Goal: Information Seeking & Learning: Learn about a topic

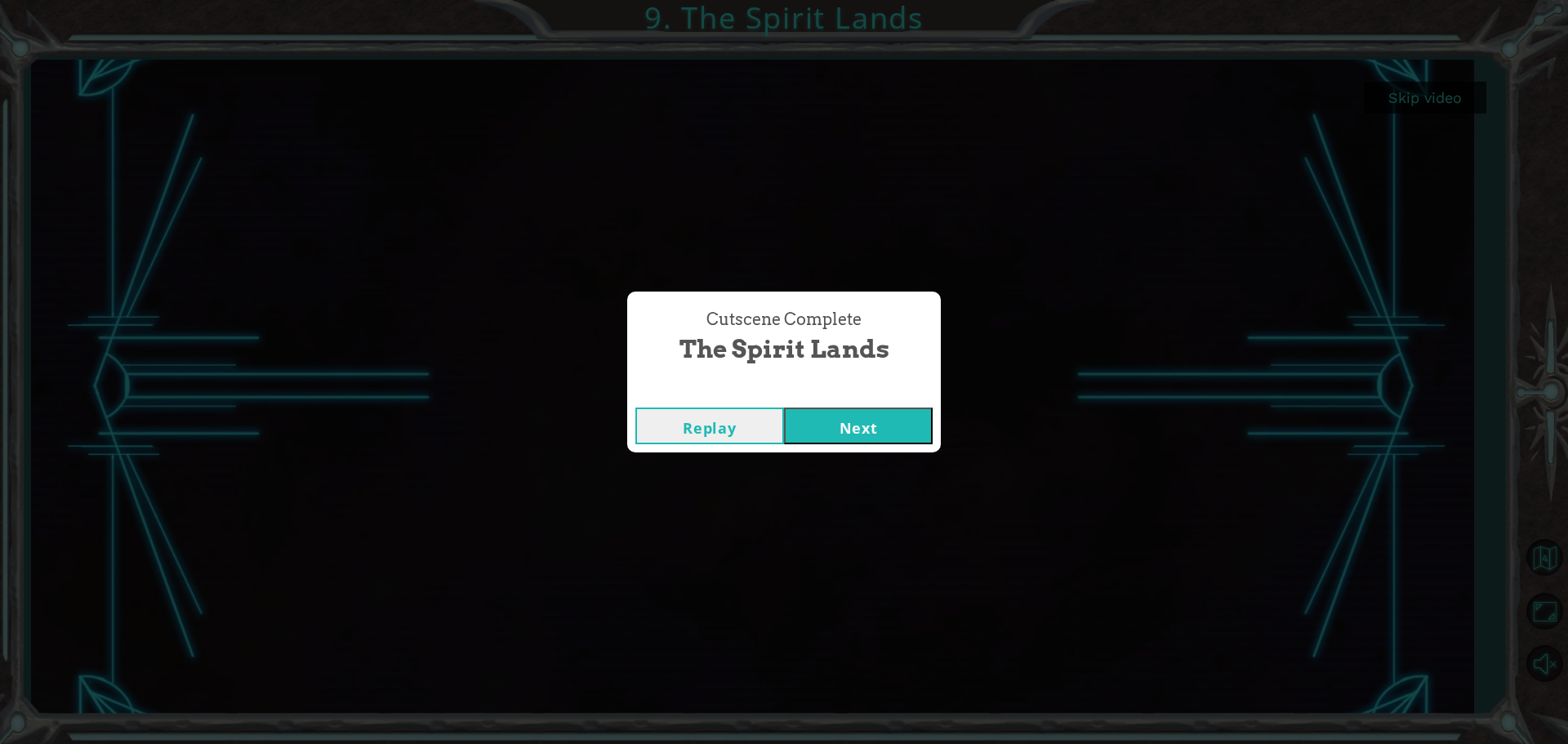
click at [865, 426] on button "Next" at bounding box center [857, 426] width 149 height 36
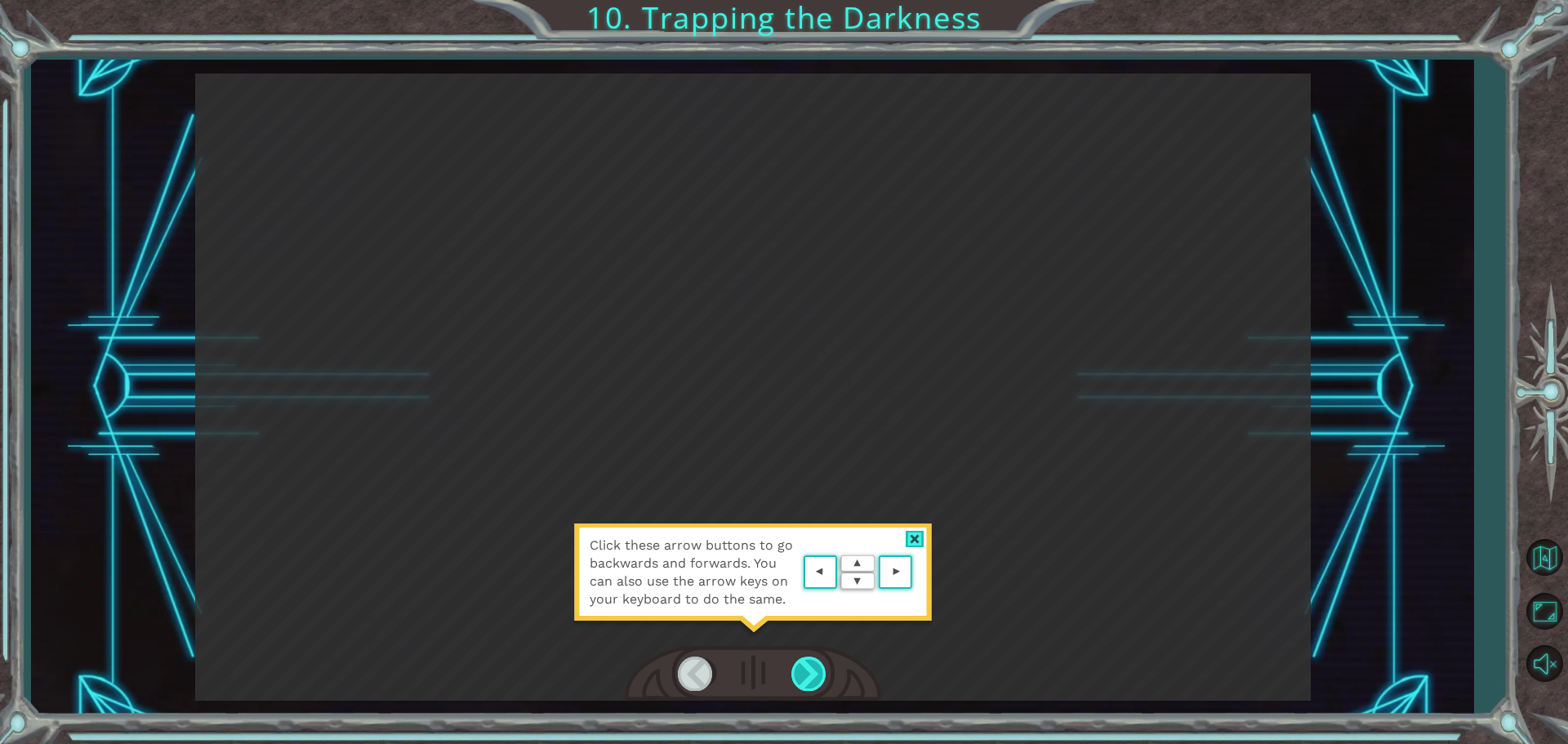
click at [807, 667] on div at bounding box center [810, 673] width 36 height 34
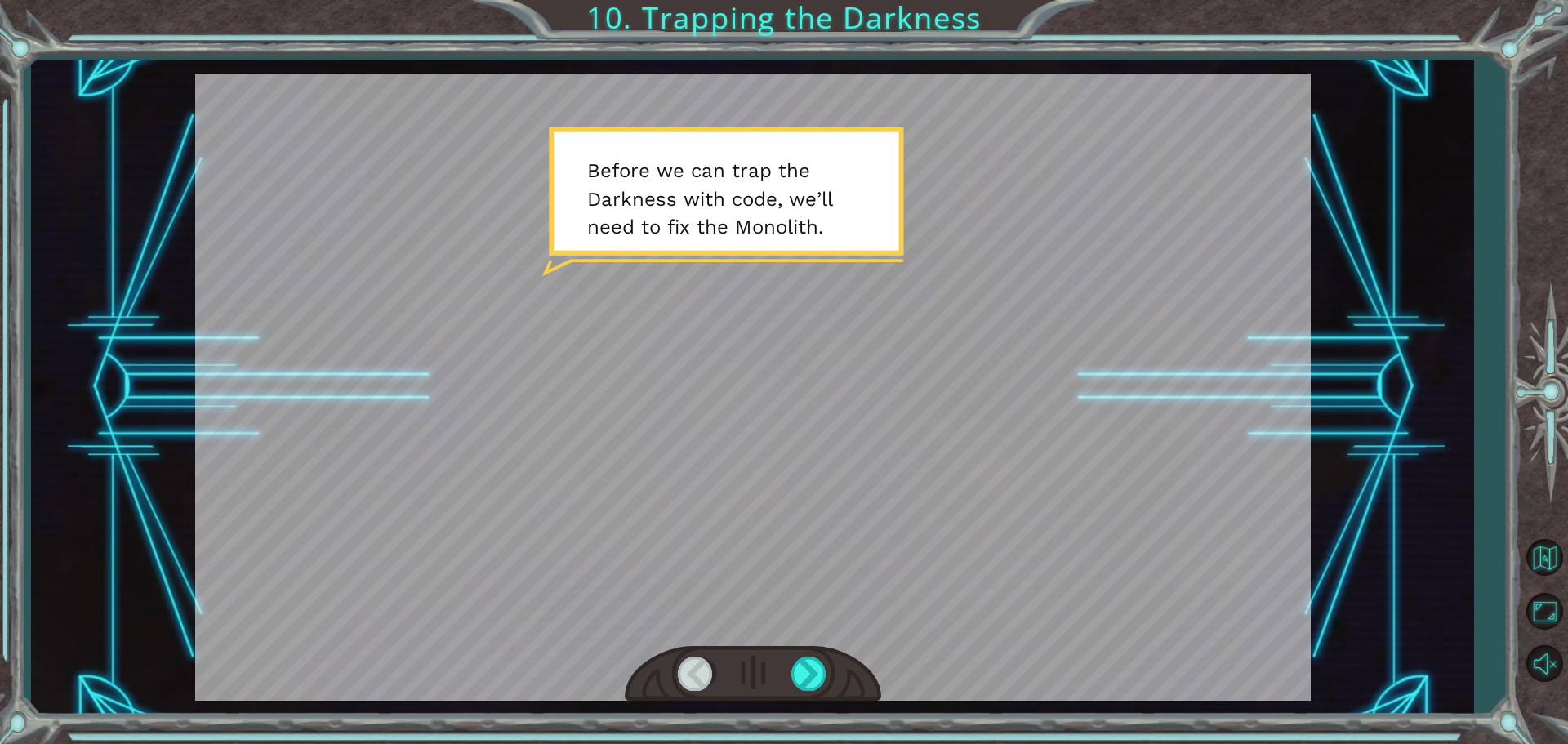
click at [899, 205] on div at bounding box center [753, 388] width 1116 height 627
click at [815, 667] on div at bounding box center [810, 673] width 36 height 34
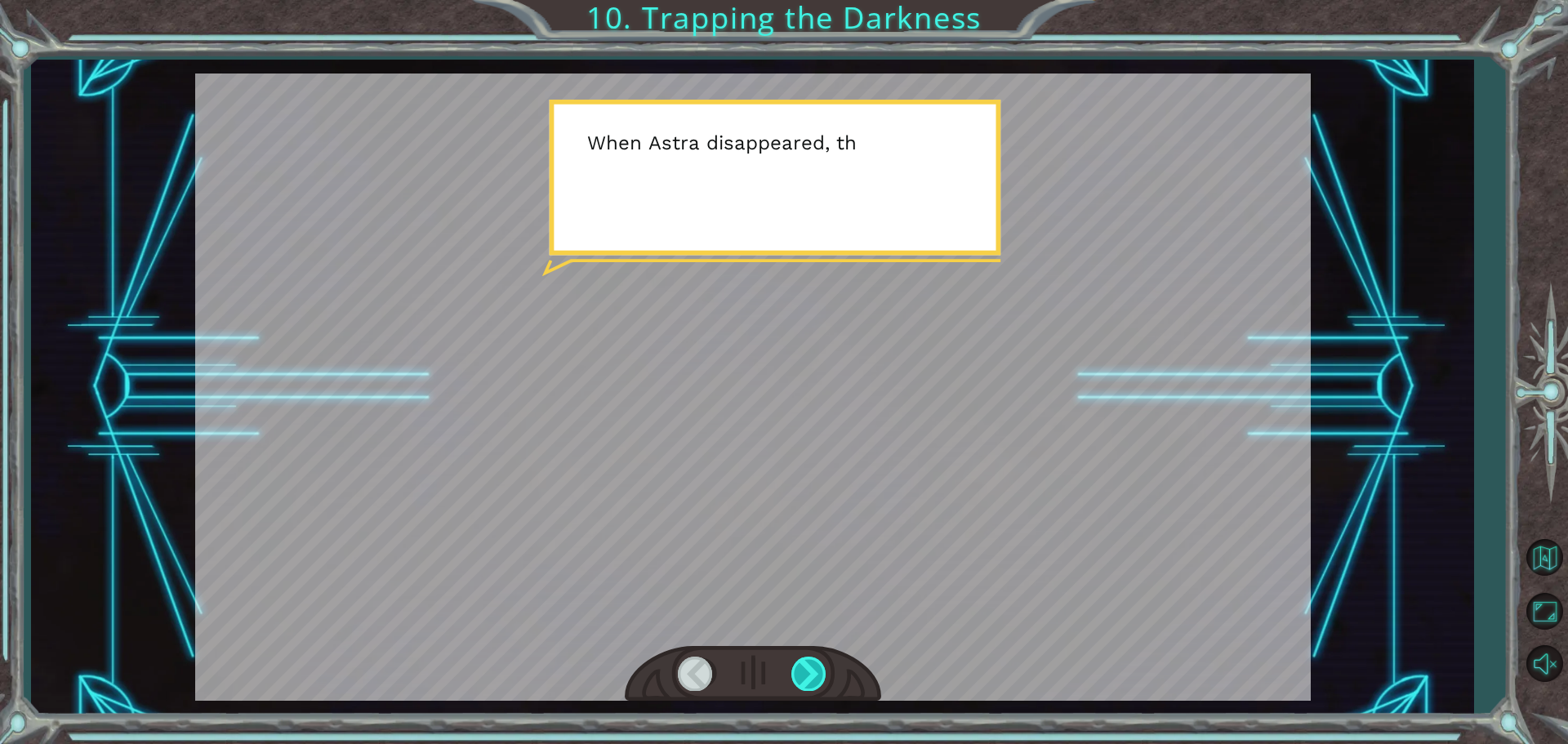
click at [815, 666] on div at bounding box center [810, 673] width 36 height 34
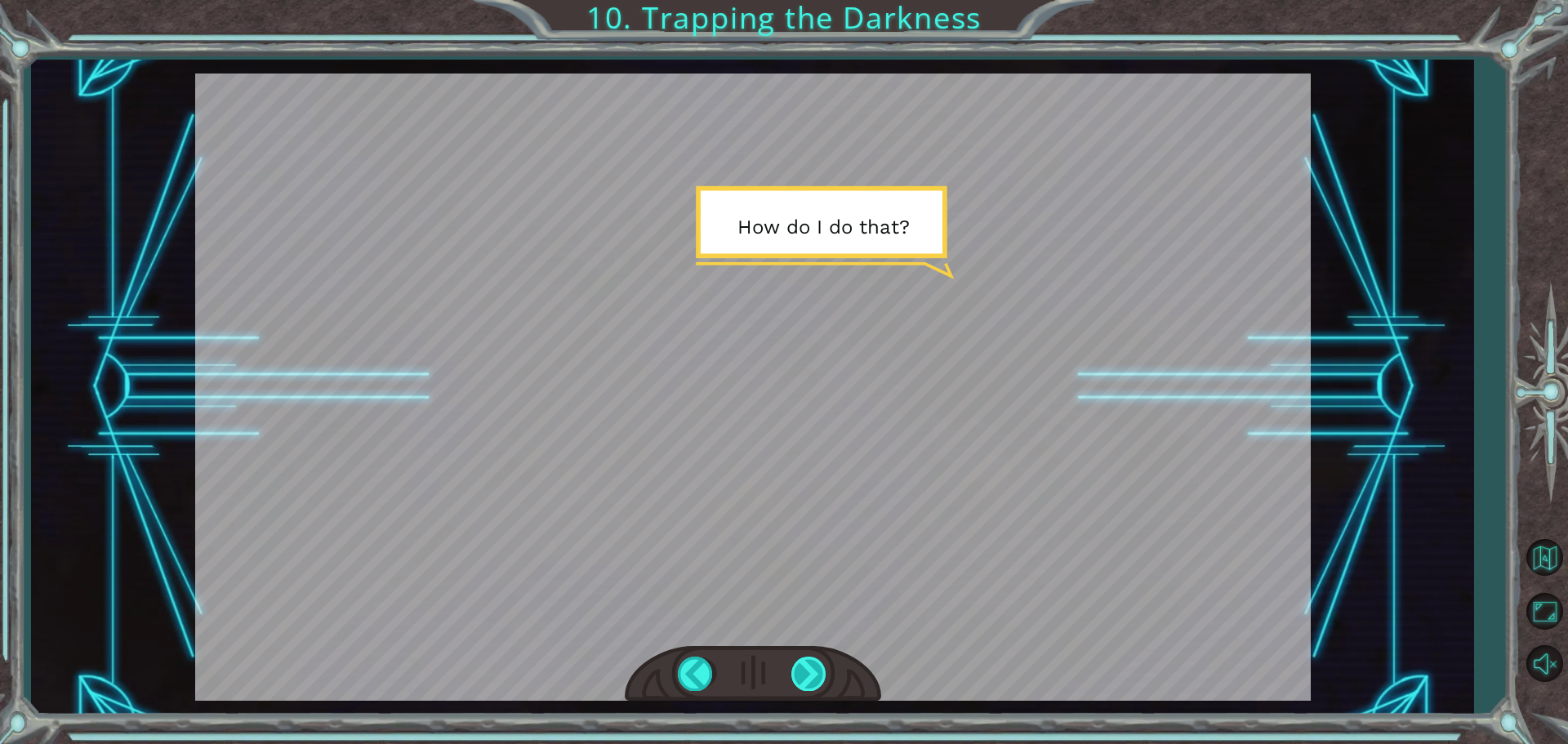
click at [815, 666] on div at bounding box center [810, 673] width 36 height 34
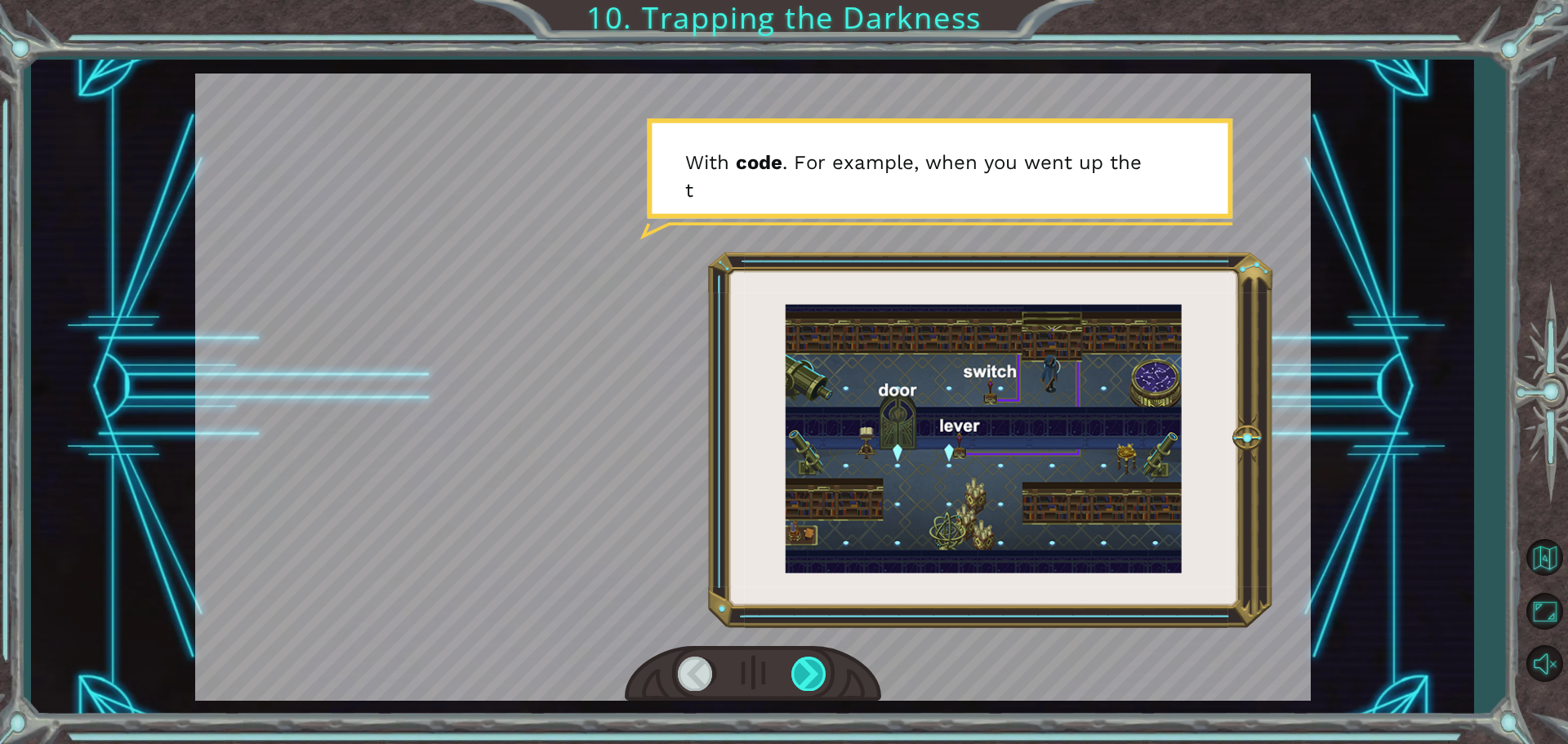
click at [815, 666] on div at bounding box center [810, 673] width 36 height 34
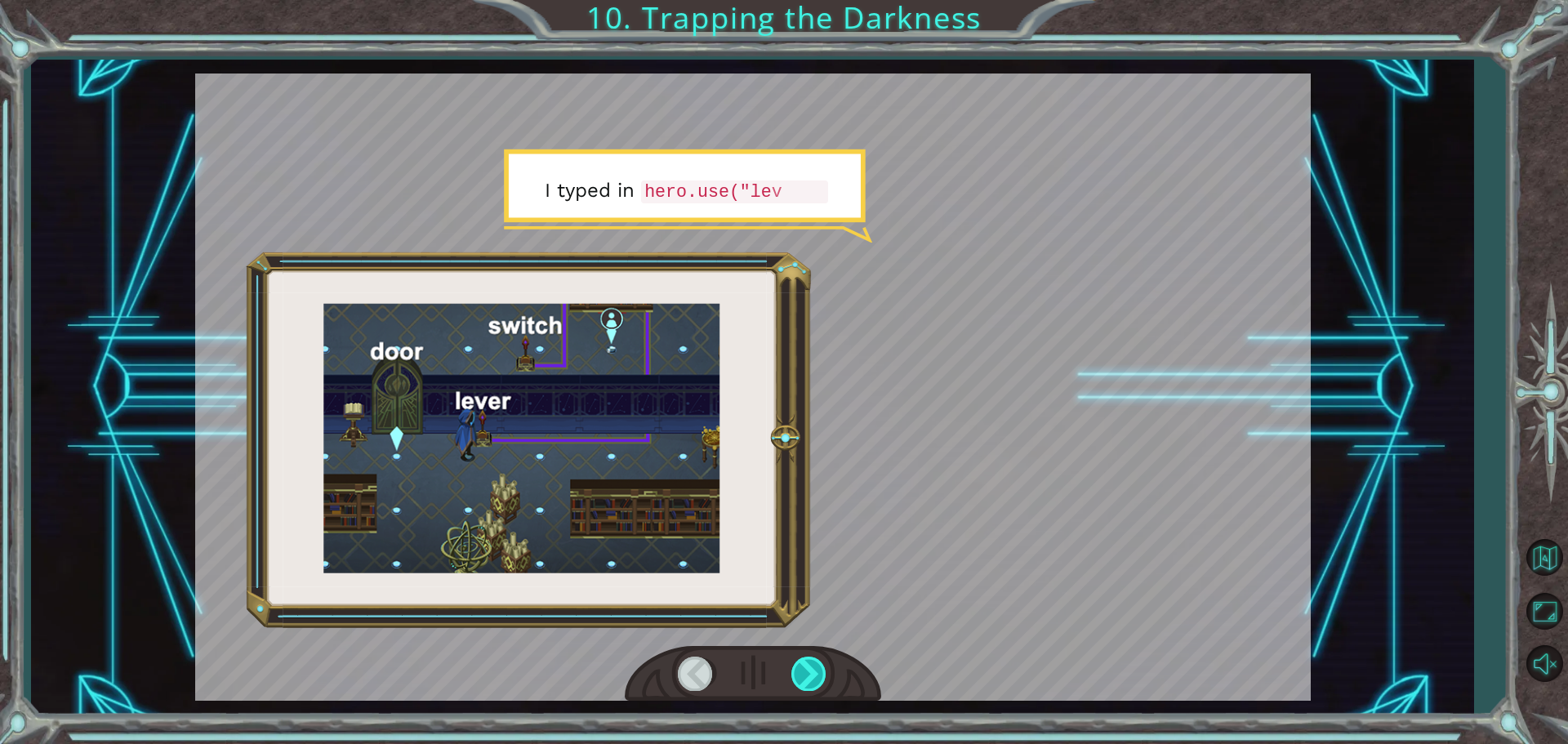
click at [815, 661] on div at bounding box center [810, 673] width 36 height 34
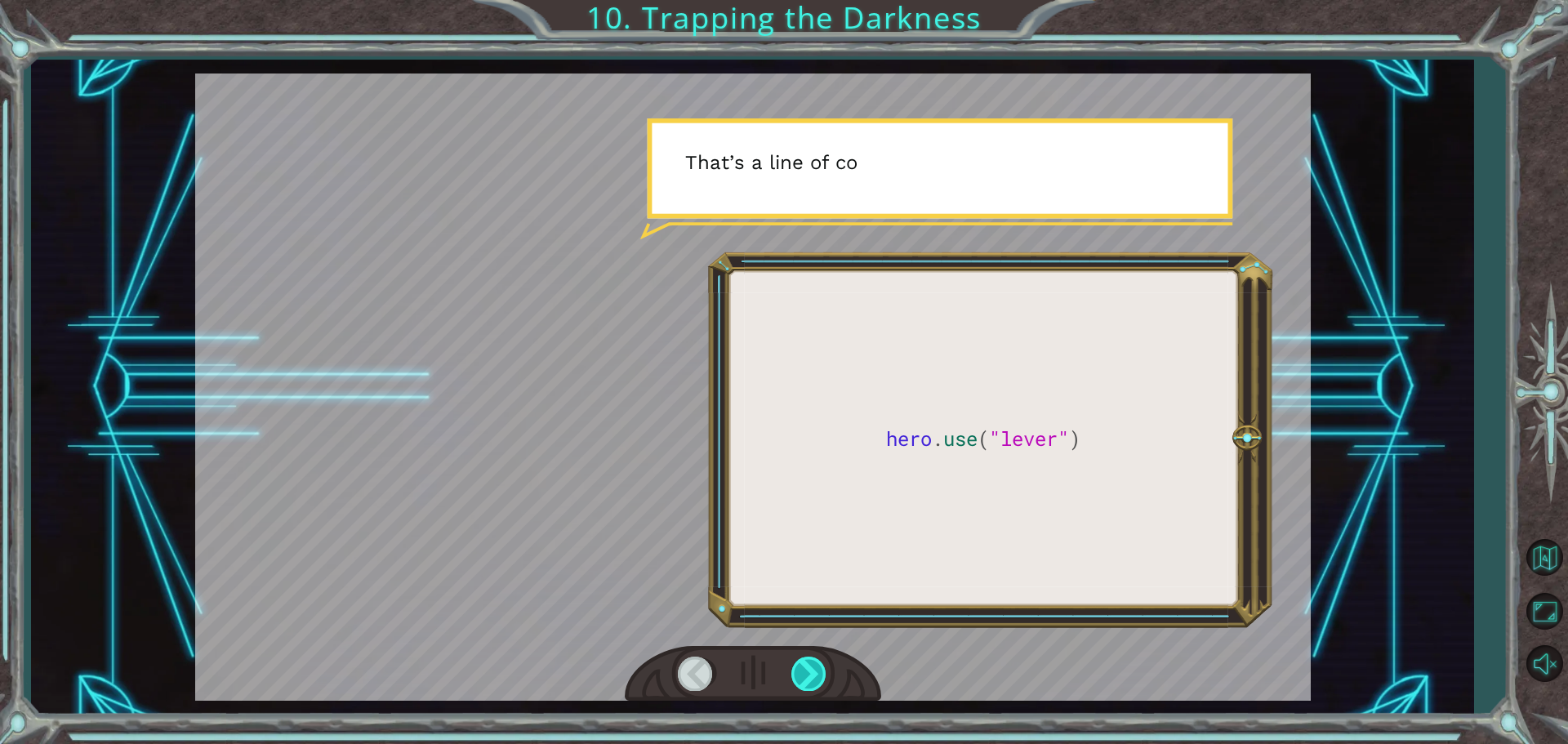
click at [815, 661] on div at bounding box center [810, 673] width 36 height 34
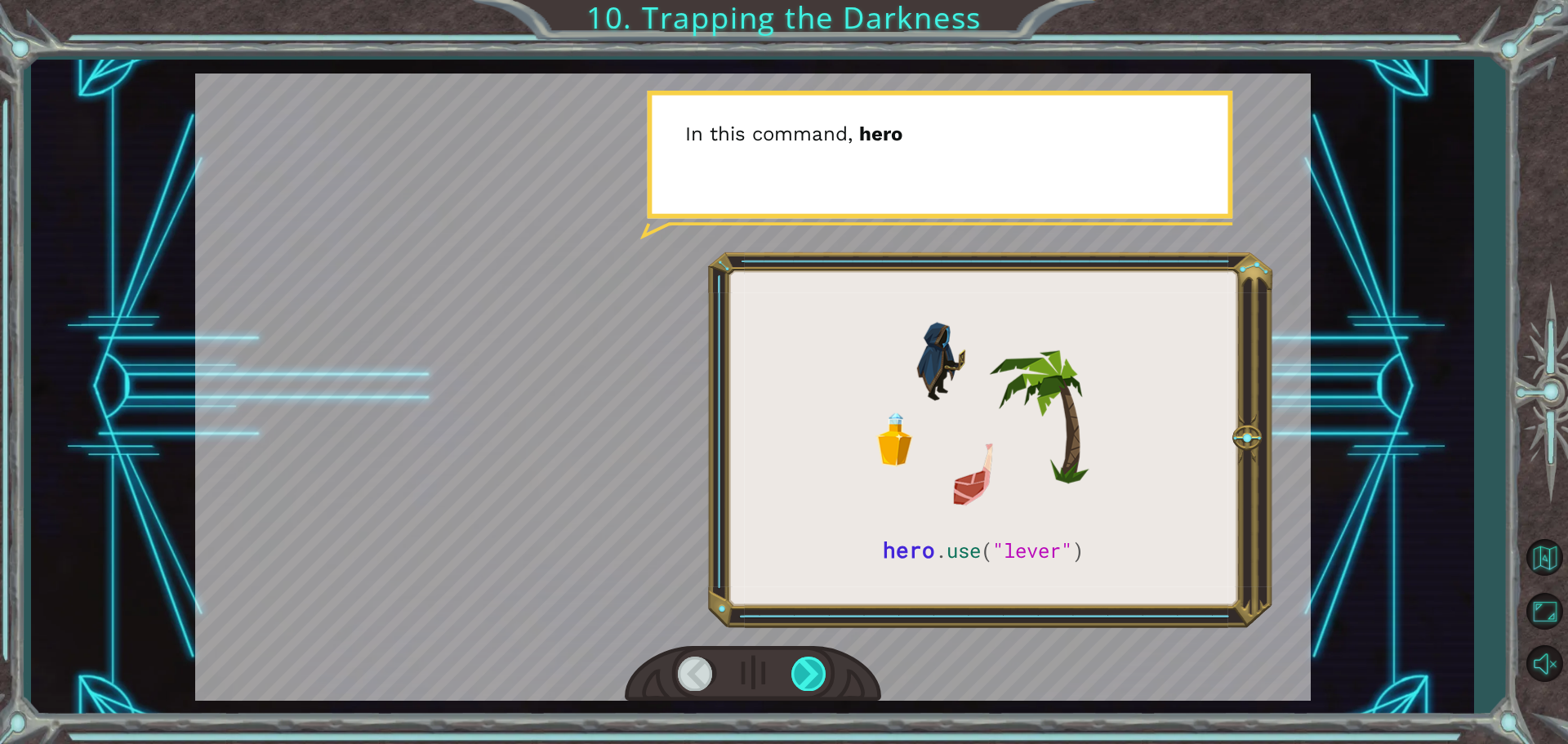
click at [812, 658] on div at bounding box center [810, 673] width 36 height 34
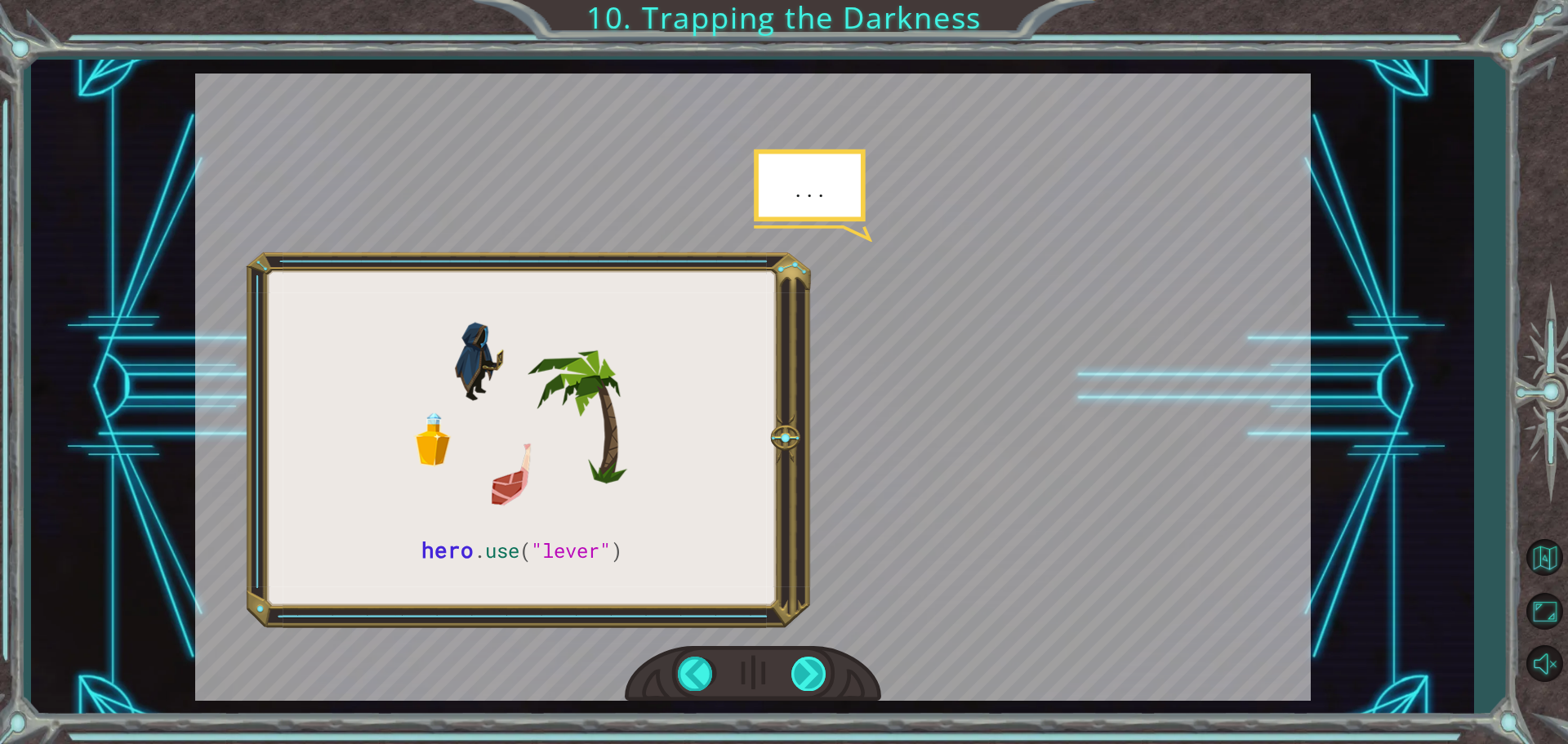
click at [812, 660] on div at bounding box center [810, 673] width 36 height 34
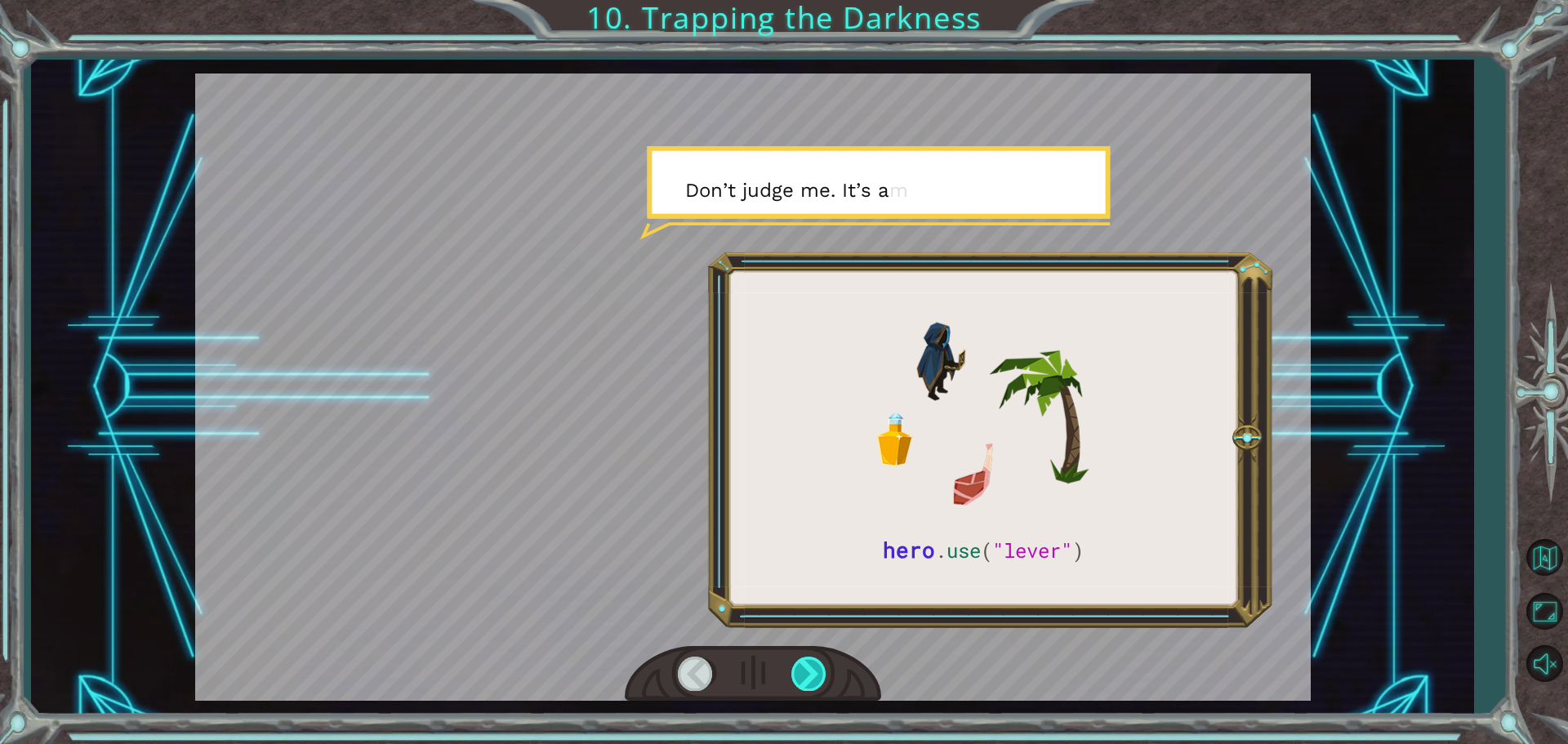
click at [812, 660] on div at bounding box center [810, 673] width 36 height 34
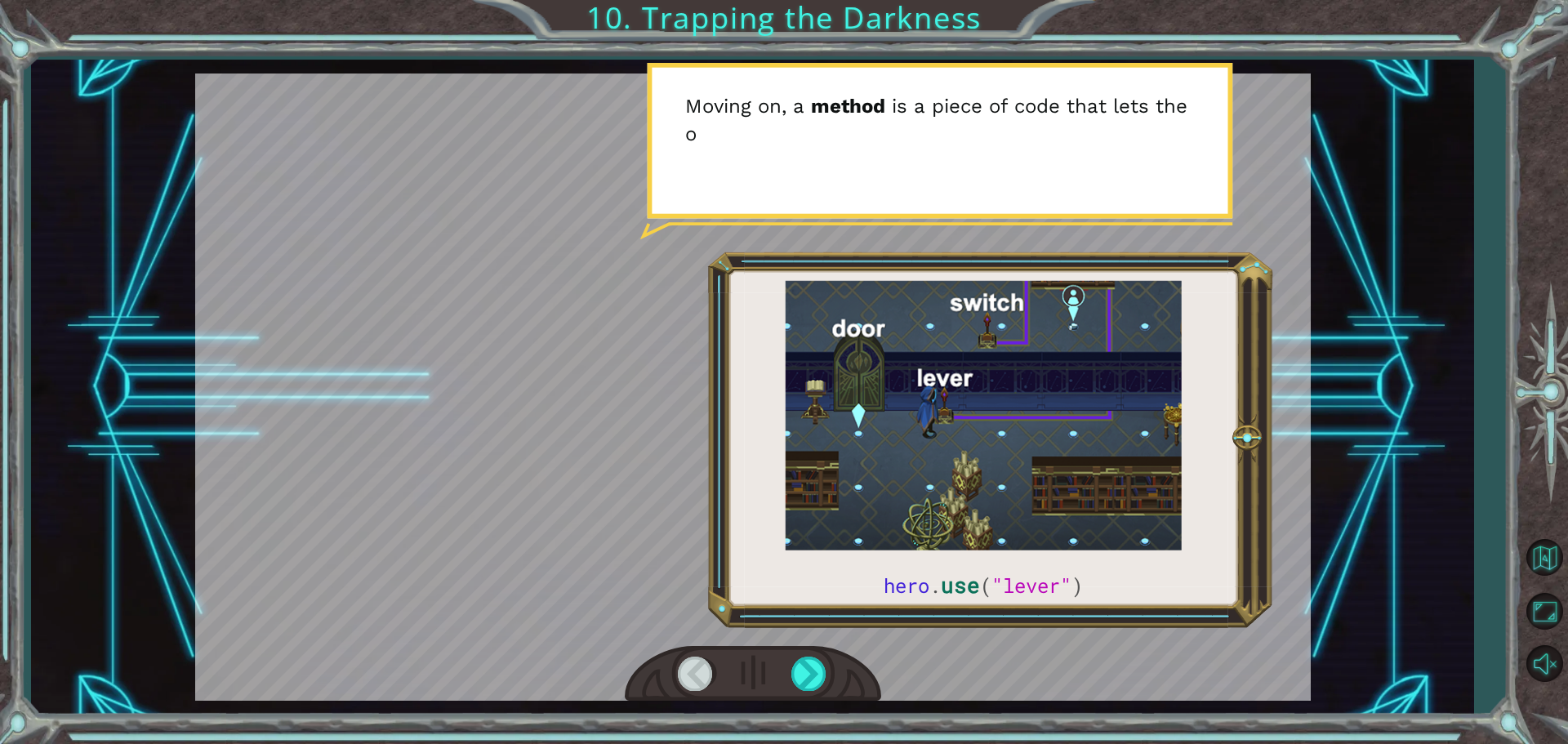
click at [807, 651] on div at bounding box center [753, 674] width 256 height 57
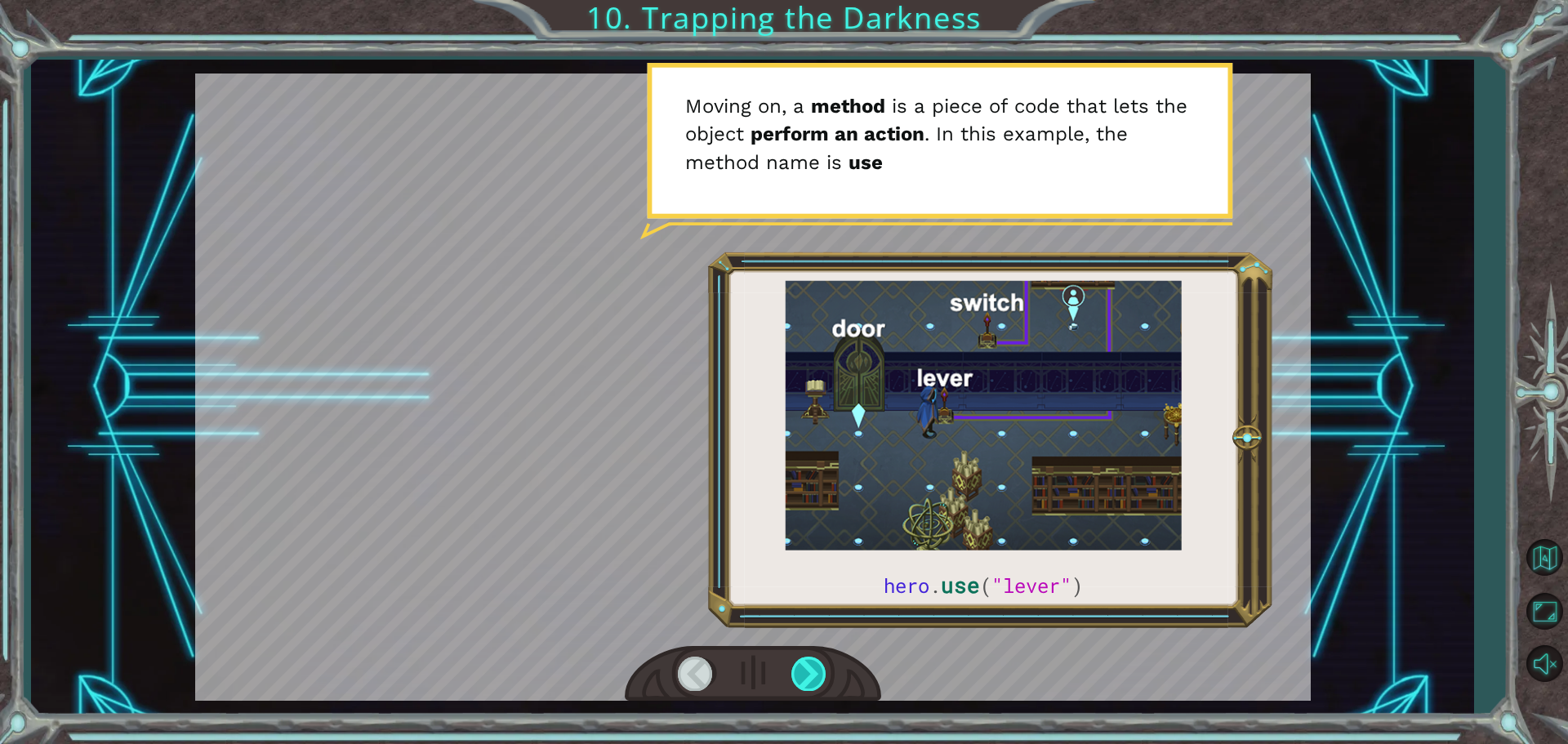
click at [807, 659] on div at bounding box center [810, 673] width 36 height 34
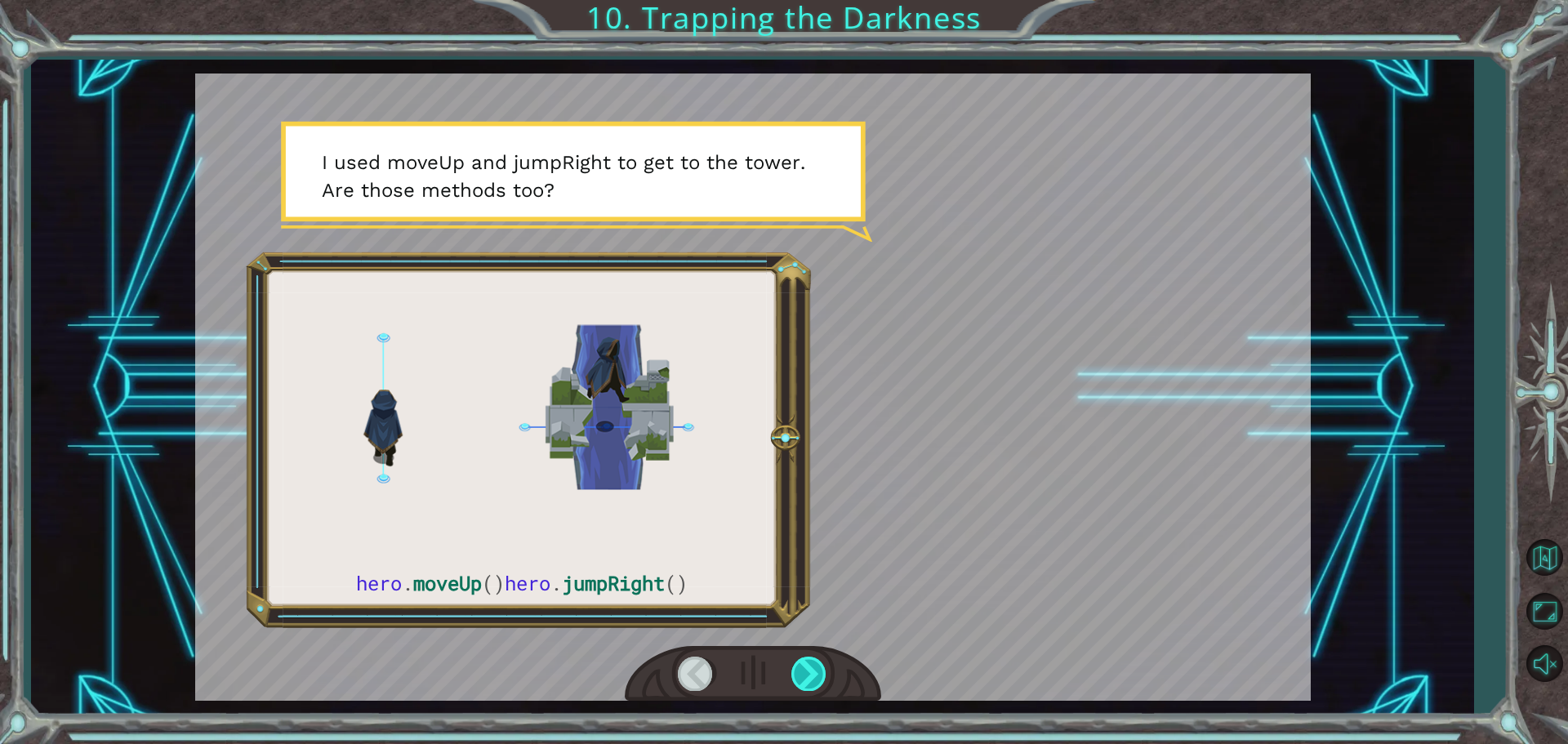
click at [811, 660] on div at bounding box center [810, 673] width 36 height 34
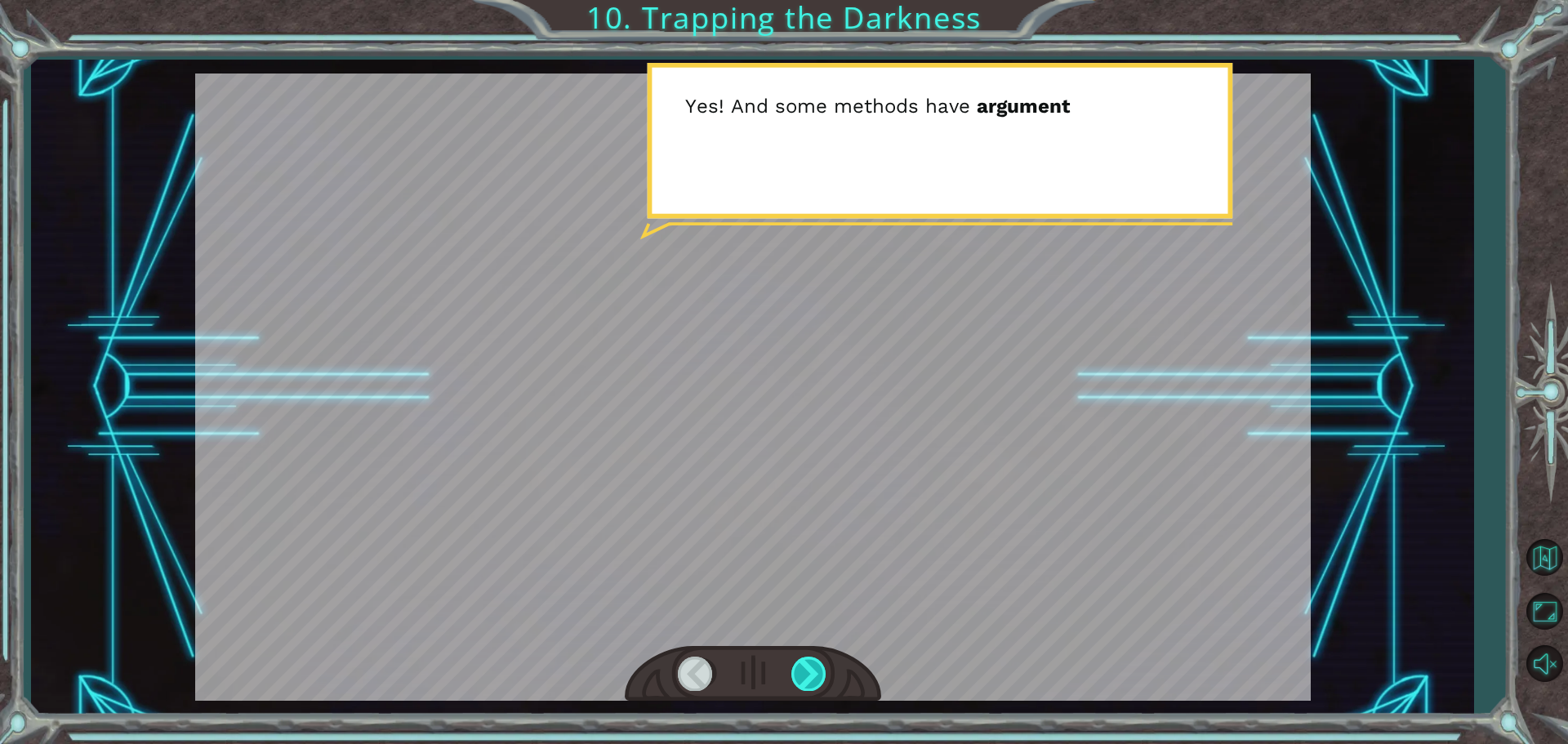
click at [814, 666] on div at bounding box center [810, 673] width 36 height 34
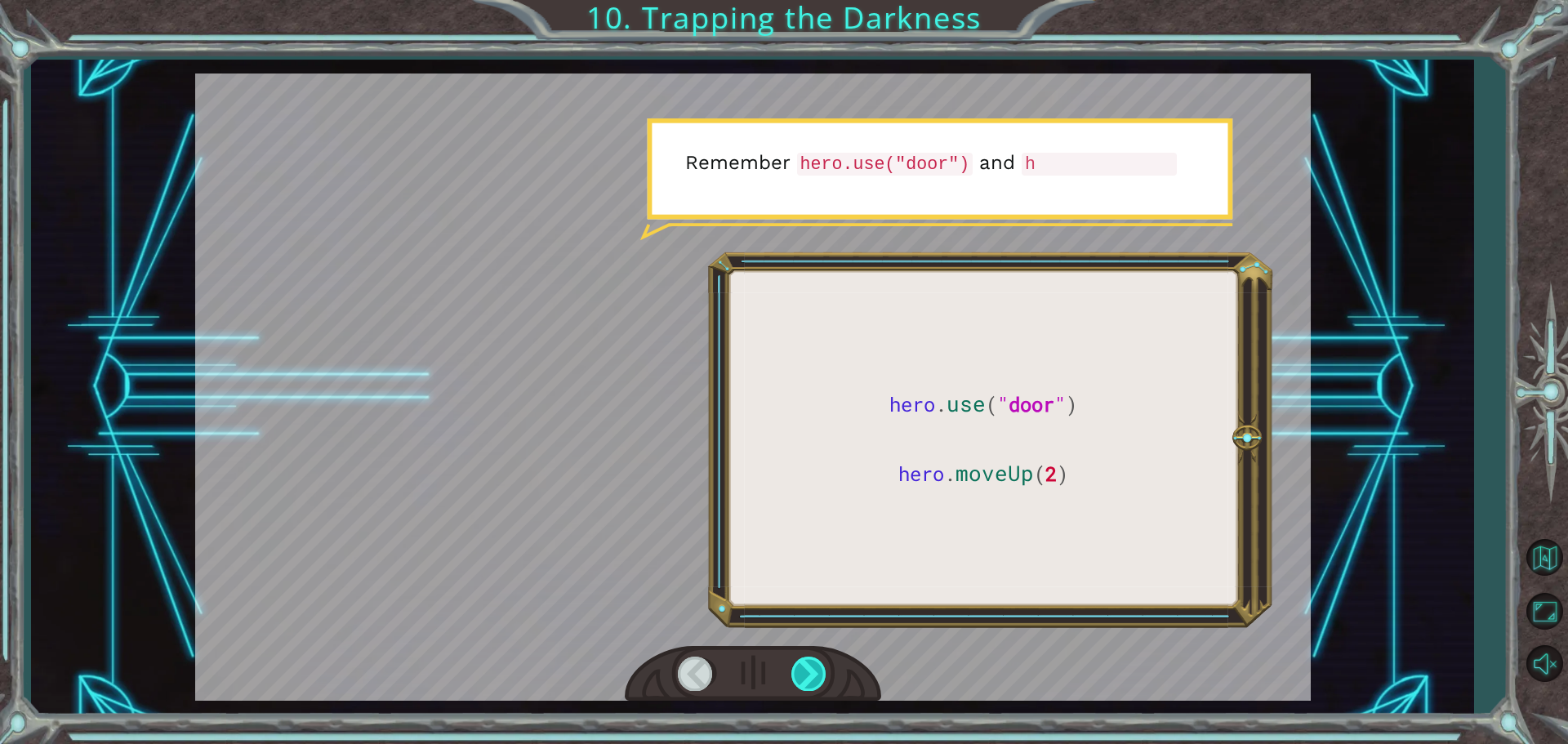
click at [815, 666] on div at bounding box center [810, 673] width 36 height 34
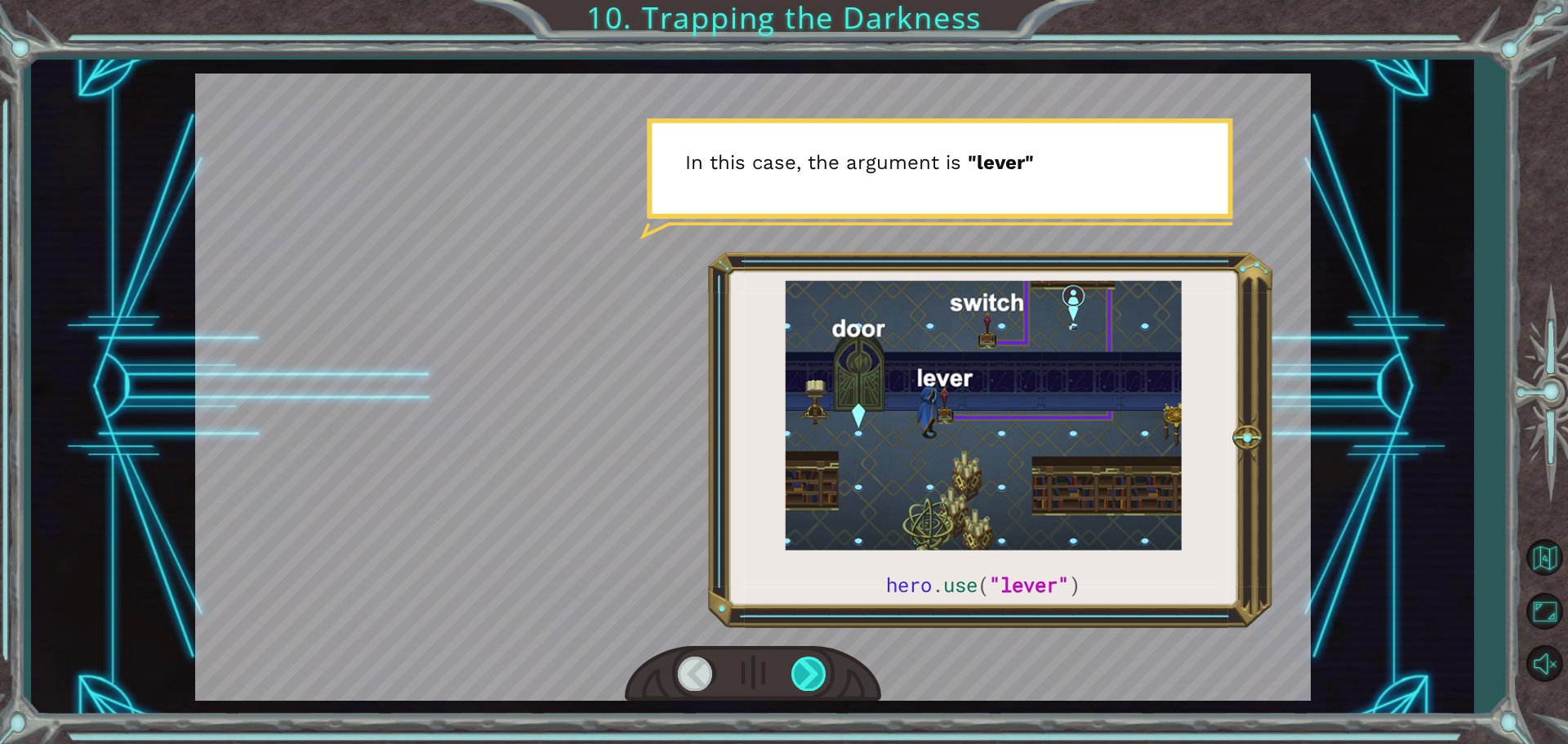
click at [816, 665] on div at bounding box center [810, 673] width 36 height 34
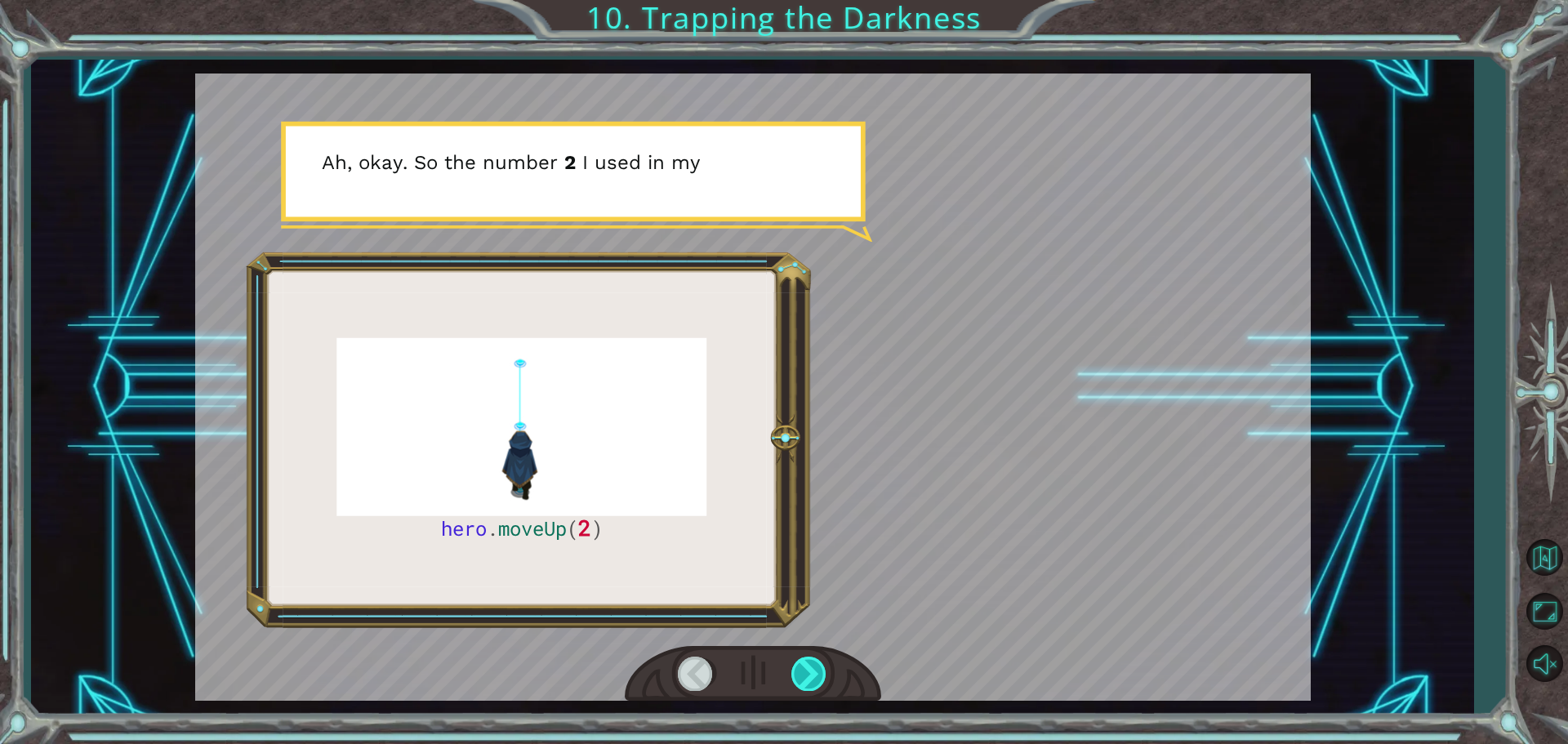
click at [818, 666] on div at bounding box center [810, 673] width 36 height 34
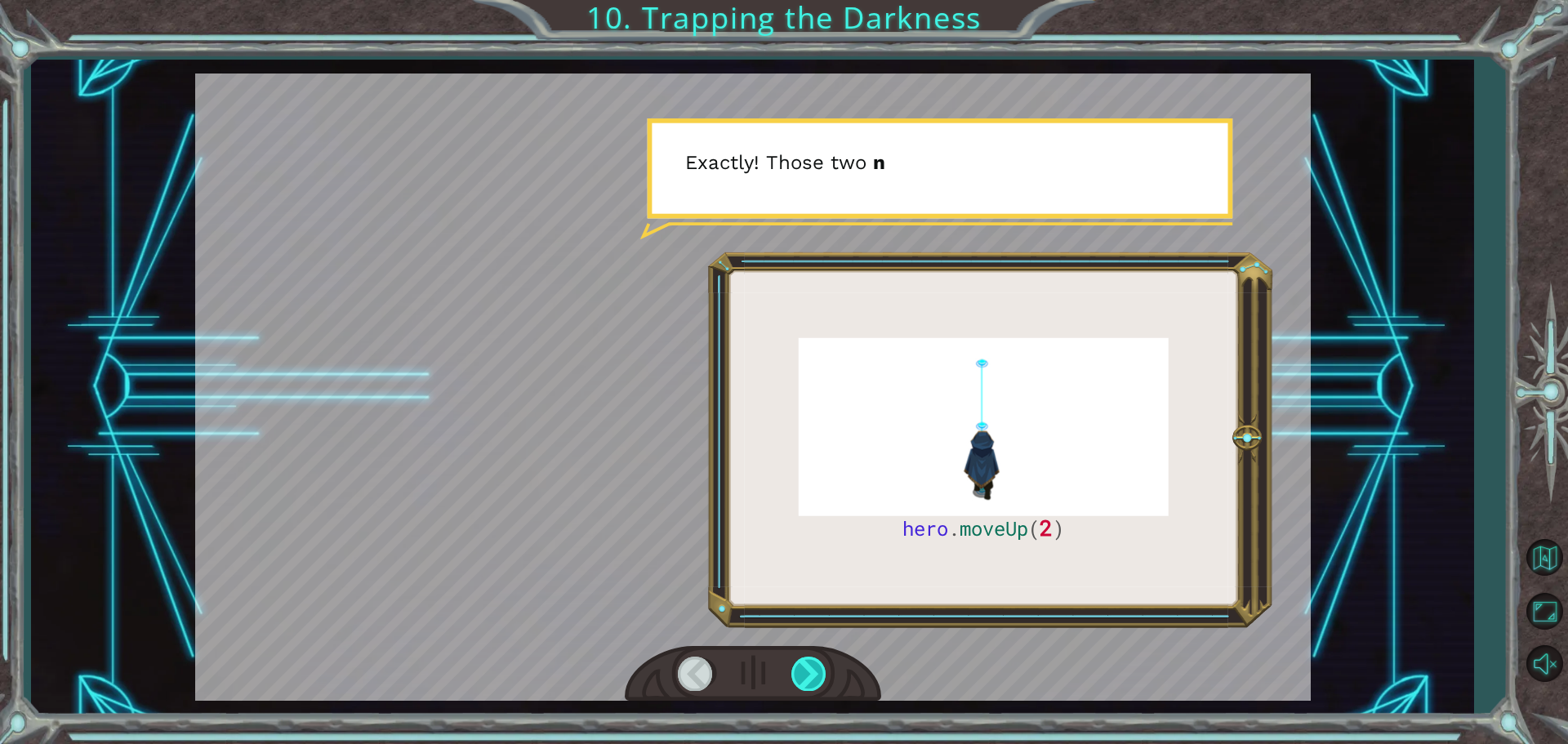
click at [818, 666] on div at bounding box center [810, 673] width 36 height 34
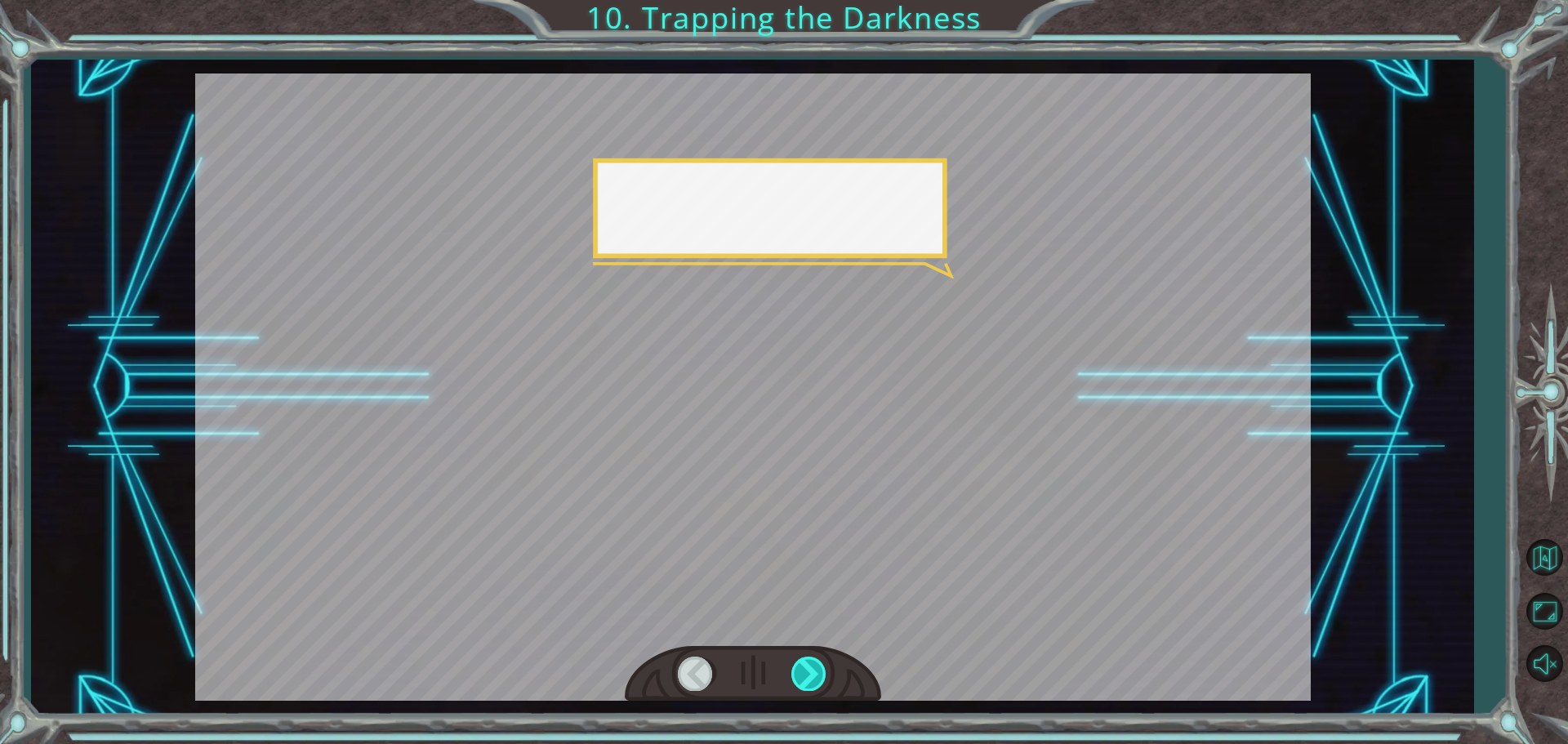
click at [818, 666] on div at bounding box center [810, 673] width 36 height 34
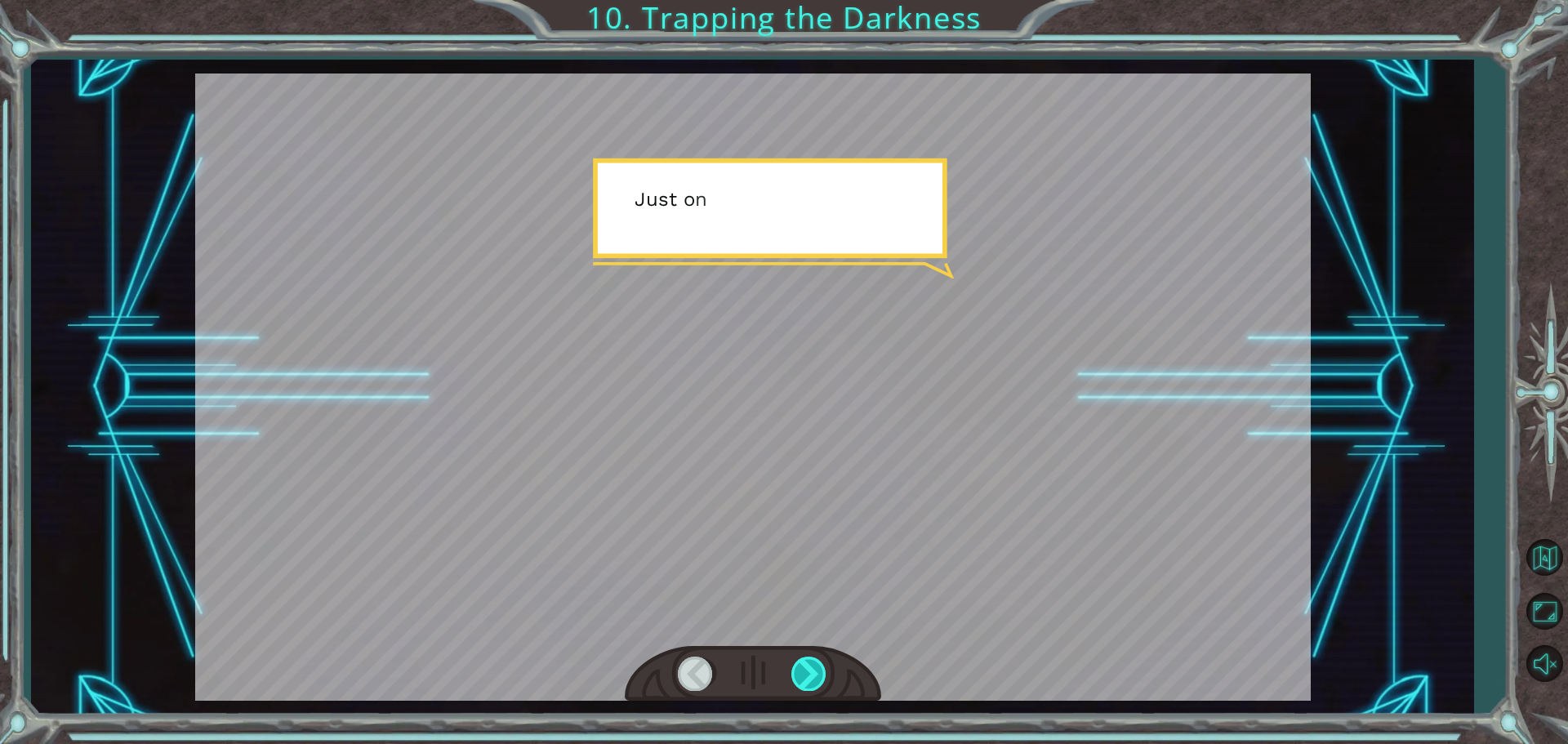
click at [818, 666] on div at bounding box center [810, 673] width 36 height 34
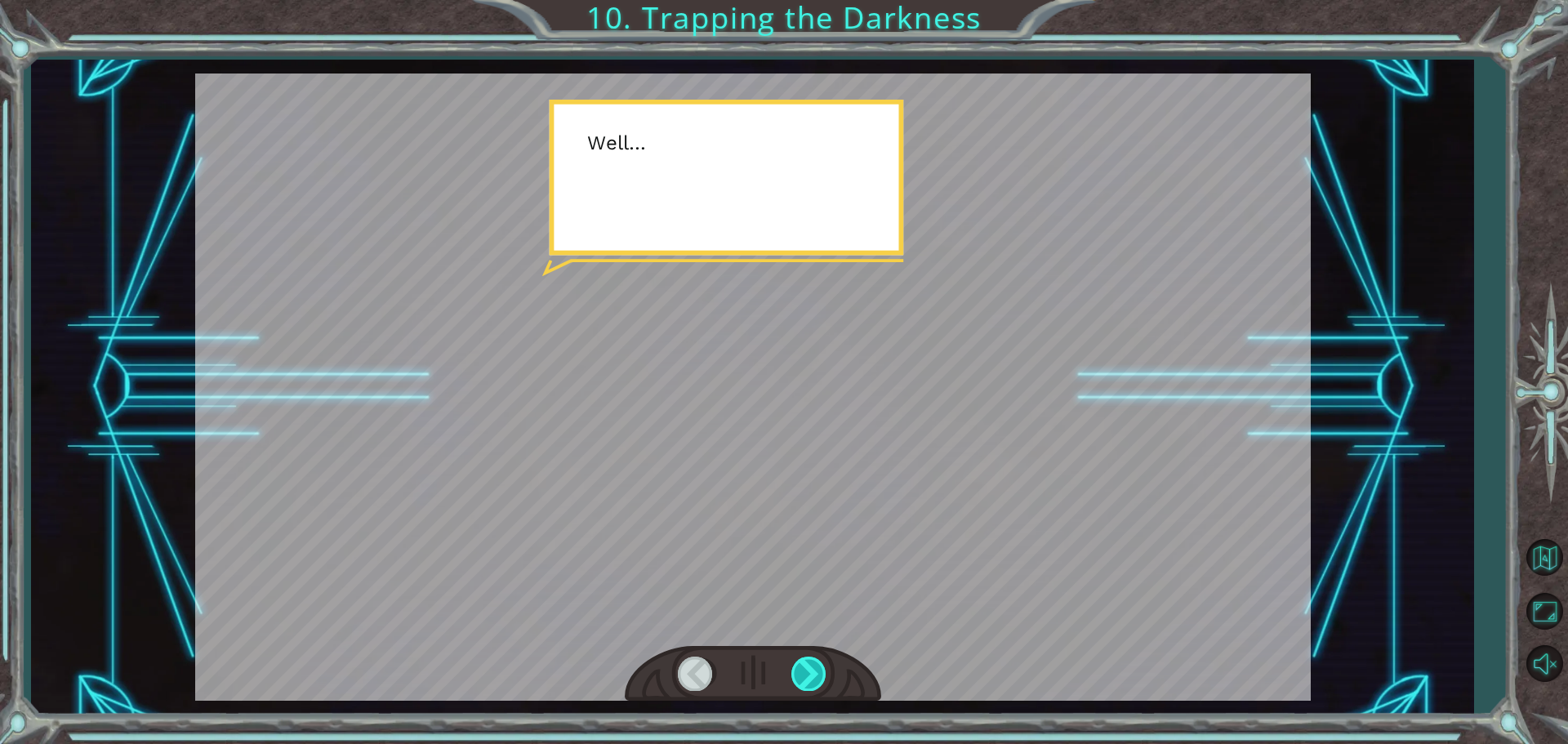
click at [818, 666] on div at bounding box center [810, 673] width 36 height 34
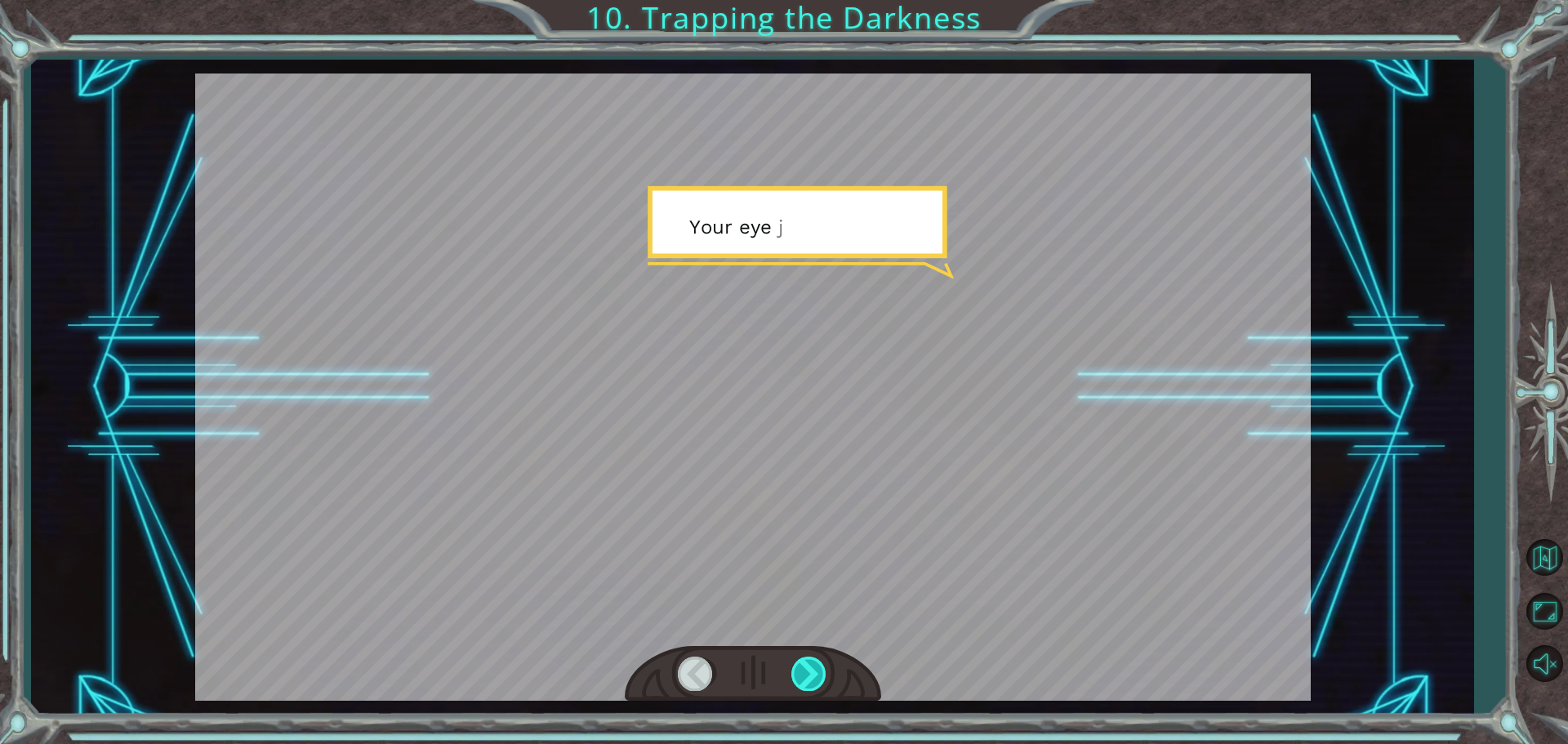
click at [818, 666] on div at bounding box center [810, 673] width 36 height 34
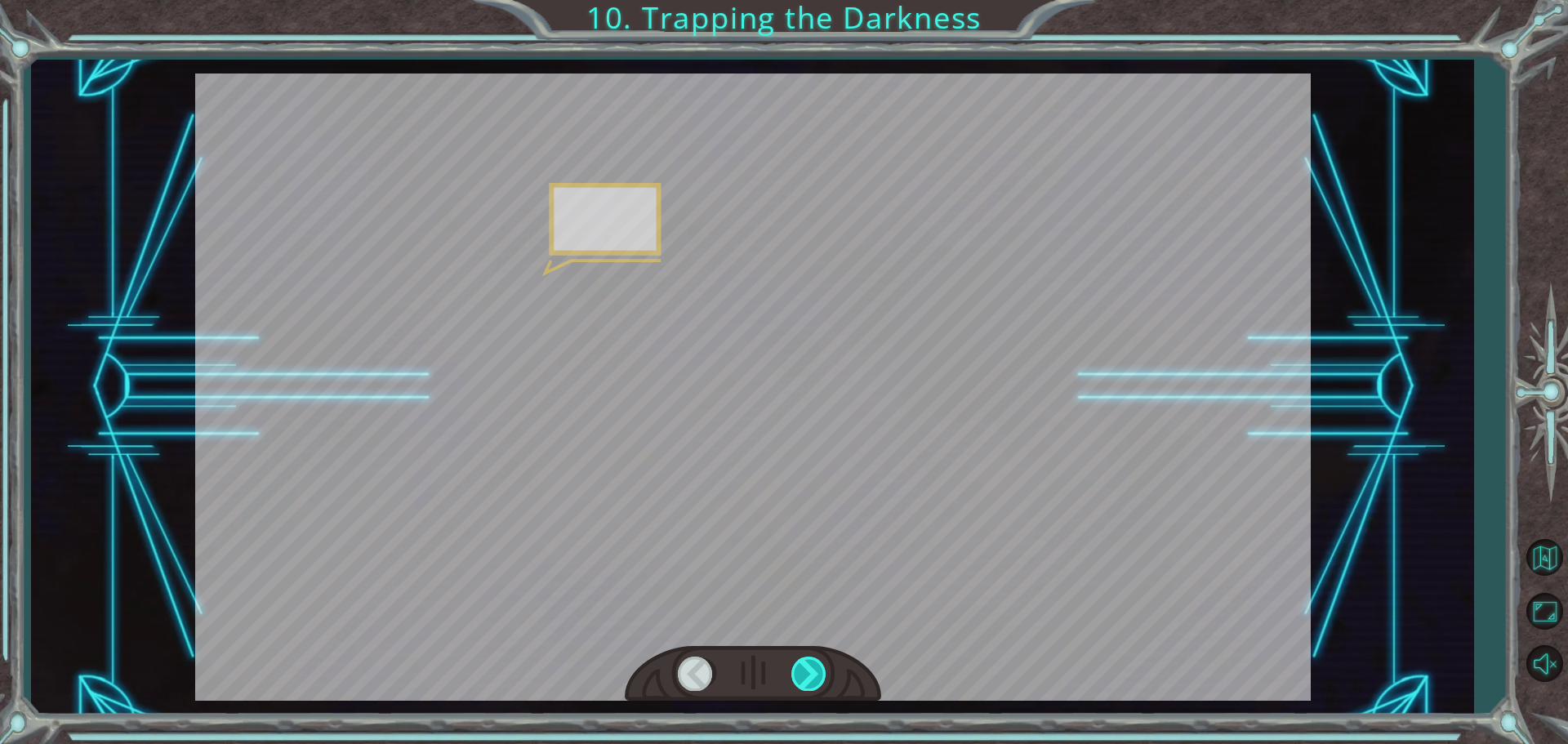
click at [818, 666] on div at bounding box center [810, 673] width 36 height 34
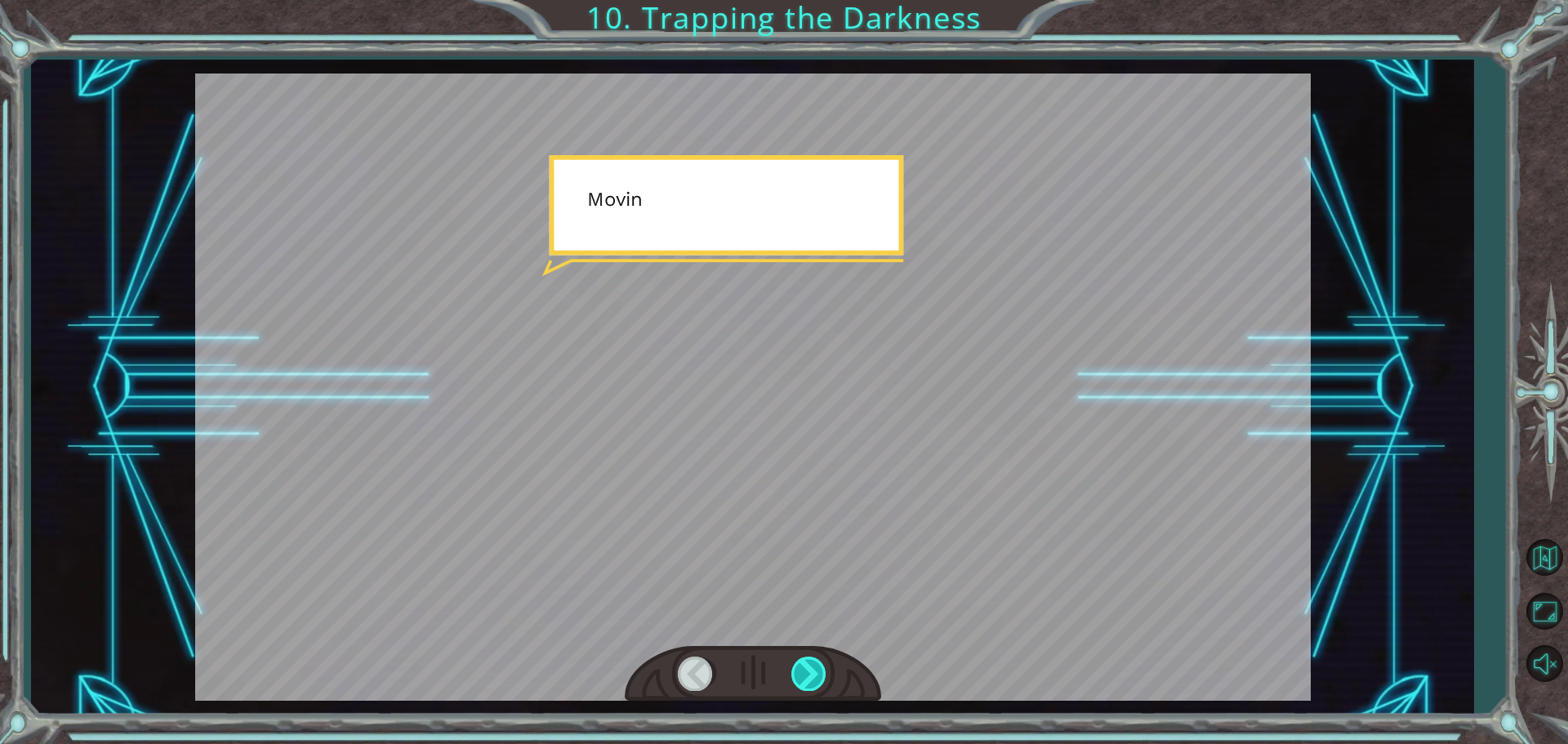
click at [818, 666] on div at bounding box center [810, 673] width 36 height 34
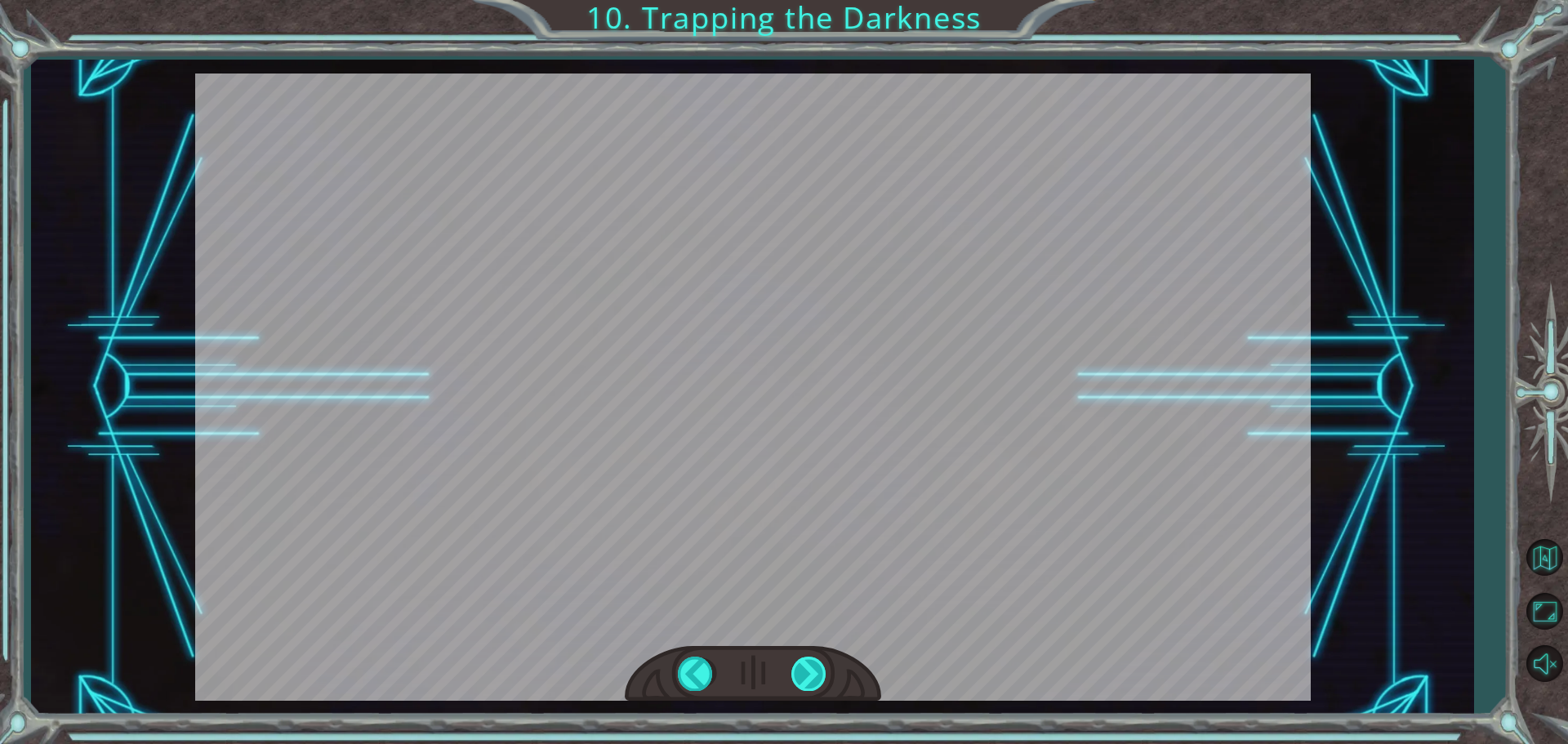
click at [818, 666] on div at bounding box center [810, 673] width 36 height 34
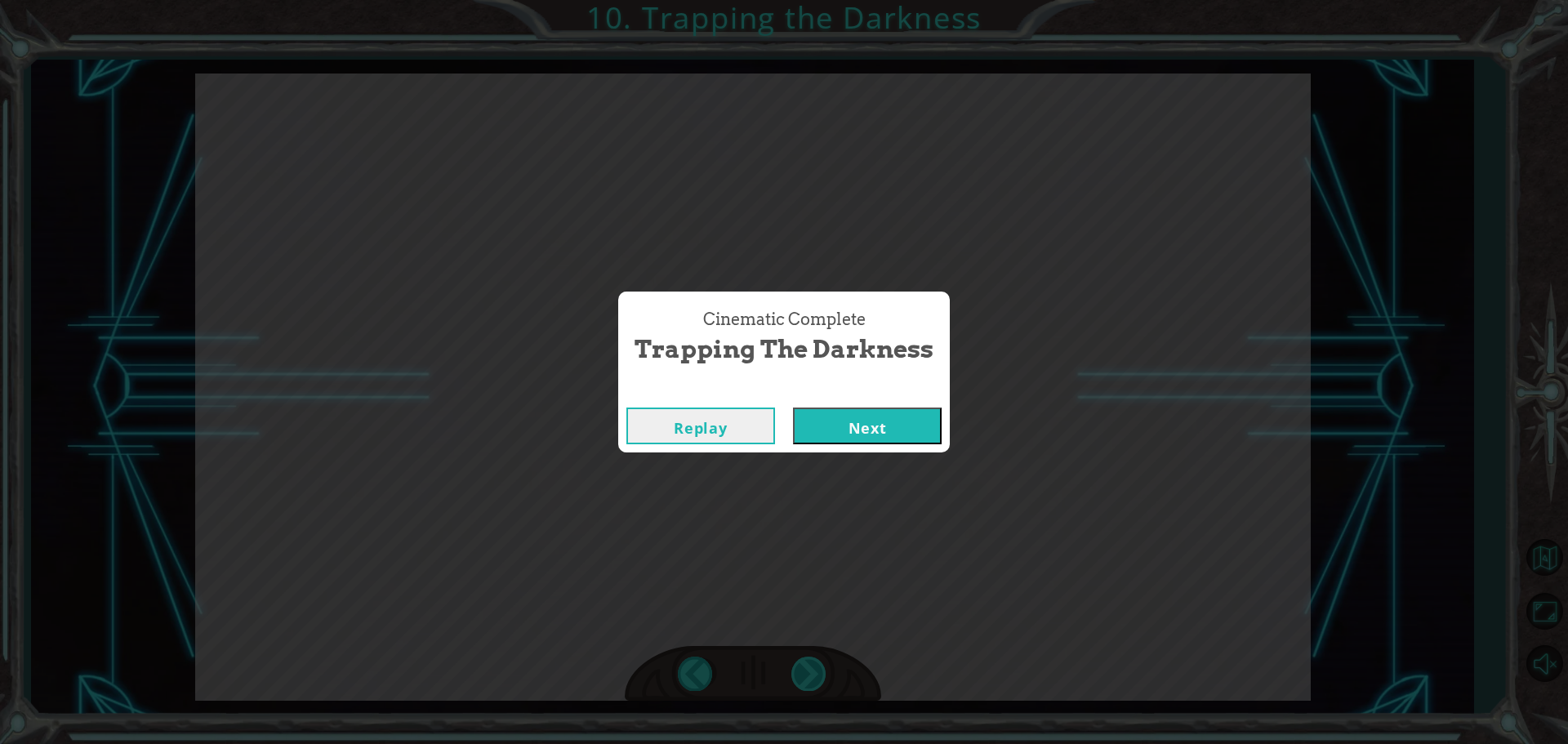
click at [818, 666] on div "Cinematic Complete Trapping the Darkness Replay Next" at bounding box center [784, 372] width 1568 height 744
click at [909, 438] on button "Next" at bounding box center [867, 426] width 149 height 36
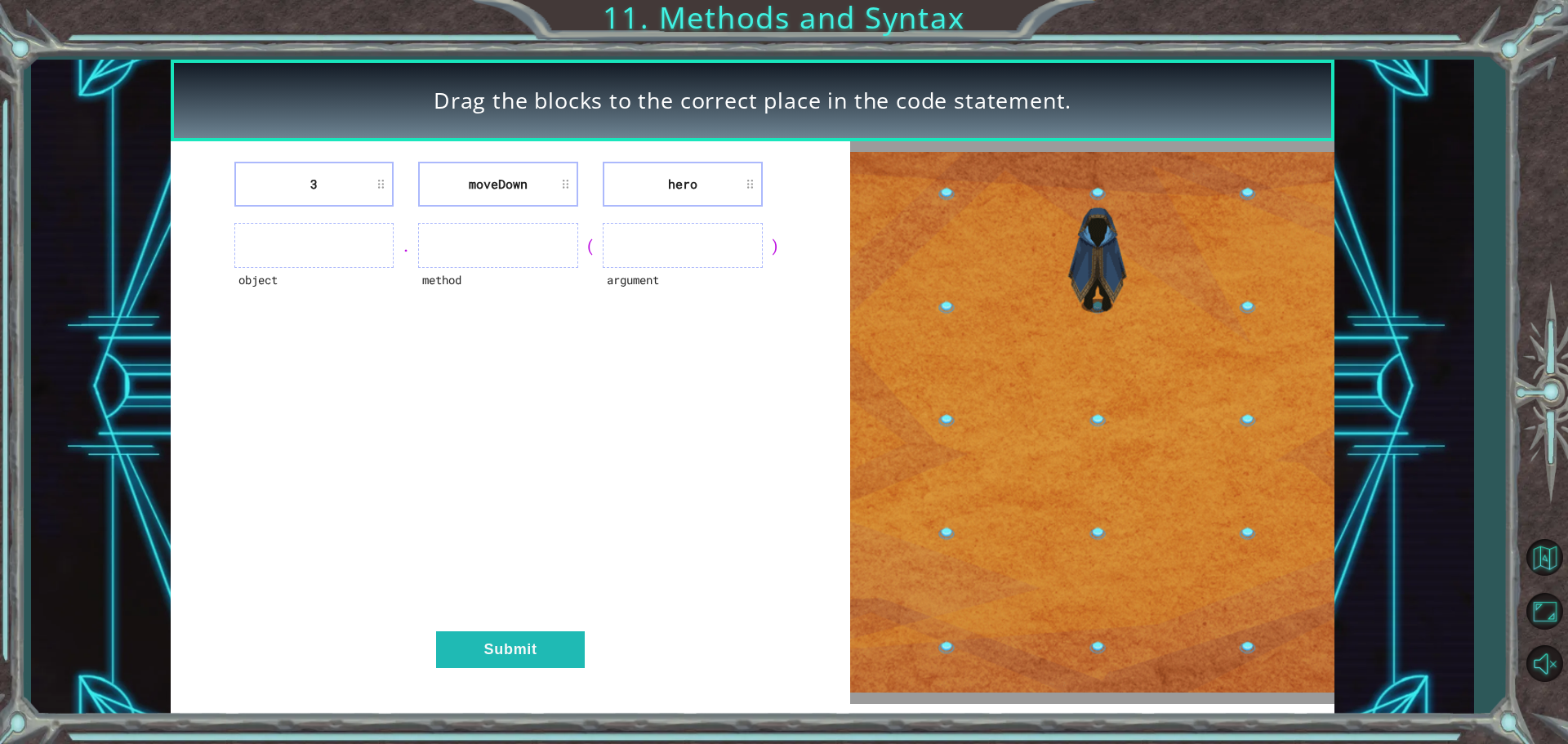
click at [1097, 417] on img at bounding box center [1092, 422] width 484 height 541
click at [367, 250] on ul at bounding box center [314, 244] width 160 height 45
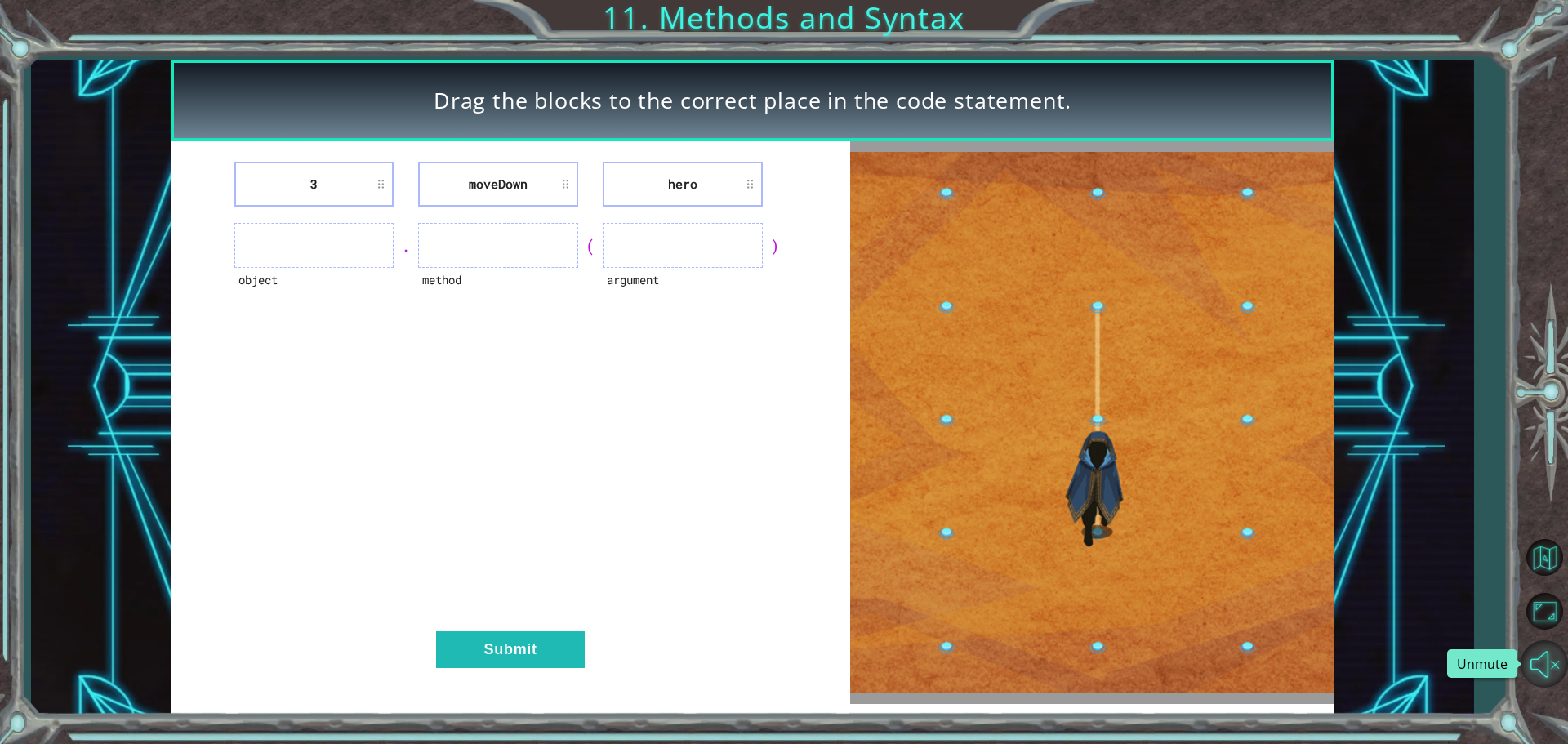
click at [1535, 656] on button "Unmute" at bounding box center [1544, 664] width 47 height 47
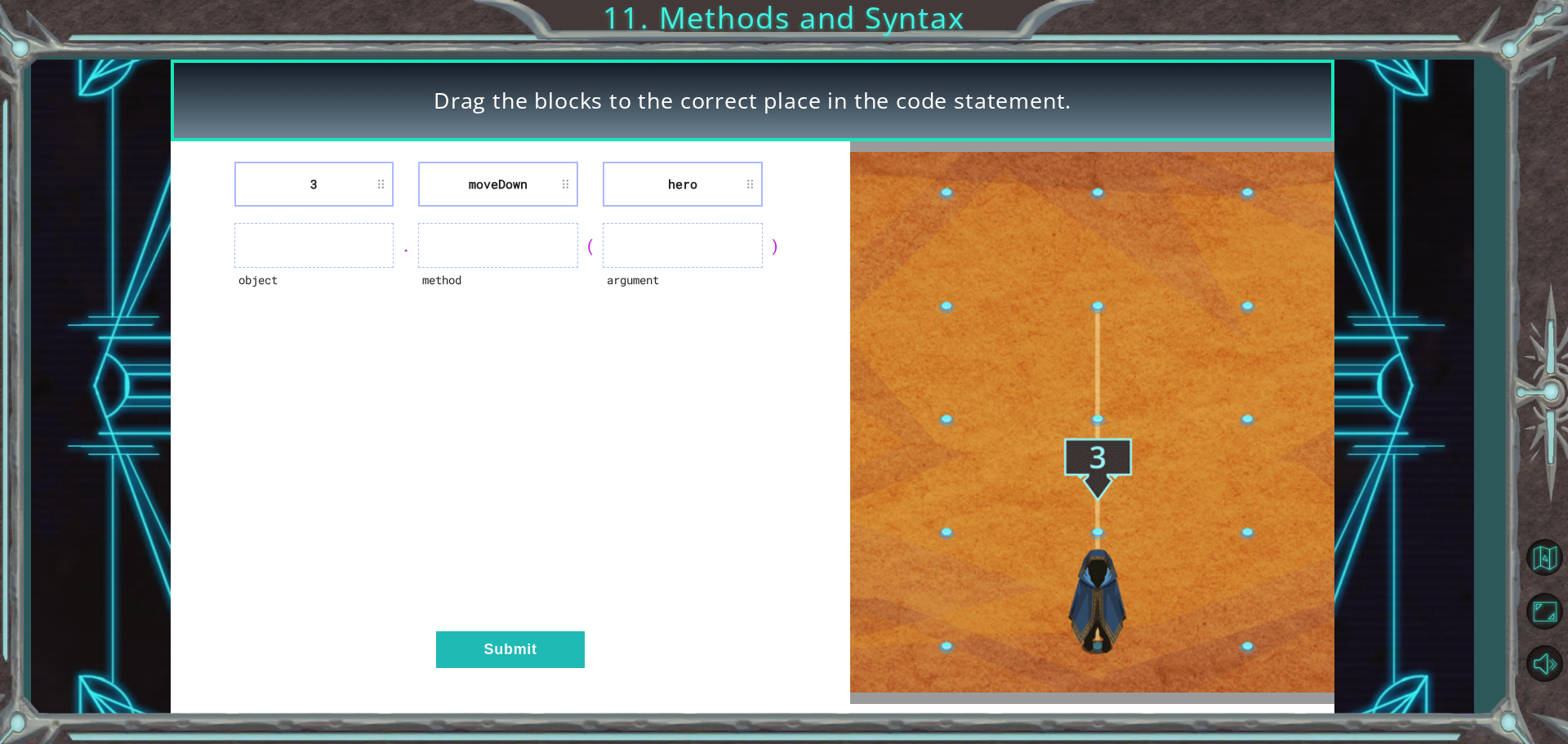
click at [1097, 302] on img at bounding box center [1092, 422] width 484 height 541
click at [1096, 443] on img at bounding box center [1092, 422] width 484 height 541
click at [1096, 415] on img at bounding box center [1092, 422] width 484 height 541
click at [531, 243] on ul at bounding box center [497, 244] width 160 height 45
click at [1023, 242] on img at bounding box center [1092, 422] width 484 height 541
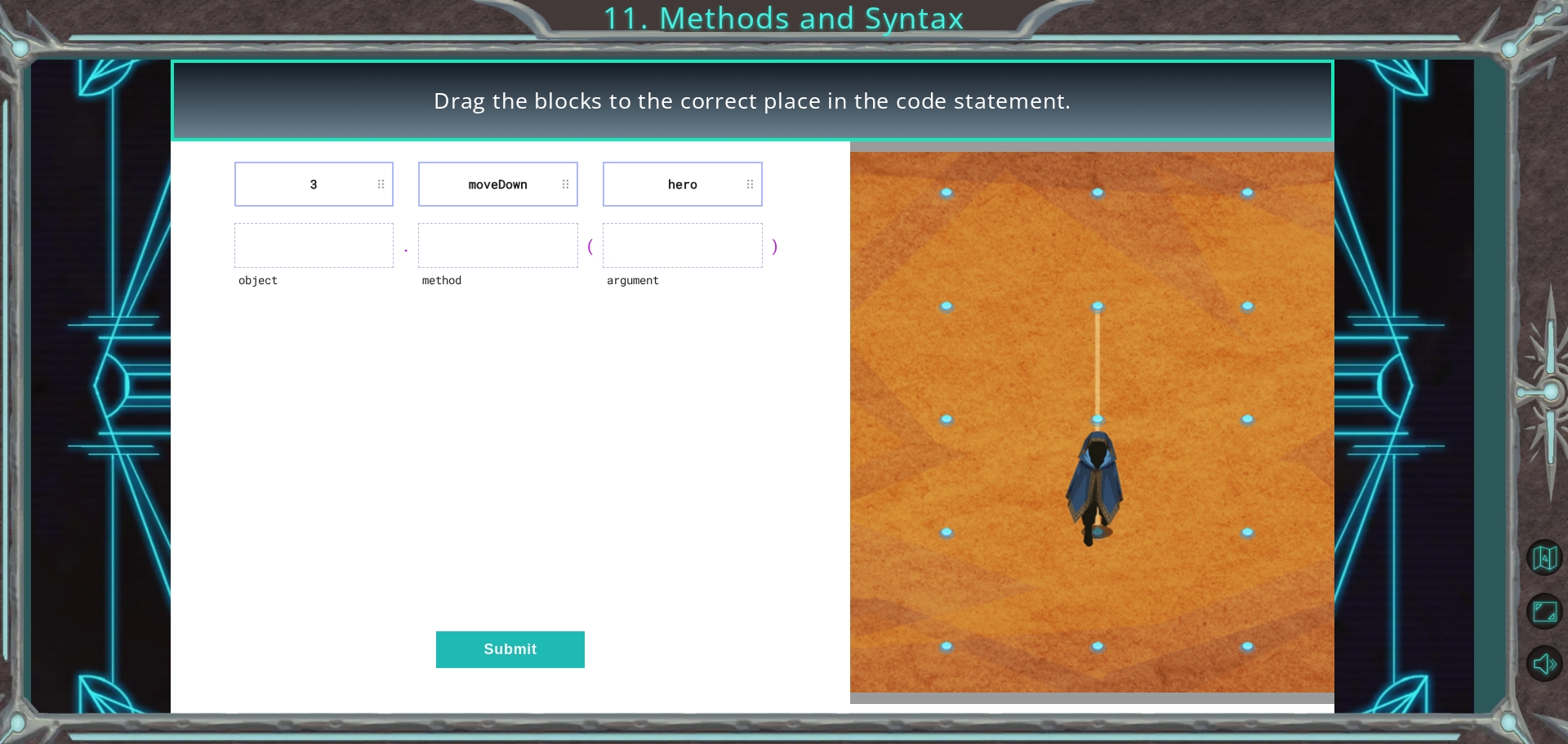
click at [324, 253] on ul at bounding box center [314, 244] width 160 height 45
click at [528, 184] on li "moveDown" at bounding box center [497, 183] width 160 height 45
click at [511, 243] on ul at bounding box center [497, 244] width 160 height 45
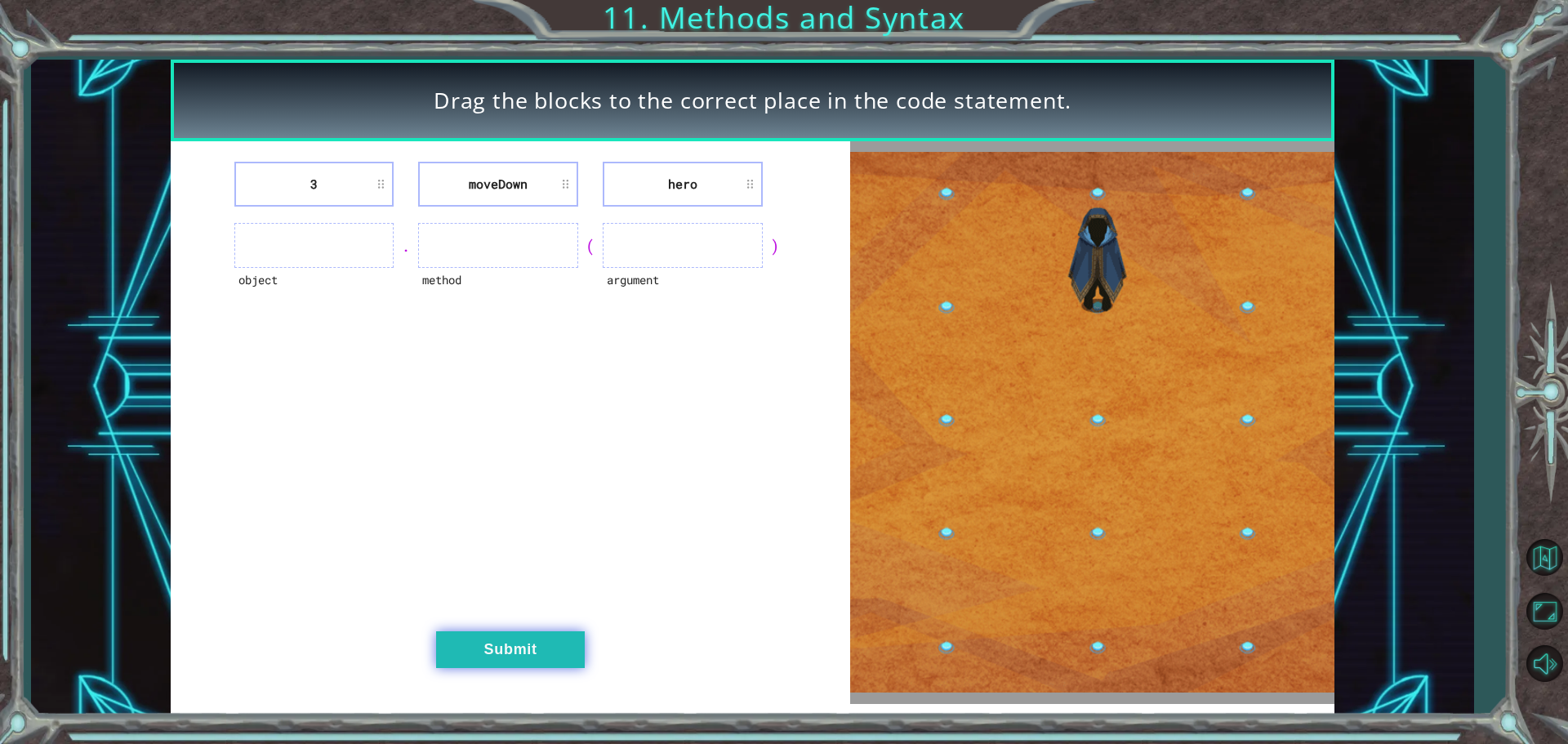
click at [541, 657] on button "Submit" at bounding box center [510, 649] width 149 height 36
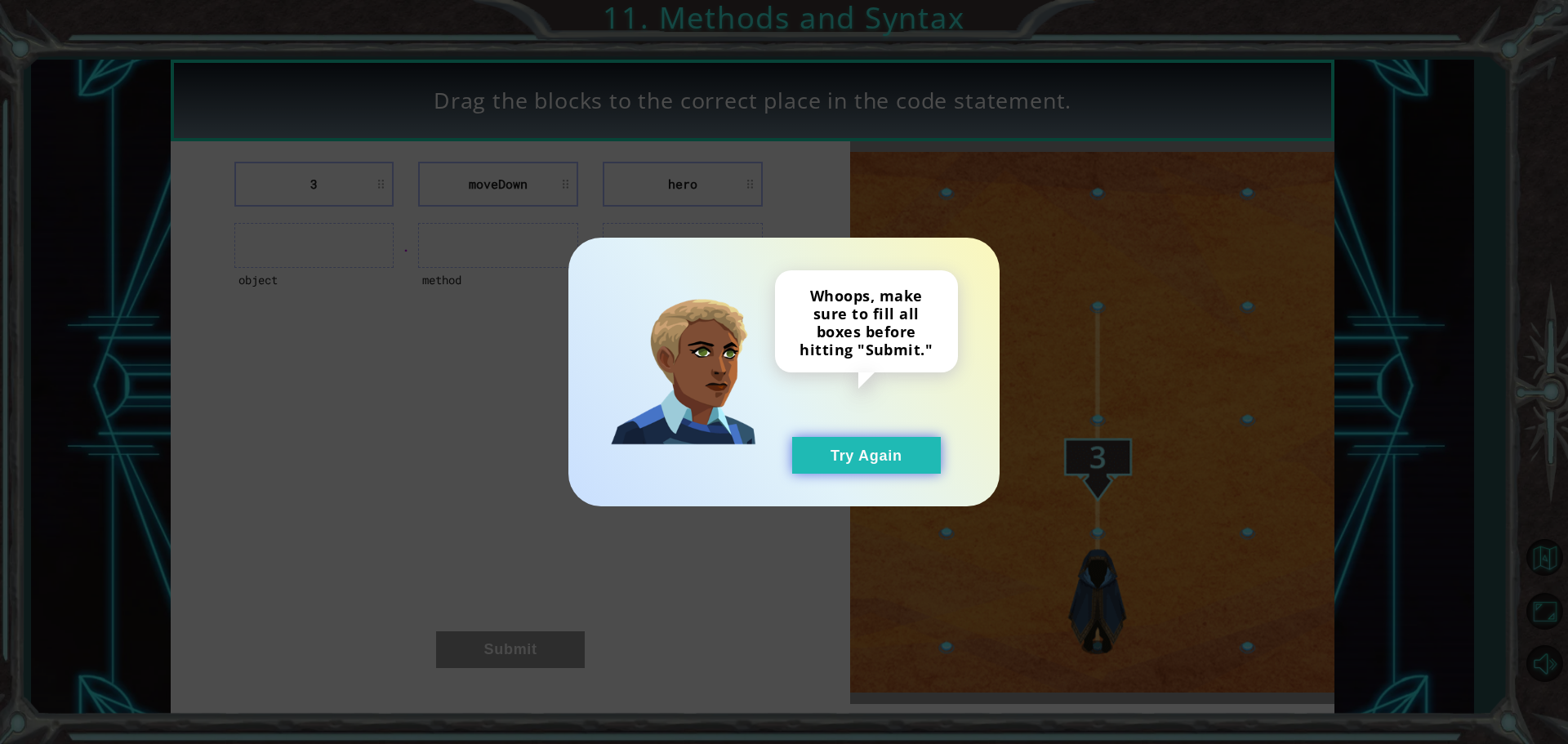
click at [826, 466] on button "Try Again" at bounding box center [866, 455] width 149 height 36
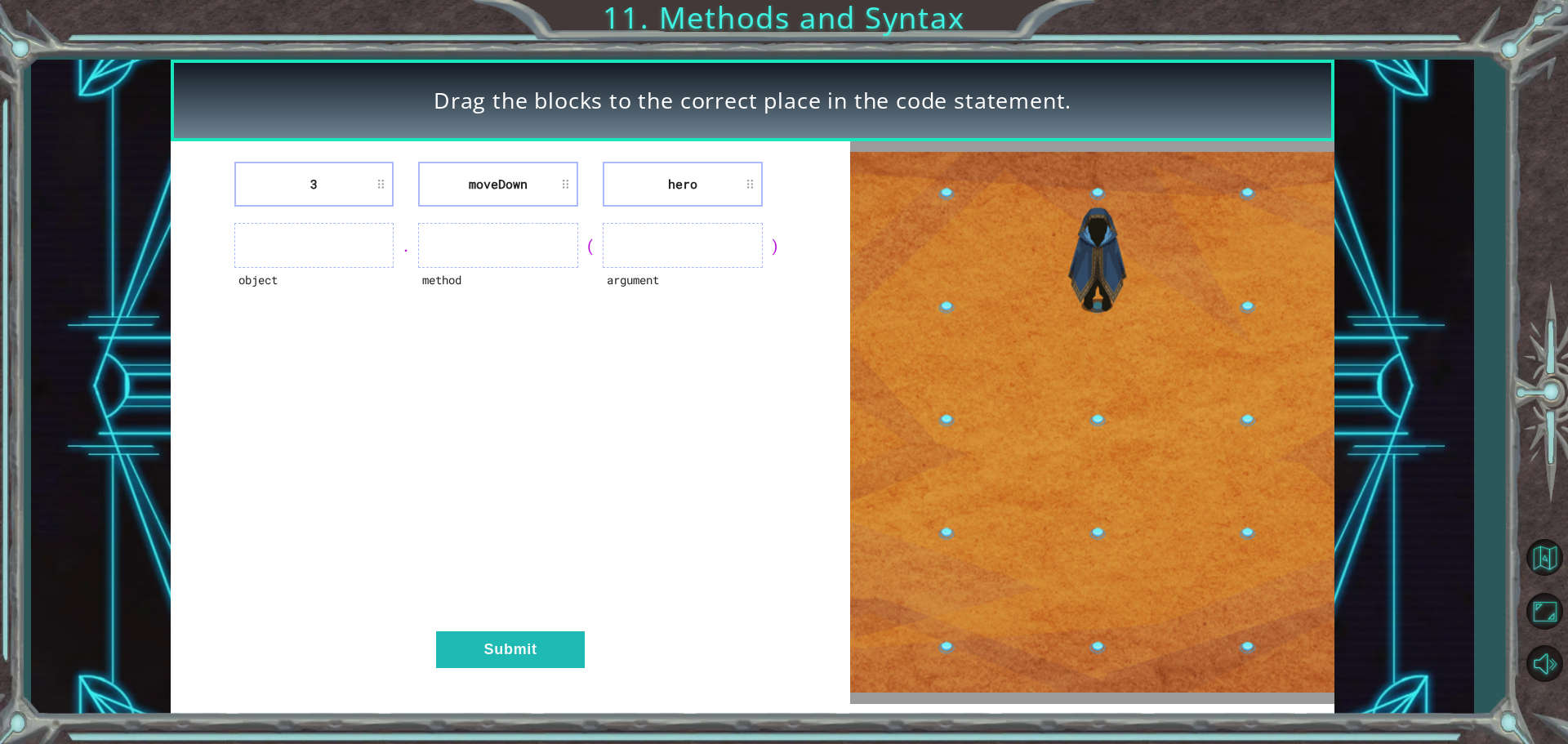
click at [307, 253] on ul at bounding box center [314, 244] width 160 height 45
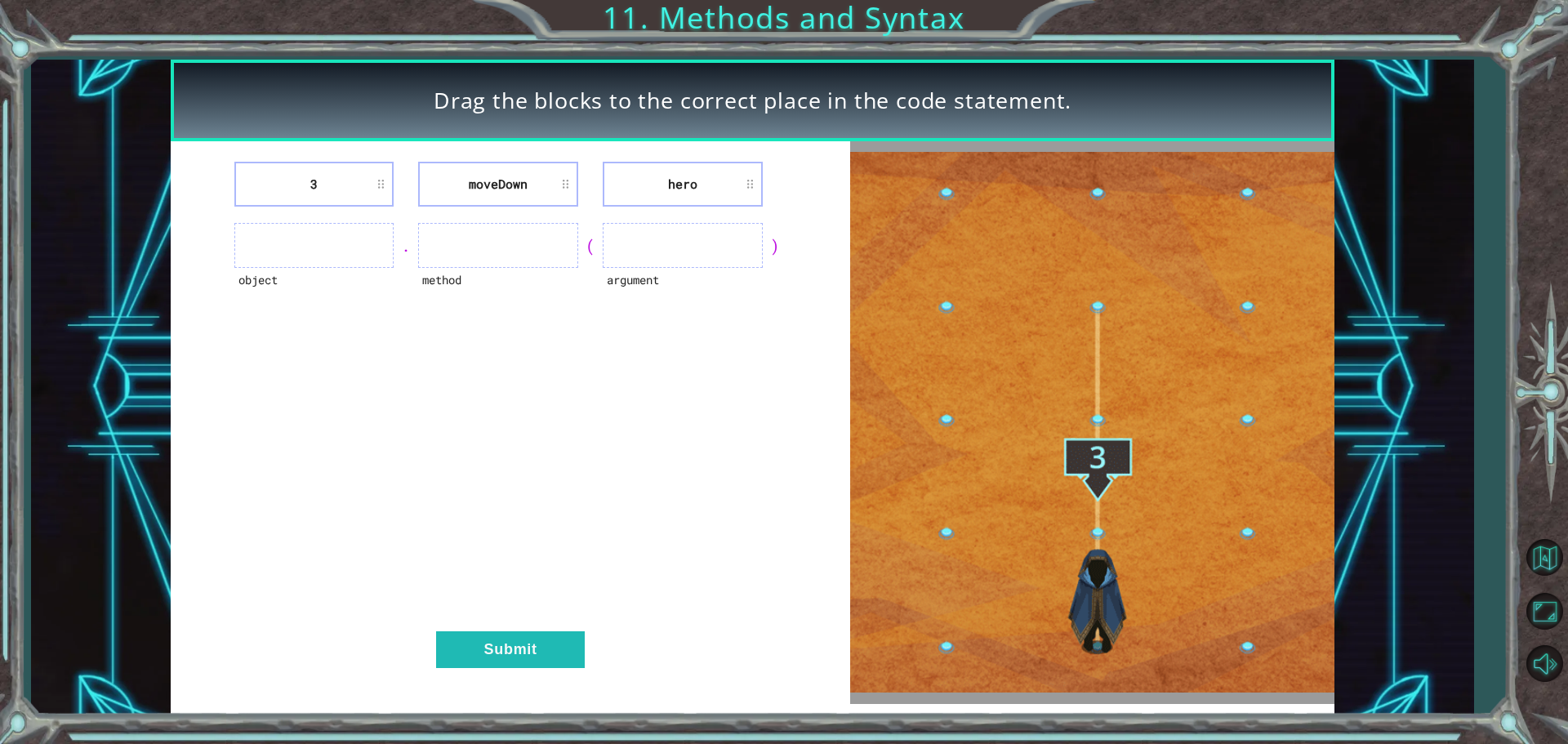
click at [696, 177] on li "hero" at bounding box center [682, 183] width 160 height 45
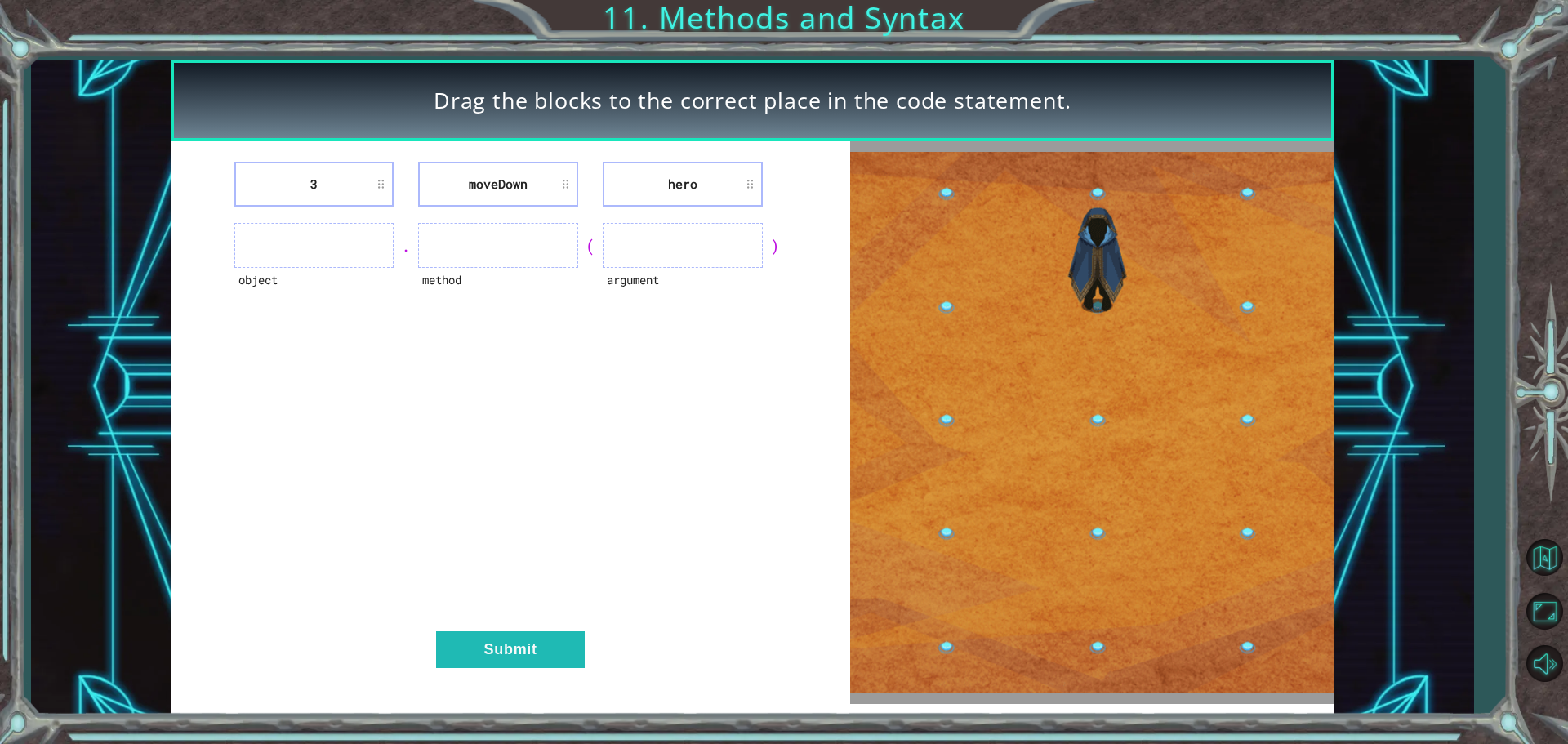
click at [564, 195] on li "moveDown" at bounding box center [497, 183] width 160 height 45
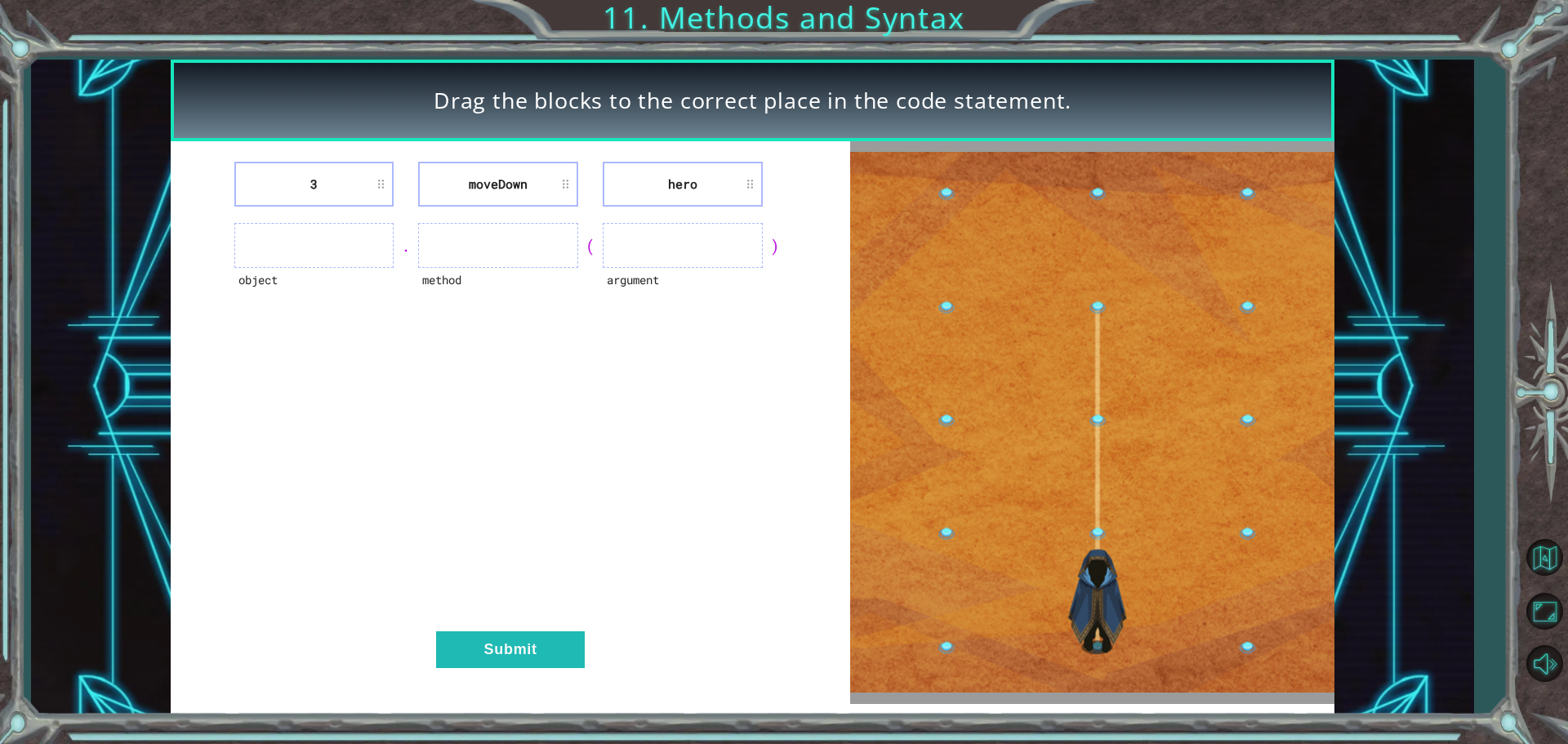
click at [566, 182] on li "moveDown" at bounding box center [497, 183] width 160 height 45
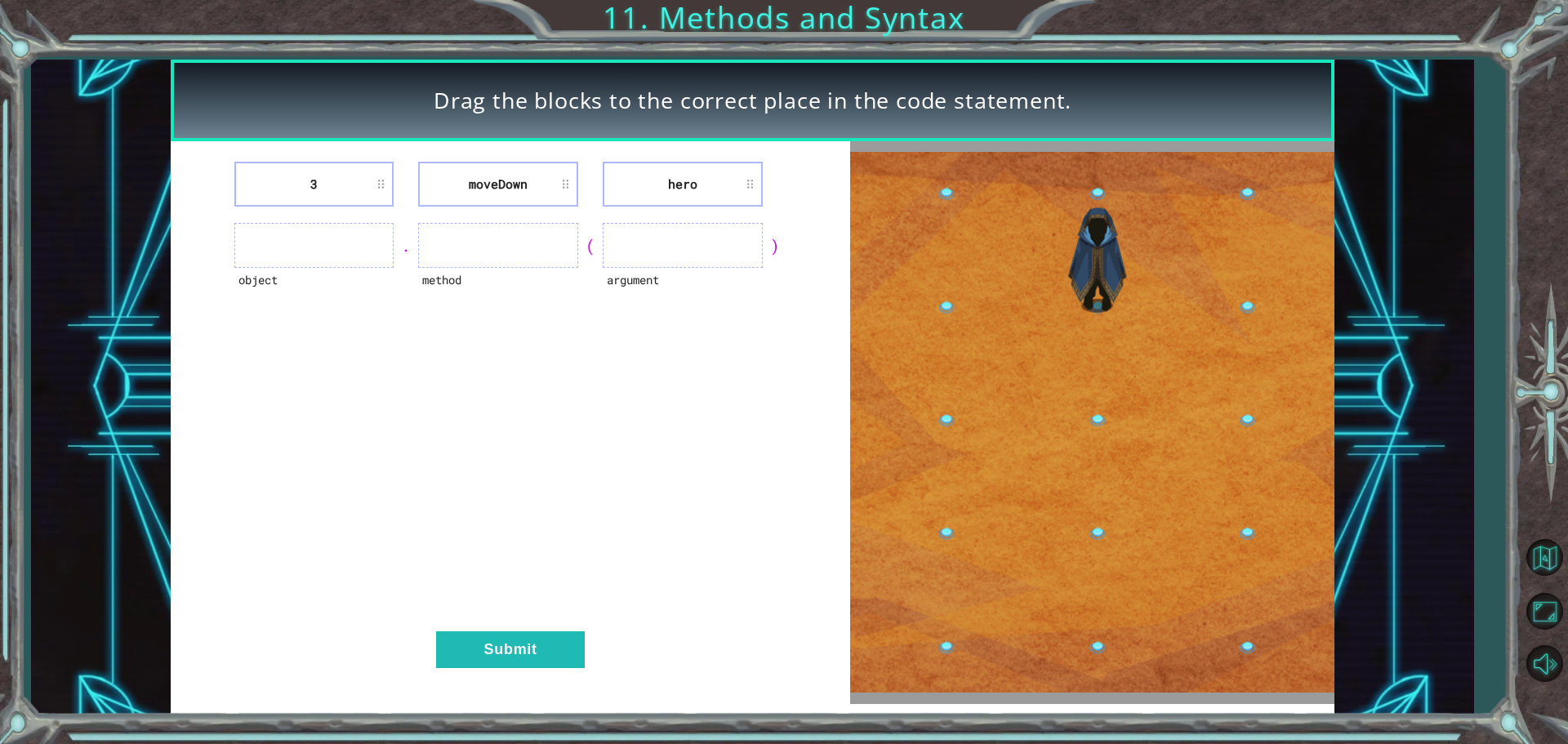
click at [451, 284] on div "method" at bounding box center [497, 290] width 160 height 45
click at [477, 270] on div "method" at bounding box center [497, 290] width 160 height 45
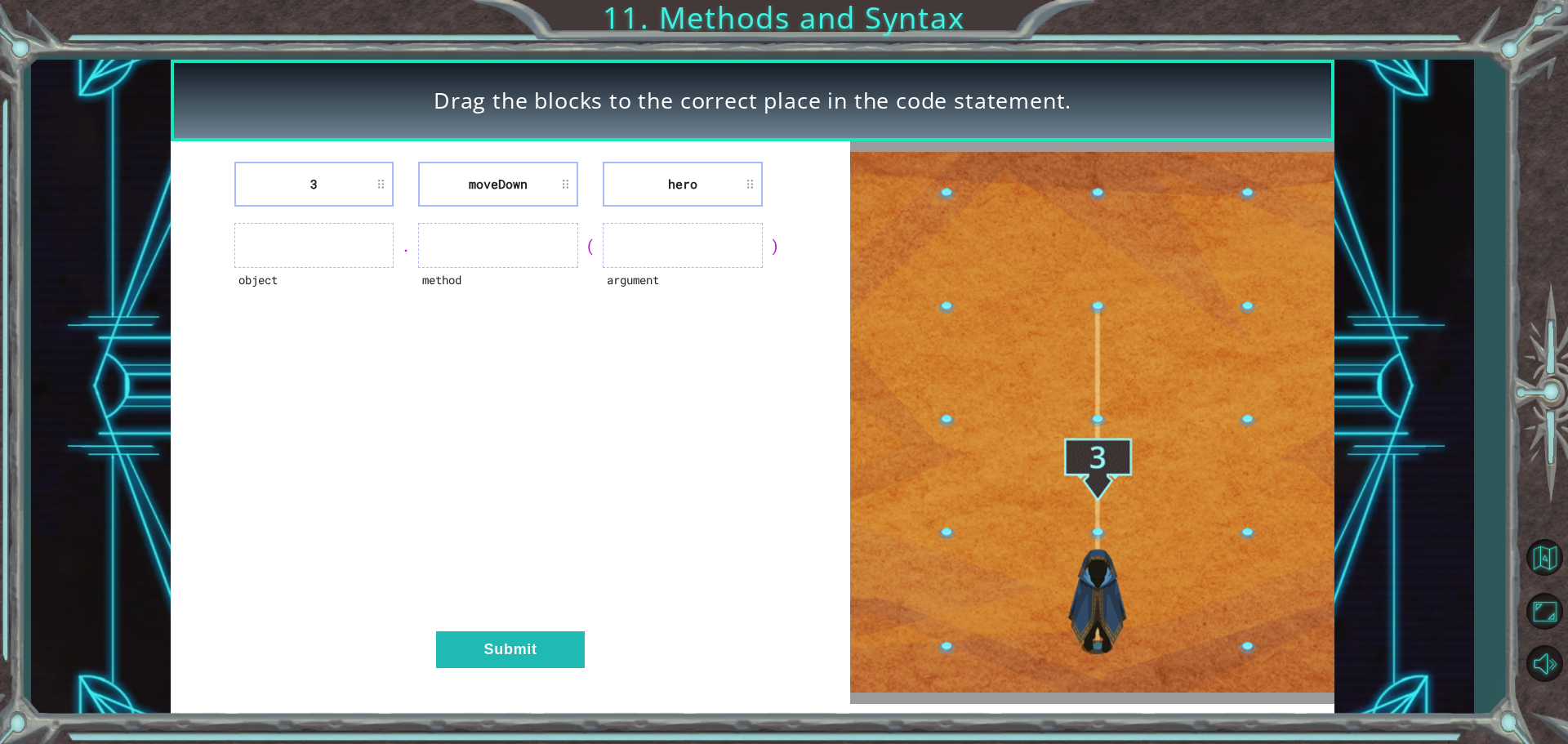
click at [476, 243] on ul at bounding box center [497, 244] width 160 height 45
click at [462, 253] on ul at bounding box center [497, 244] width 160 height 45
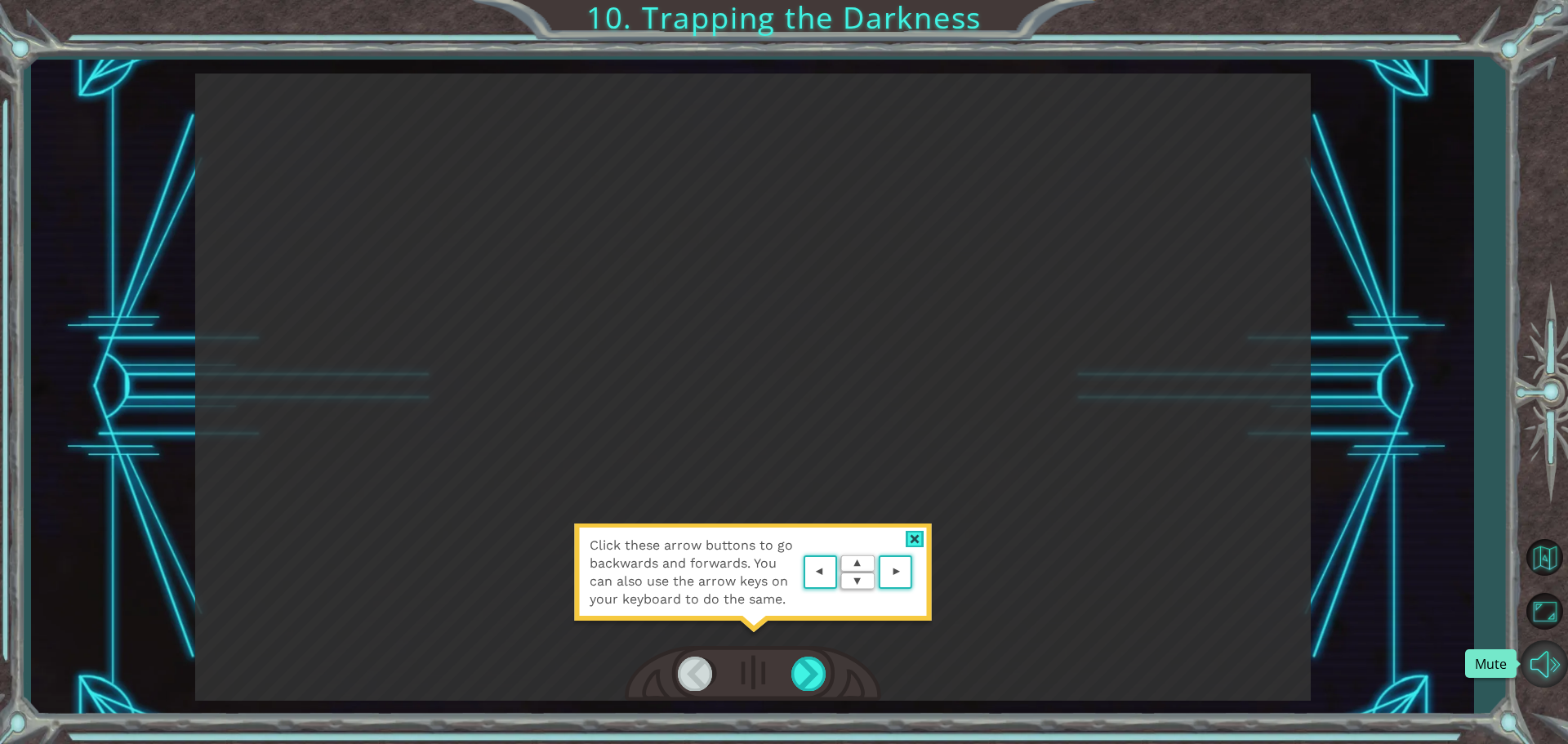
click at [1553, 647] on button "Mute" at bounding box center [1544, 664] width 47 height 47
click at [802, 684] on div at bounding box center [810, 673] width 36 height 34
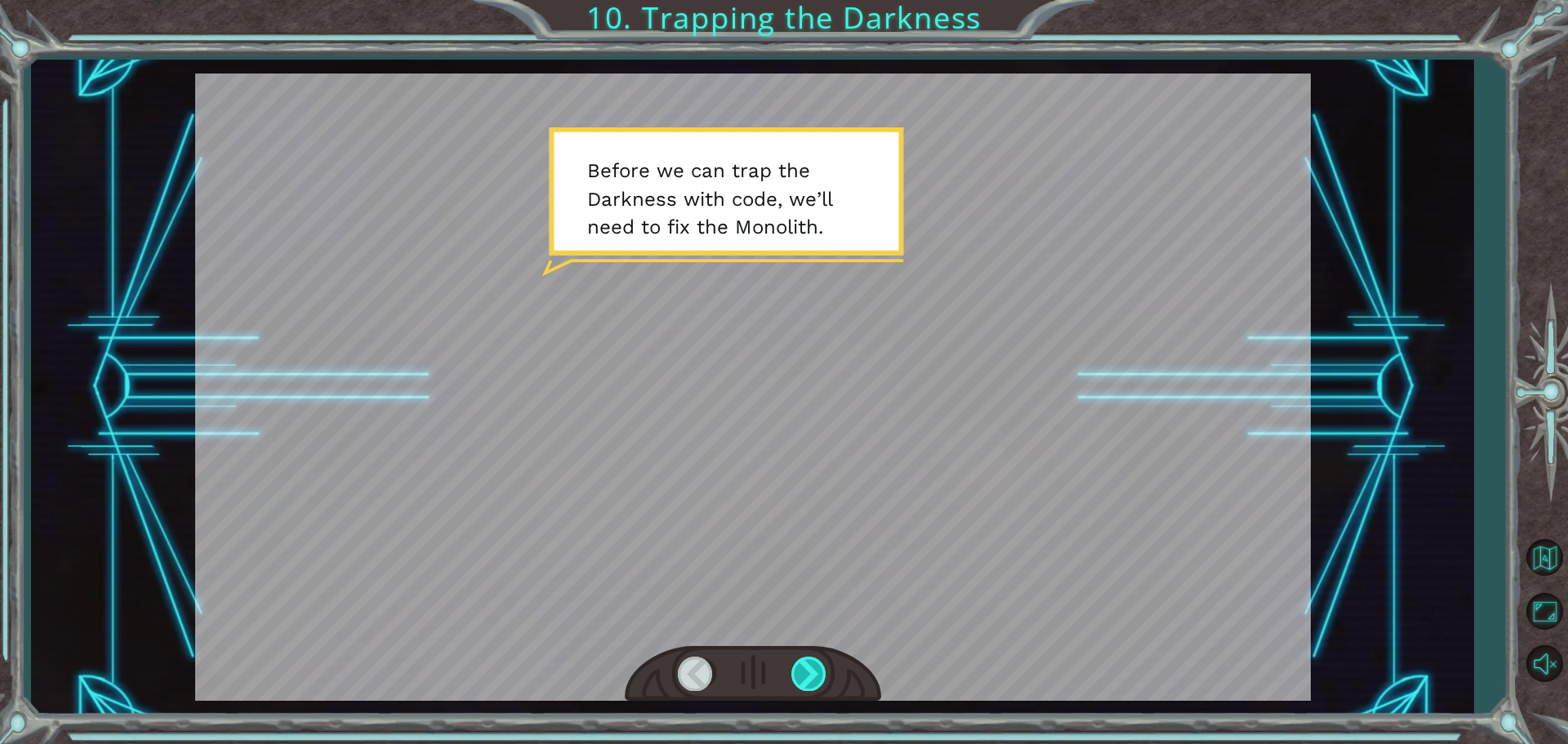
click at [803, 682] on div at bounding box center [810, 673] width 36 height 34
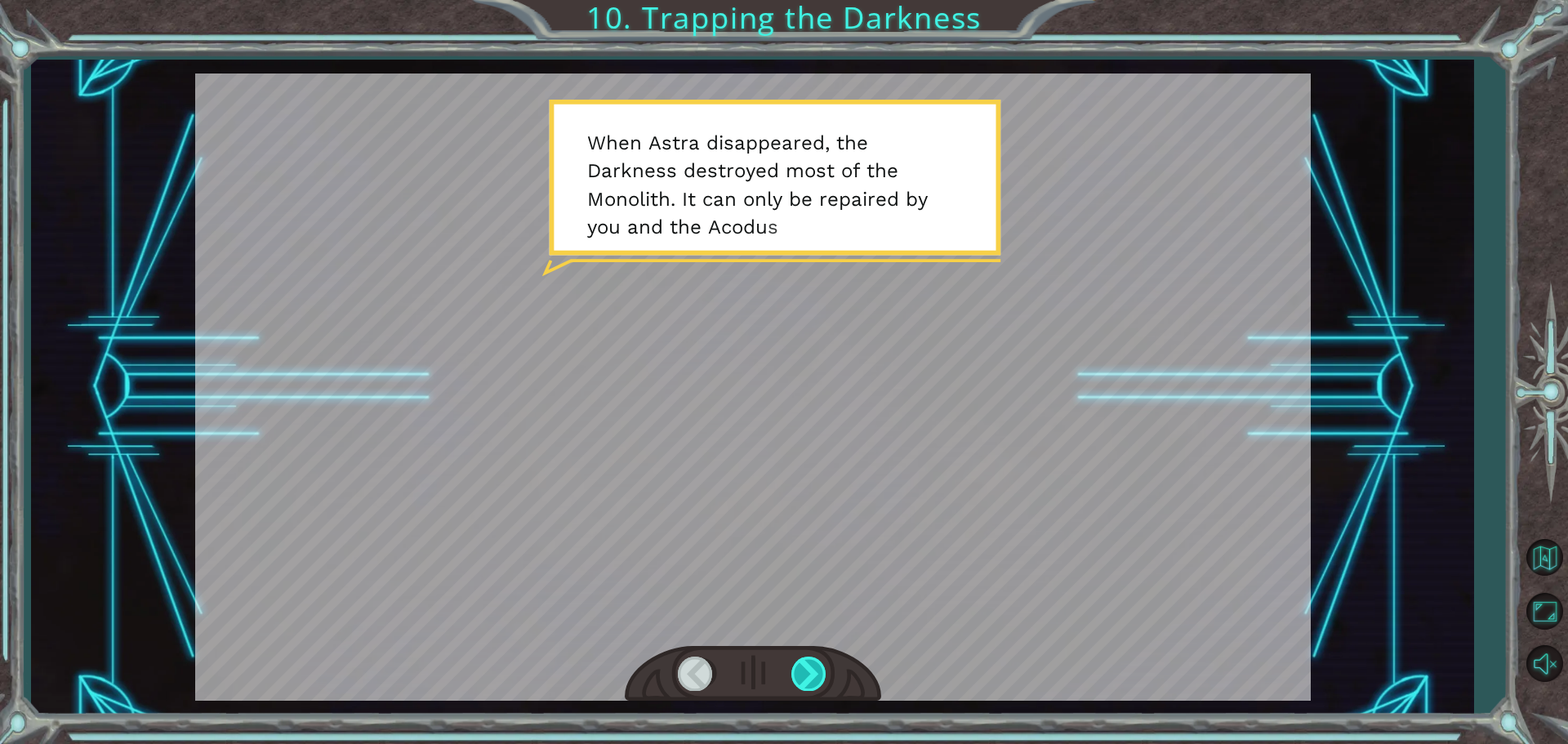
click at [799, 682] on div at bounding box center [810, 673] width 36 height 34
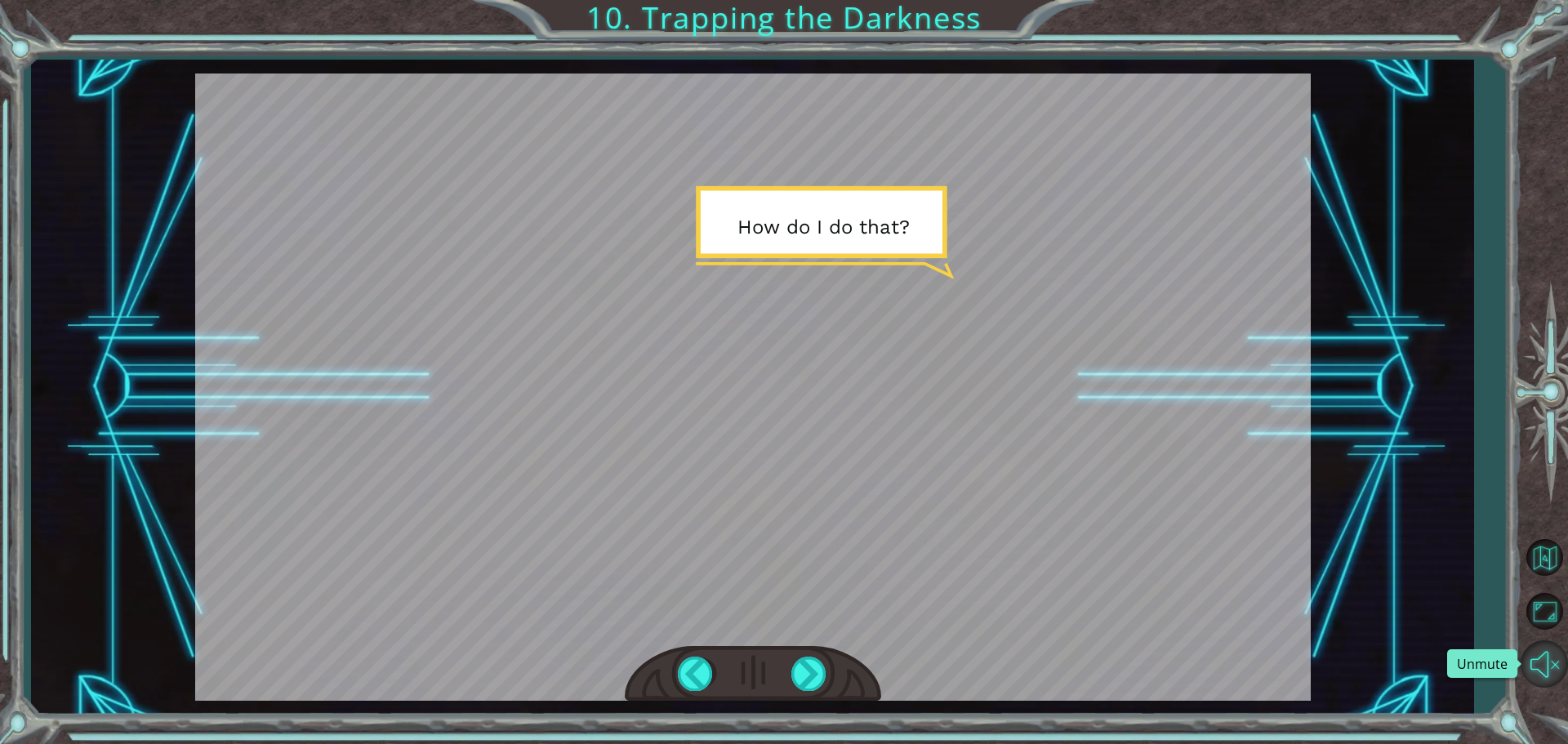
click at [1542, 674] on button "Unmute" at bounding box center [1544, 664] width 47 height 47
click at [798, 677] on div at bounding box center [810, 673] width 36 height 34
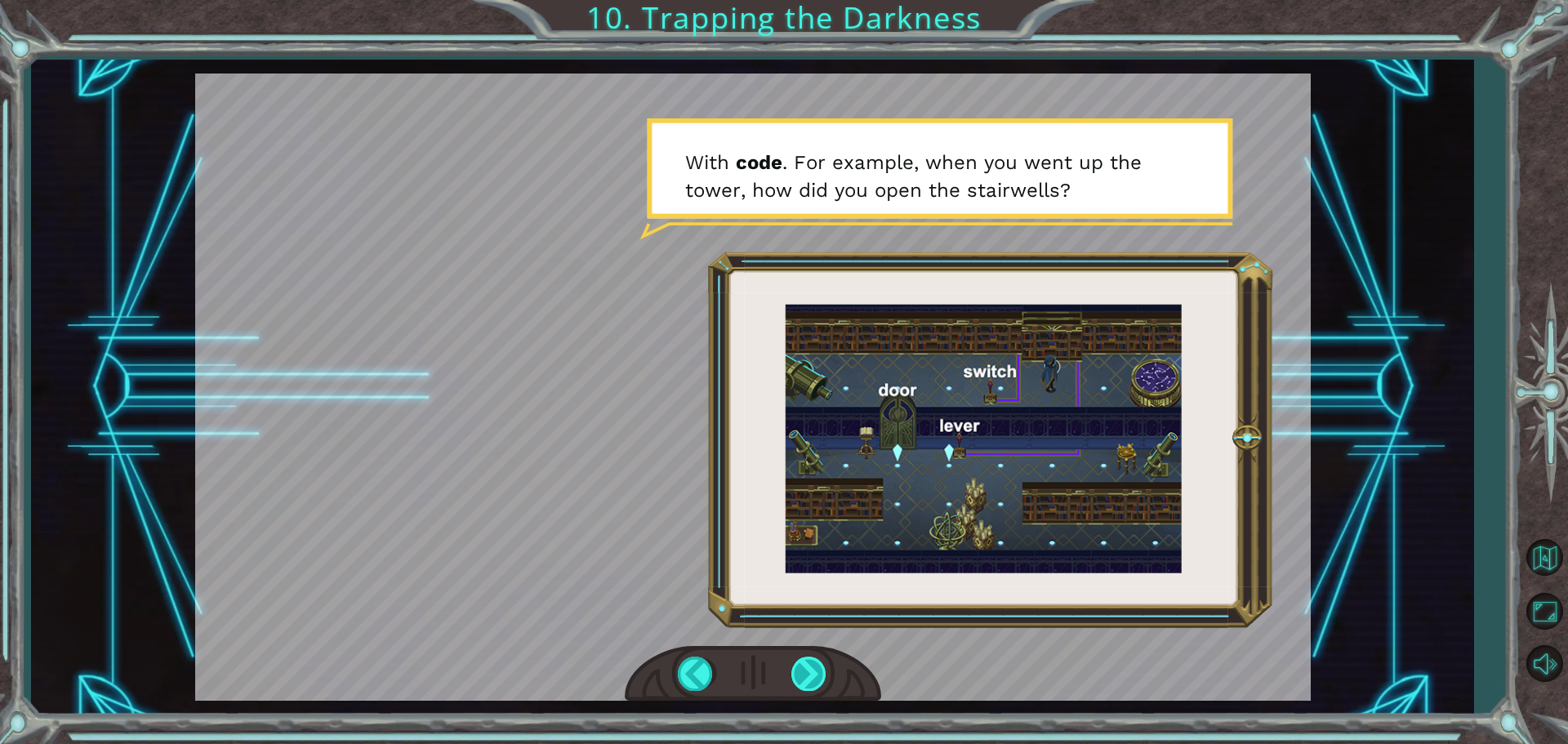
click at [798, 668] on div at bounding box center [810, 673] width 36 height 34
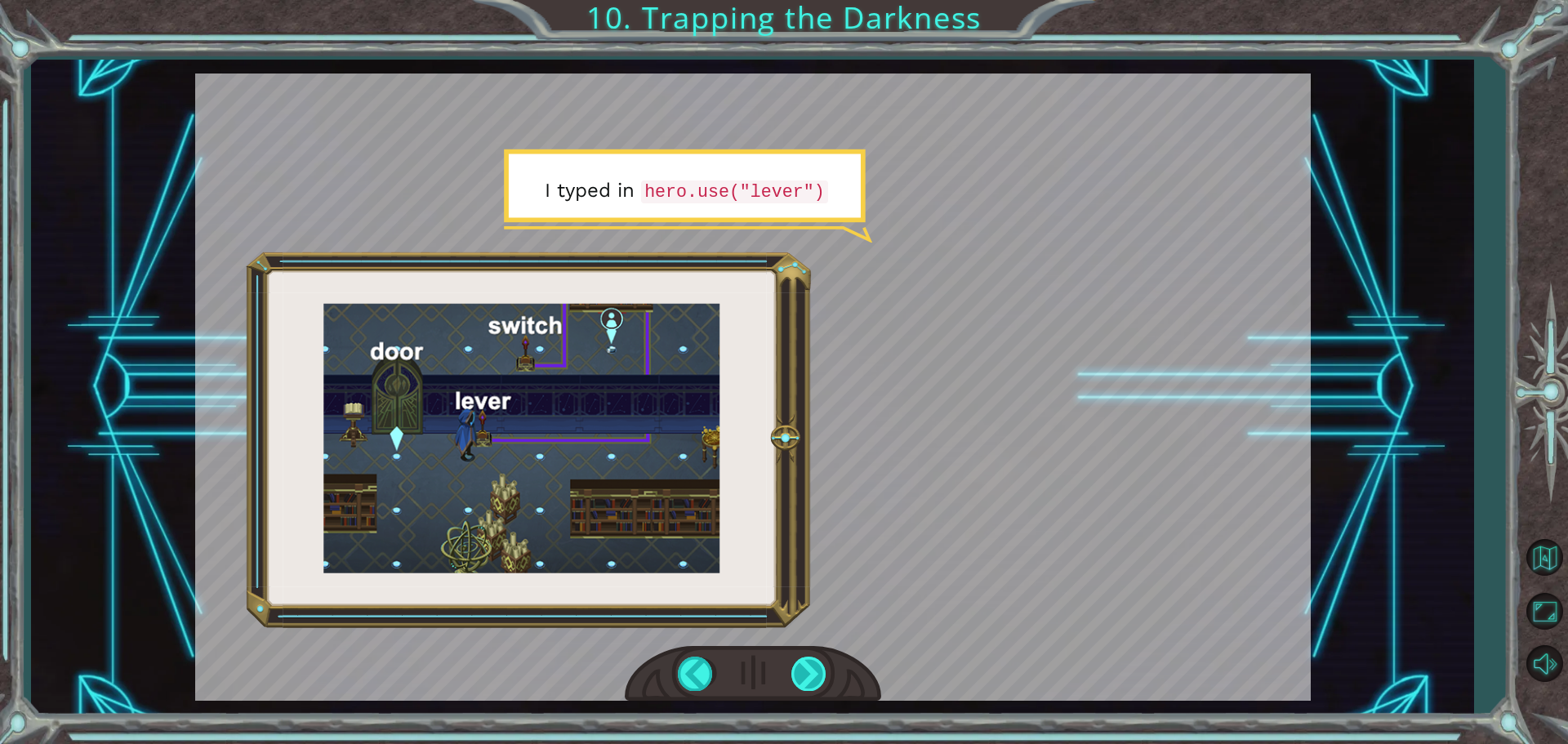
click at [798, 668] on div at bounding box center [810, 673] width 36 height 34
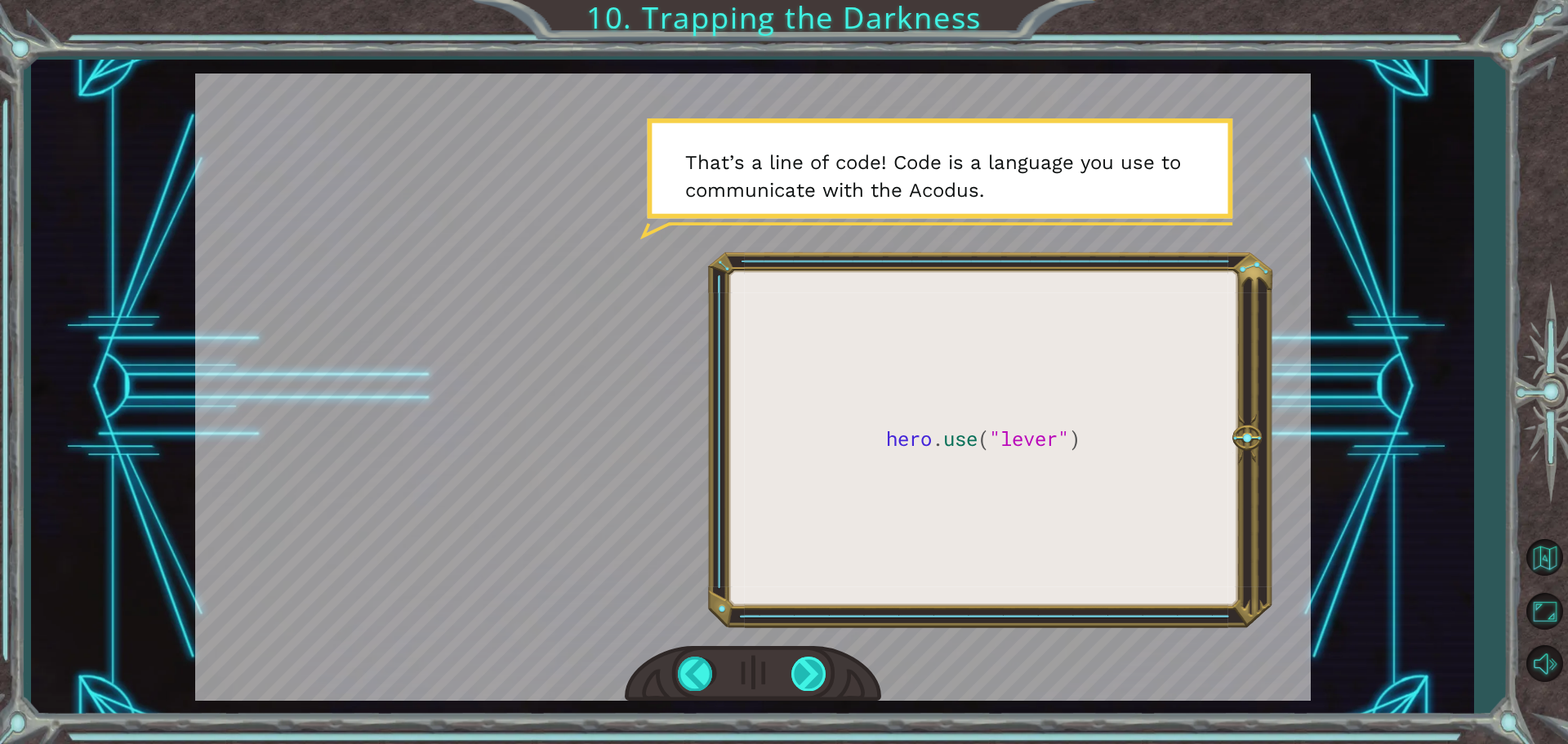
click at [798, 668] on div at bounding box center [810, 673] width 36 height 34
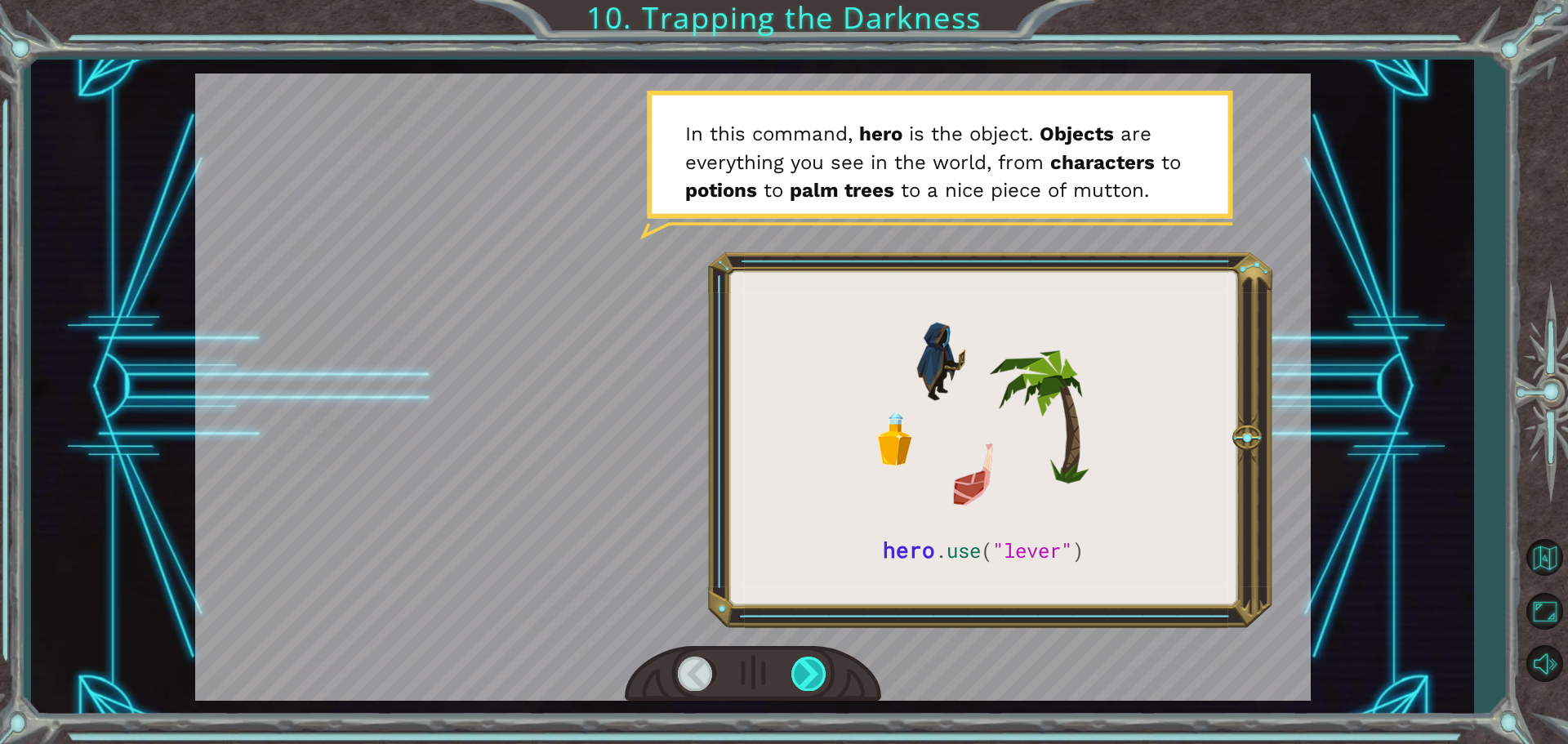
click at [800, 672] on div at bounding box center [810, 673] width 36 height 34
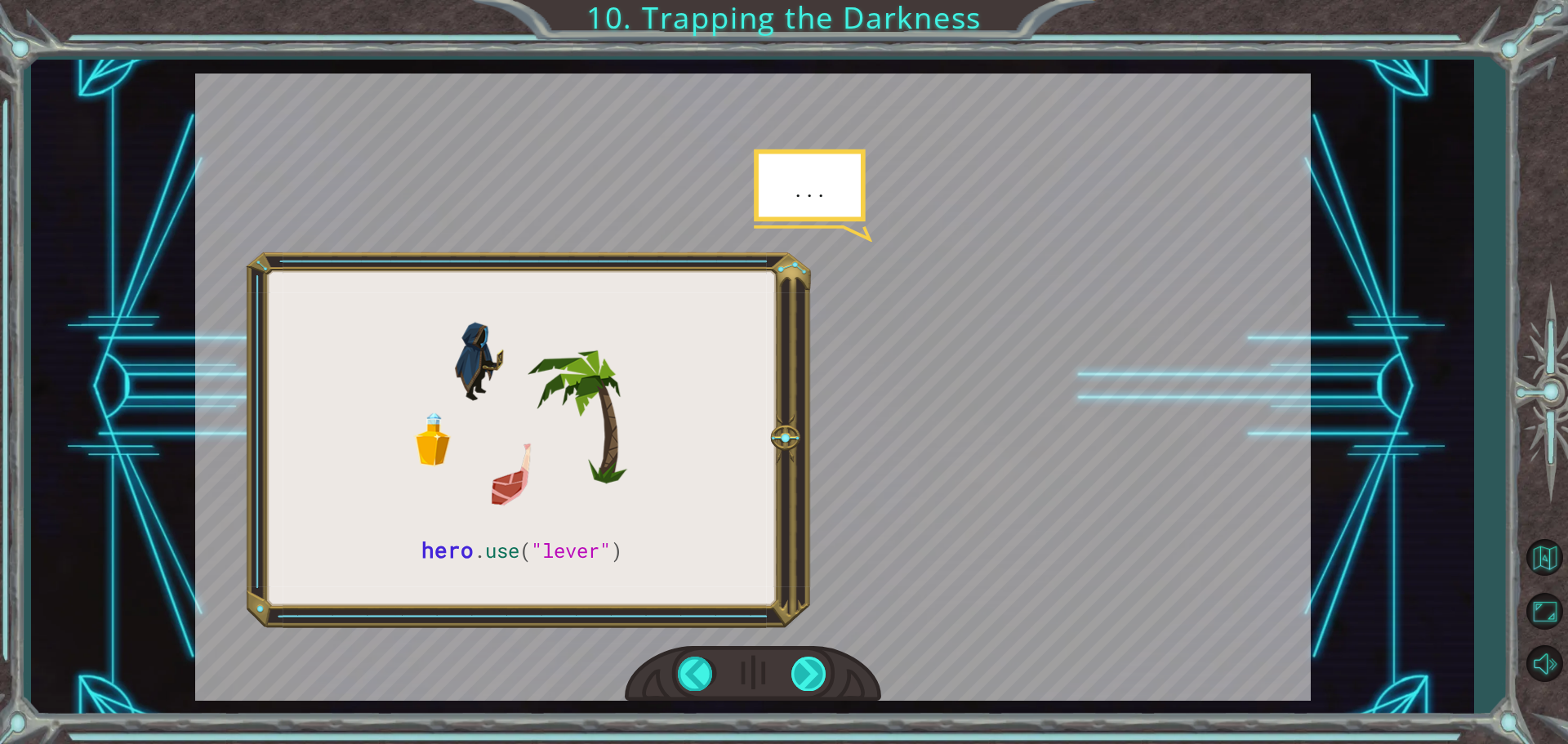
click at [800, 672] on div at bounding box center [810, 673] width 36 height 34
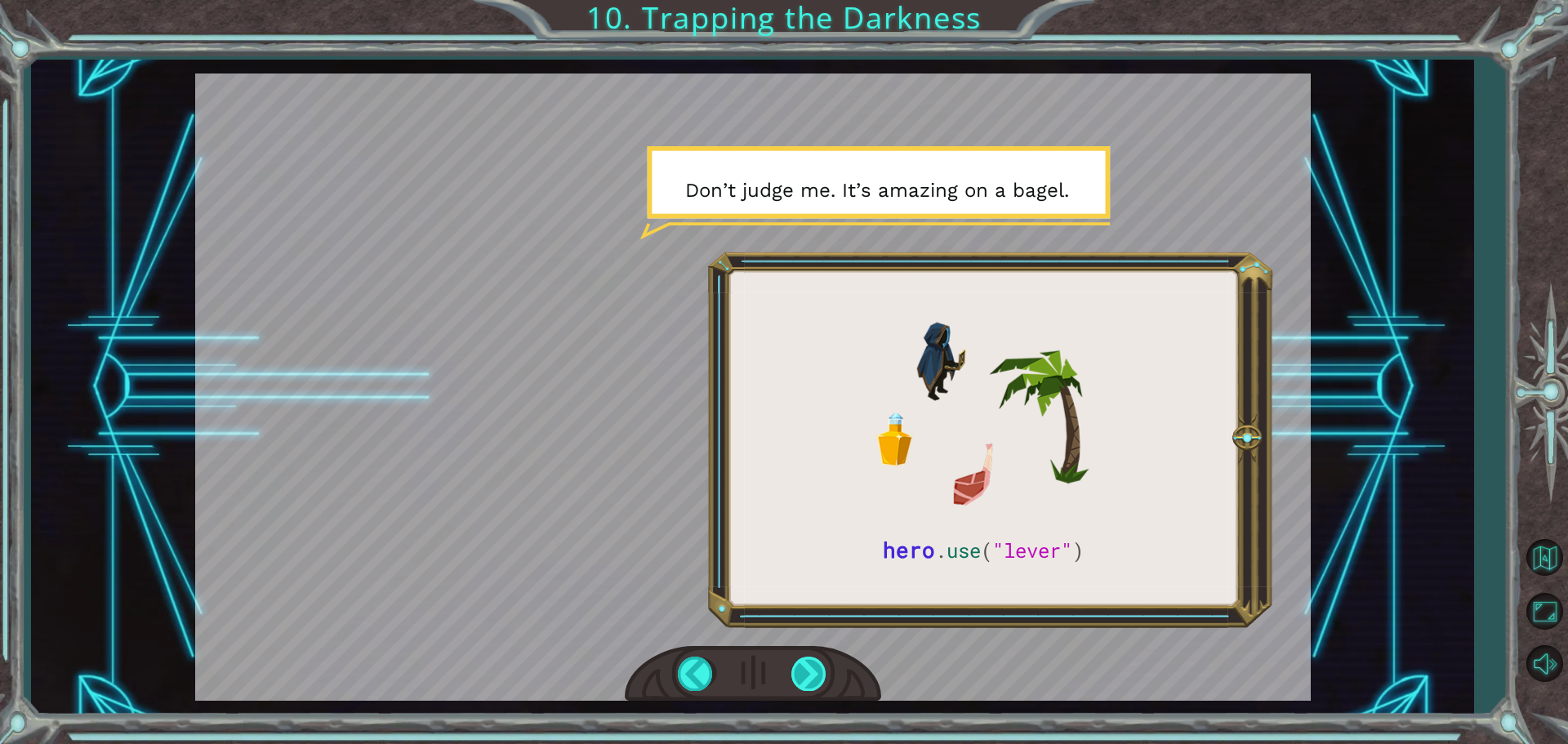
click at [800, 672] on div at bounding box center [810, 673] width 36 height 34
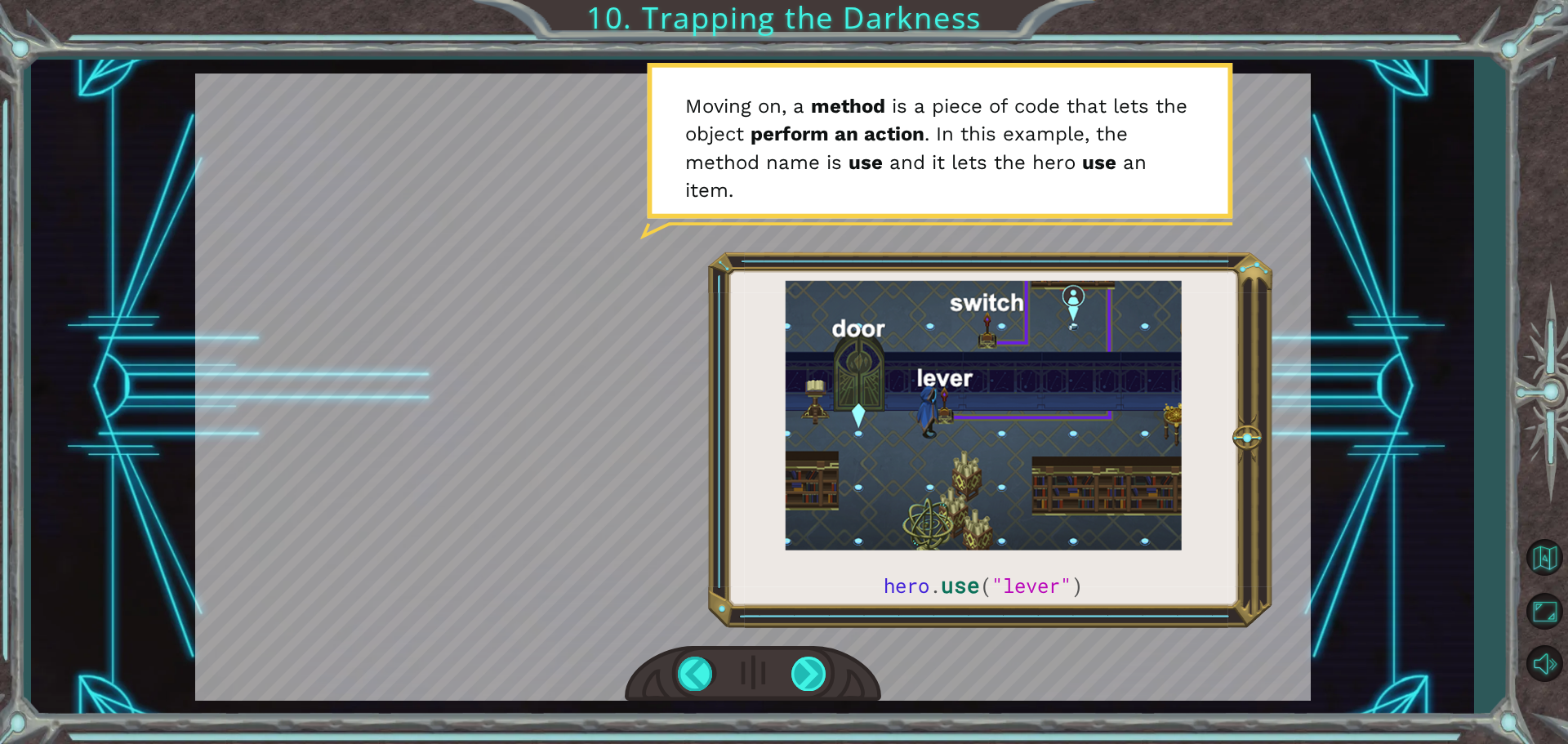
click at [800, 671] on div at bounding box center [810, 673] width 36 height 34
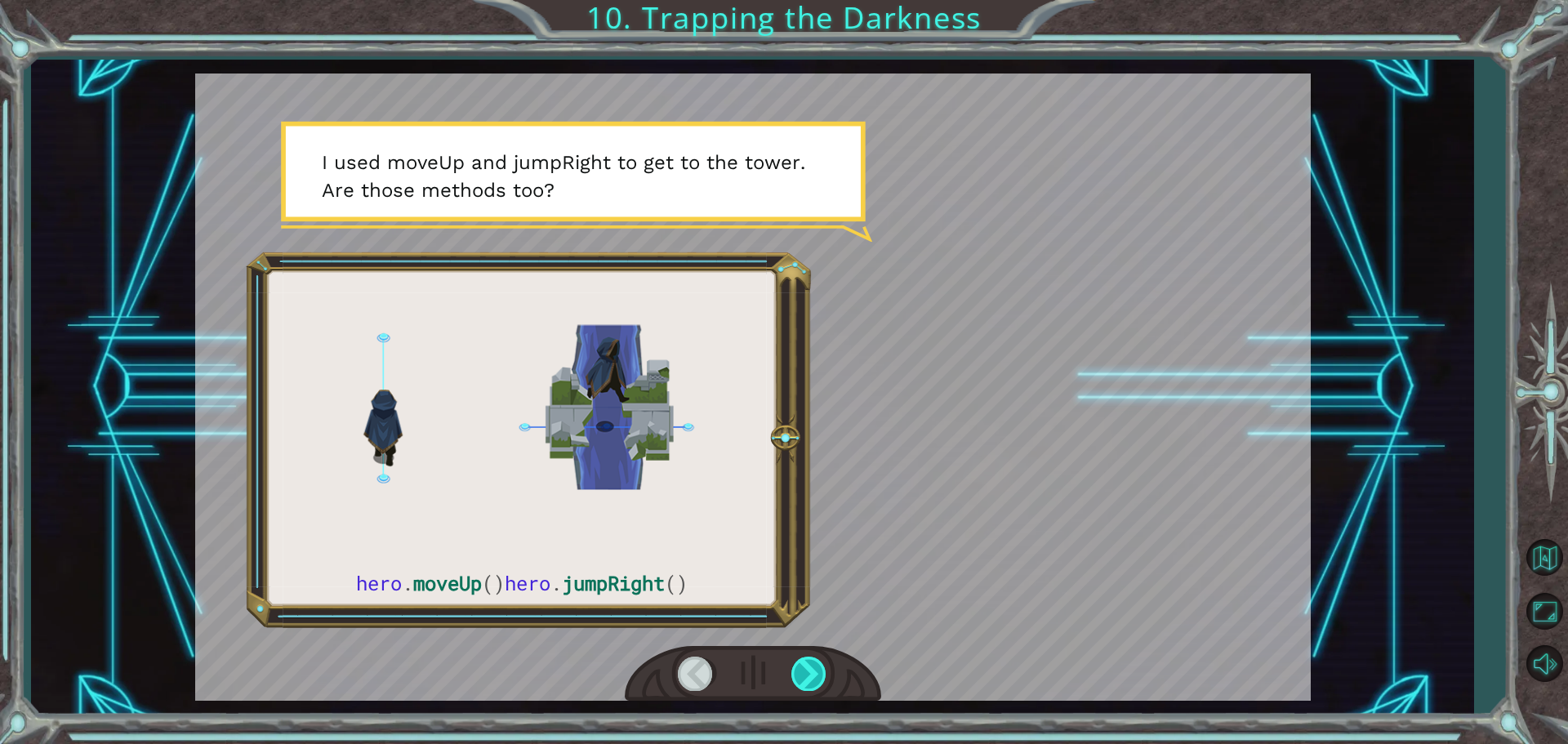
click at [800, 671] on div at bounding box center [810, 673] width 36 height 34
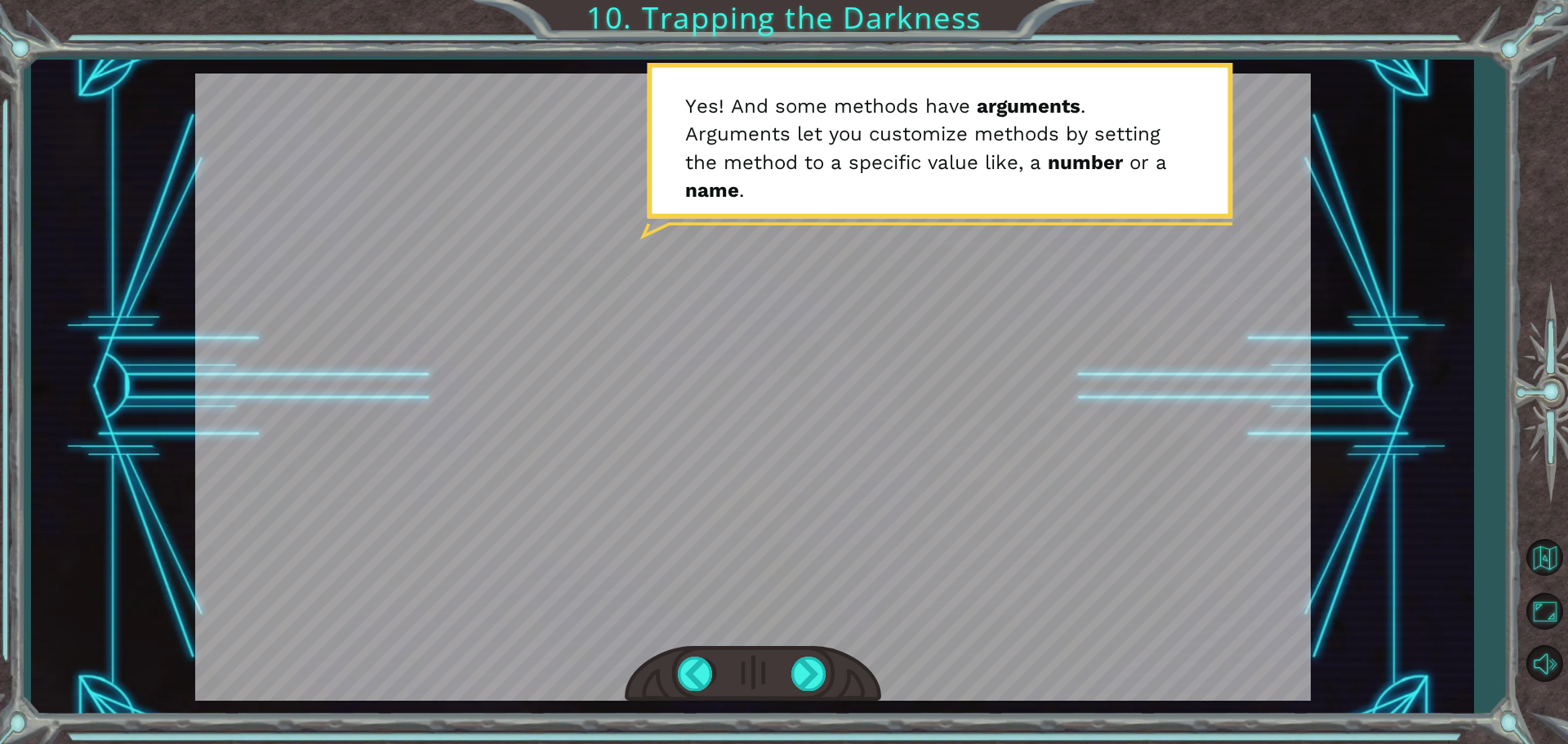
drag, startPoint x: 800, startPoint y: 671, endPoint x: 762, endPoint y: 625, distance: 59.7
click at [762, 625] on div at bounding box center [753, 388] width 1116 height 627
click at [819, 680] on div at bounding box center [810, 673] width 36 height 34
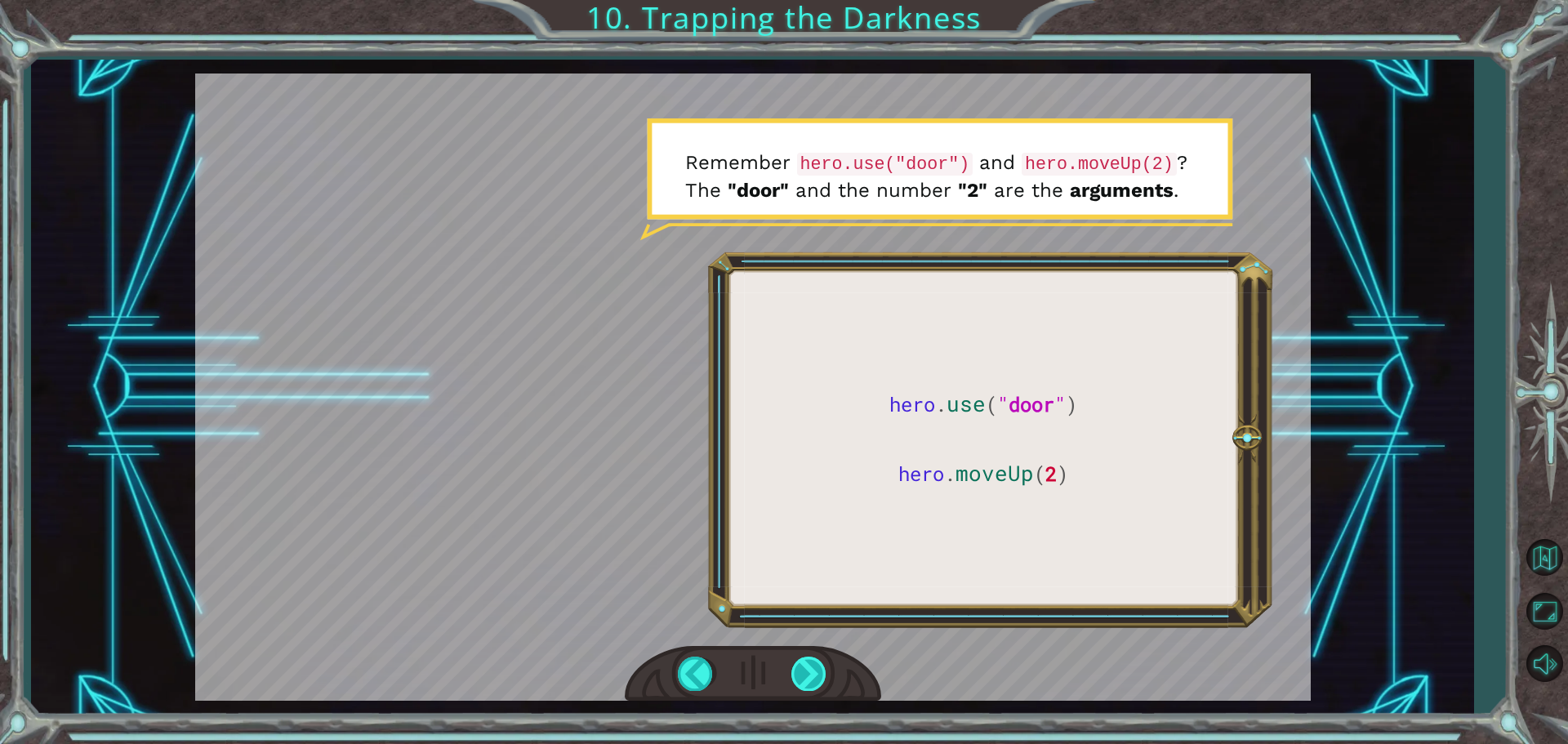
click at [819, 680] on div at bounding box center [810, 673] width 36 height 34
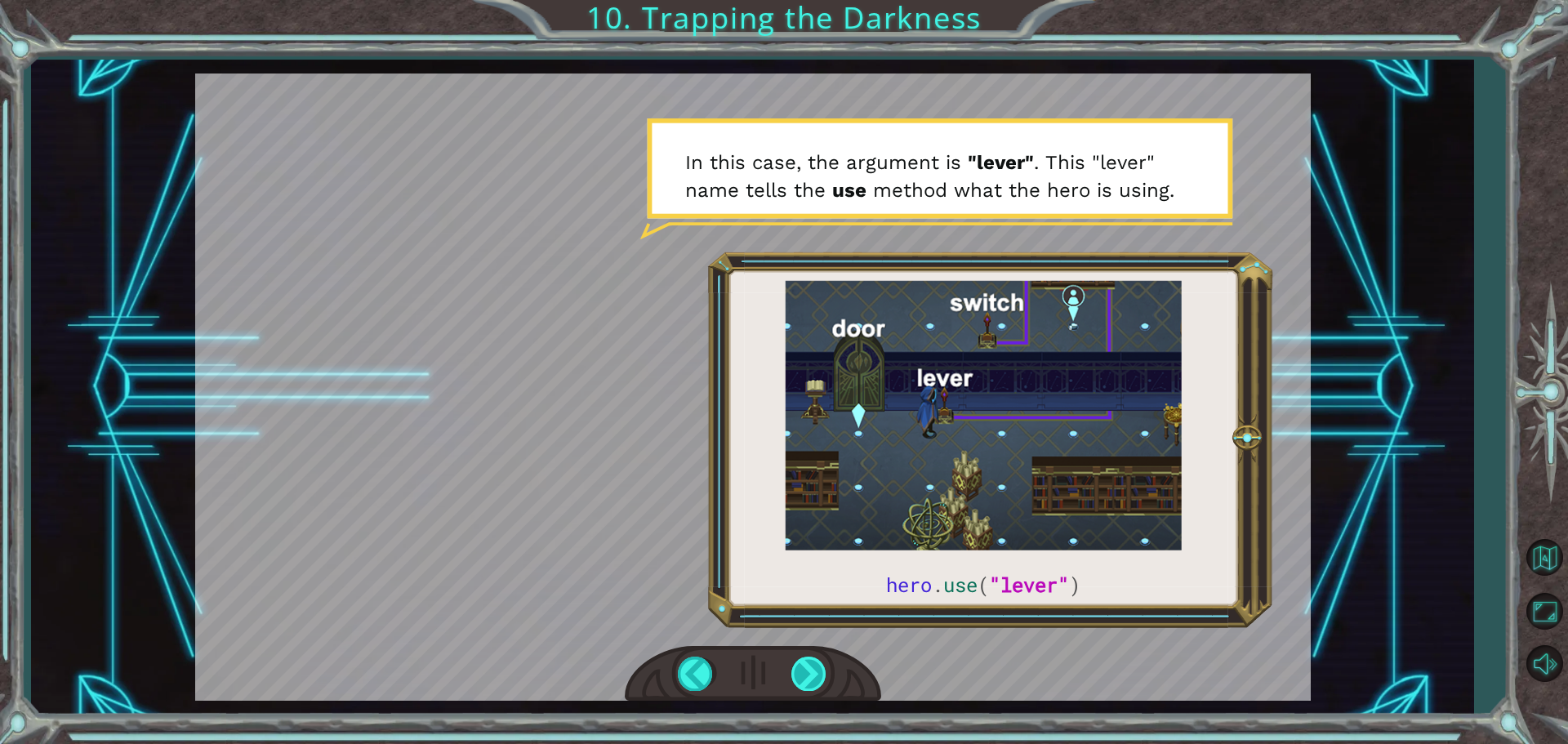
click at [814, 678] on div at bounding box center [810, 673] width 36 height 34
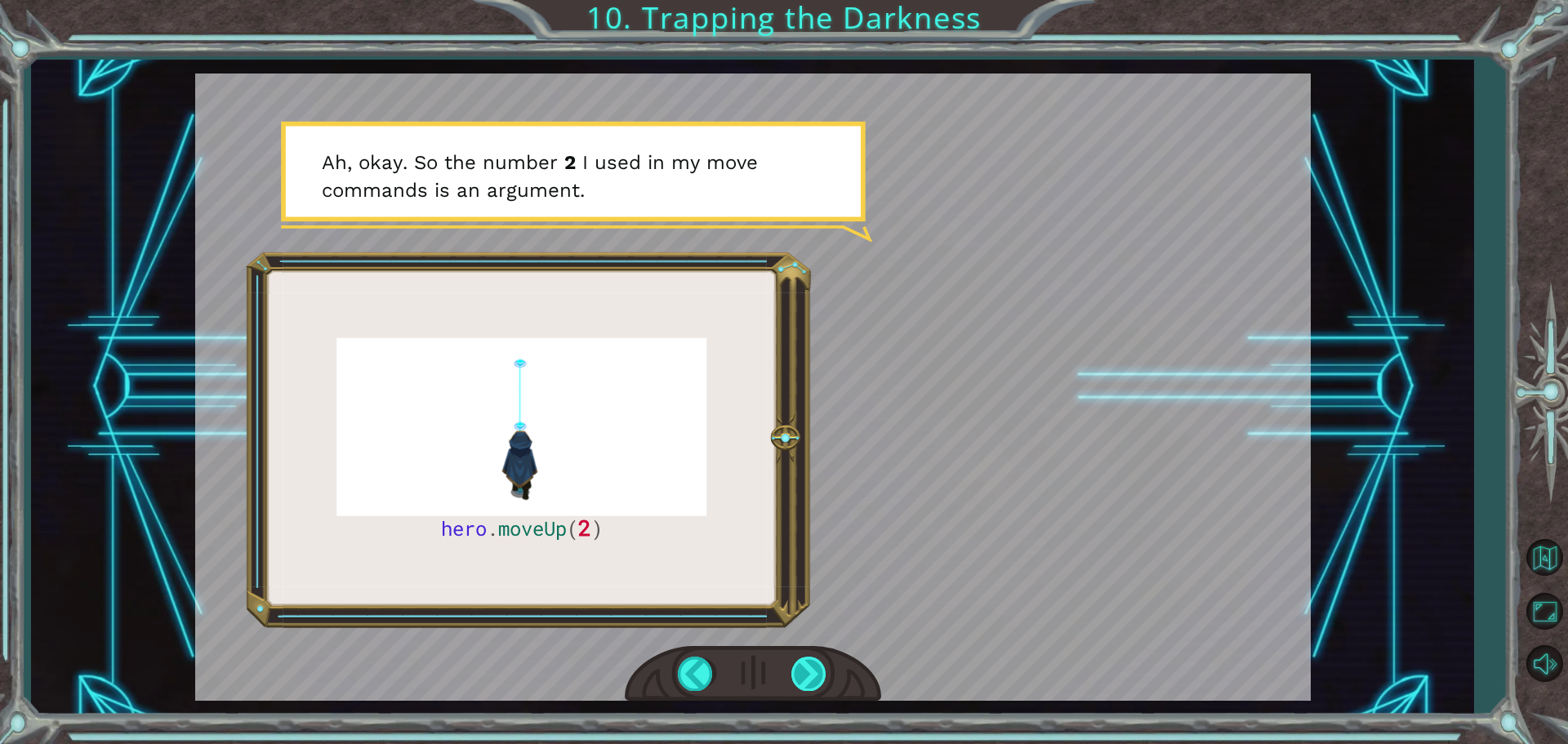
click at [814, 678] on div at bounding box center [810, 673] width 36 height 34
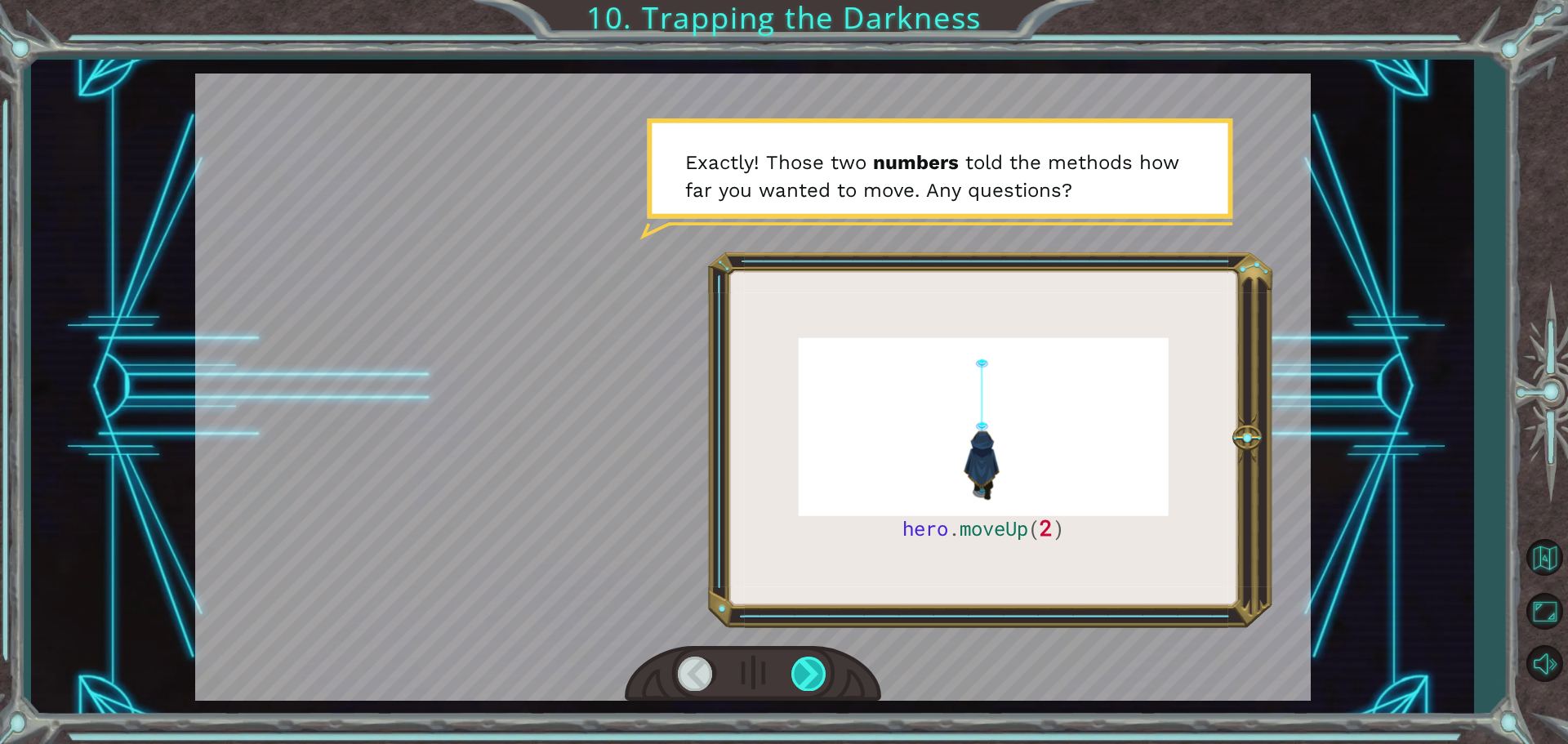
click at [814, 678] on div at bounding box center [810, 673] width 36 height 34
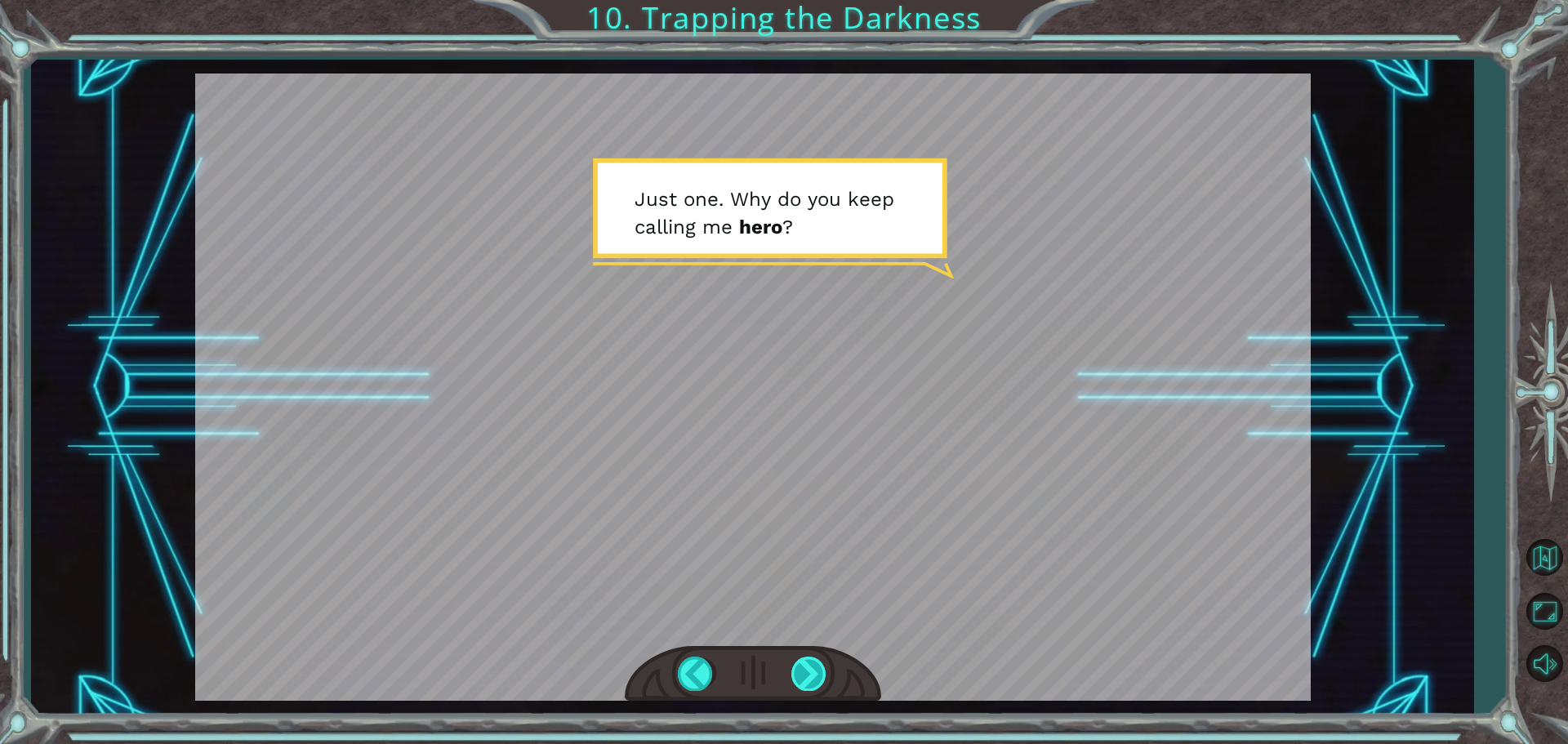
click at [814, 678] on div at bounding box center [810, 673] width 36 height 34
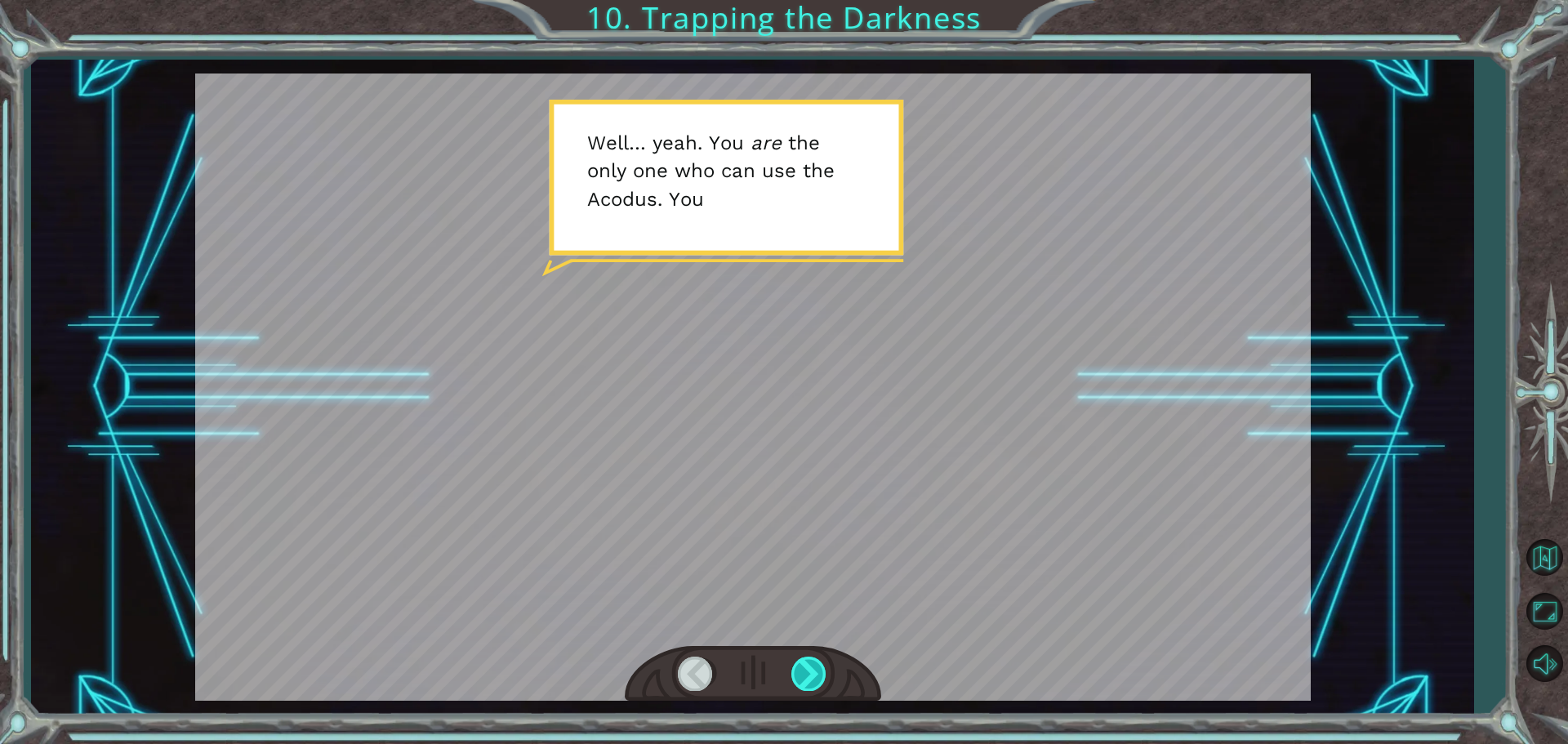
click at [814, 678] on div at bounding box center [810, 673] width 36 height 34
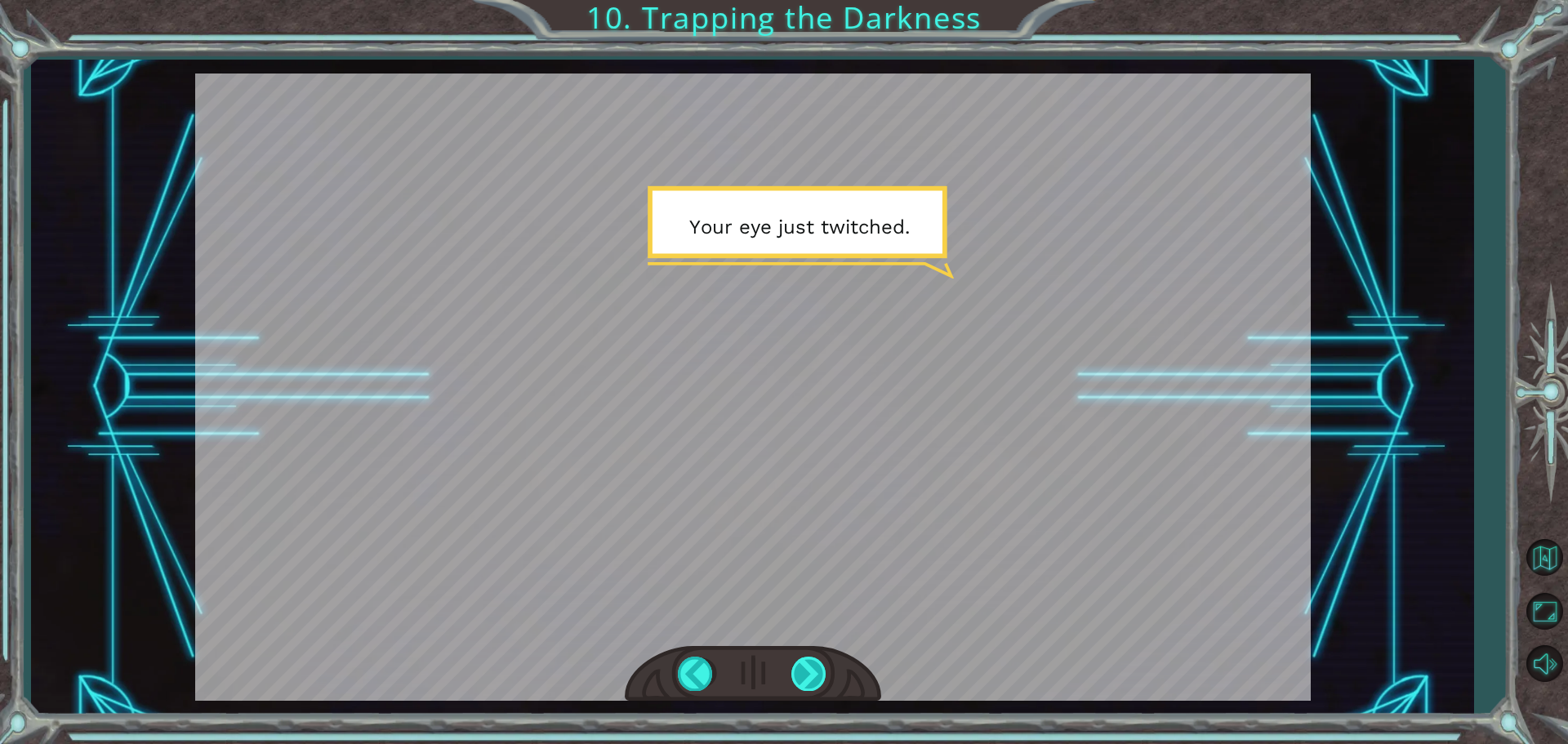
click at [813, 680] on div at bounding box center [810, 673] width 36 height 34
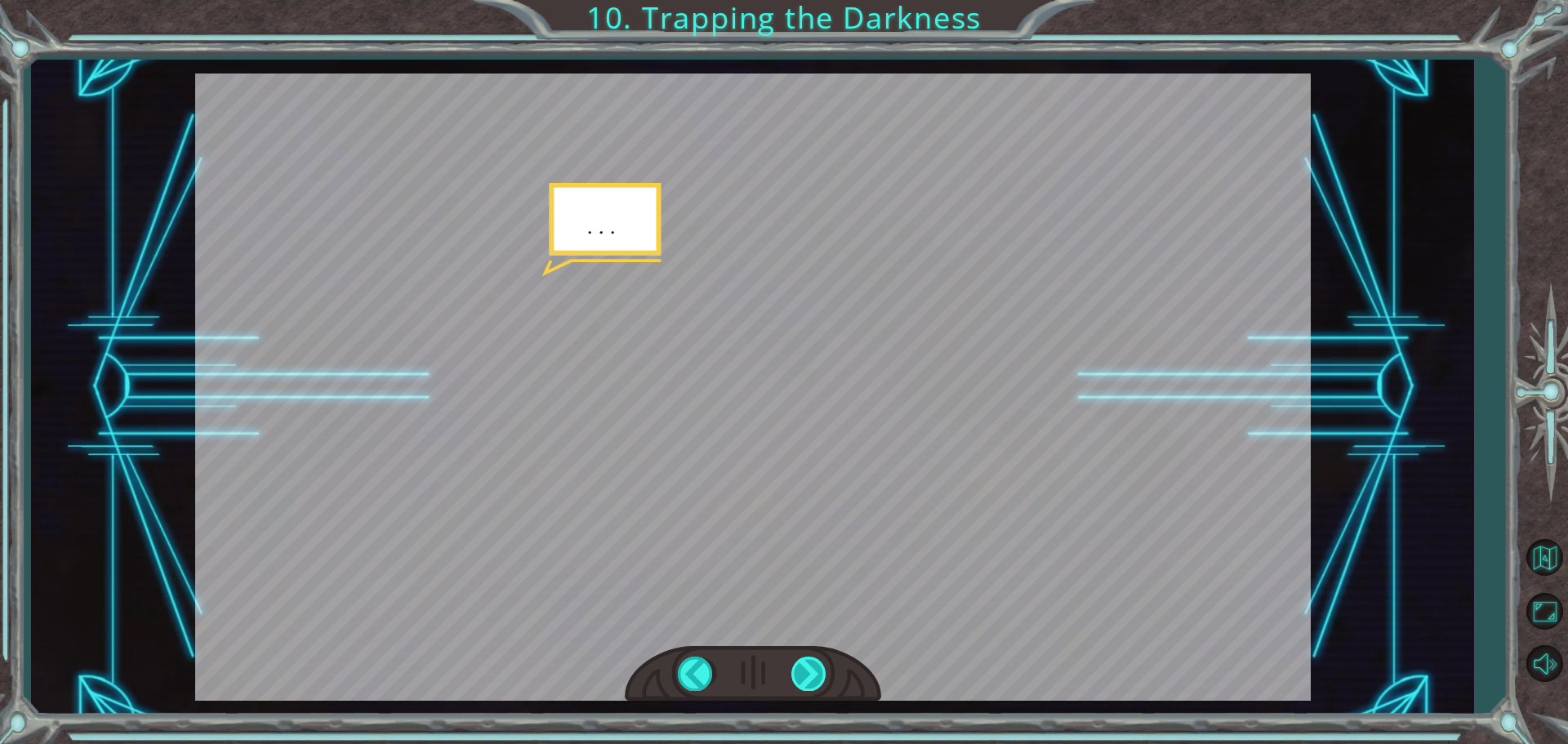
click at [815, 680] on div at bounding box center [810, 673] width 36 height 34
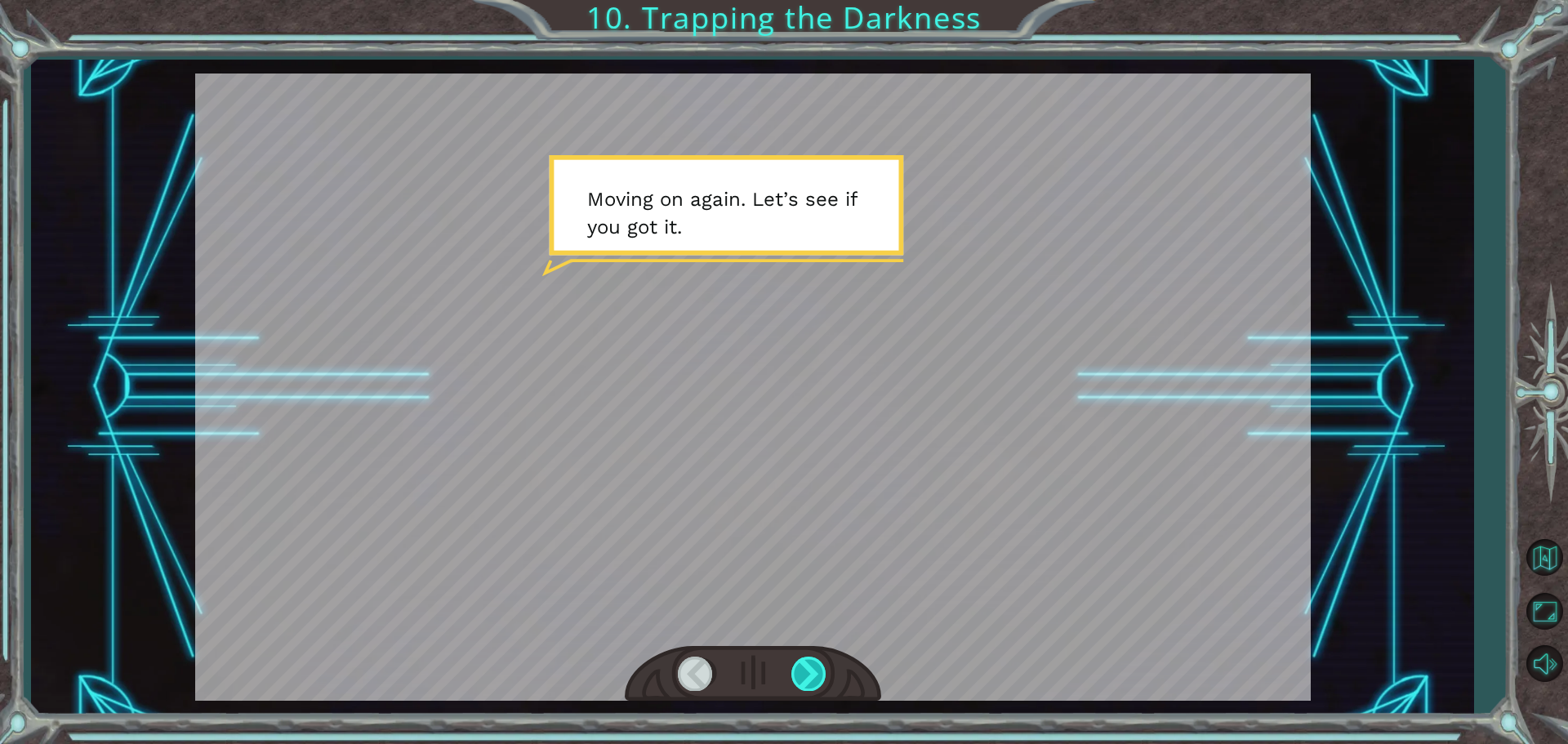
click at [815, 677] on div at bounding box center [810, 673] width 36 height 34
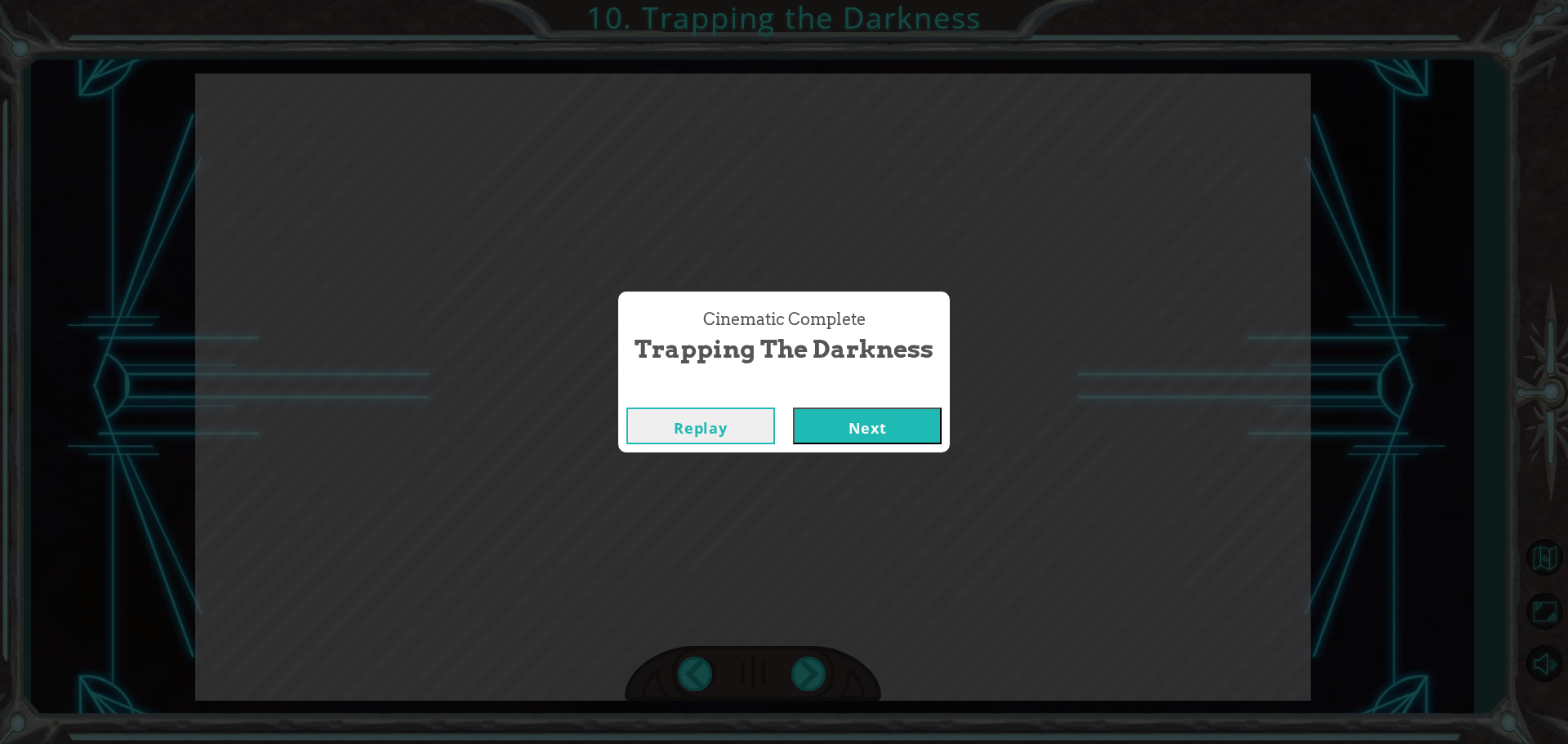
click at [838, 428] on button "Next" at bounding box center [867, 426] width 149 height 36
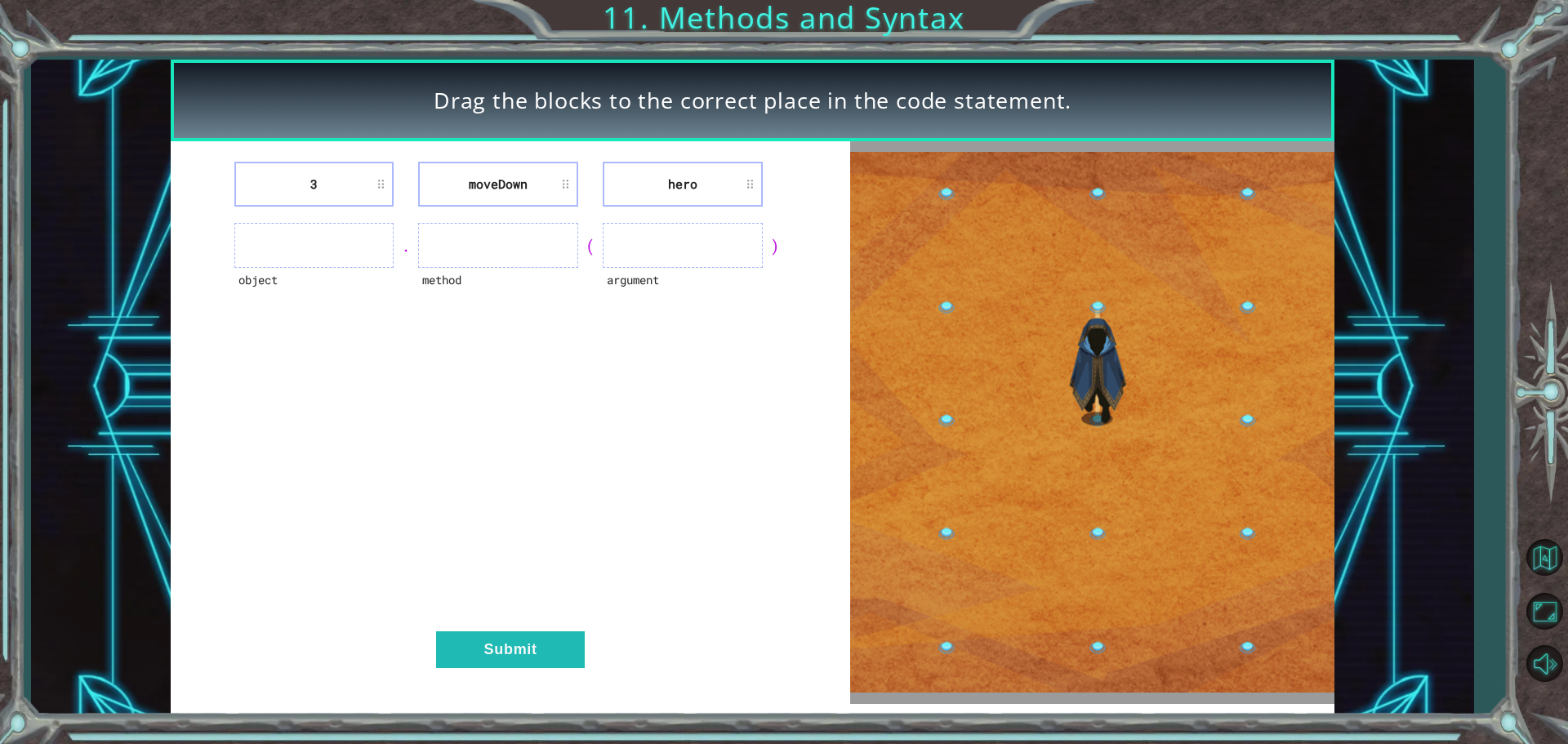
click at [535, 180] on li "moveDown" at bounding box center [497, 183] width 160 height 45
click at [531, 251] on ul at bounding box center [497, 244] width 160 height 45
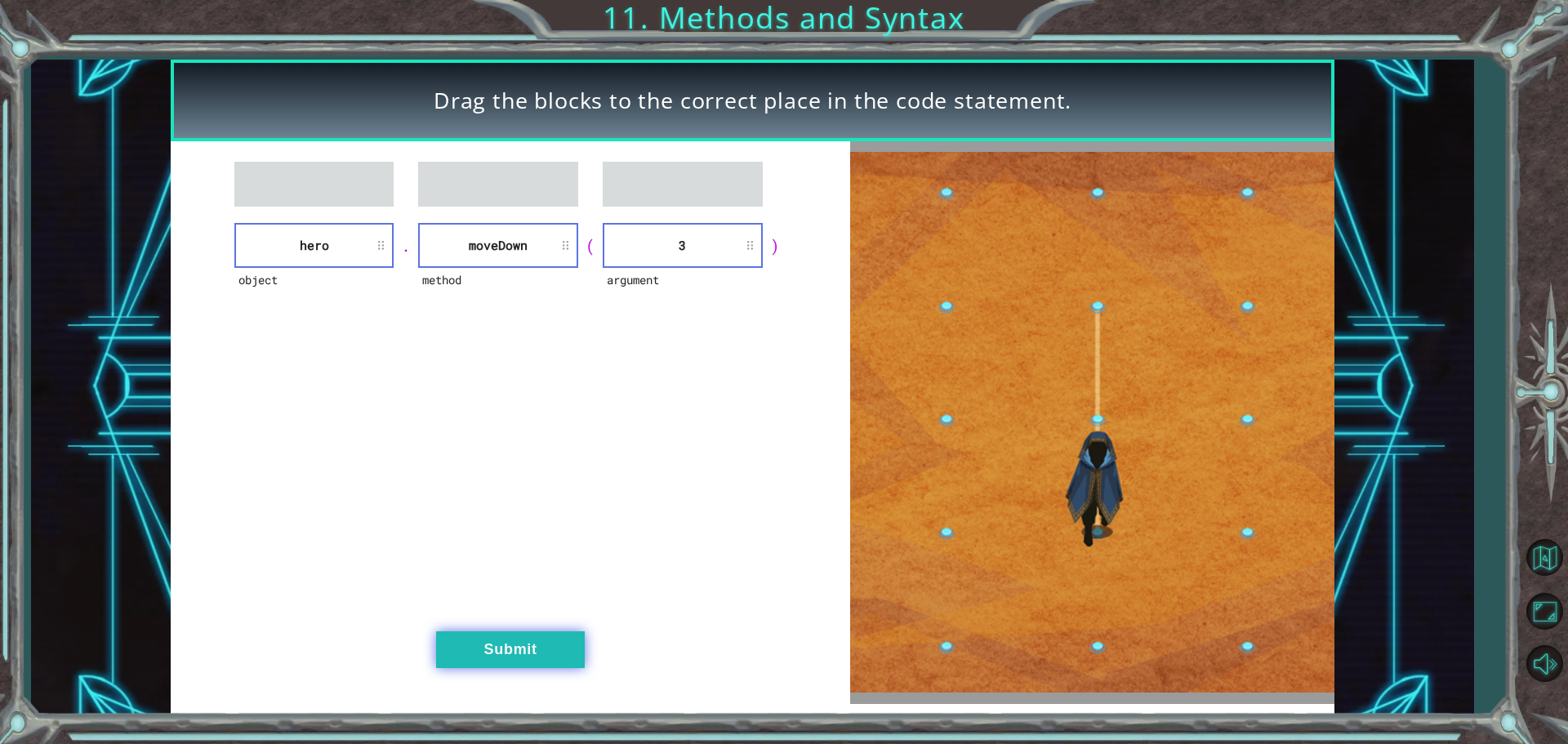
click at [538, 632] on button "Submit" at bounding box center [510, 649] width 149 height 36
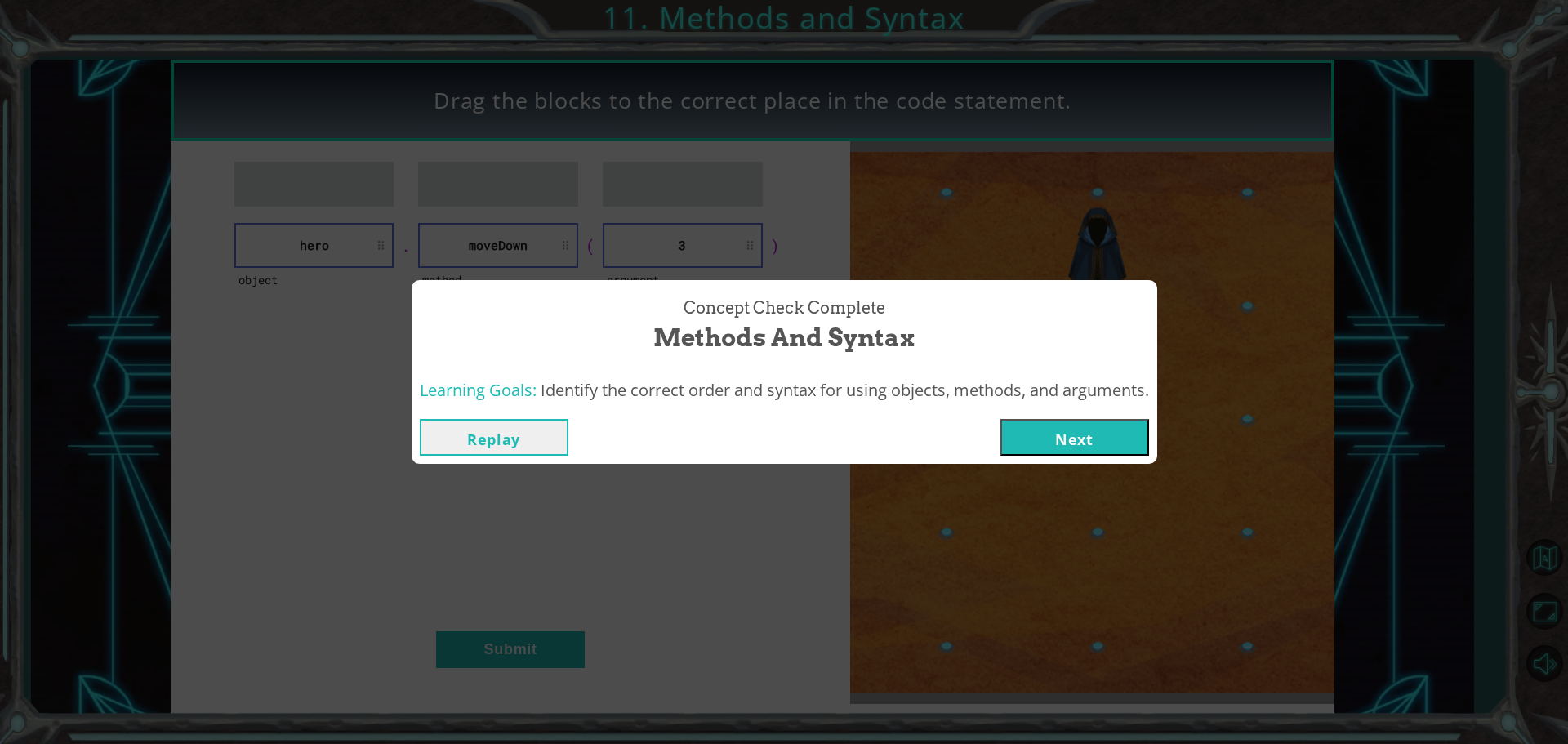
click at [1052, 434] on button "Next" at bounding box center [1075, 437] width 149 height 36
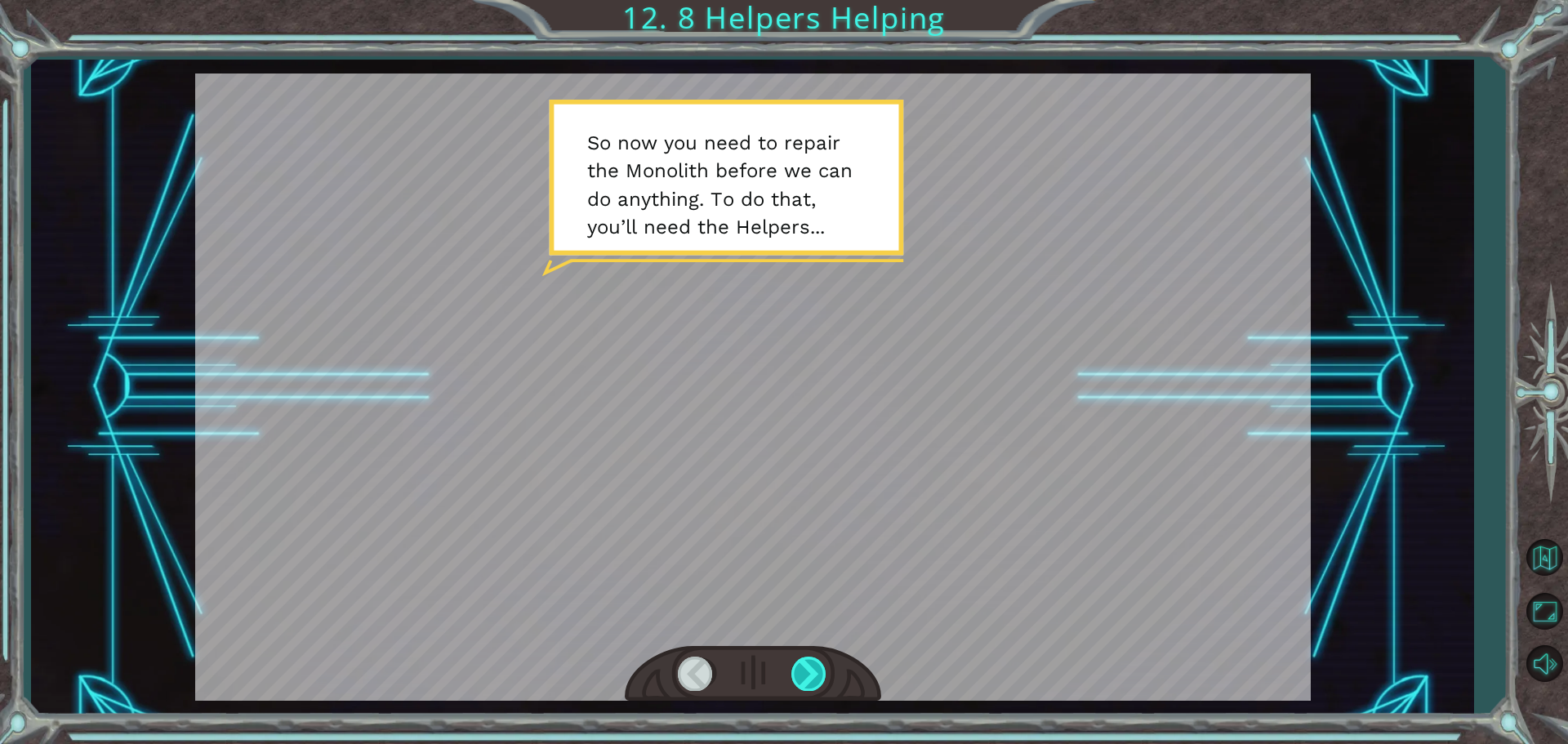
click at [815, 672] on div at bounding box center [810, 673] width 36 height 34
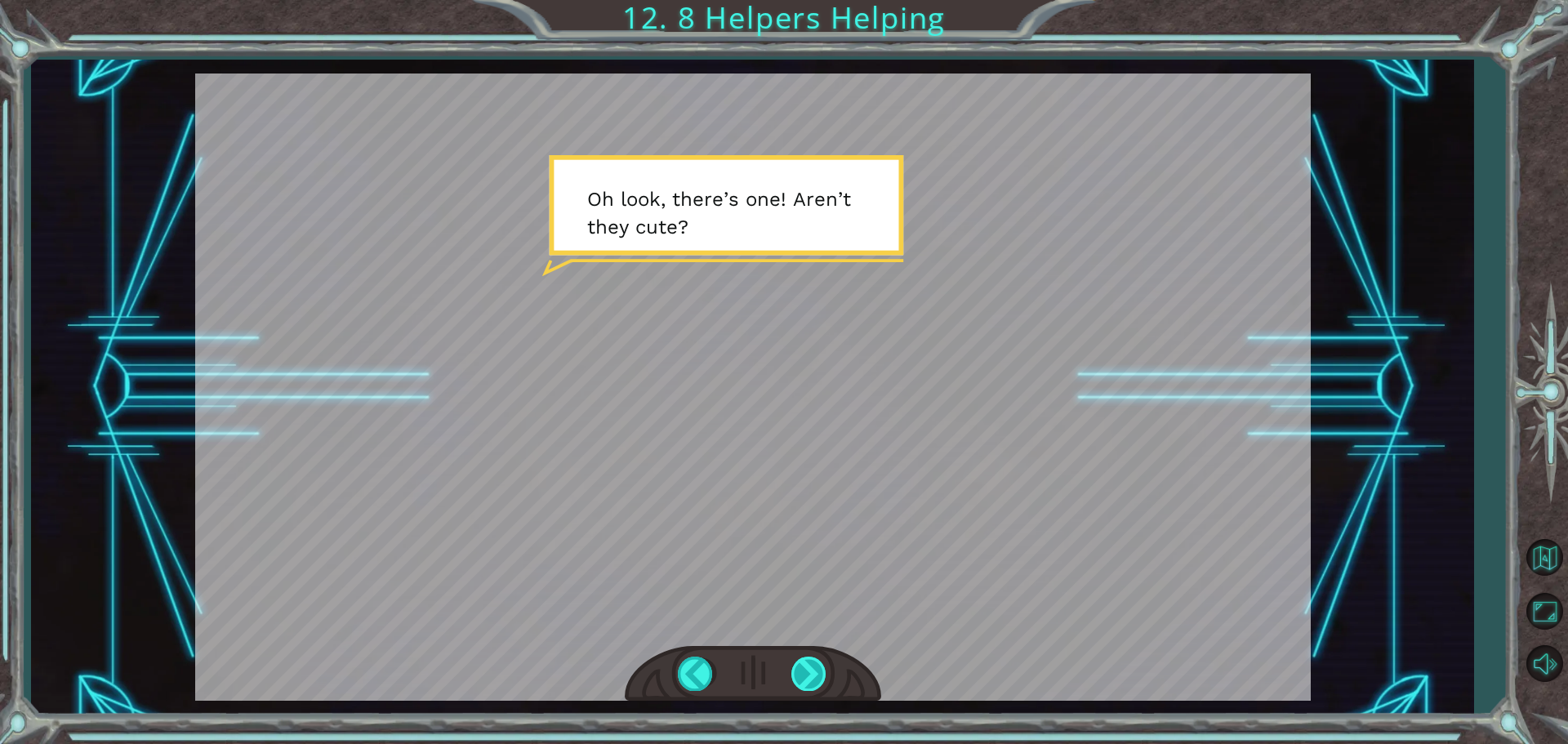
drag, startPoint x: 815, startPoint y: 672, endPoint x: 805, endPoint y: 675, distance: 10.4
click at [805, 675] on div at bounding box center [810, 673] width 36 height 34
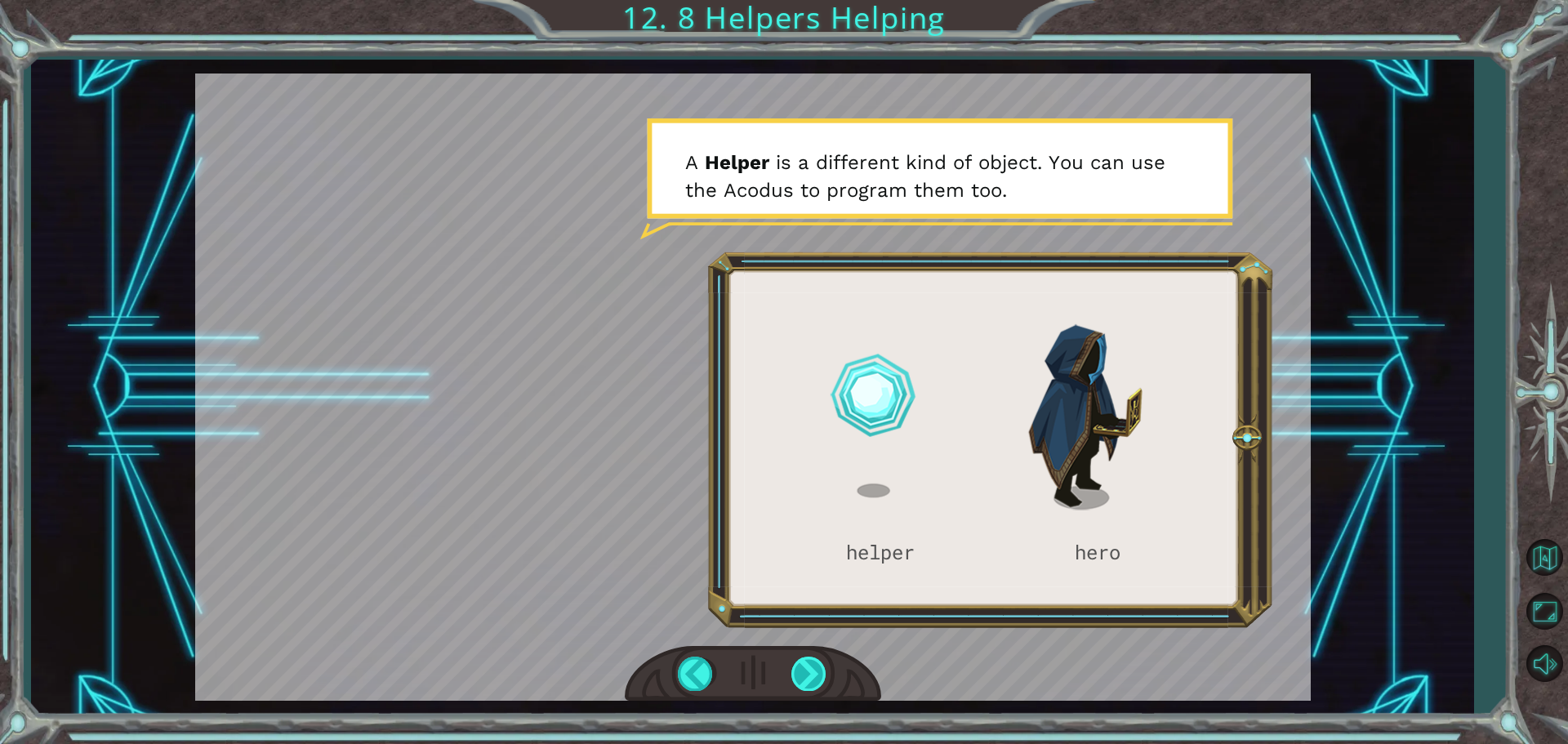
click at [805, 675] on div at bounding box center [810, 673] width 36 height 34
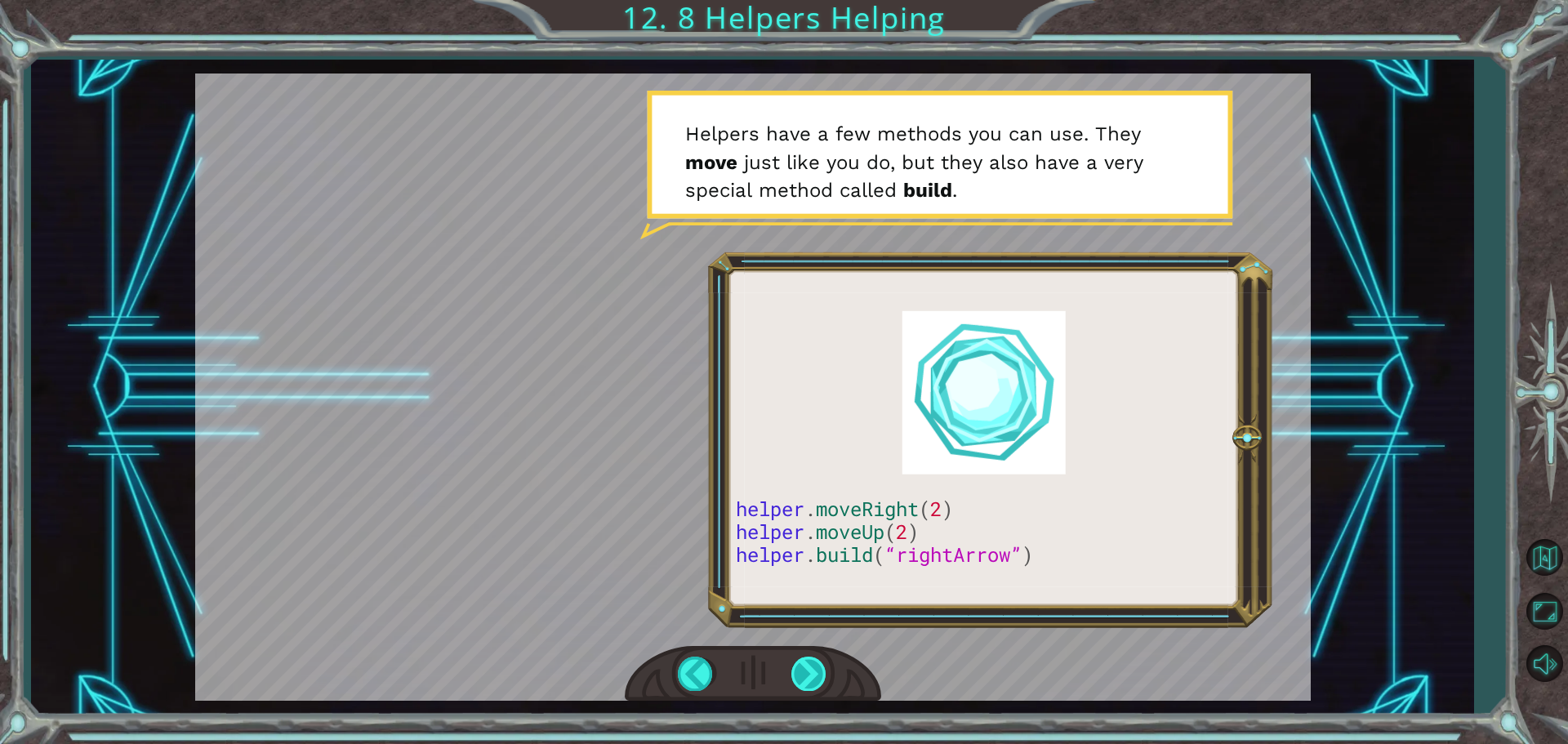
click at [805, 675] on div at bounding box center [810, 673] width 36 height 34
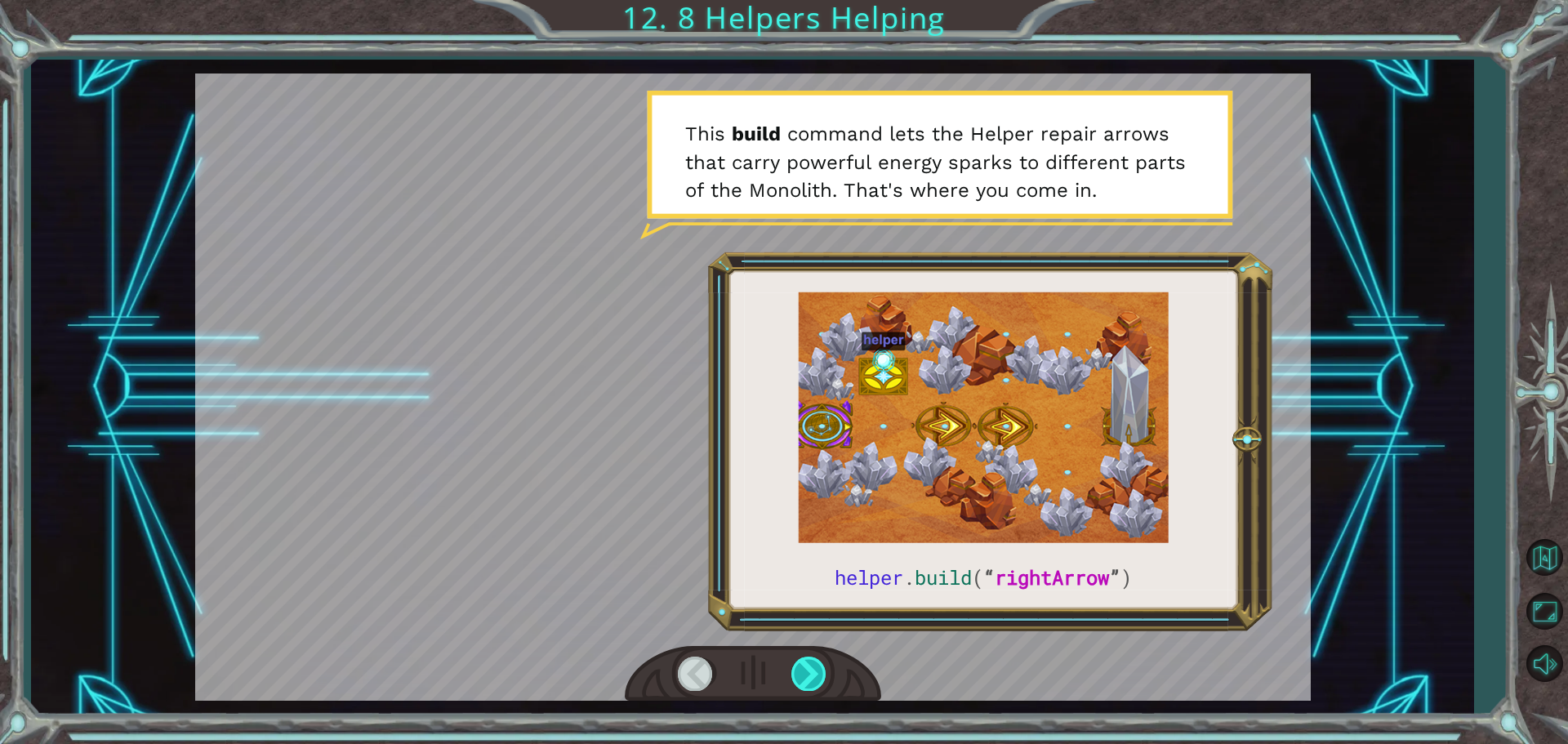
click at [802, 675] on div at bounding box center [810, 673] width 36 height 34
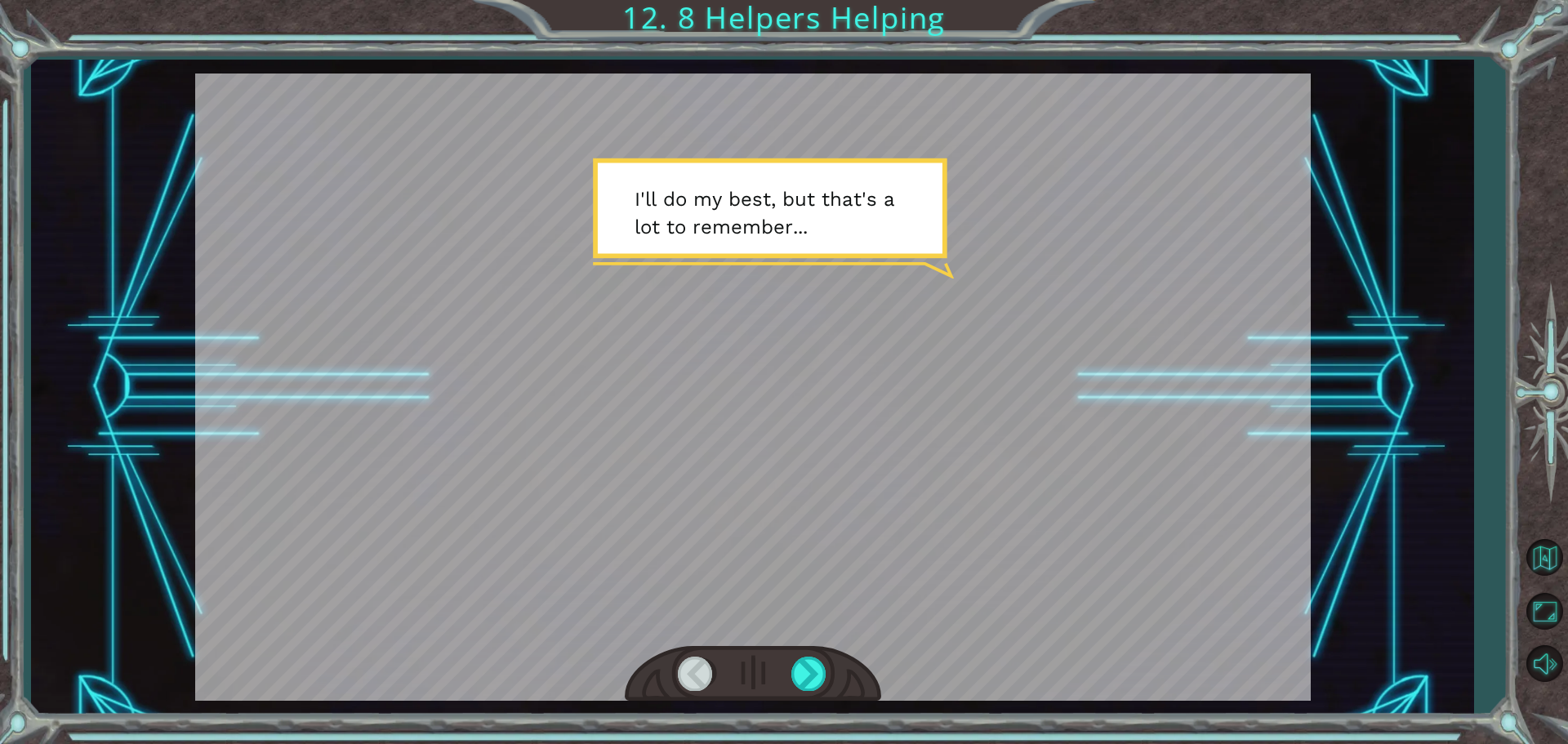
drag, startPoint x: 802, startPoint y: 675, endPoint x: 940, endPoint y: 645, distance: 141.2
click at [940, 645] on div at bounding box center [753, 388] width 1116 height 627
click at [814, 672] on div at bounding box center [810, 673] width 36 height 34
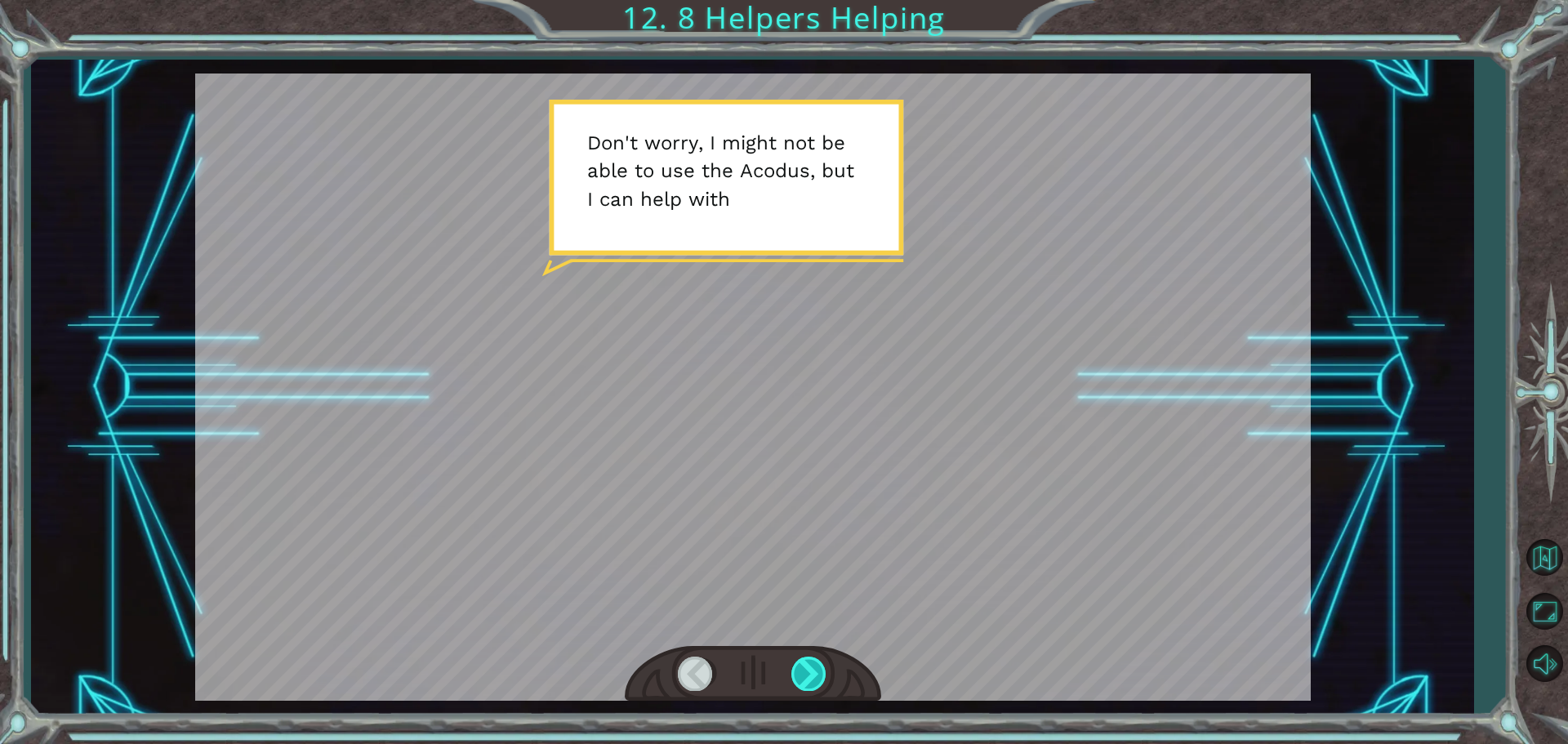
click at [814, 672] on div at bounding box center [810, 673] width 36 height 34
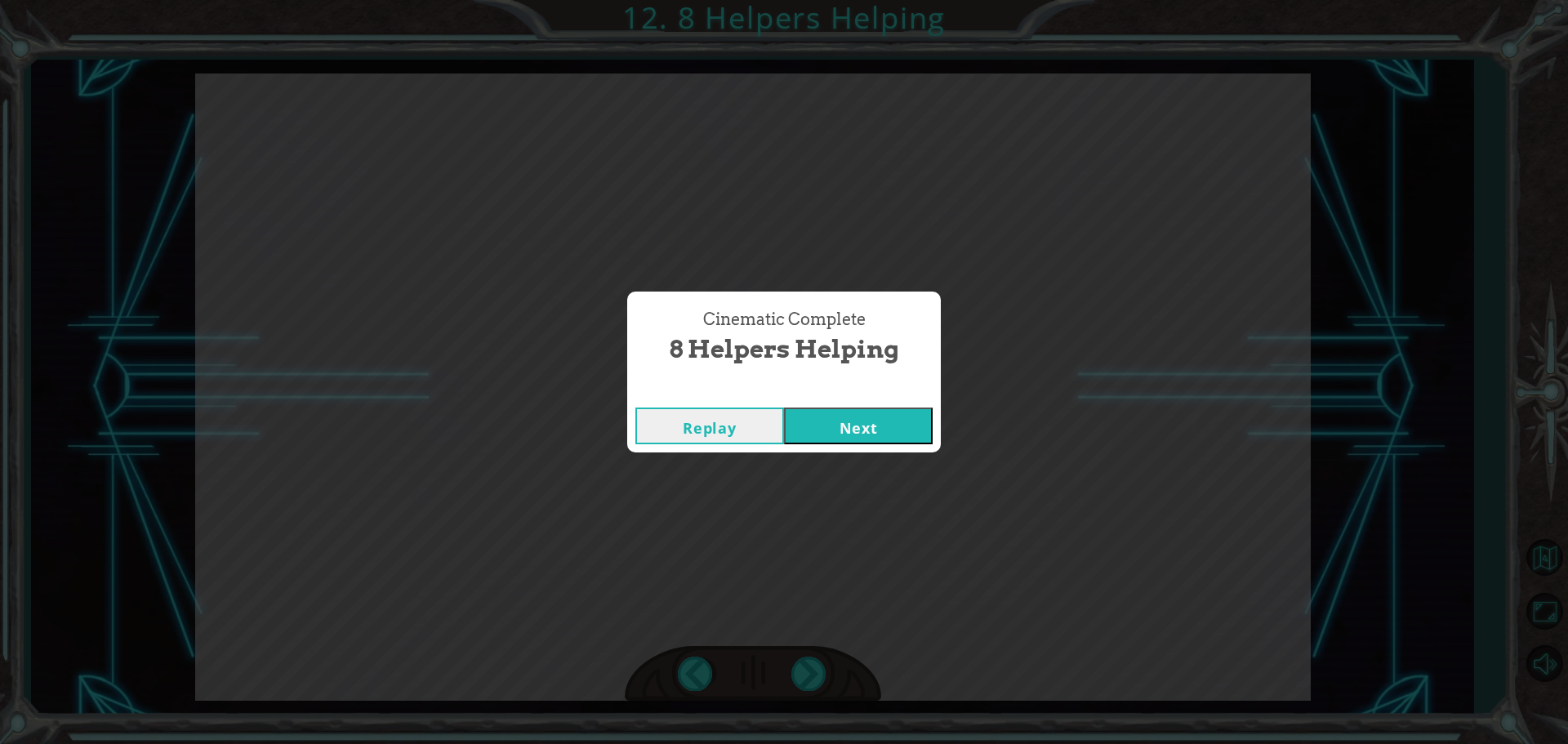
click at [857, 422] on button "Next" at bounding box center [857, 426] width 149 height 36
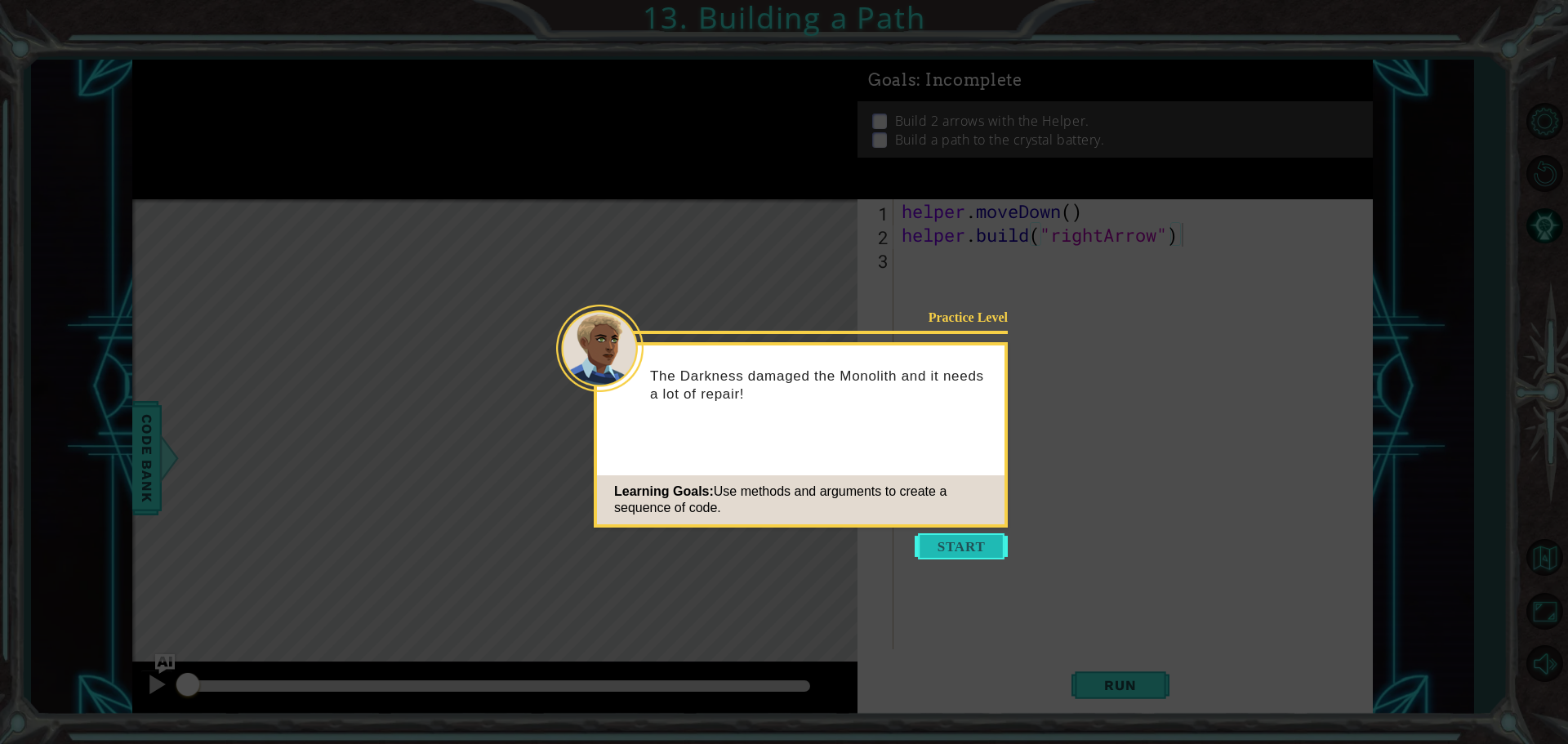
click at [963, 551] on button "Start" at bounding box center [961, 546] width 93 height 26
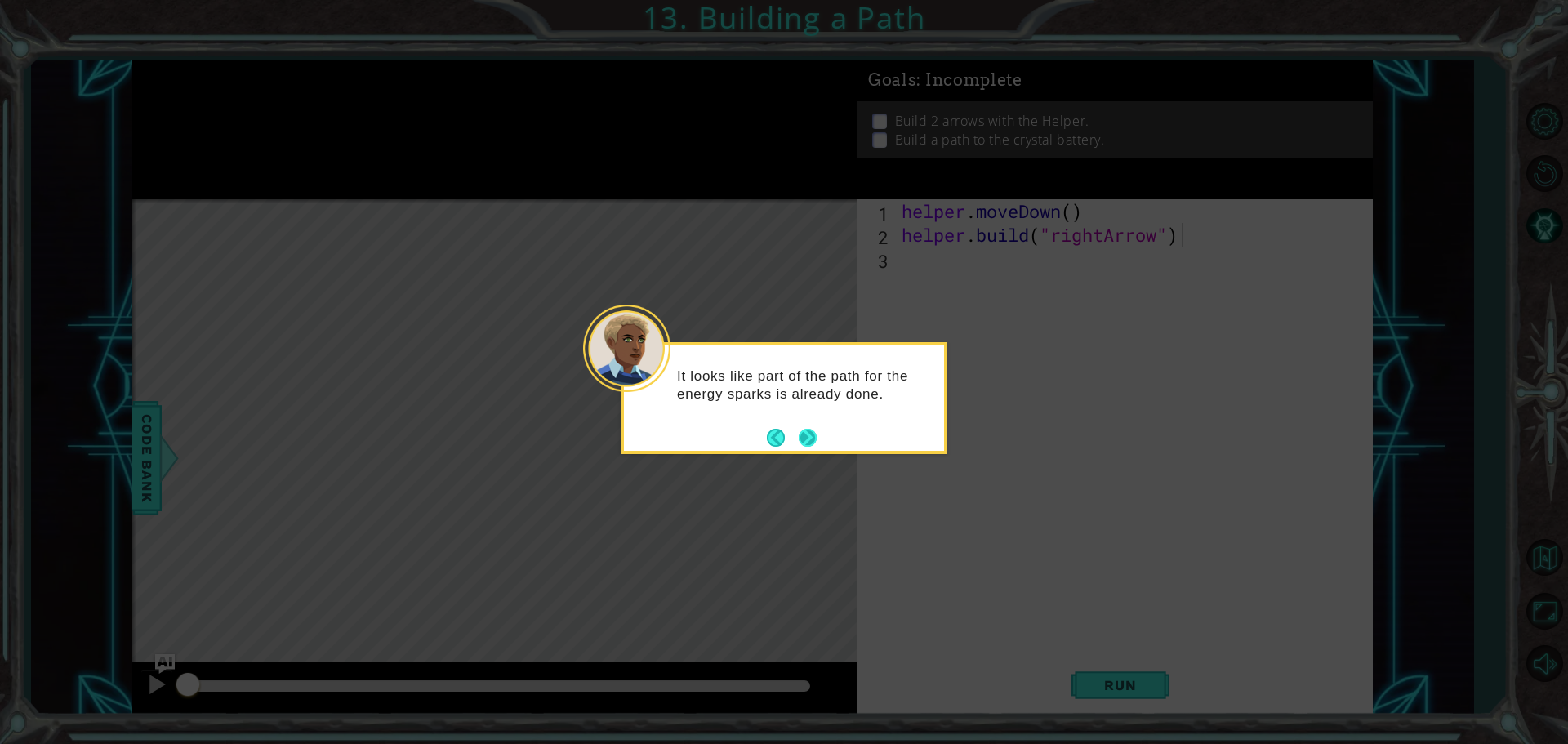
click at [810, 440] on button "Next" at bounding box center [808, 438] width 18 height 18
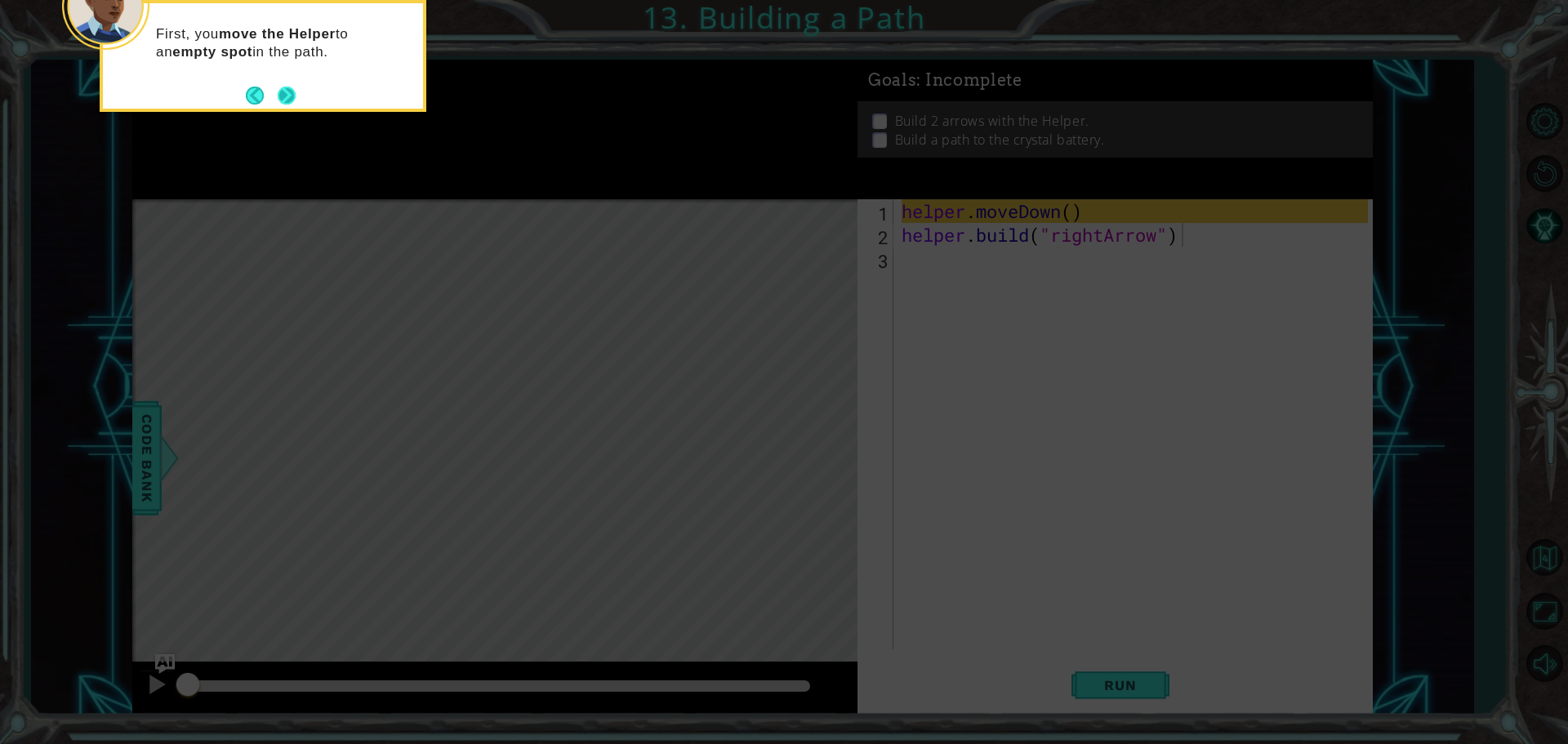
click at [285, 96] on button "Next" at bounding box center [286, 96] width 18 height 18
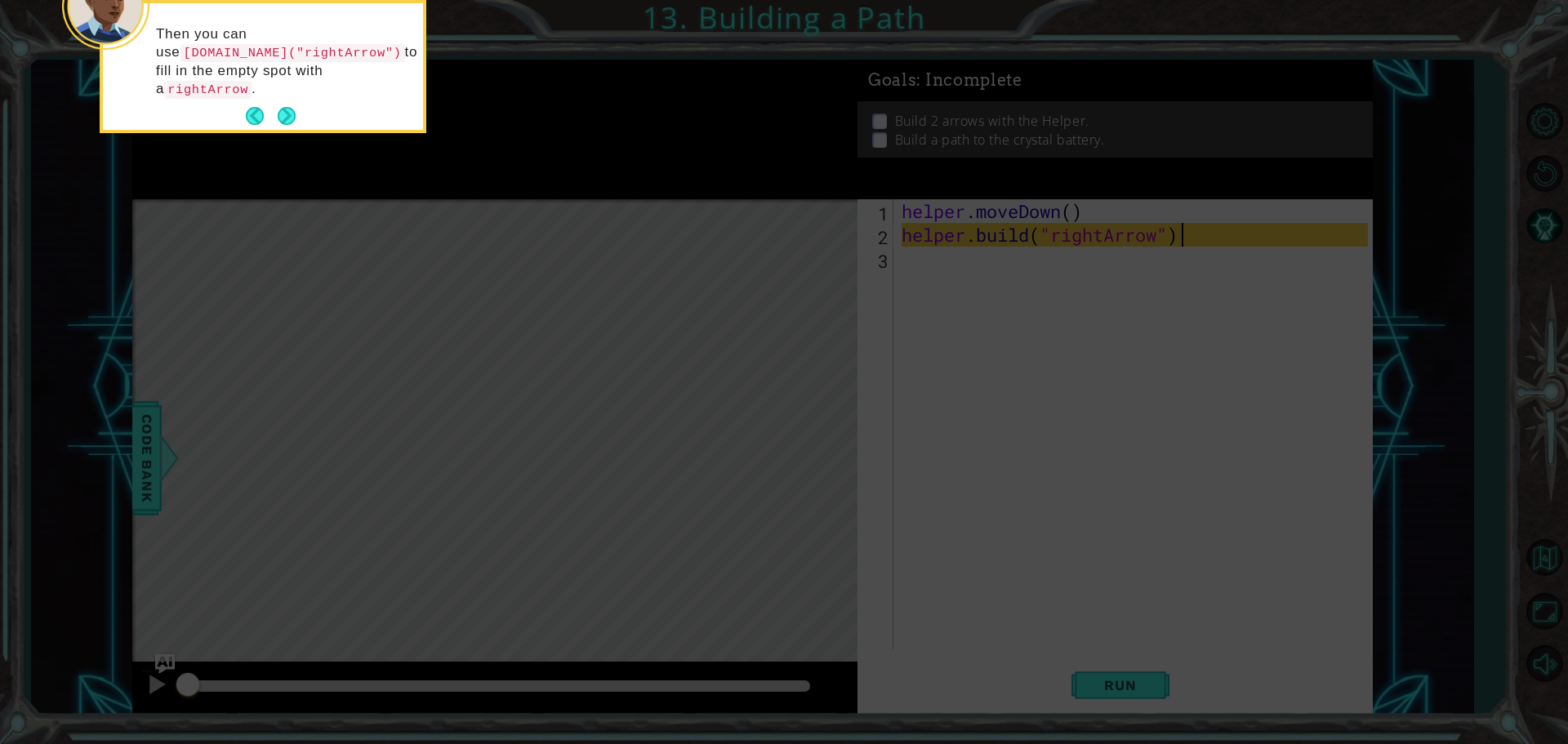
click at [0, 346] on icon at bounding box center [784, 111] width 1568 height 1265
click at [282, 107] on button "Next" at bounding box center [286, 116] width 18 height 18
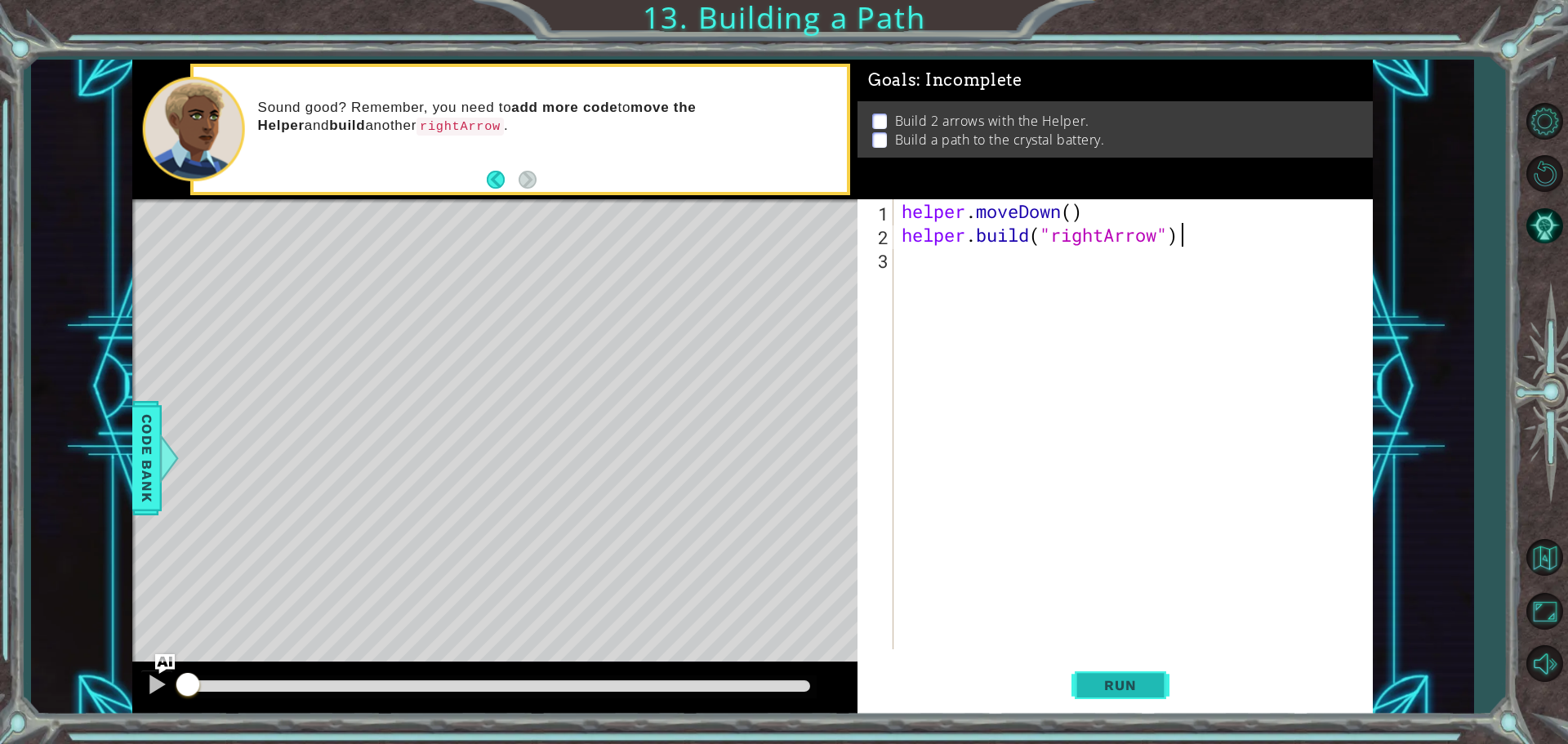
click at [1124, 675] on button "Run" at bounding box center [1120, 684] width 98 height 51
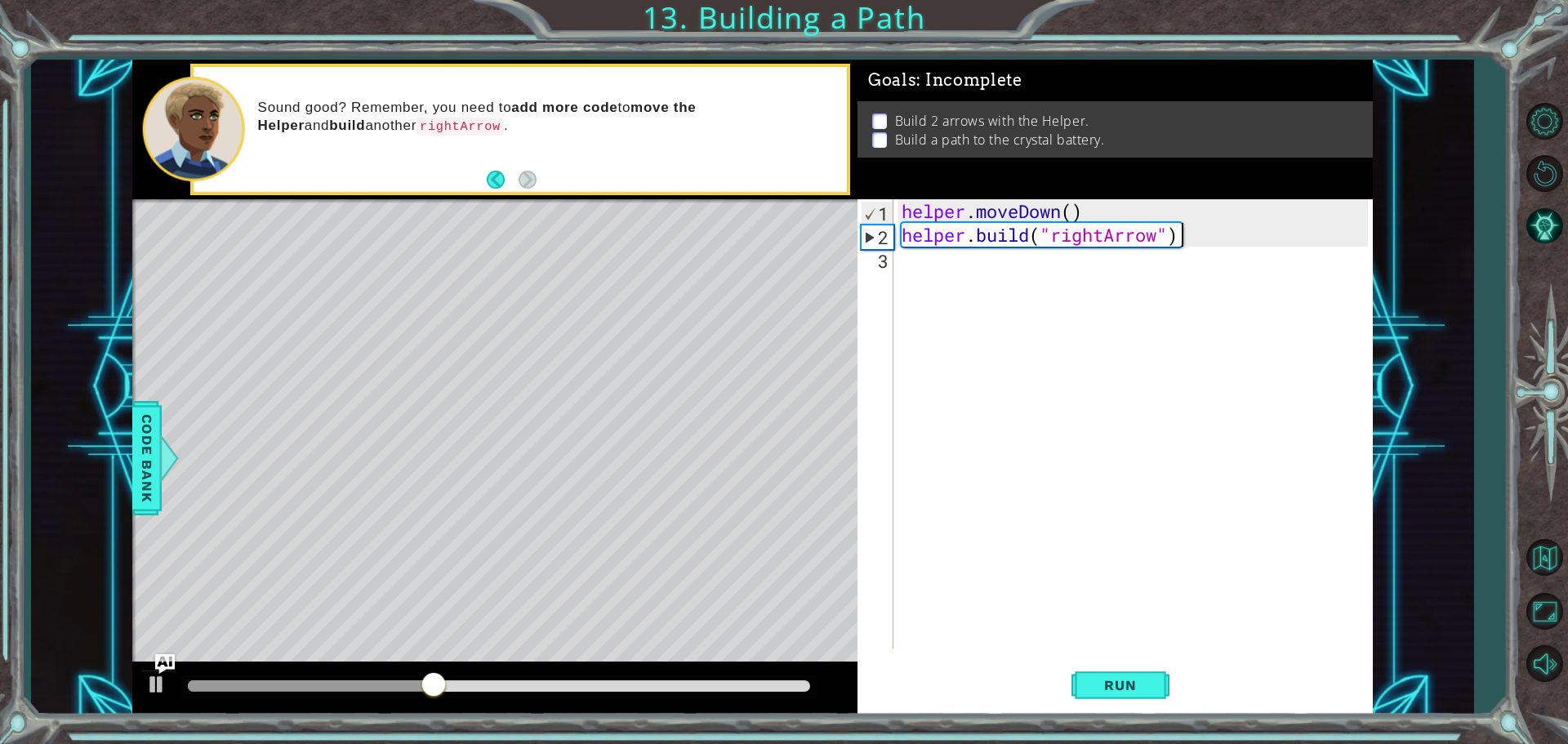
click at [931, 260] on div "helper . moveDown ( ) helper . build ( "rightArrow" )" at bounding box center [1137, 447] width 478 height 497
click at [487, 181] on button "Back" at bounding box center [503, 180] width 32 height 18
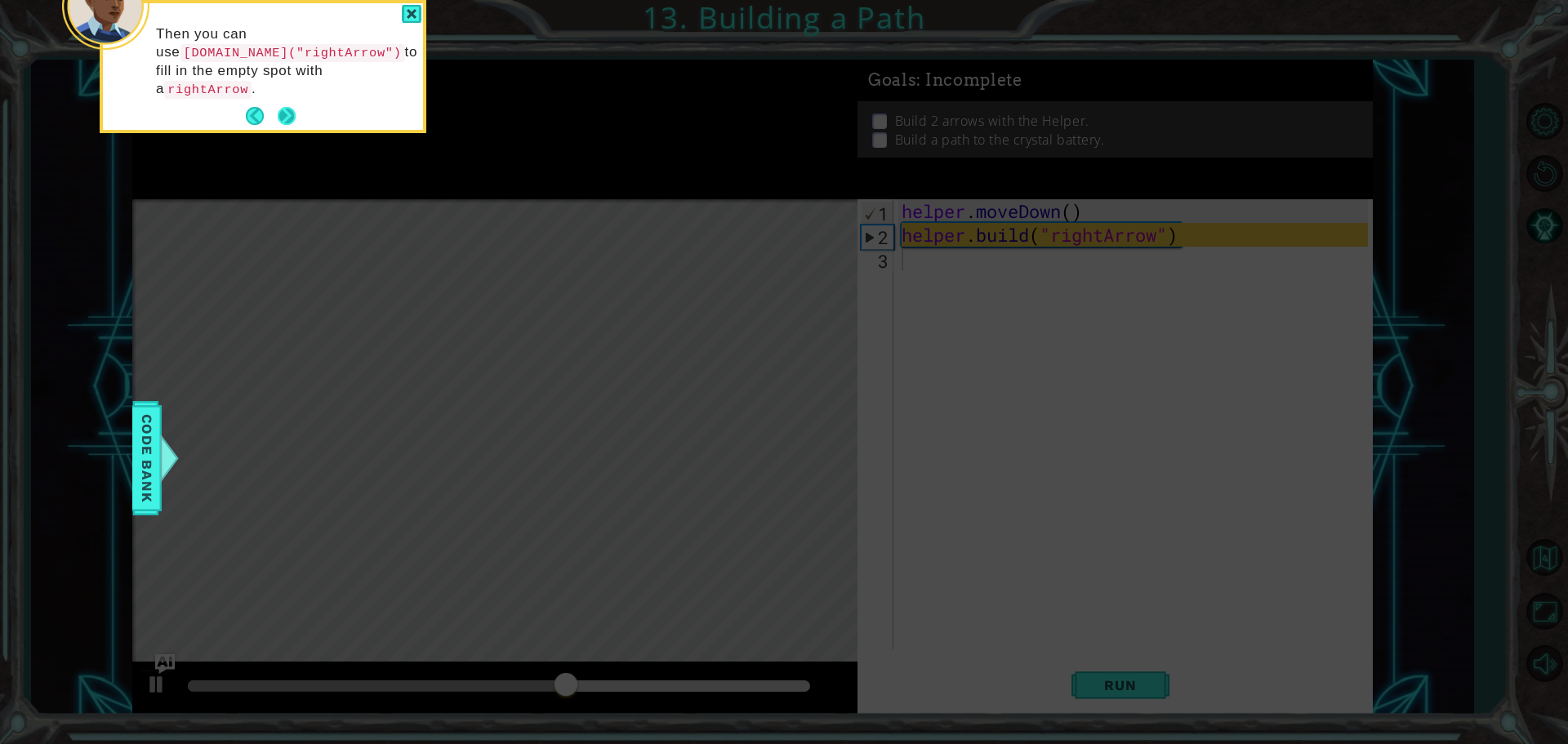
click at [289, 107] on button "Next" at bounding box center [286, 116] width 18 height 18
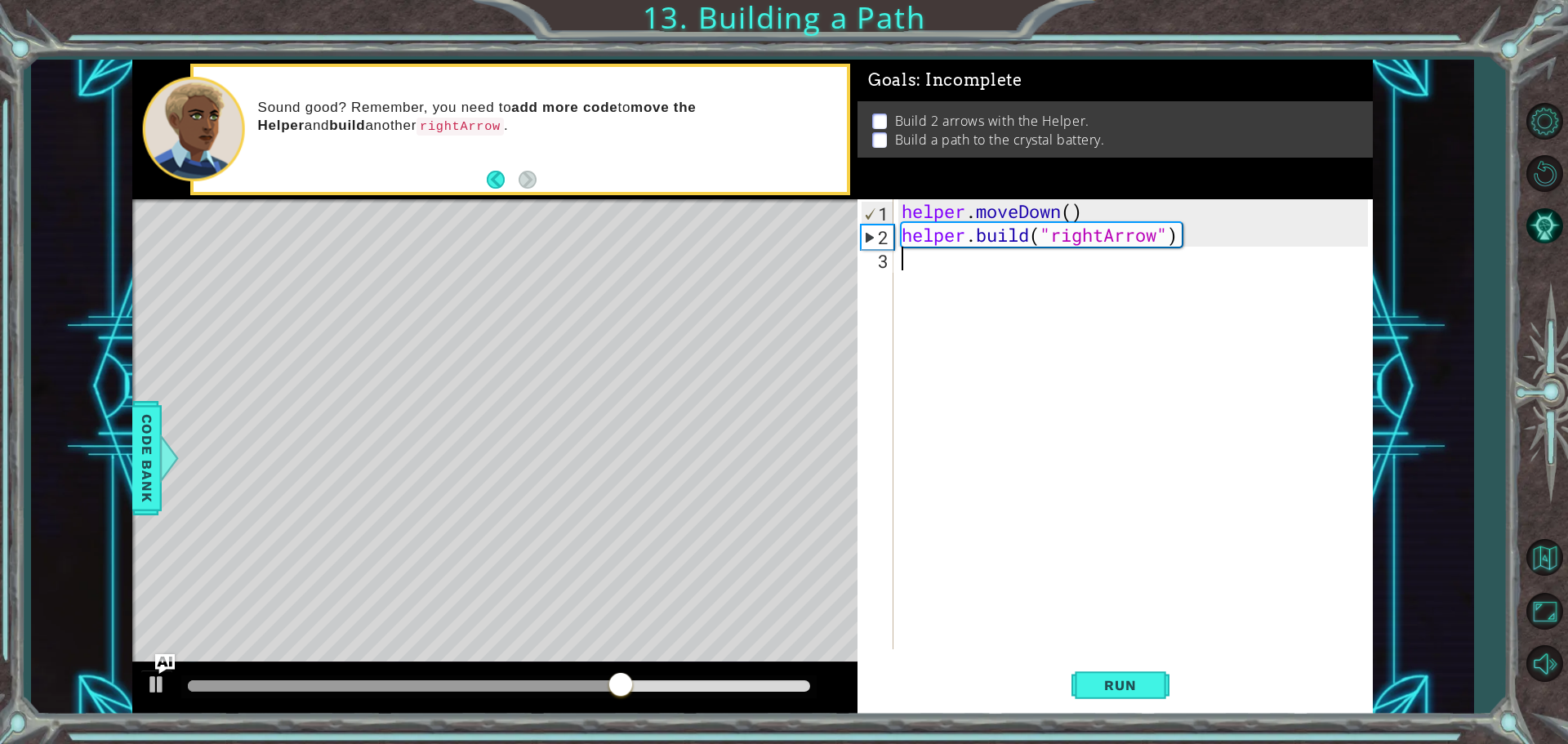
click at [944, 266] on div "helper . moveDown ( ) helper . build ( "rightArrow" )" at bounding box center [1137, 447] width 478 height 497
click at [945, 273] on div "helper . moveDown ( ) helper . build ( "rightArrow" )" at bounding box center [1137, 447] width 478 height 497
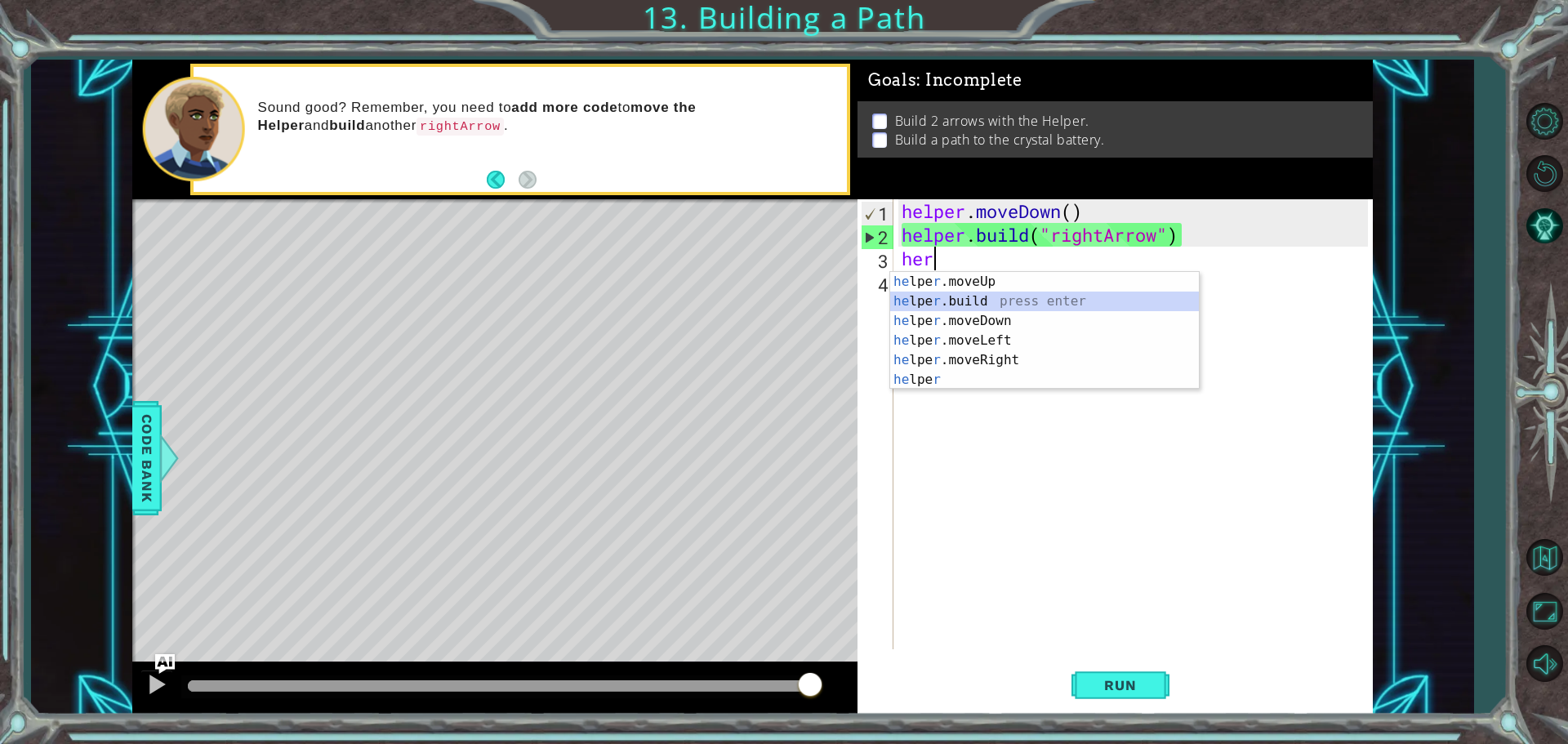
click at [1023, 300] on div "he lpe r .moveUp press enter he lpe r .build press enter he lpe r .moveDown pre…" at bounding box center [1044, 350] width 308 height 157
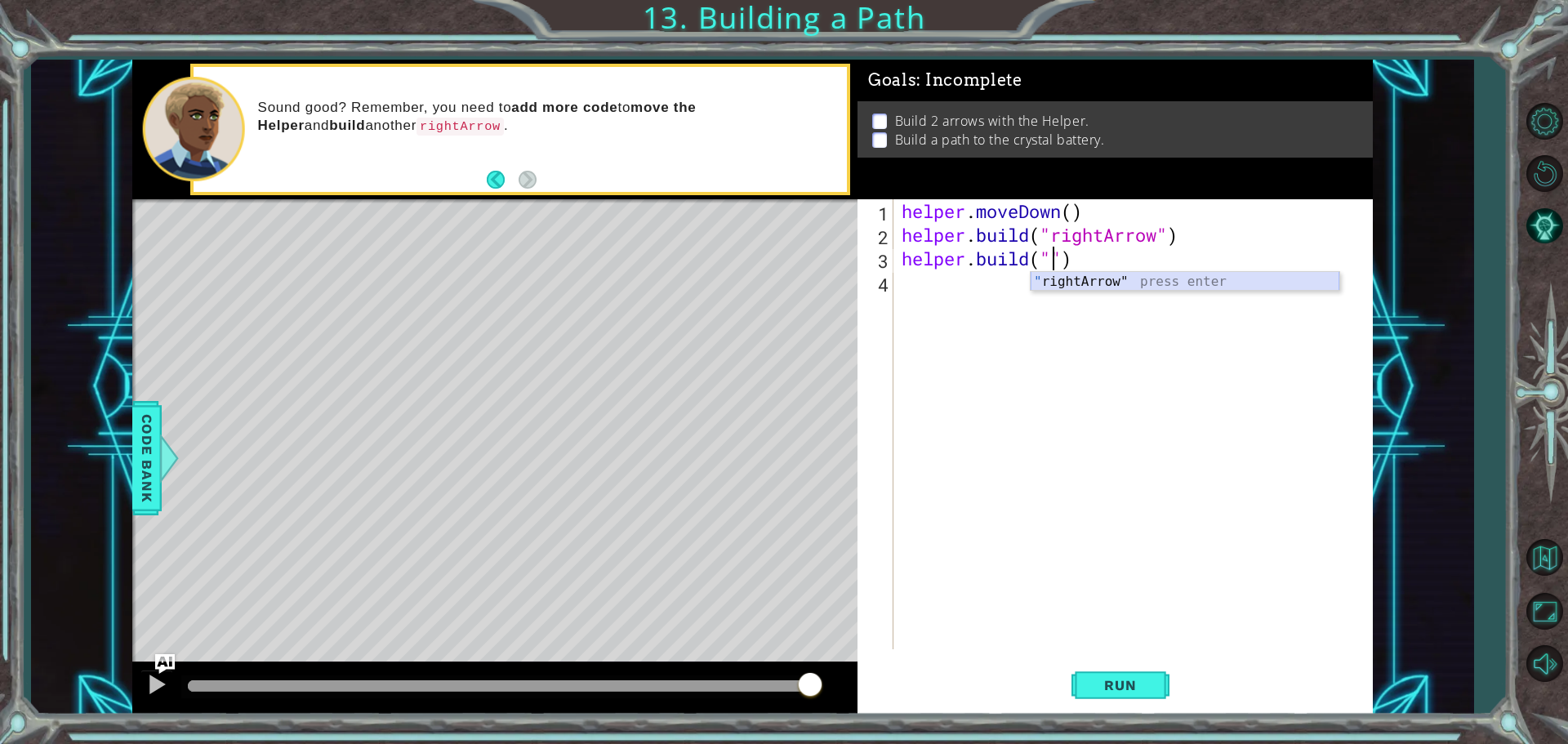
click at [1106, 286] on div "" rightArrow" press enter" at bounding box center [1185, 301] width 308 height 58
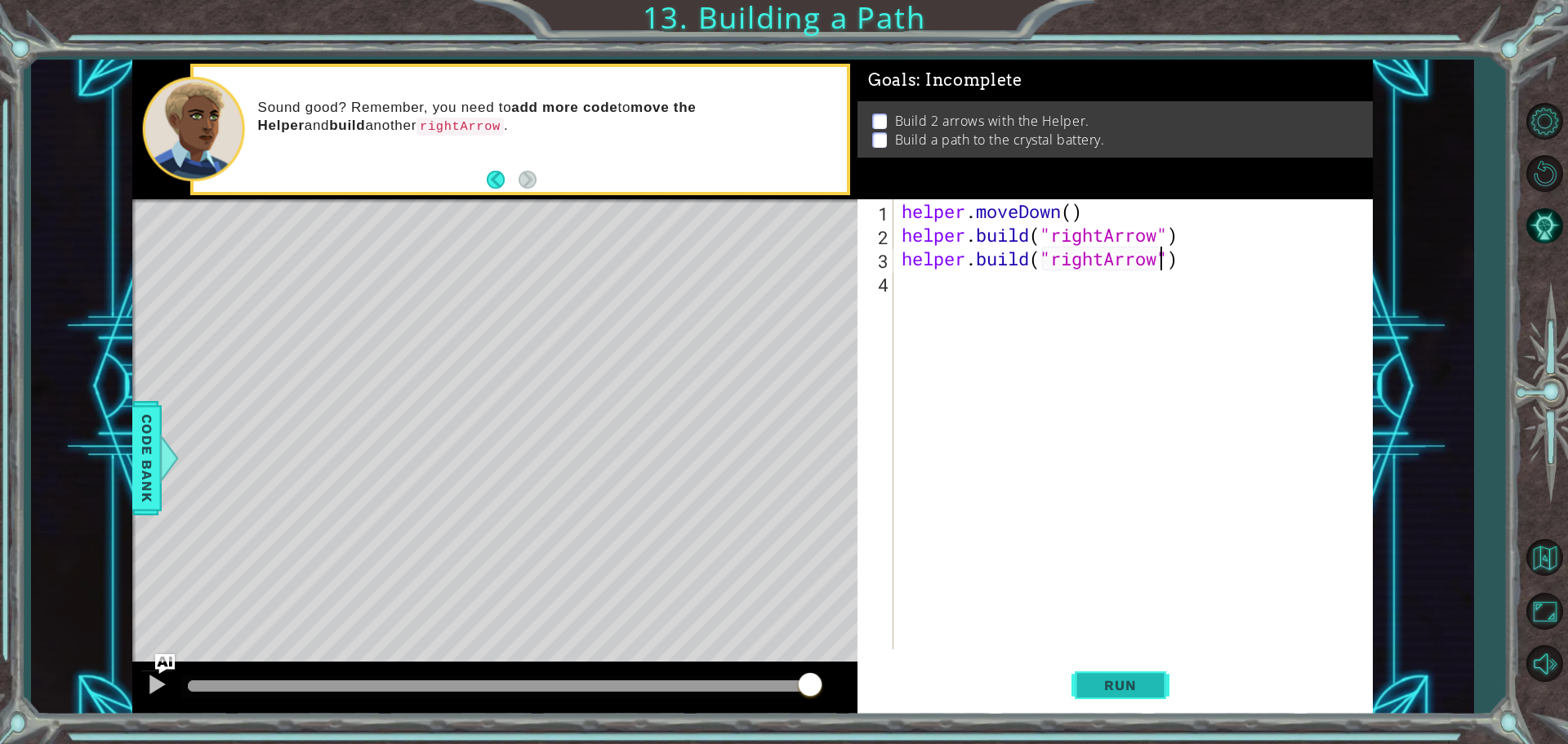
click at [1112, 682] on span "Run" at bounding box center [1120, 685] width 65 height 16
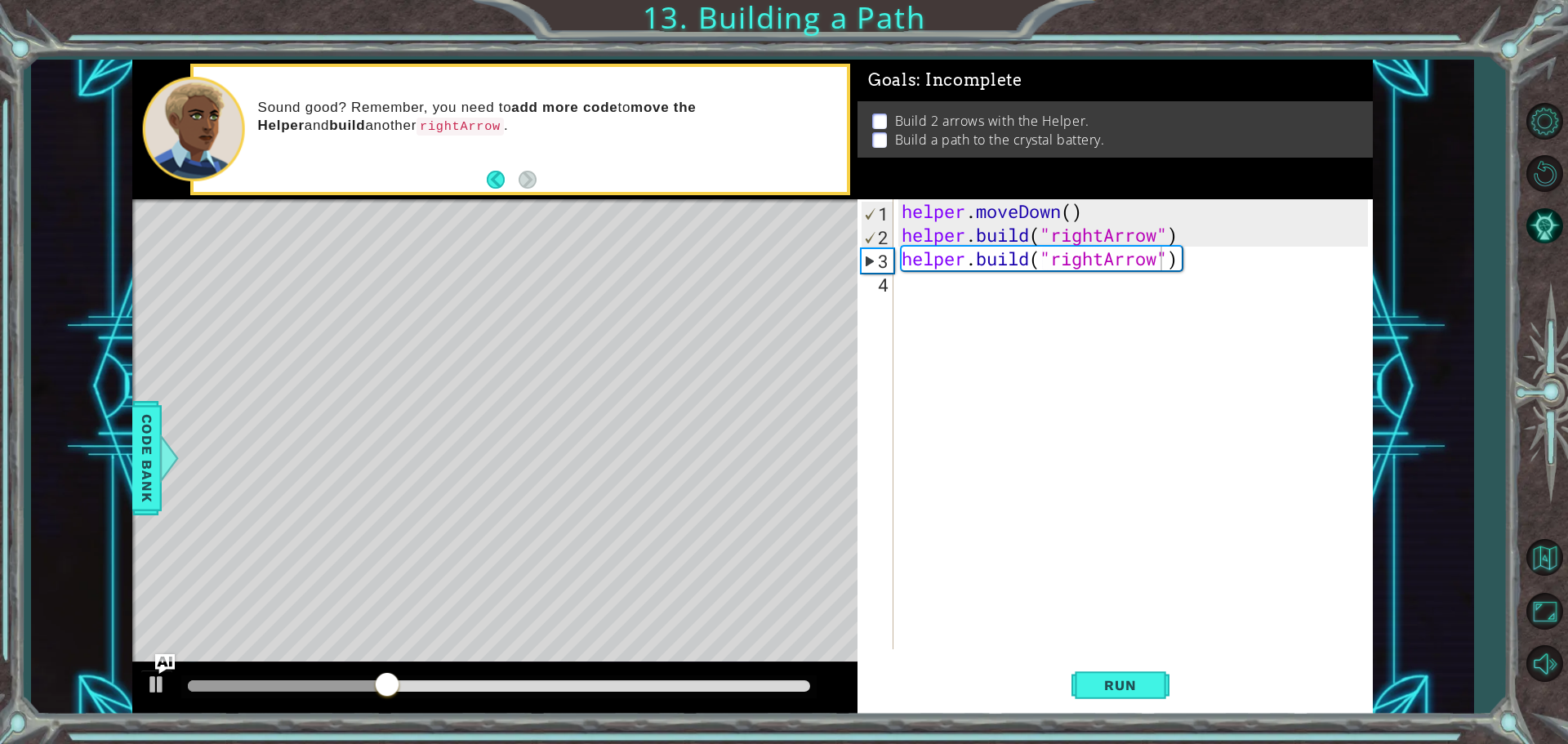
click at [805, 408] on div "Level Map" at bounding box center [509, 439] width 754 height 480
click at [1206, 267] on div "helper . moveDown ( ) helper . build ( "rightArrow" ) helper . build ( "rightAr…" at bounding box center [1137, 447] width 478 height 497
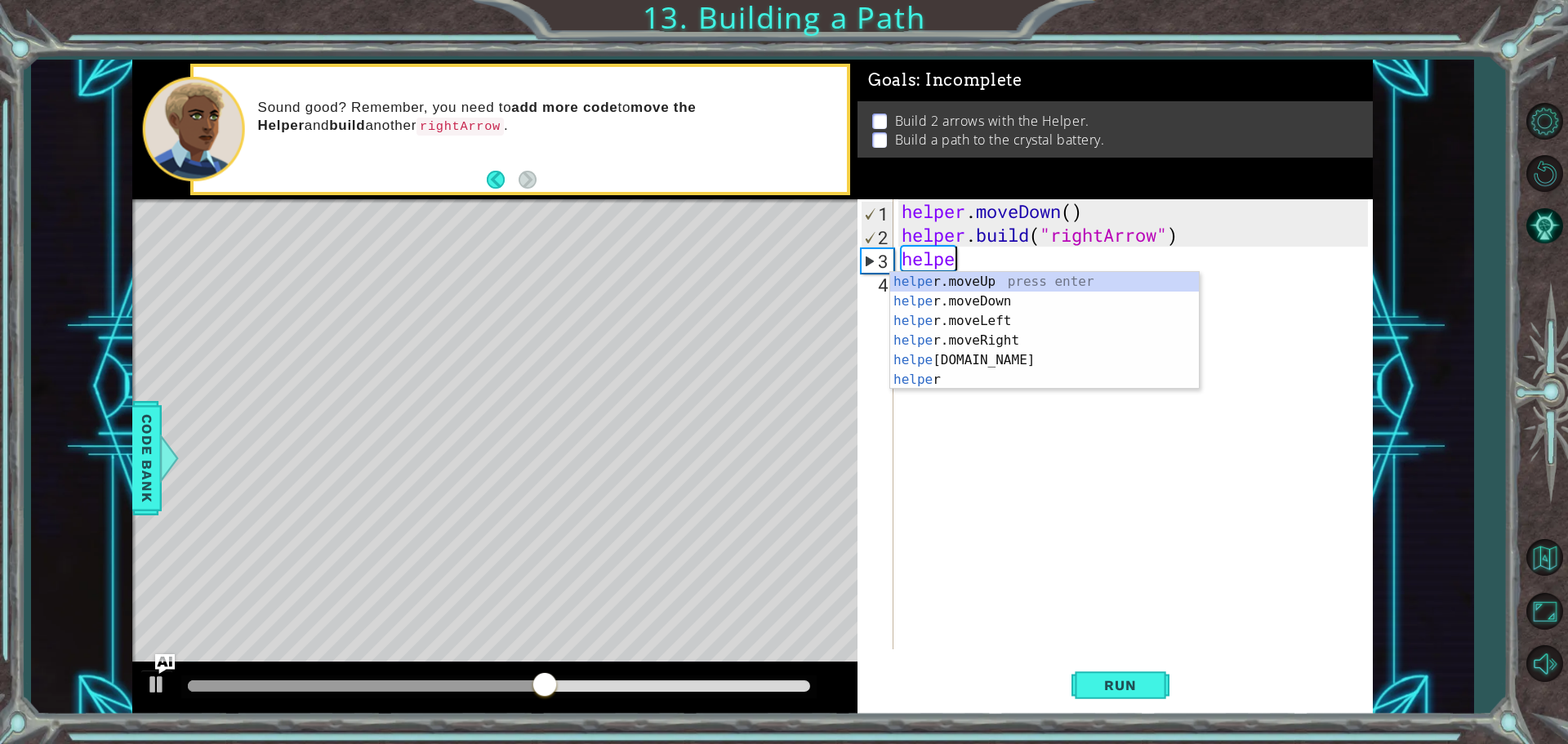
type textarea "h"
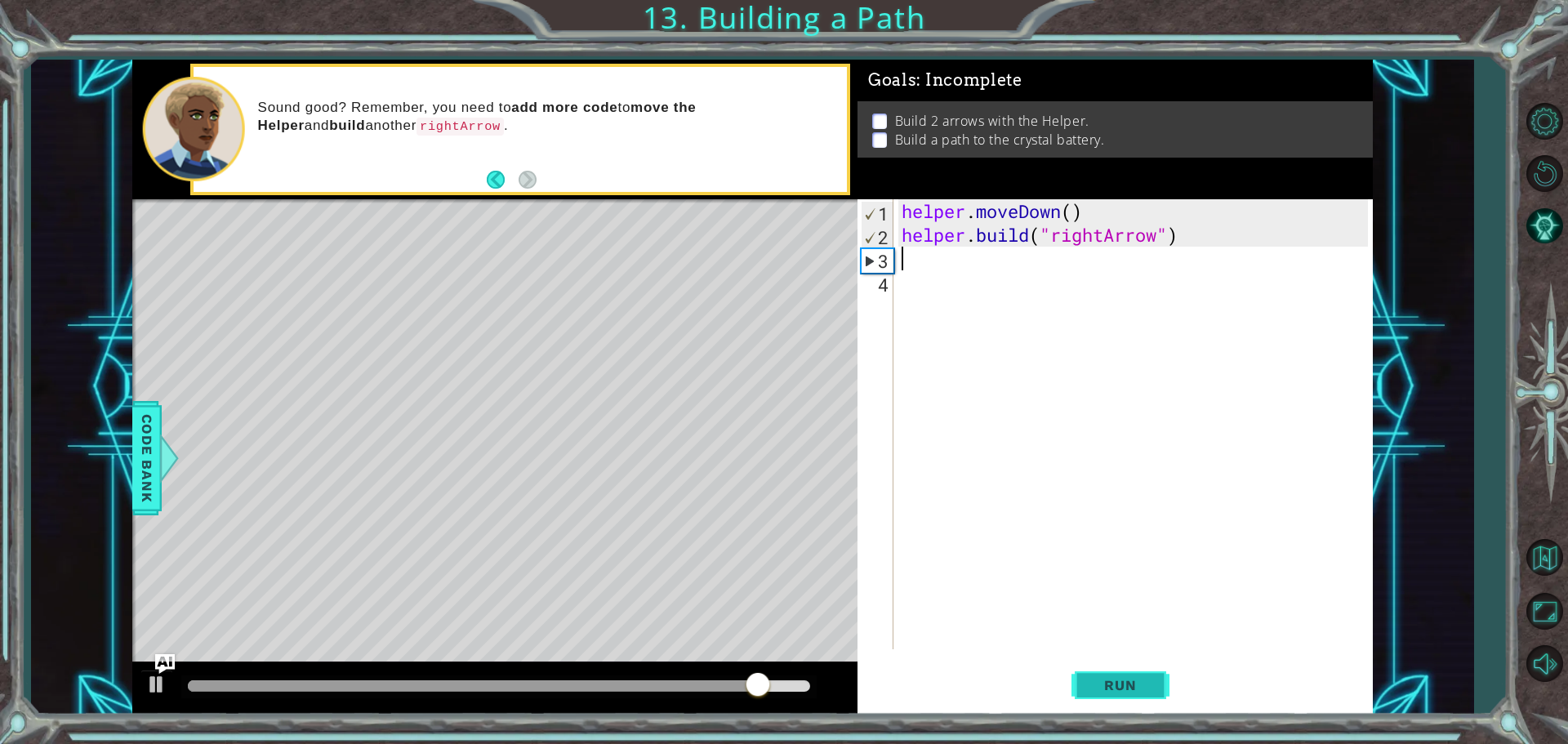
click at [1080, 671] on button "Run" at bounding box center [1120, 684] width 98 height 51
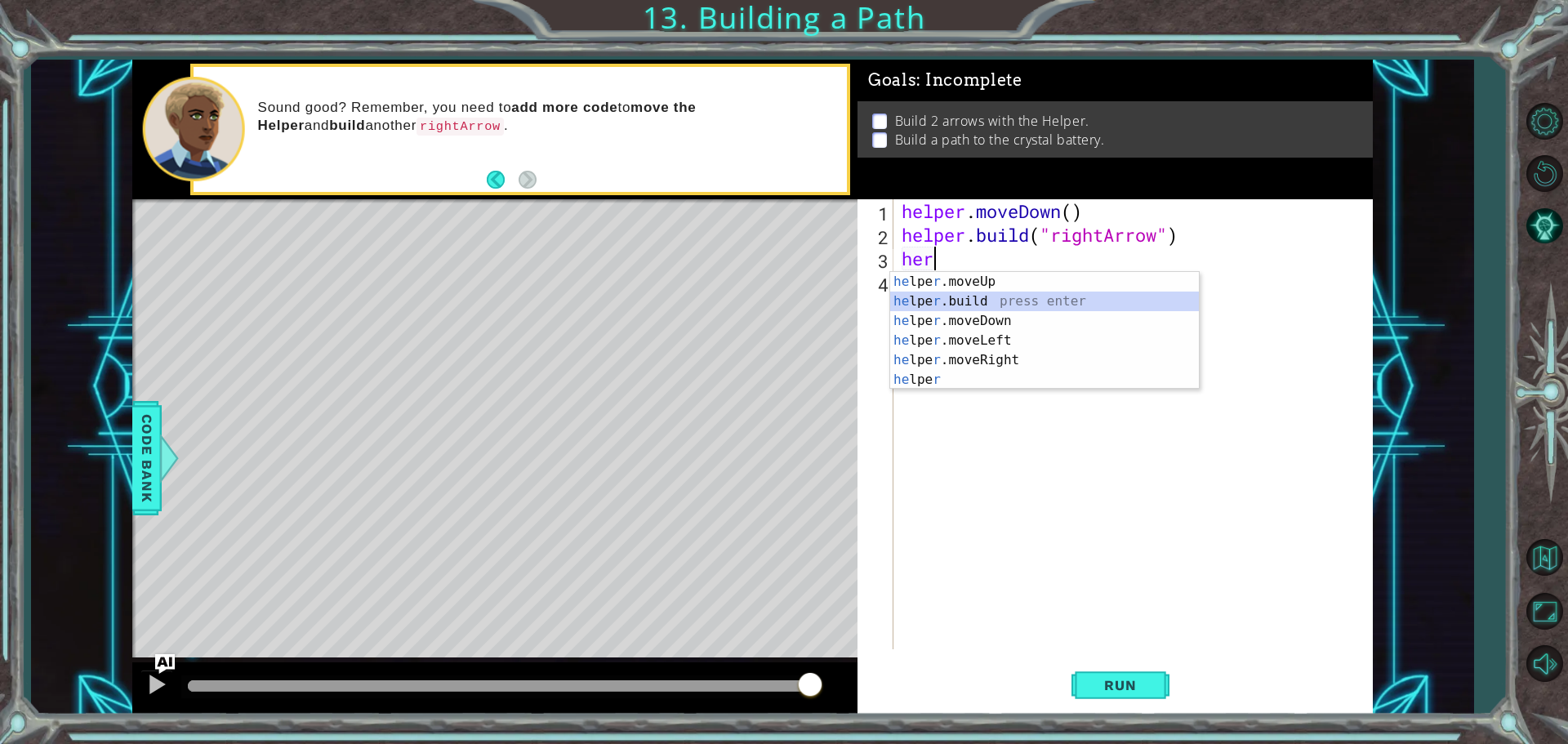
click at [966, 300] on div "he lpe r .moveUp press enter he lpe r .build press enter he lpe r .moveDown pre…" at bounding box center [1044, 350] width 308 height 157
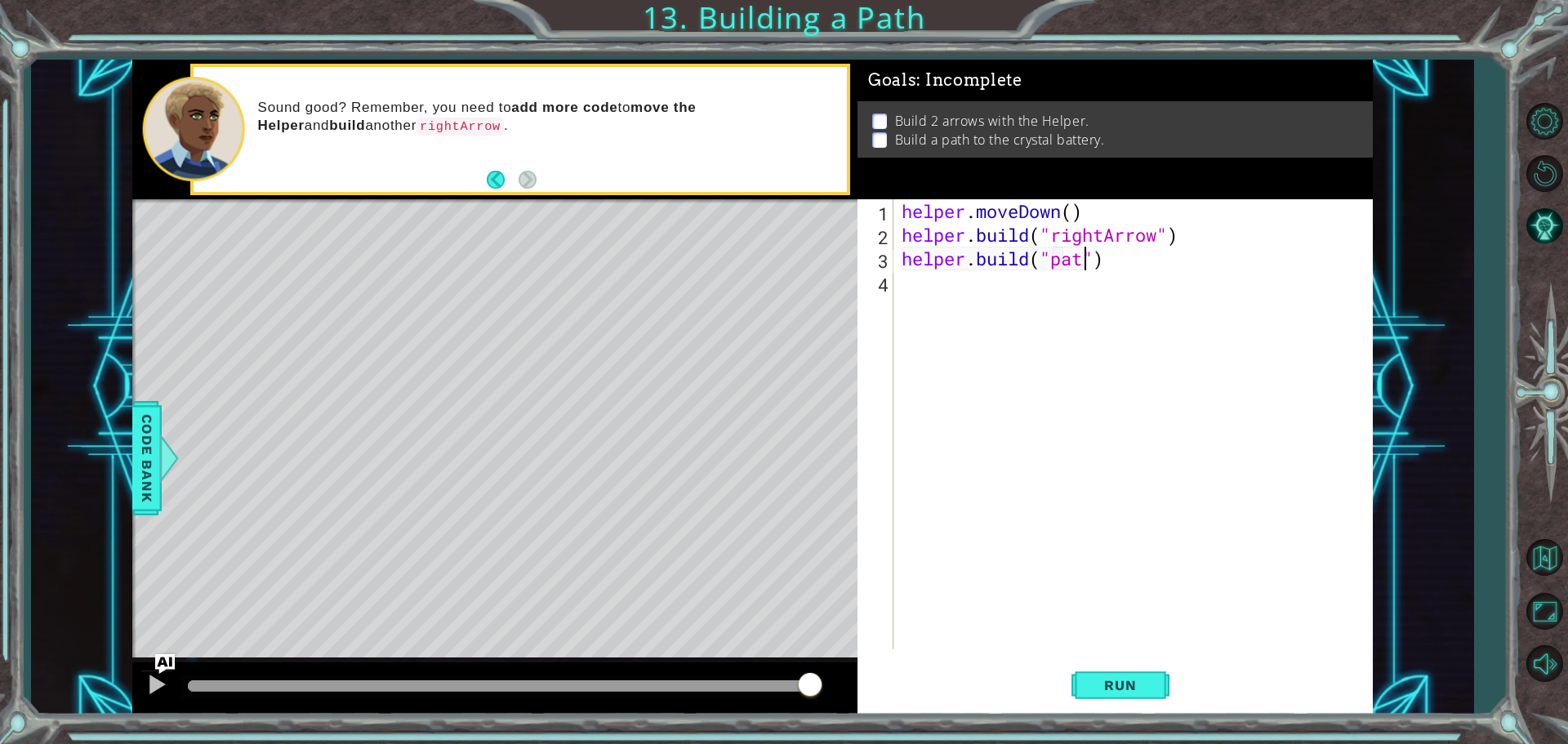
scroll to position [0, 8]
click at [1134, 686] on span "Run" at bounding box center [1120, 685] width 65 height 16
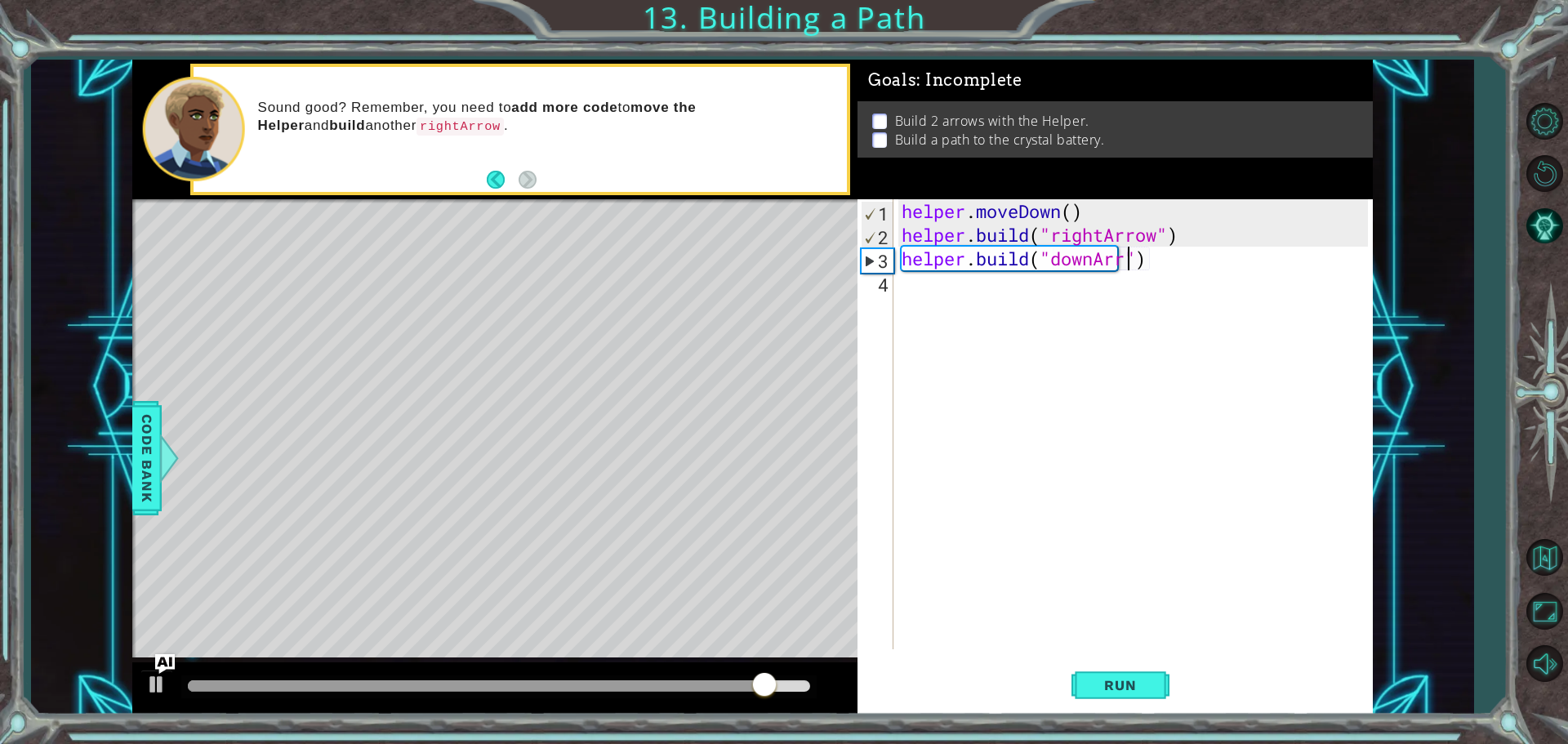
scroll to position [0, 11]
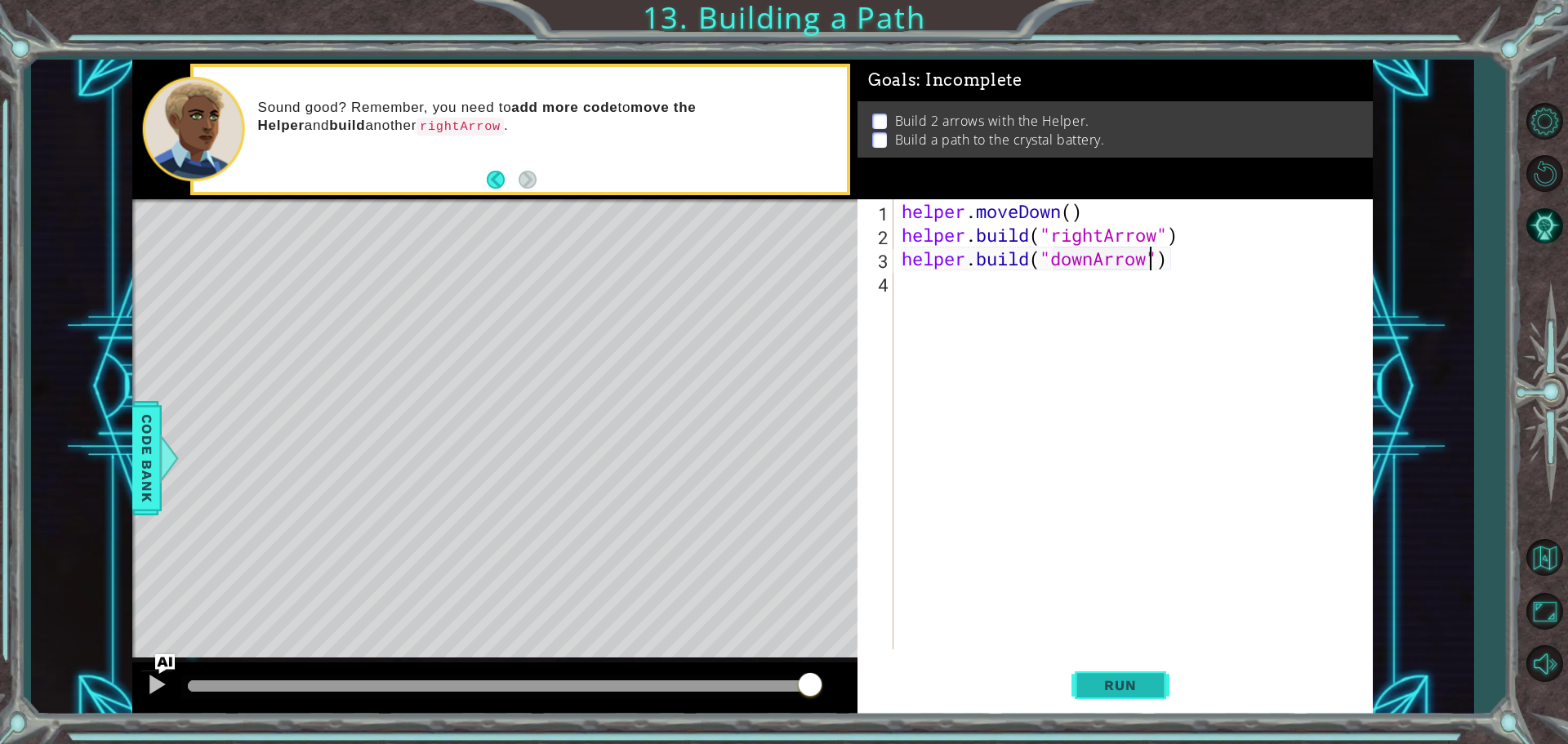
type textarea "[DOMAIN_NAME]("downArrow")"
click at [1142, 688] on span "Run" at bounding box center [1120, 685] width 65 height 16
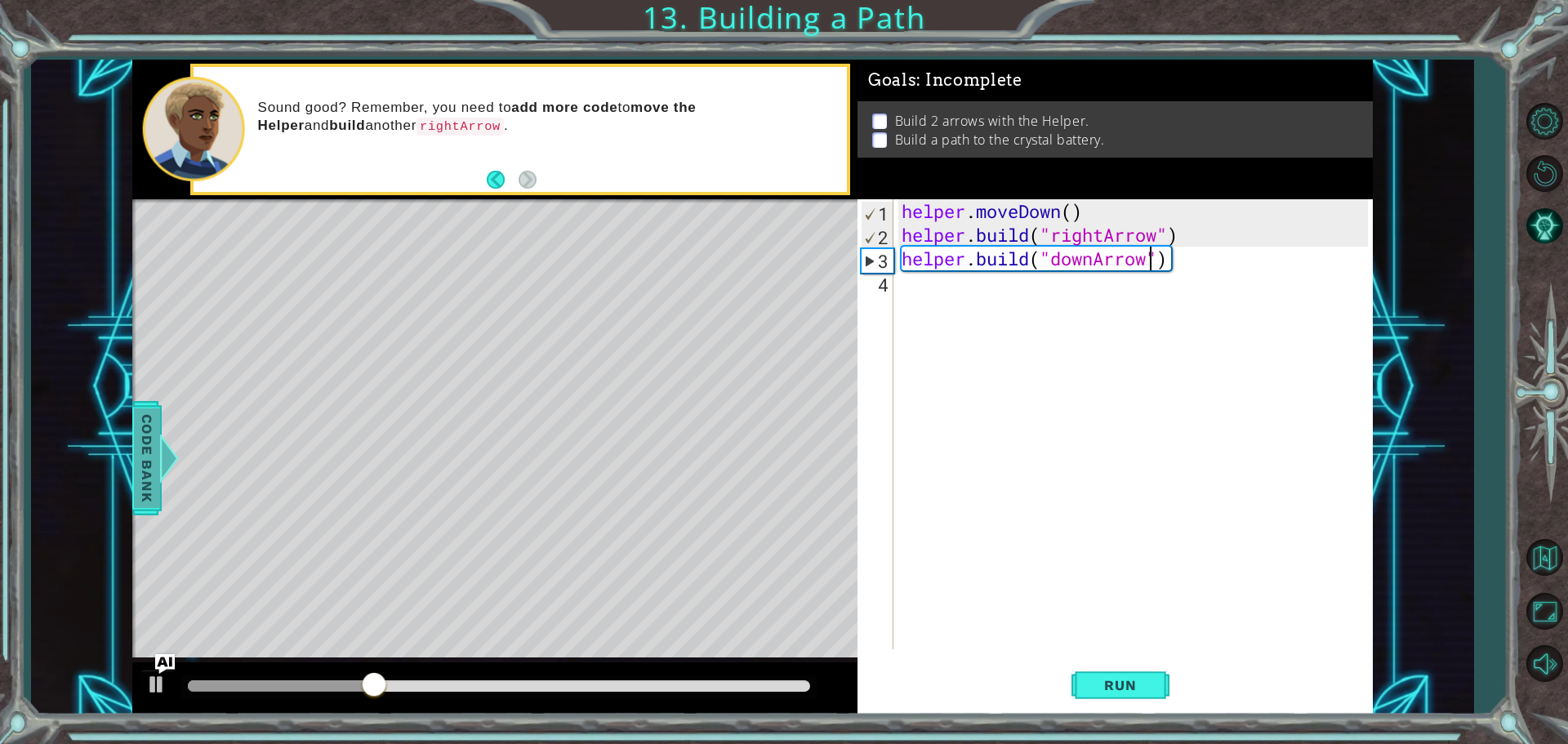
click at [147, 454] on span "Code Bank" at bounding box center [147, 458] width 26 height 99
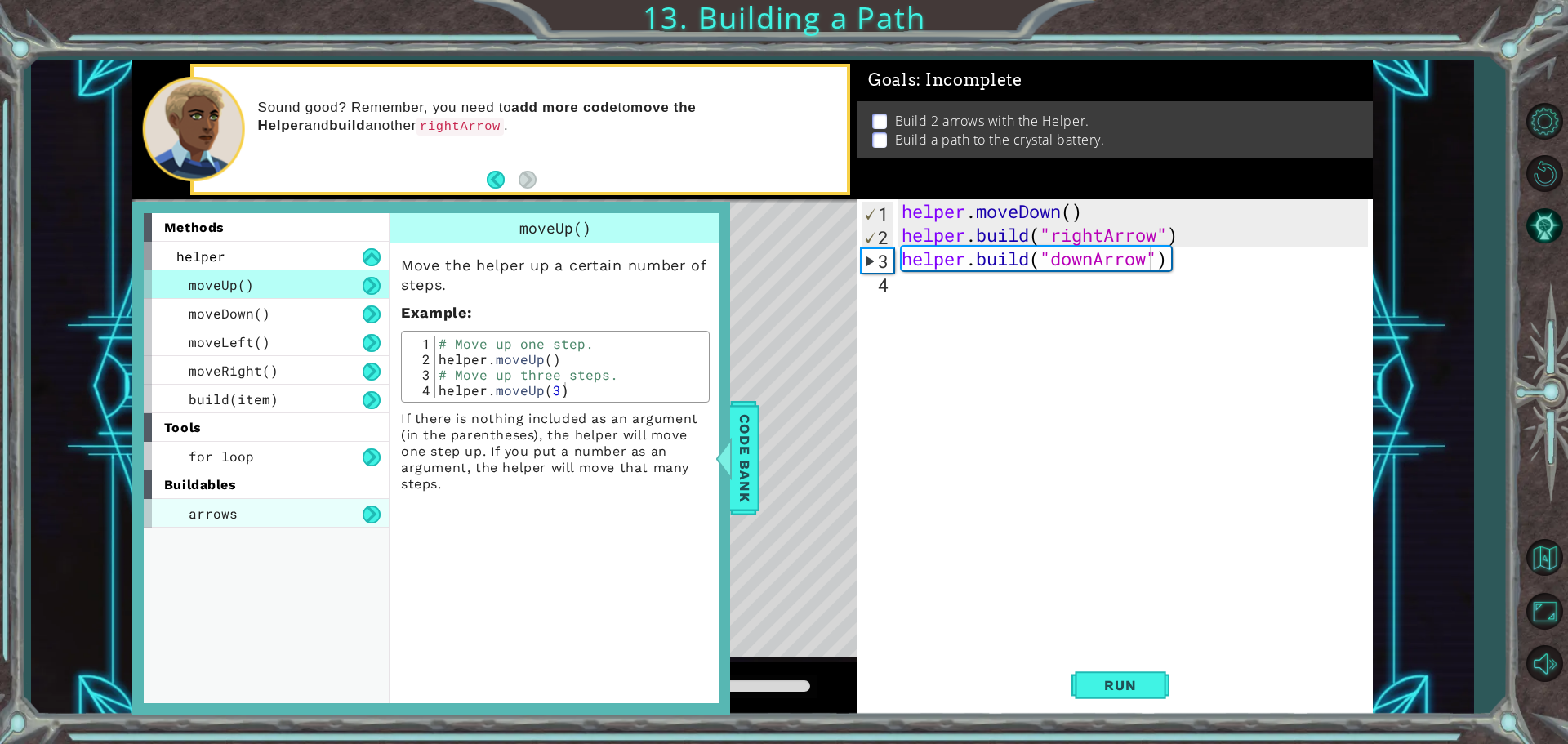
click at [267, 509] on div "arrows" at bounding box center [266, 512] width 245 height 28
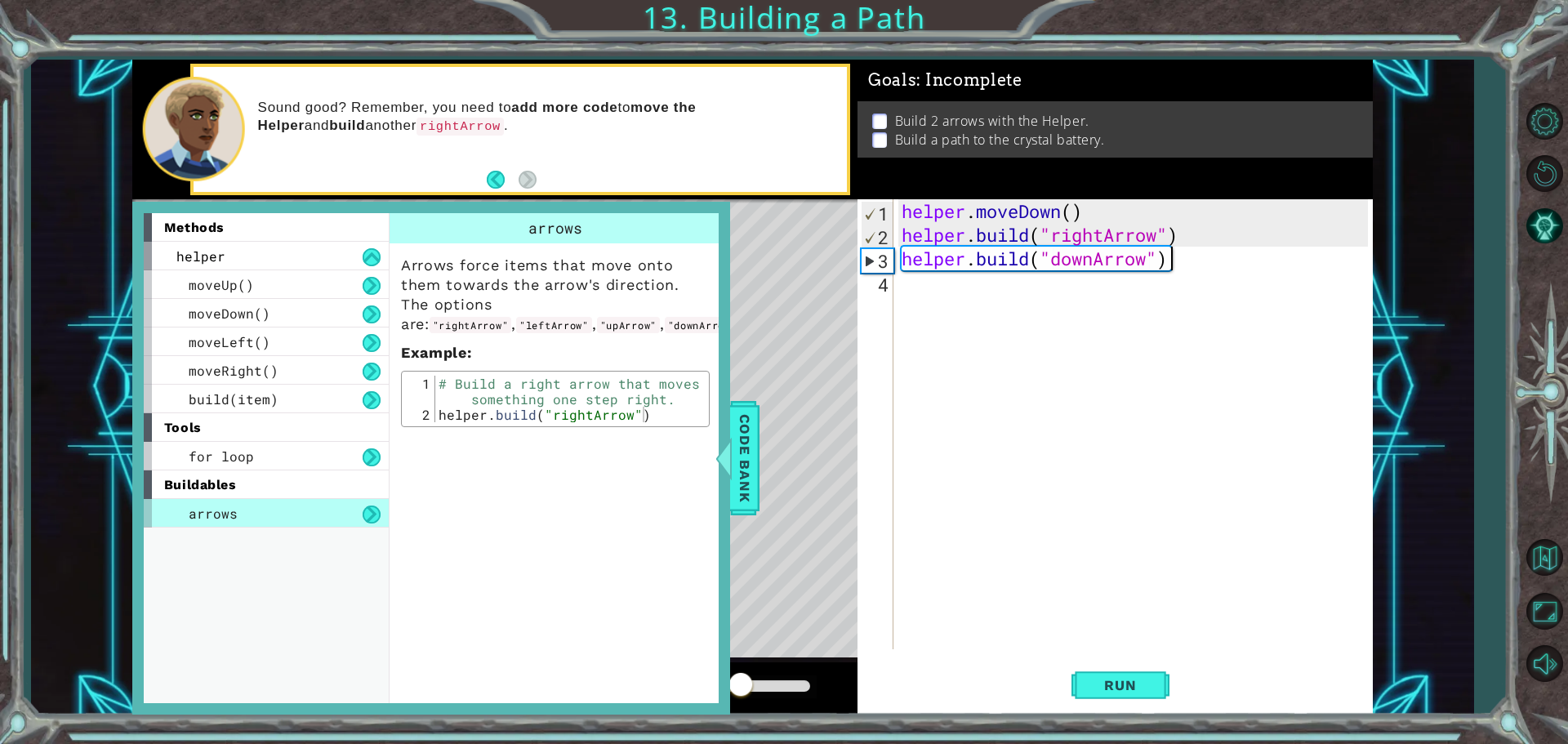
click at [1188, 267] on div "helper . moveDown ( ) helper . build ( "rightArrow" ) helper . build ( "downArr…" at bounding box center [1137, 447] width 478 height 497
click at [1128, 264] on div "helper . moveDown ( ) helper . build ( "rightArrow" ) helper . build ( "downArr…" at bounding box center [1137, 447] width 478 height 497
click at [943, 293] on div "helper . moveDown ( ) helper . build ( "rightArrow" ) helper . build ( "downArr…" at bounding box center [1137, 447] width 478 height 497
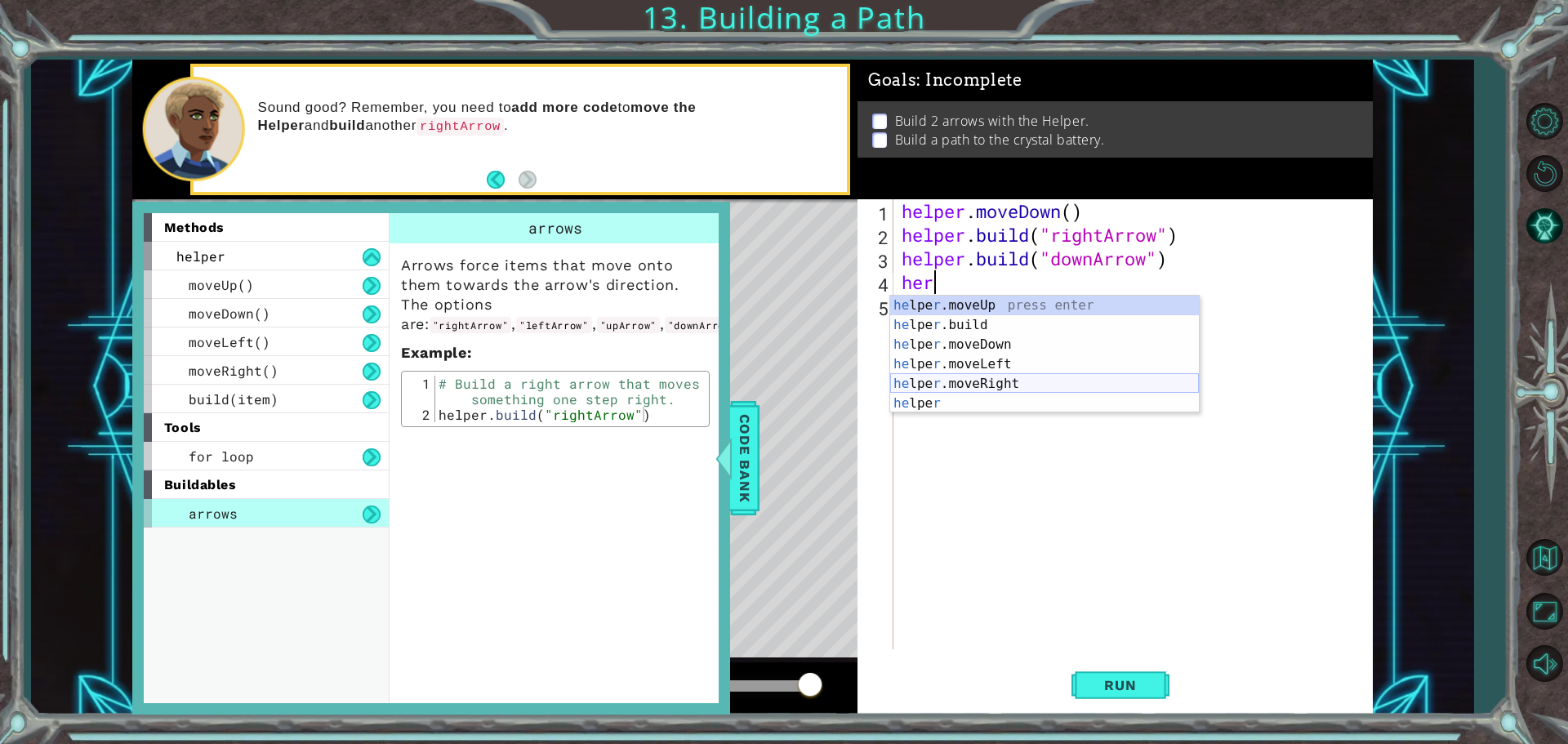
click at [1002, 387] on div "he lpe r .moveUp press enter he lpe r .build press enter he lpe r .moveDown pre…" at bounding box center [1044, 374] width 308 height 157
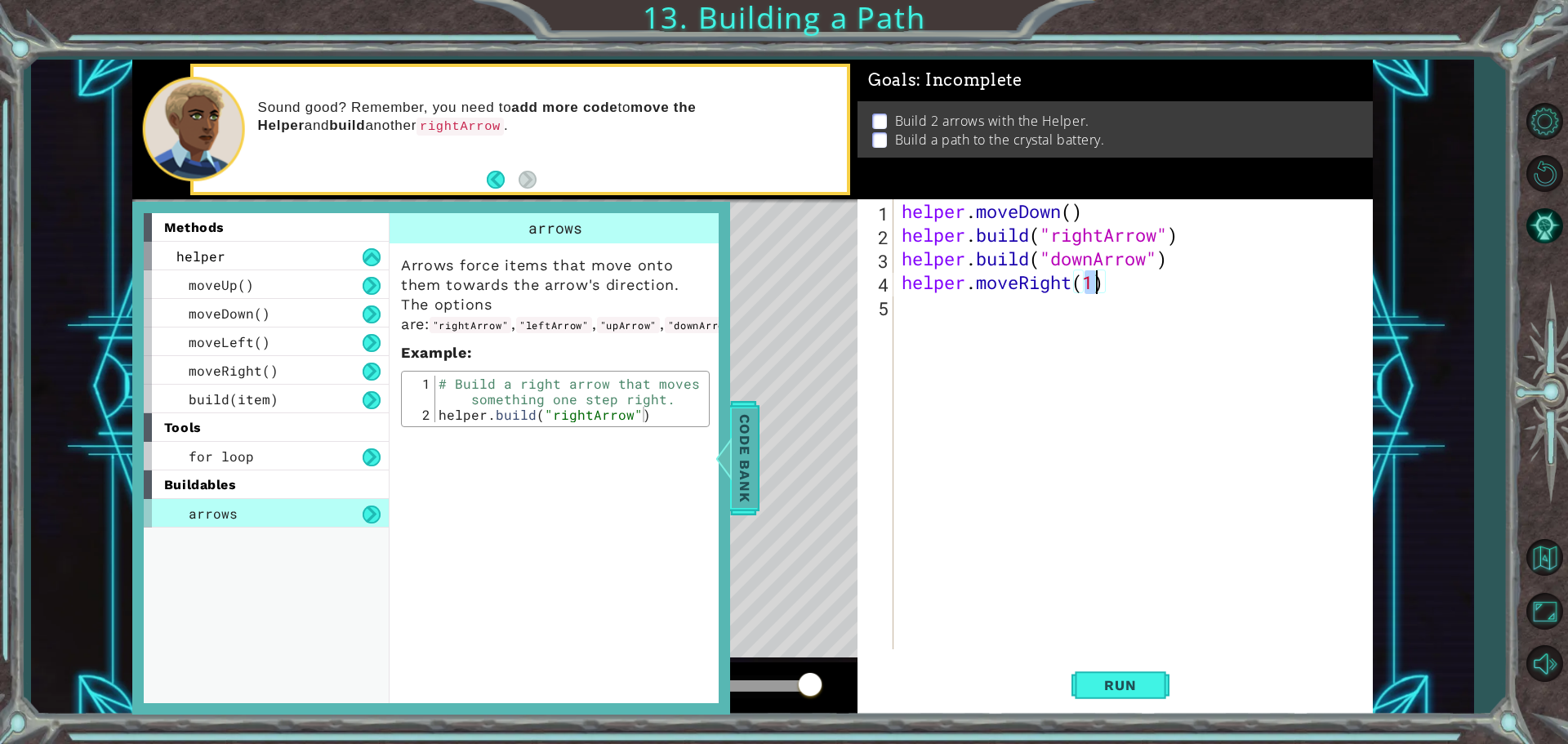
click at [743, 456] on span "Code Bank" at bounding box center [744, 458] width 26 height 99
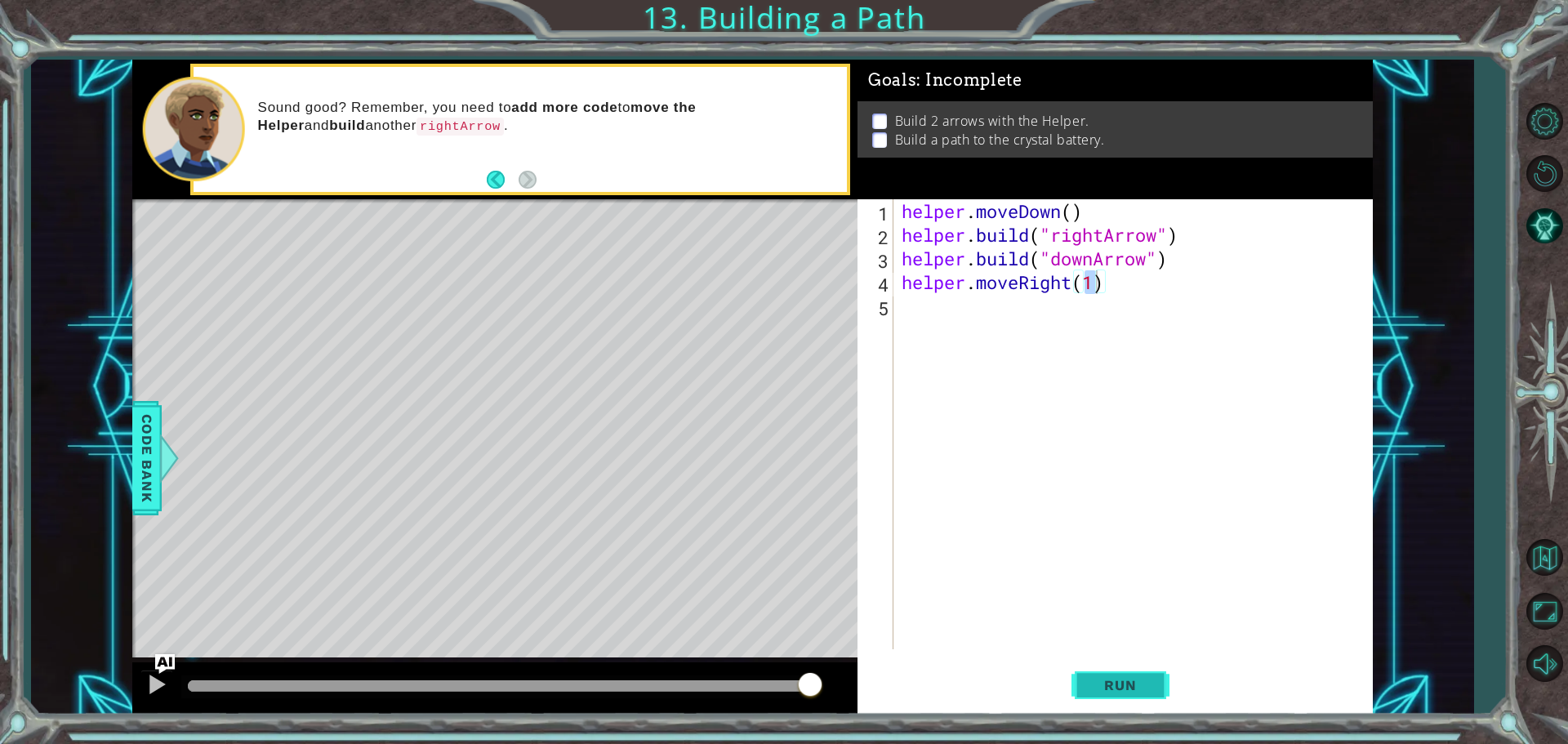
click at [1111, 687] on span "Run" at bounding box center [1120, 685] width 65 height 16
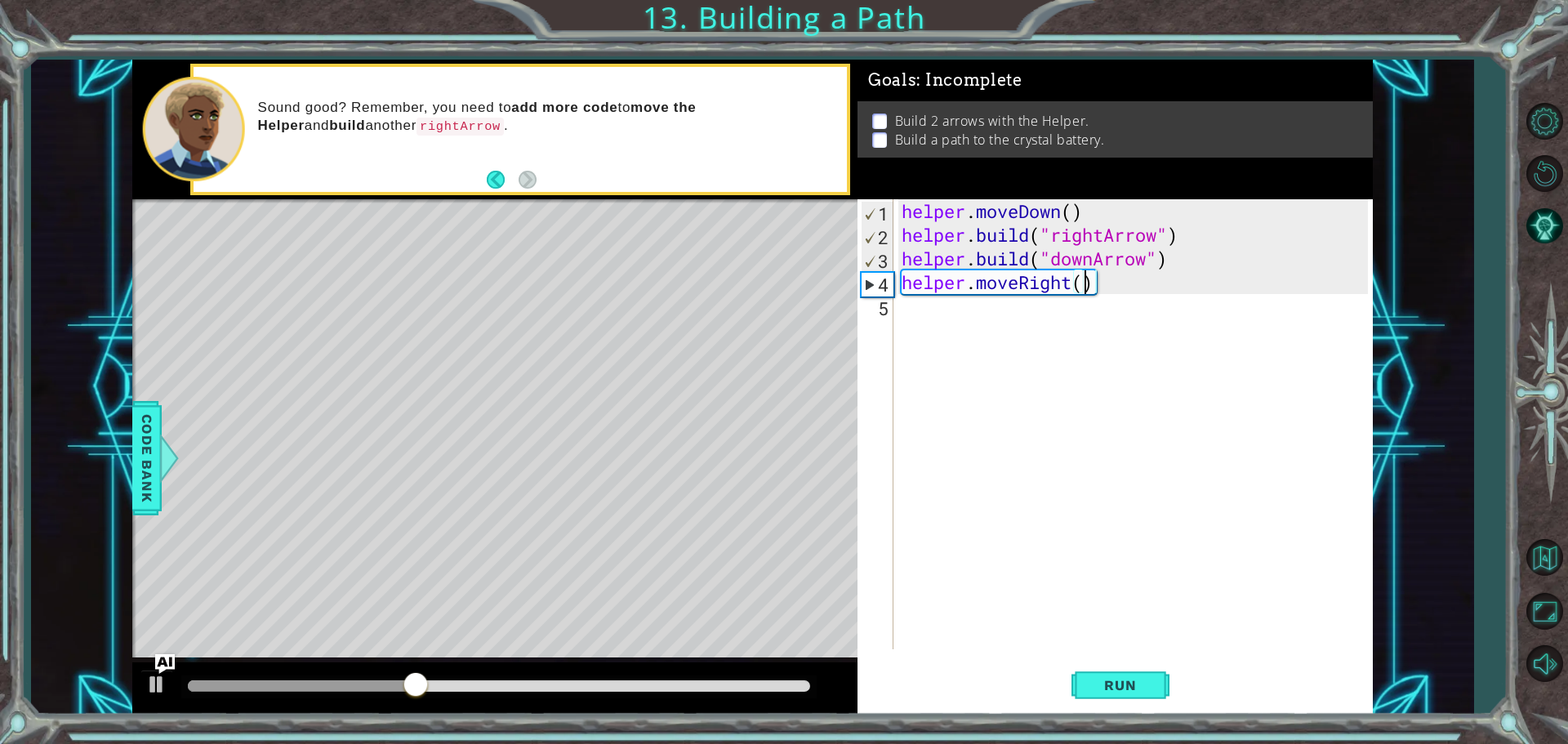
scroll to position [0, 8]
click at [1145, 685] on span "Run" at bounding box center [1120, 685] width 65 height 16
click at [1129, 686] on span "Run" at bounding box center [1120, 685] width 65 height 16
type textarea "helper.moveRight(3)"
click at [944, 309] on div "helper . moveDown ( ) helper . build ( "rightArrow" ) helper . build ( "downArr…" at bounding box center [1137, 447] width 478 height 497
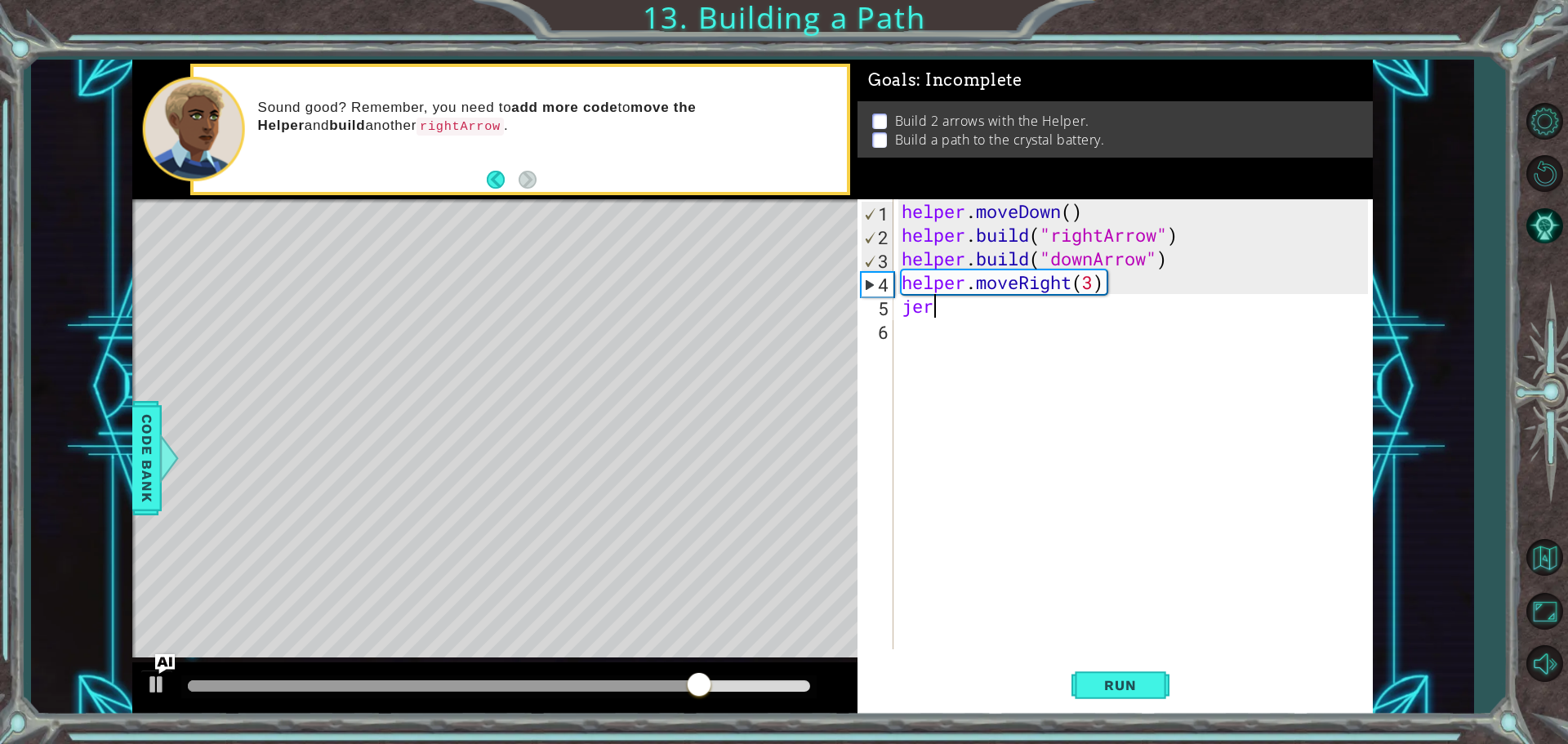
scroll to position [0, 1]
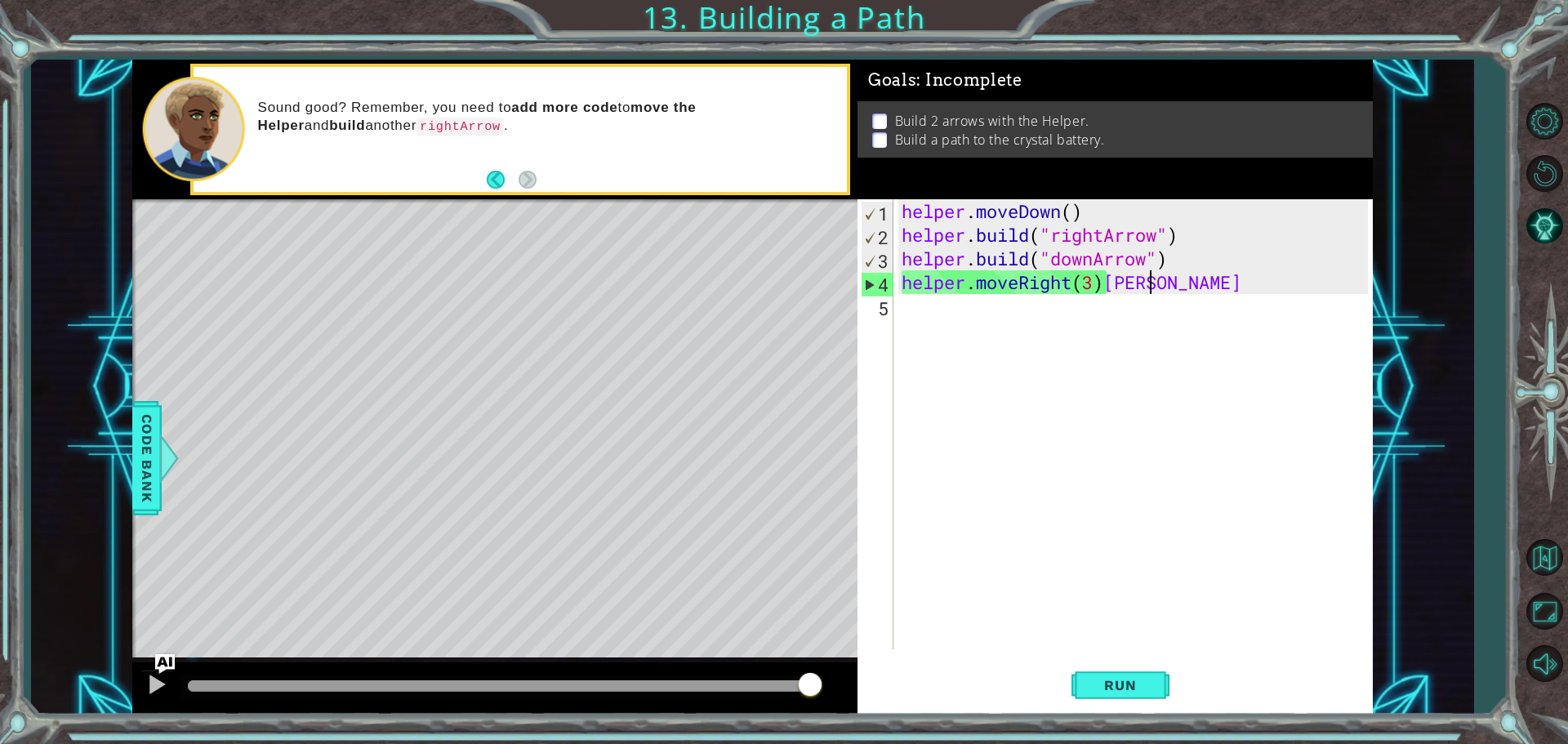
click at [1158, 277] on div "helper . moveDown ( ) helper . build ( "rightArrow" ) helper . build ( "downArr…" at bounding box center [1137, 447] width 478 height 497
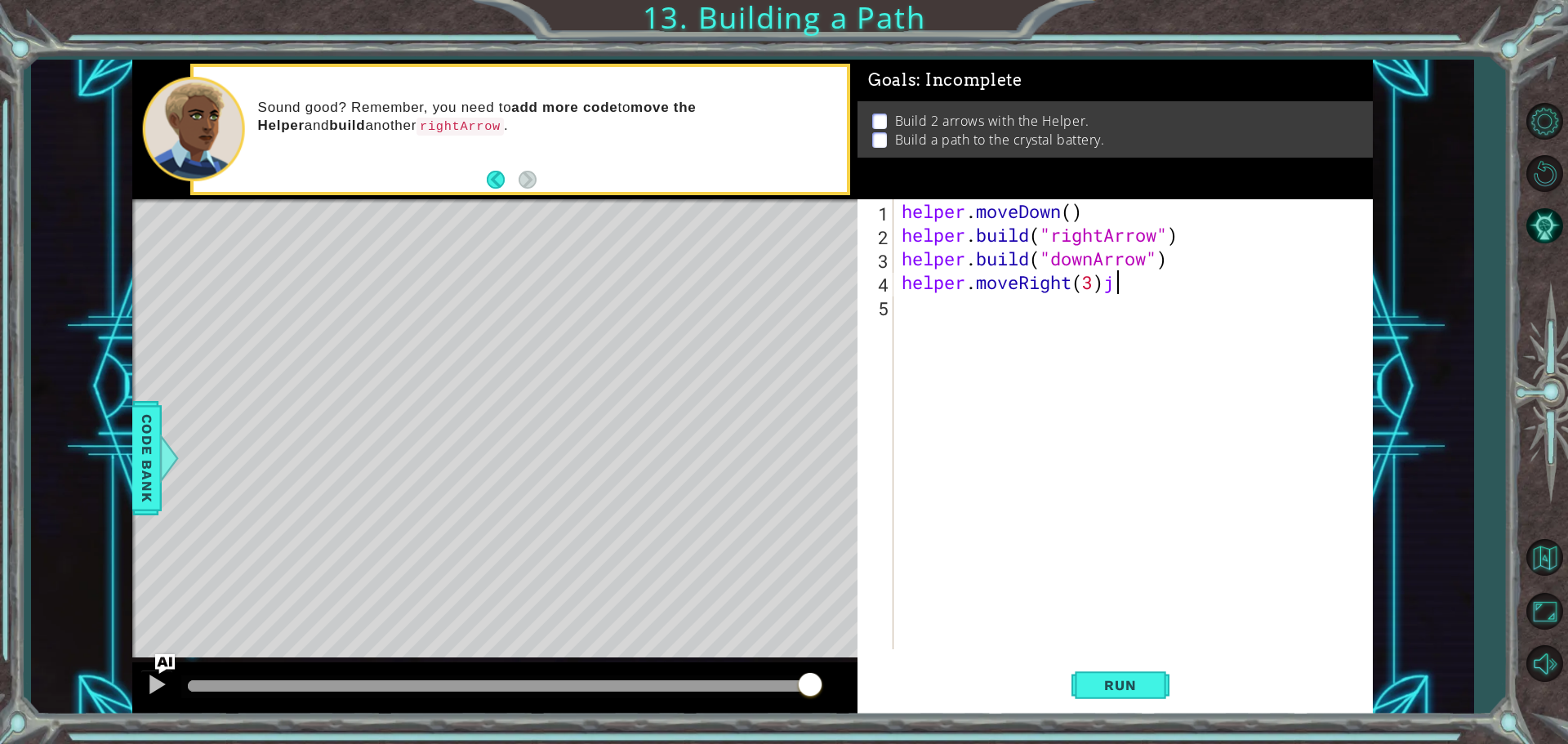
type textarea "helper.moveRight(3)"
click at [983, 315] on div "helper . moveDown ( ) helper . build ( "rightArrow" ) helper . build ( "downArr…" at bounding box center [1137, 447] width 478 height 497
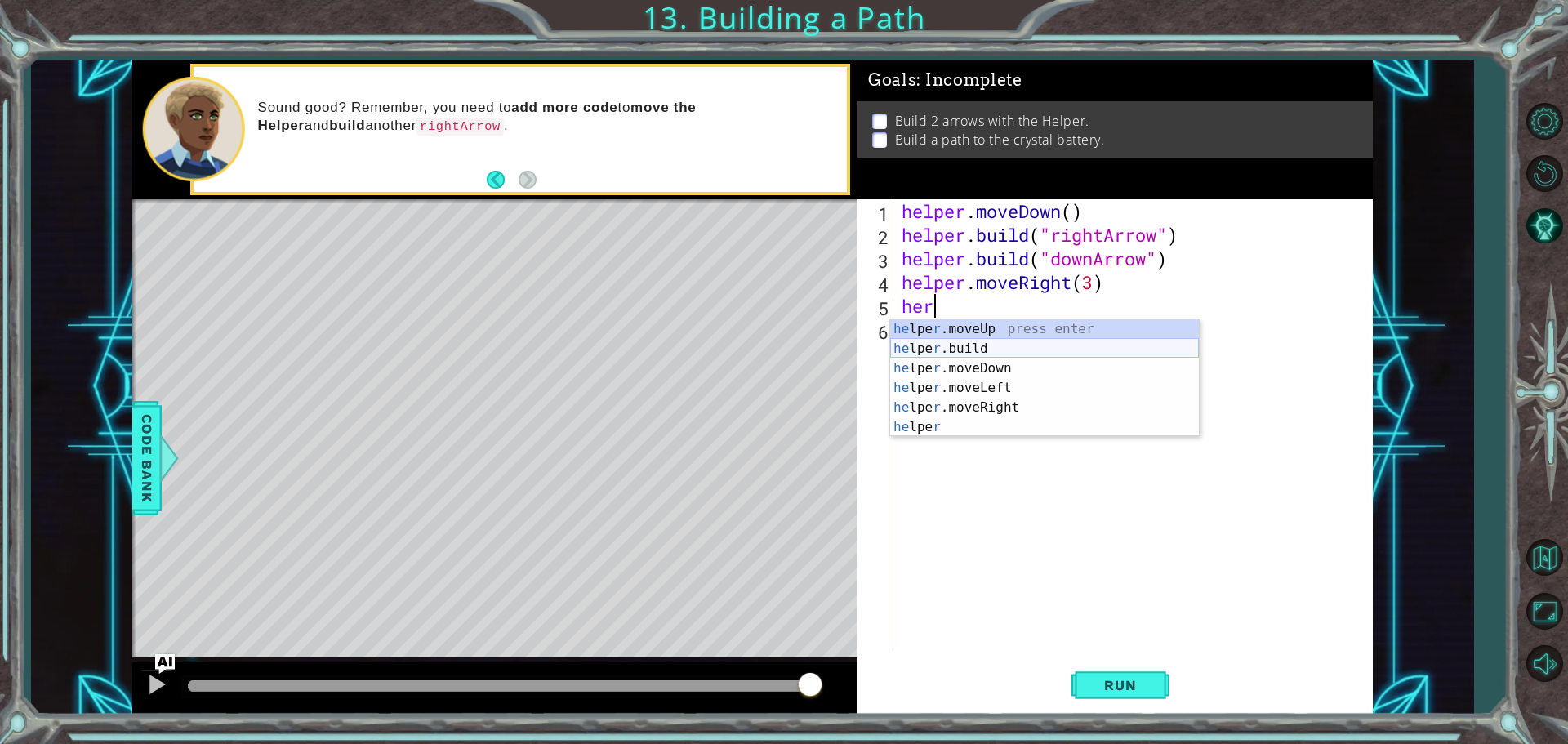
click at [1066, 342] on div "he lpe r .moveUp press enter he lpe r .build press enter he lpe r .moveDown pre…" at bounding box center [1044, 398] width 308 height 157
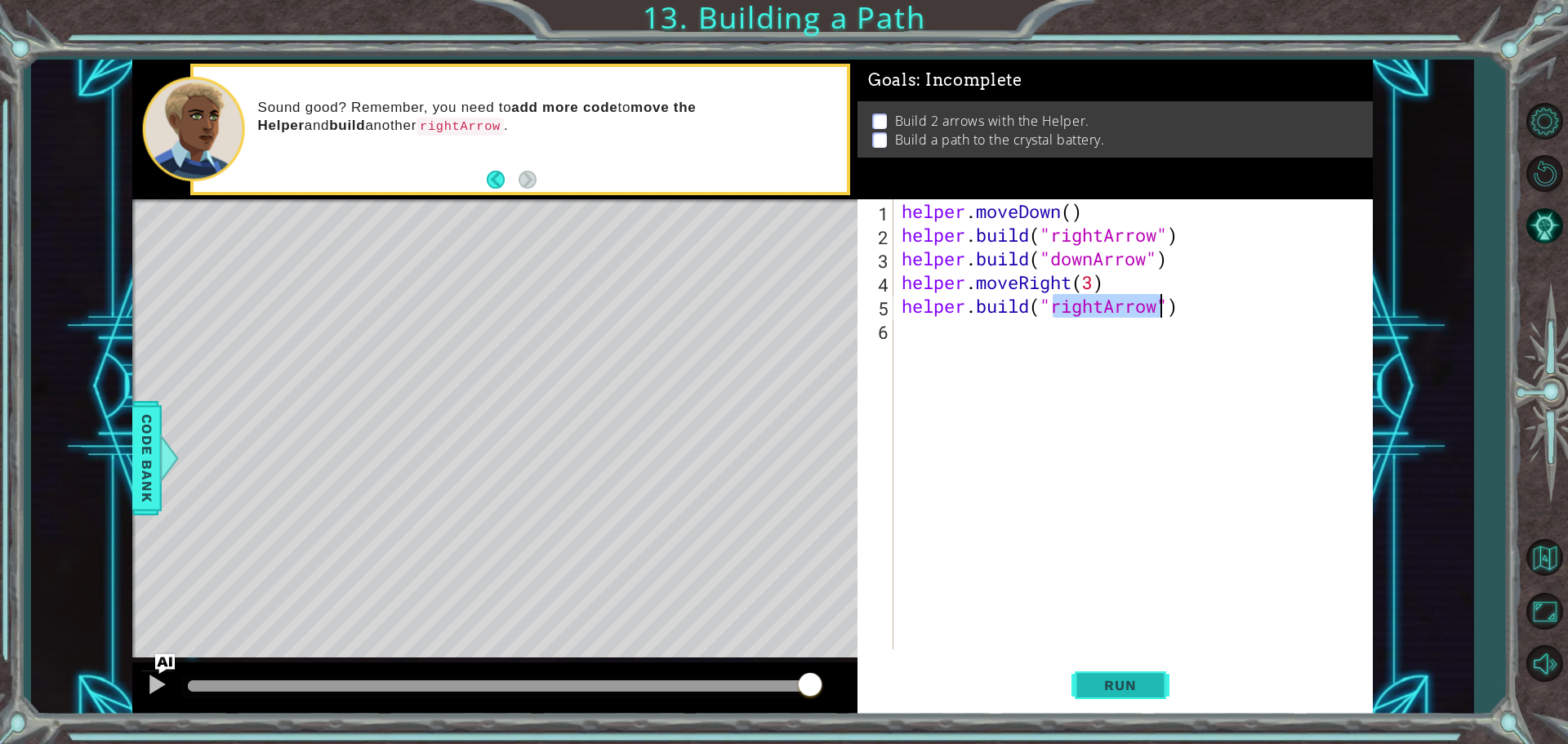
type textarea "[DOMAIN_NAME]("rightArrow")"
click at [1144, 678] on span "Run" at bounding box center [1120, 685] width 65 height 16
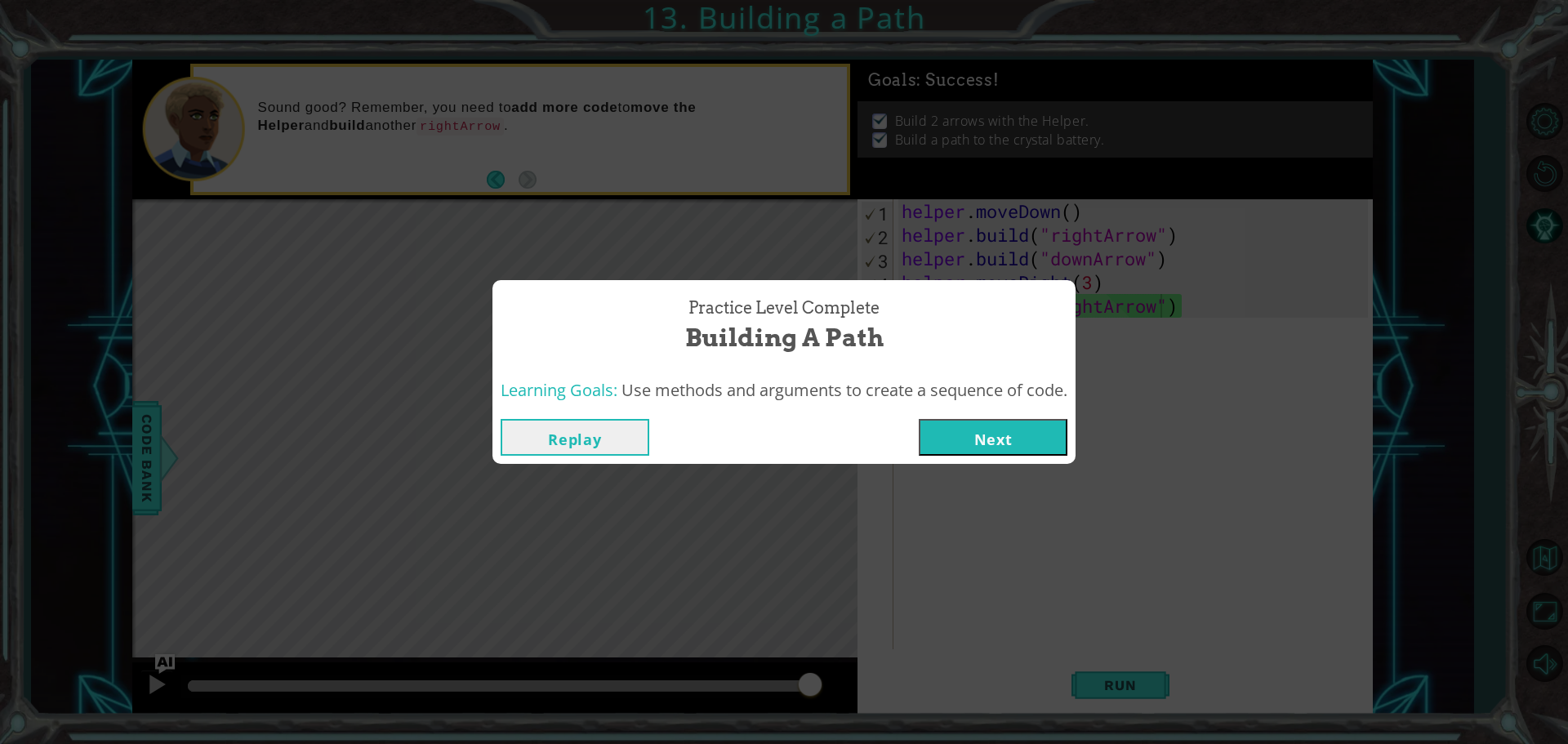
click at [1049, 435] on button "Next" at bounding box center [992, 437] width 149 height 36
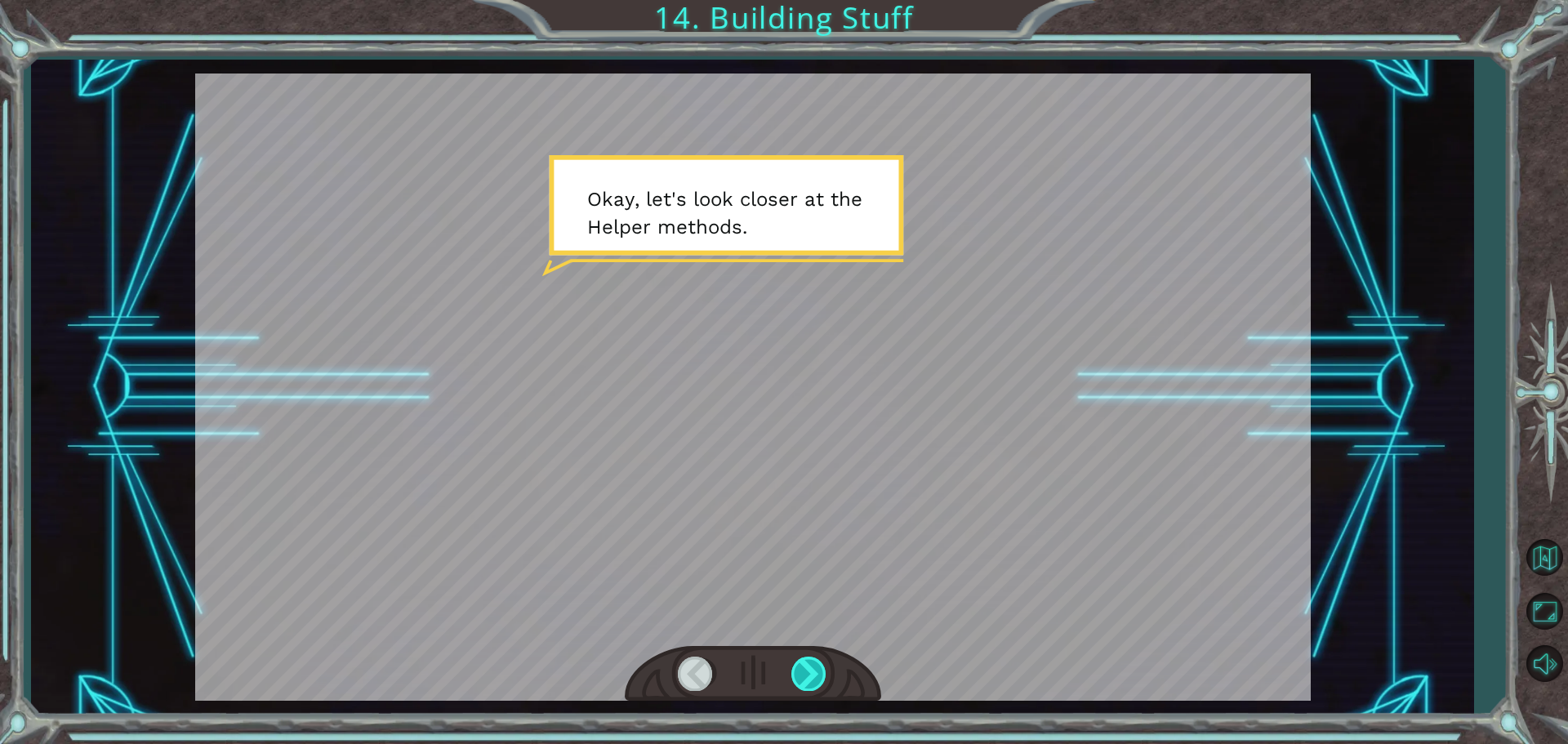
click at [821, 671] on div at bounding box center [810, 673] width 36 height 34
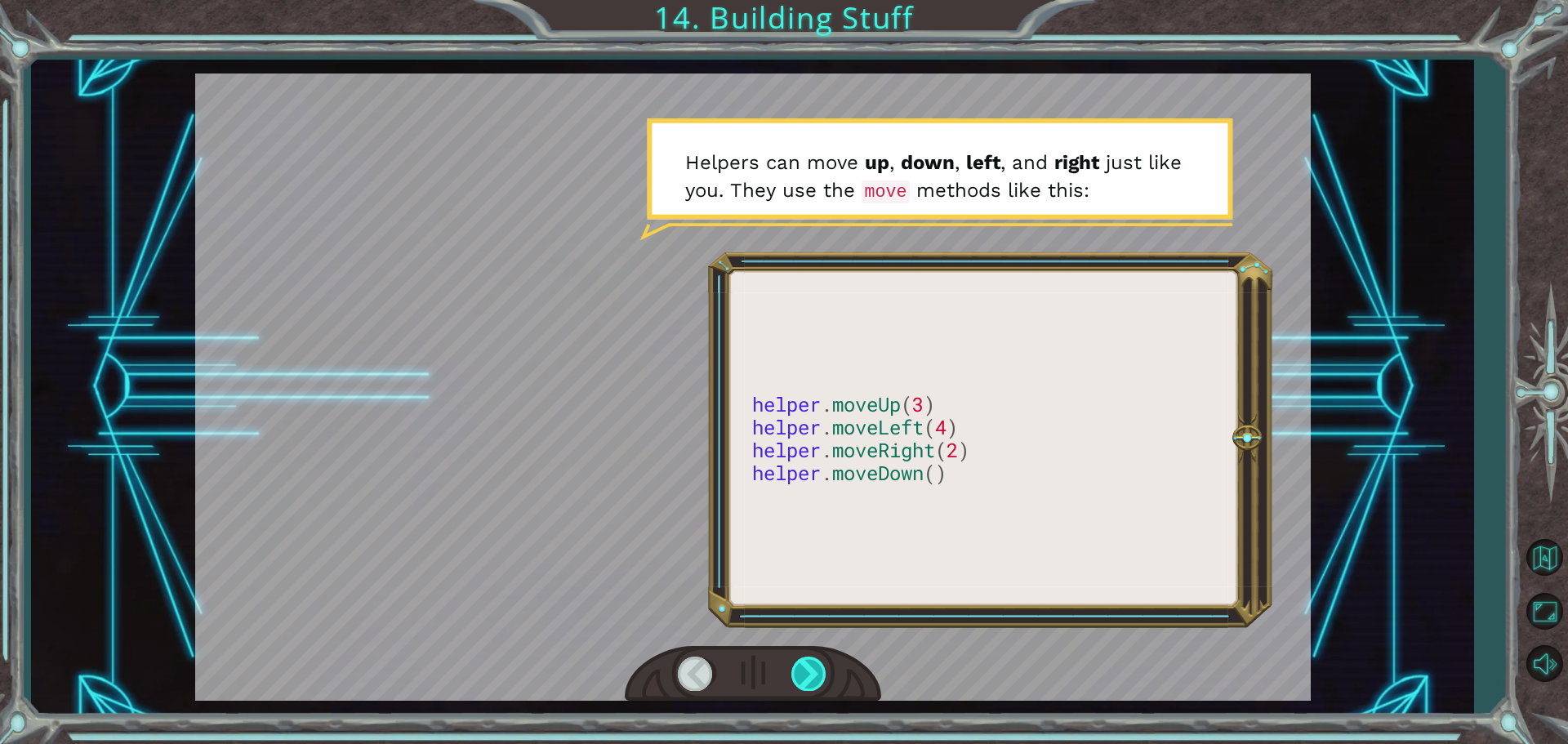
click at [821, 671] on div at bounding box center [810, 673] width 36 height 34
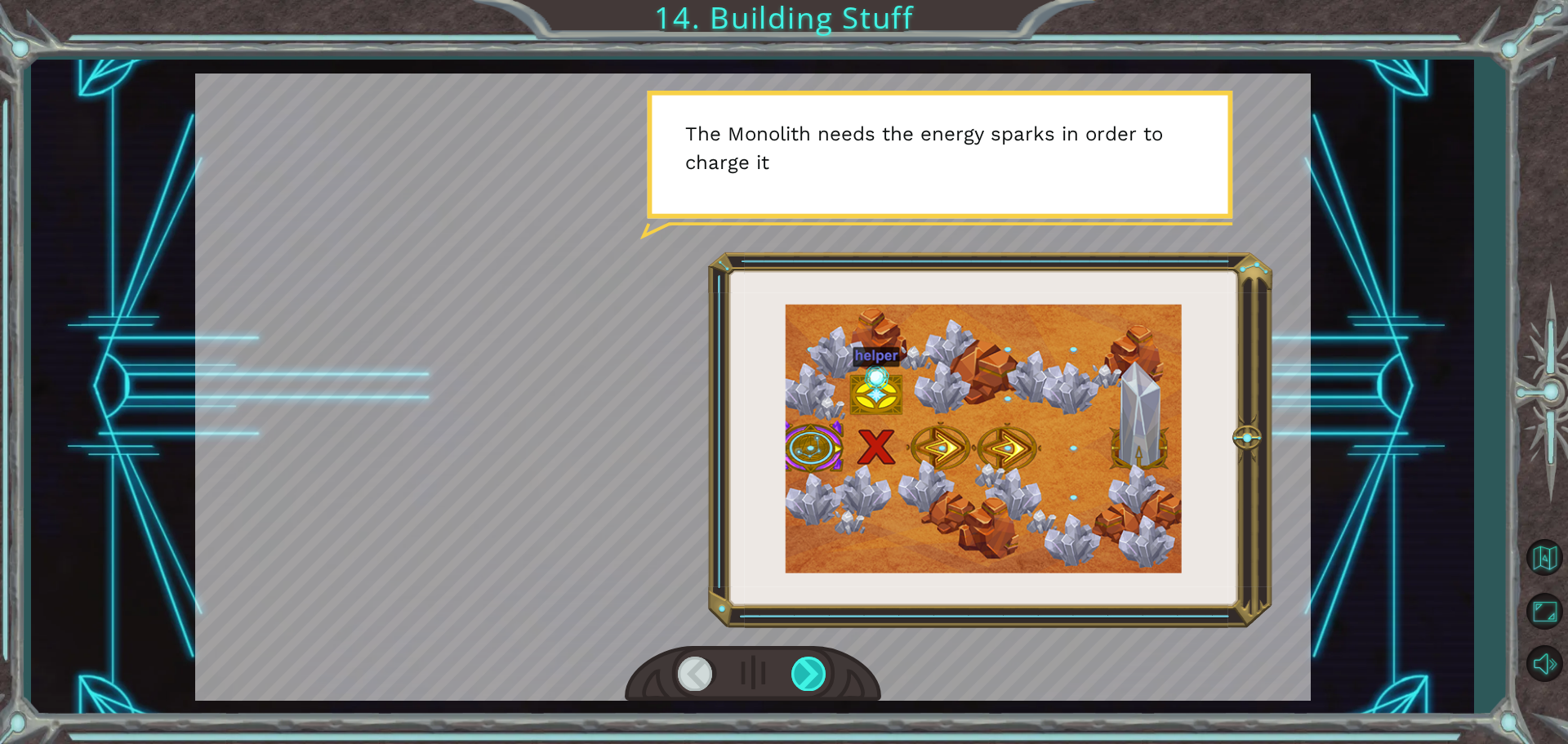
click at [821, 671] on div at bounding box center [810, 673] width 36 height 34
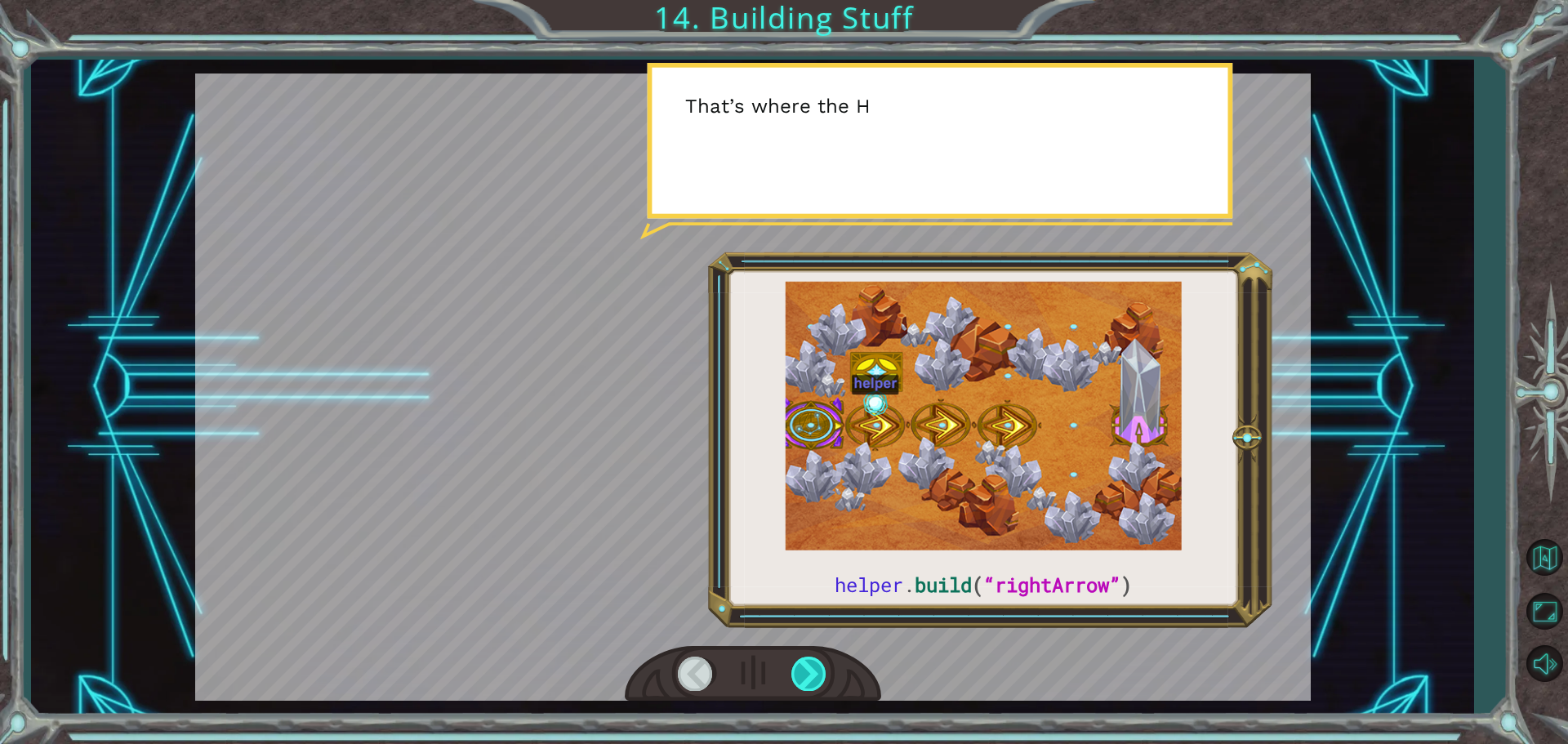
click at [824, 669] on div at bounding box center [810, 673] width 36 height 34
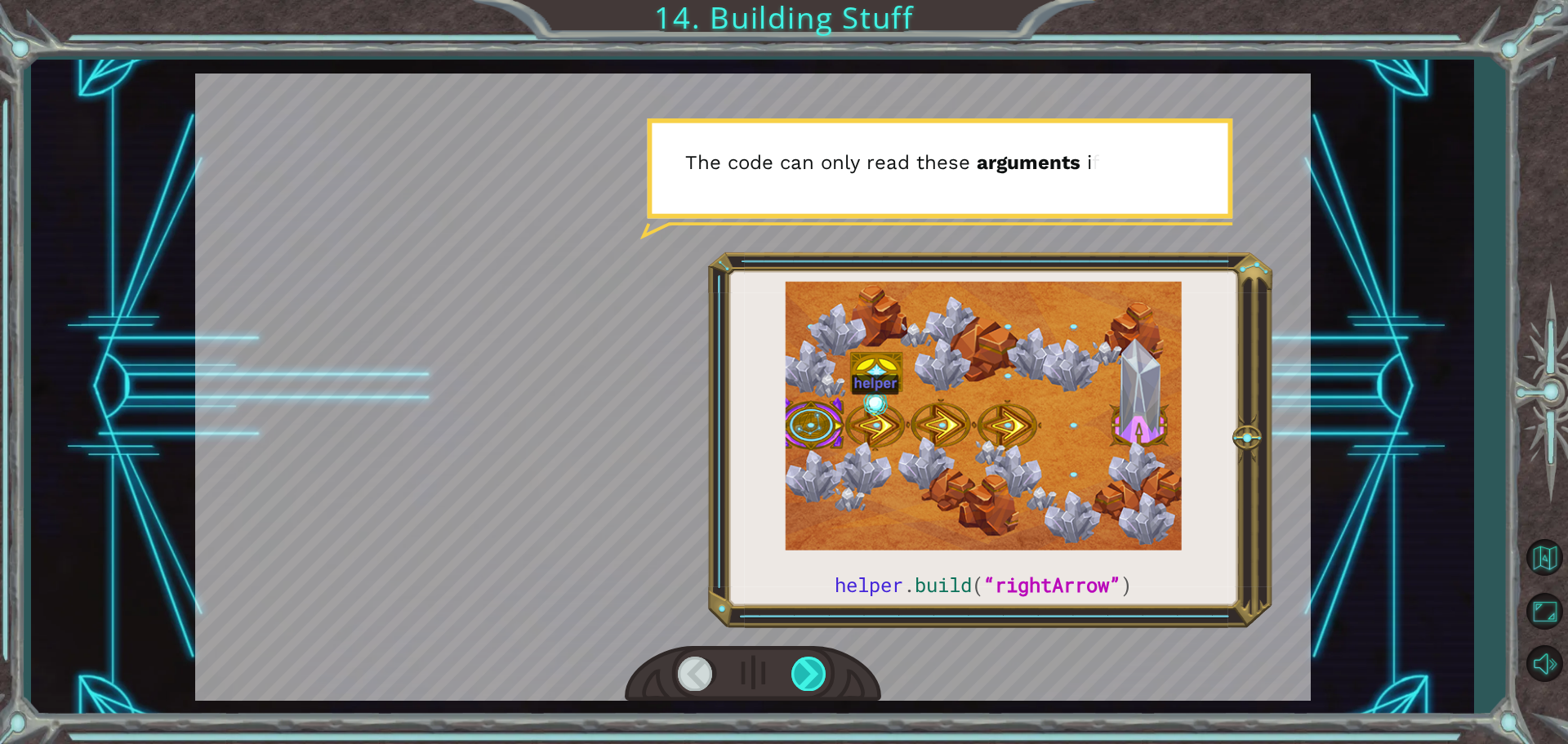
click at [810, 667] on div at bounding box center [810, 673] width 36 height 34
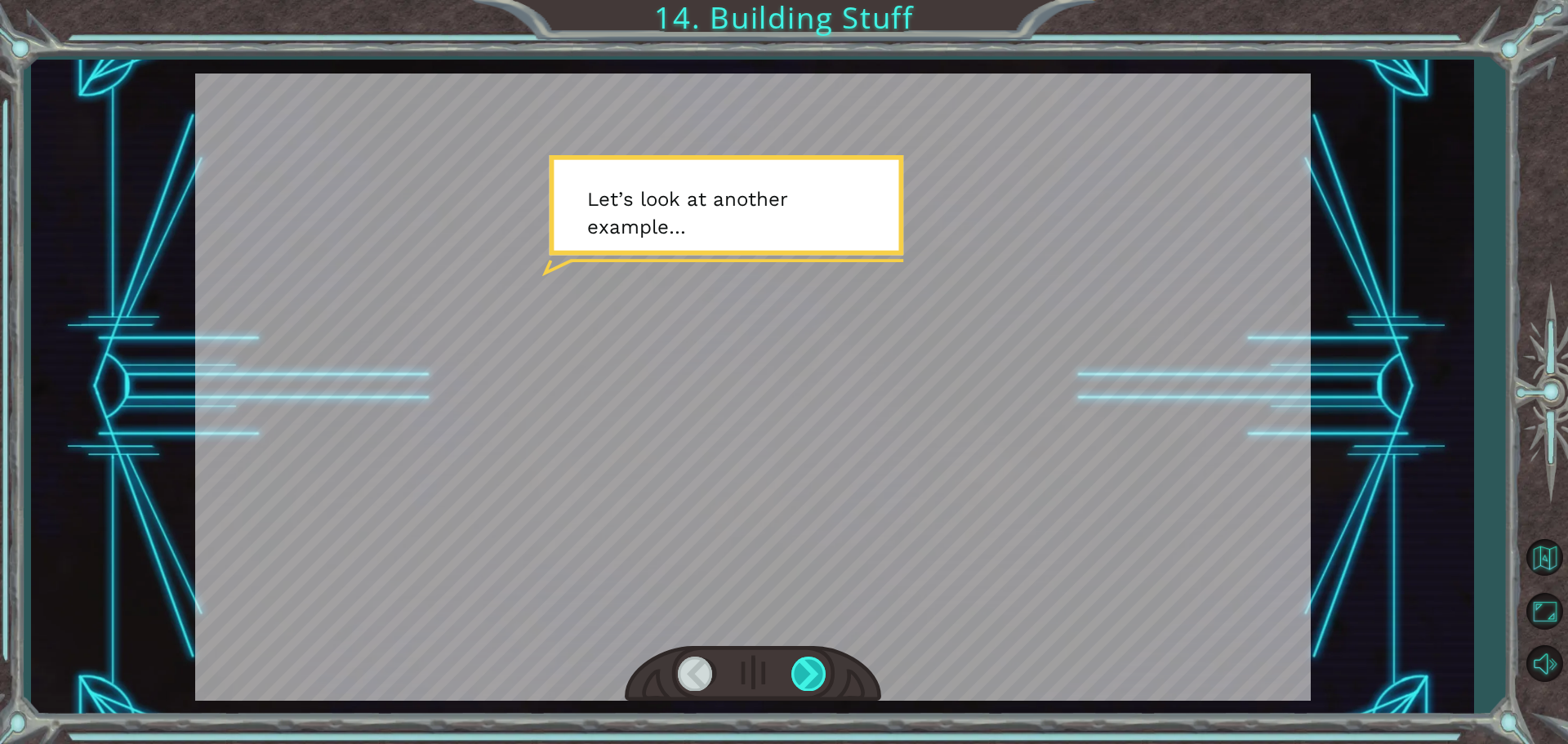
click at [808, 661] on div at bounding box center [810, 673] width 36 height 34
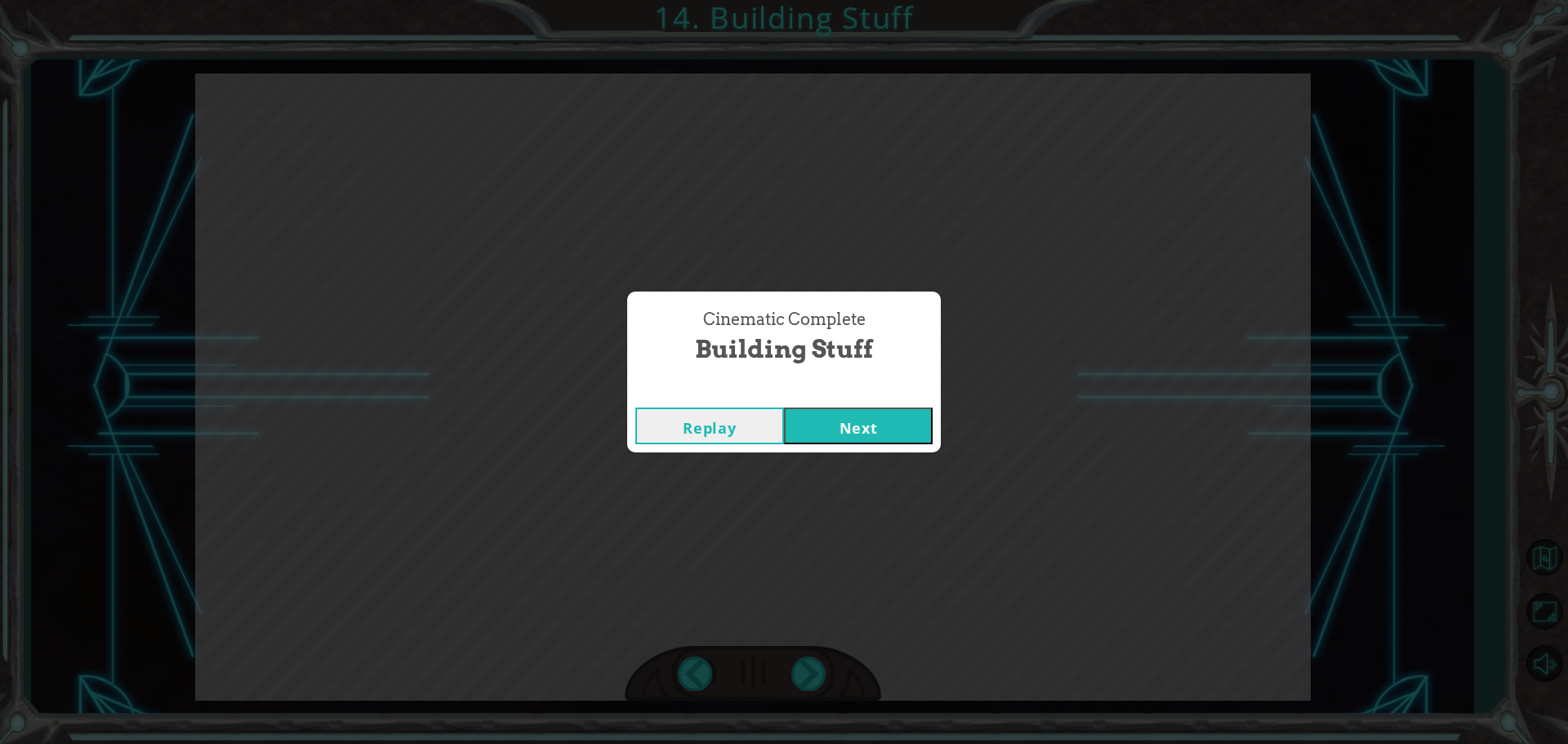
click at [857, 450] on div "Replay Next" at bounding box center [784, 426] width 314 height 53
click at [895, 417] on button "Next" at bounding box center [857, 426] width 149 height 36
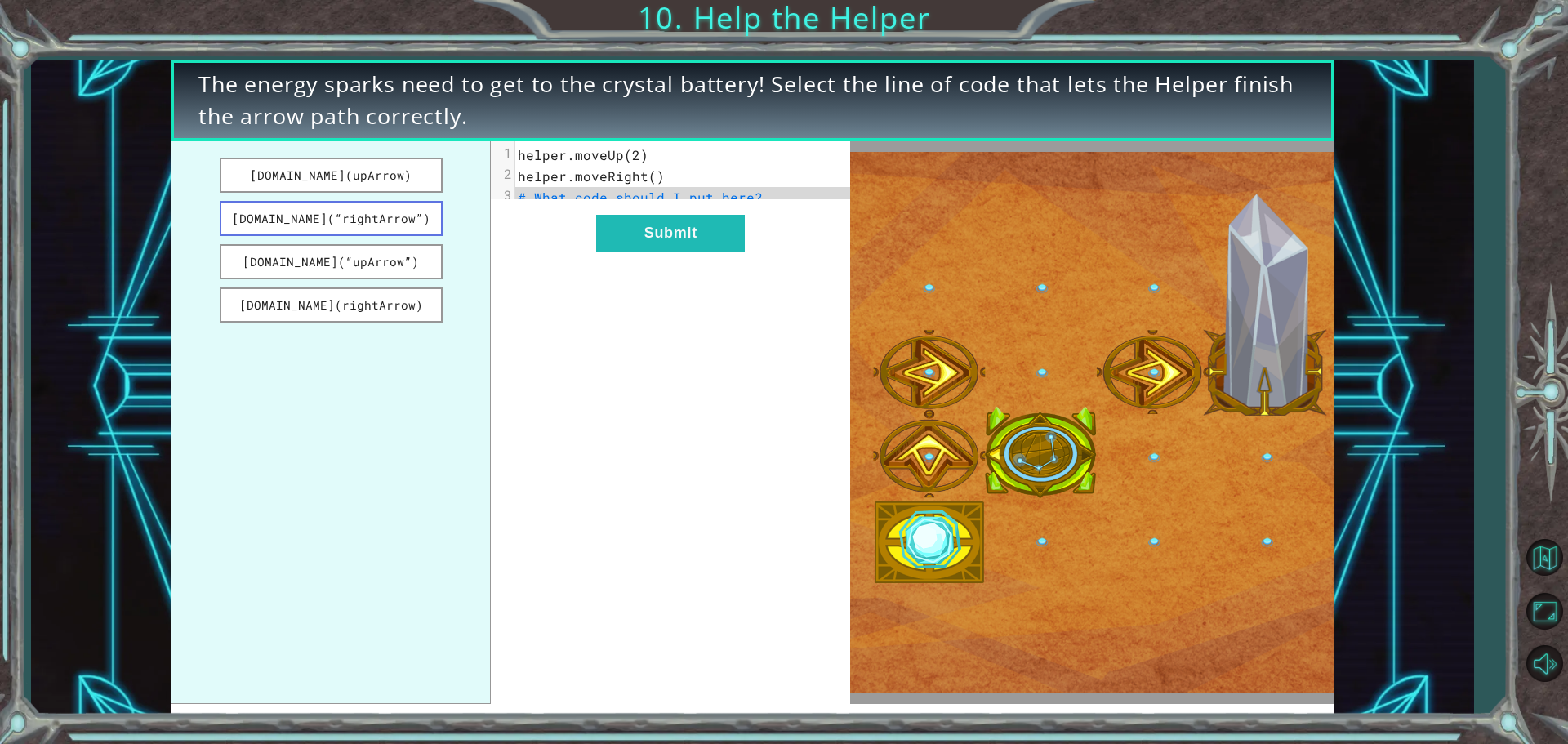
click at [393, 215] on button "[DOMAIN_NAME](“rightArrow”)" at bounding box center [331, 218] width 223 height 35
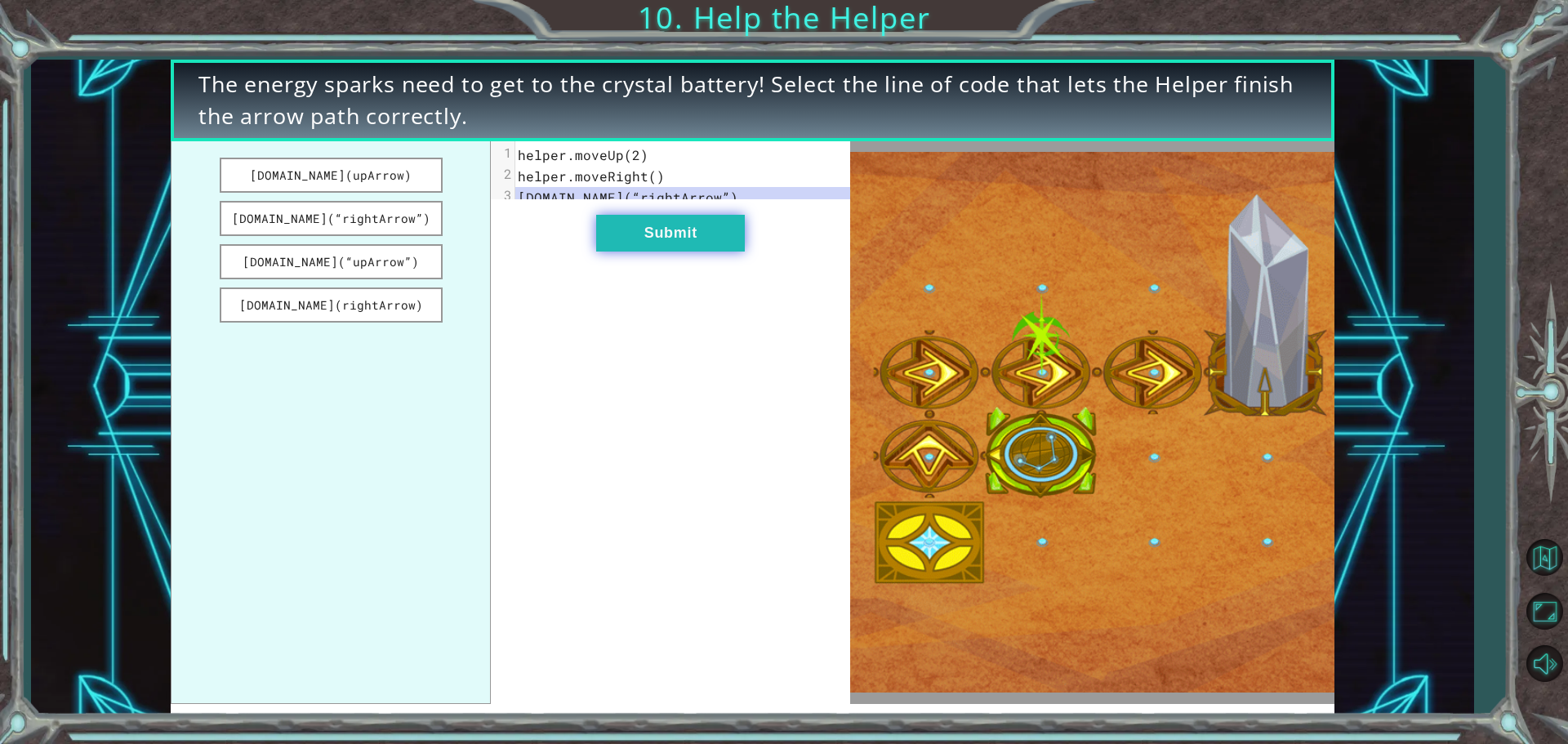
click at [633, 252] on button "Submit" at bounding box center [670, 232] width 149 height 36
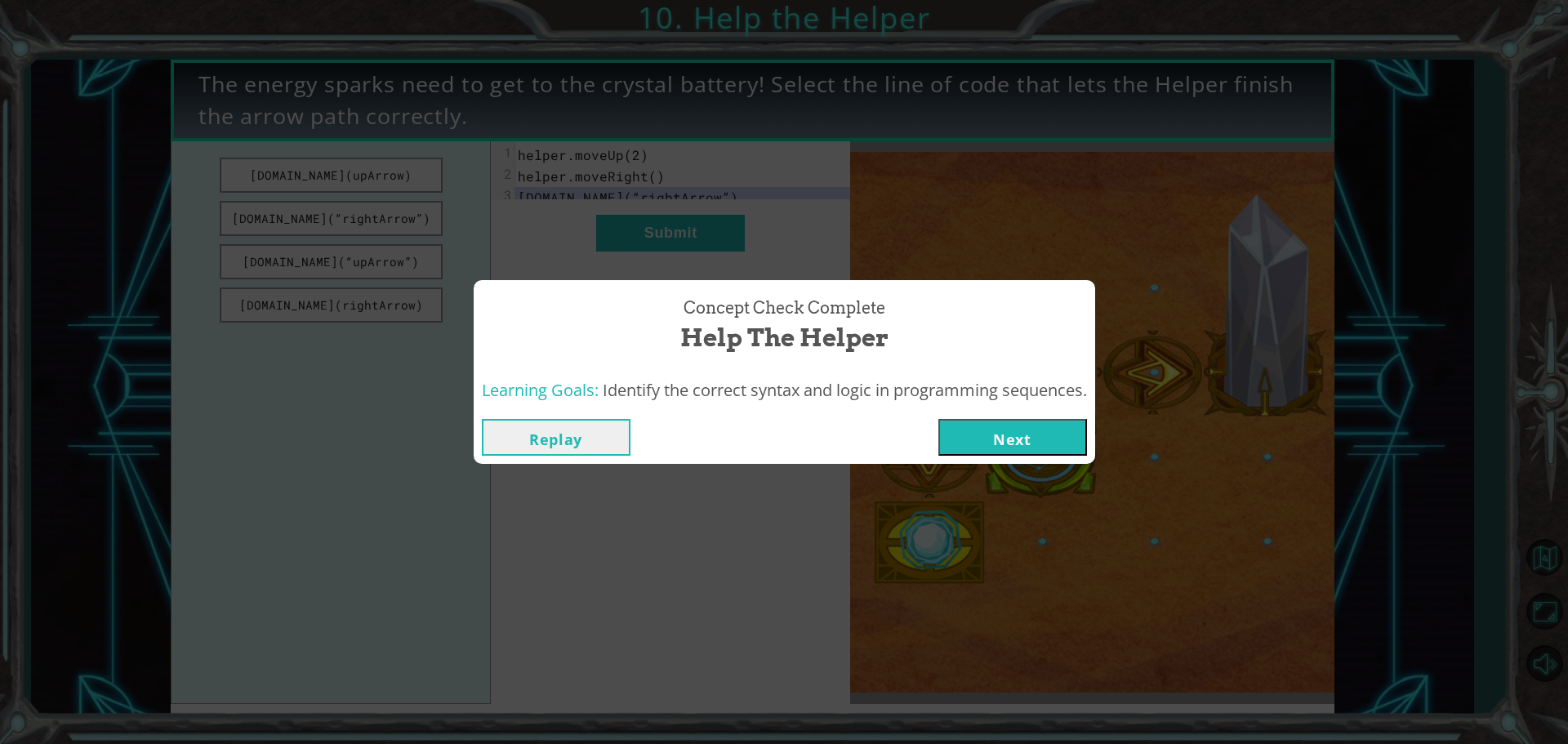
click at [992, 434] on button "Next" at bounding box center [1012, 437] width 149 height 36
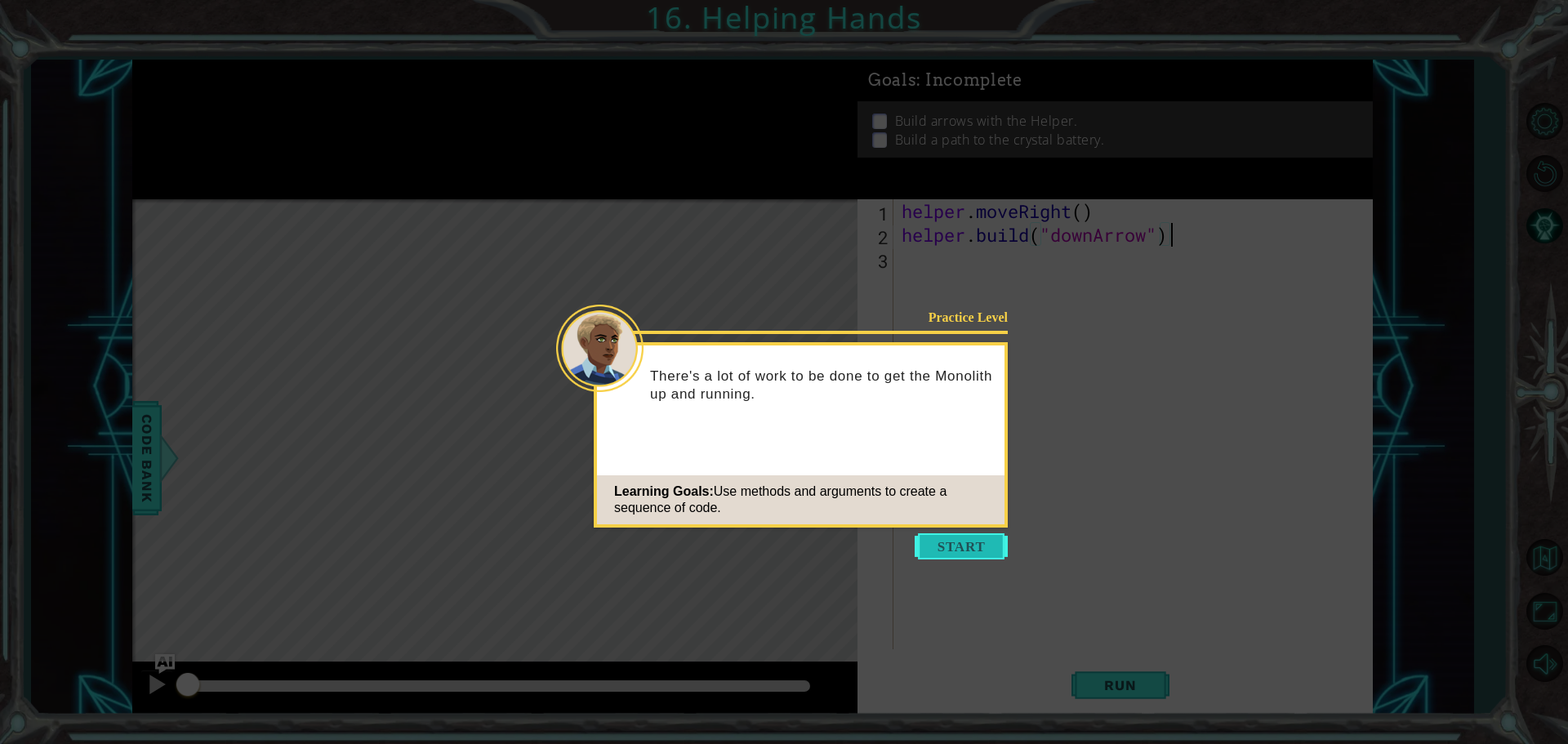
click at [955, 542] on button "Start" at bounding box center [961, 546] width 93 height 26
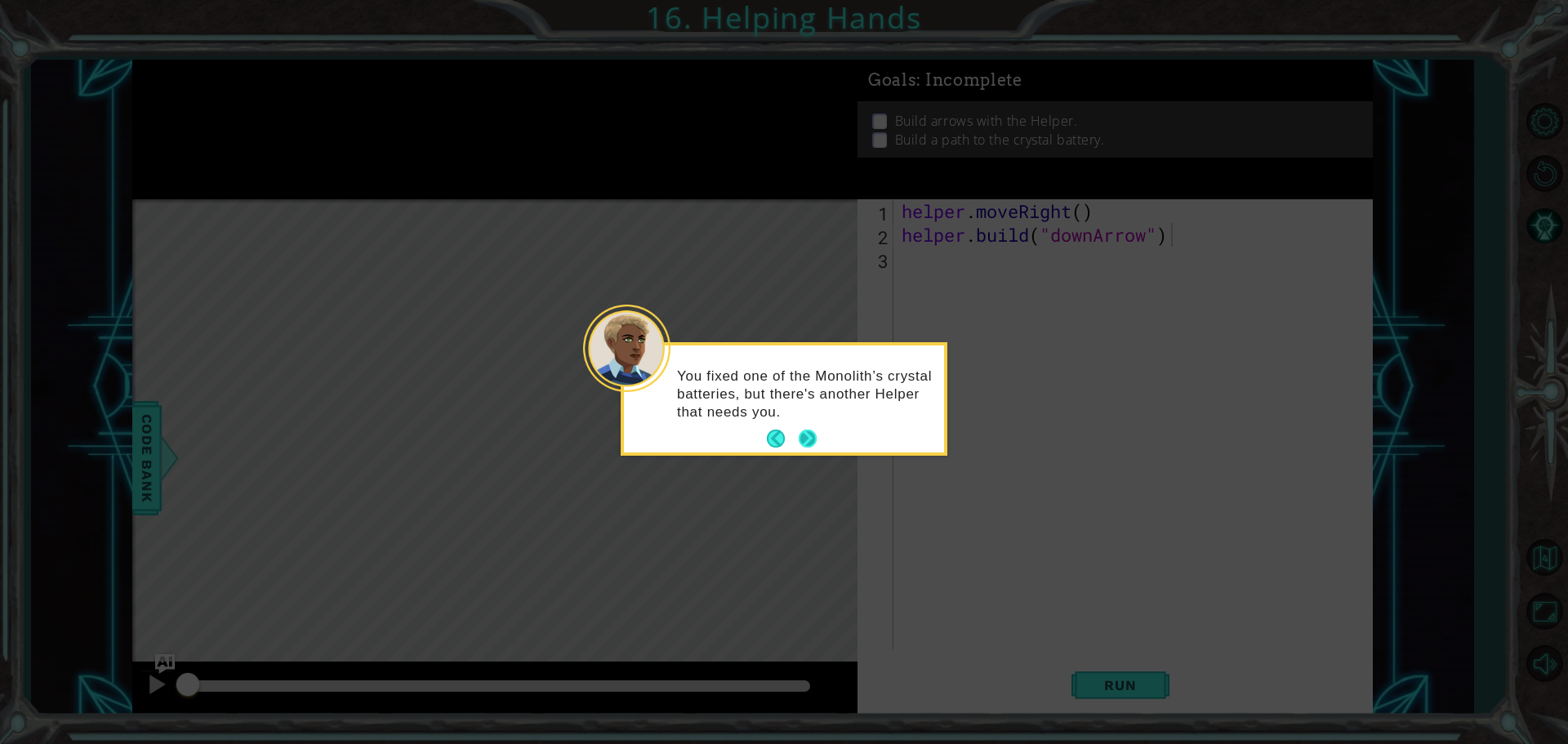
click at [804, 435] on button "Next" at bounding box center [808, 439] width 18 height 18
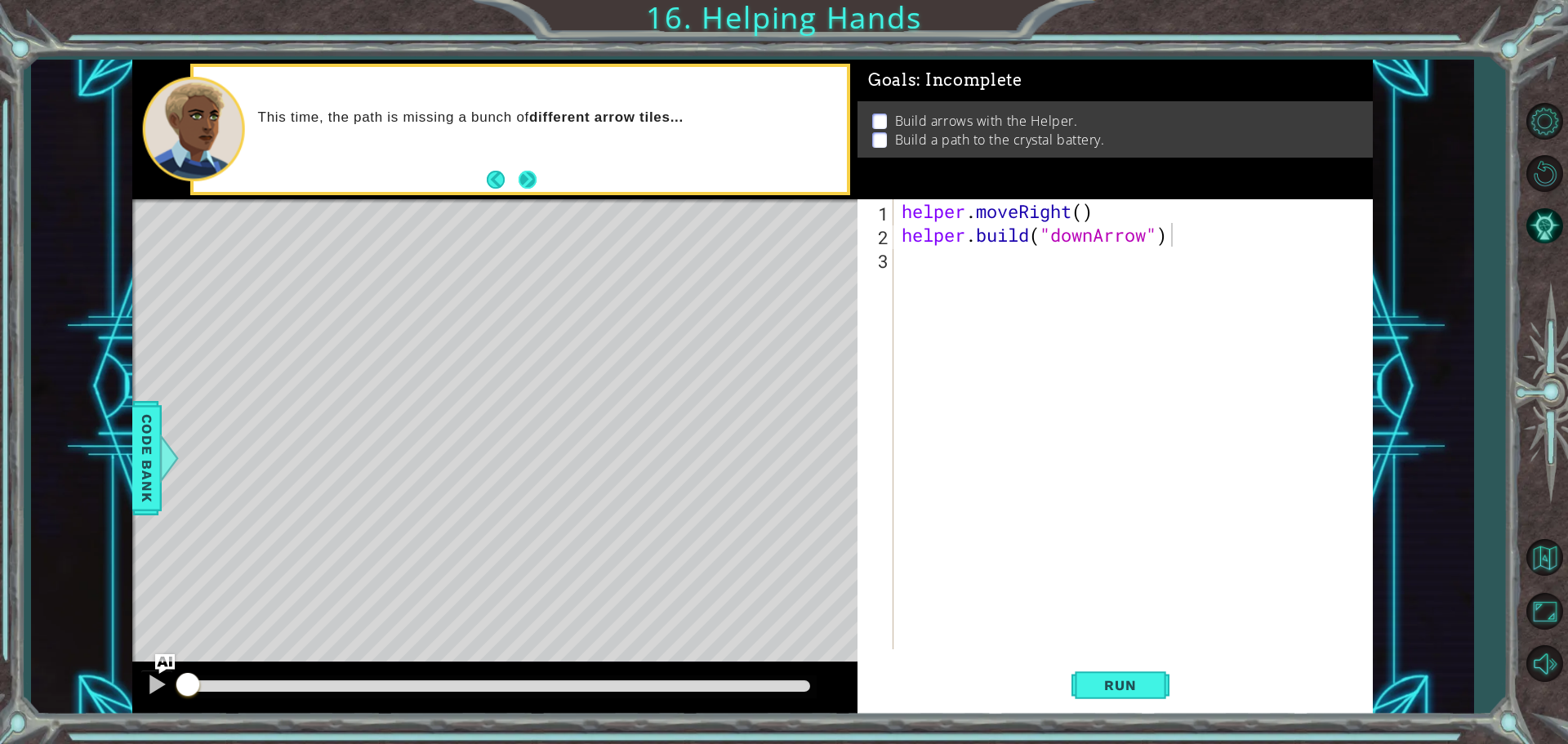
click at [530, 175] on button "Next" at bounding box center [527, 179] width 23 height 23
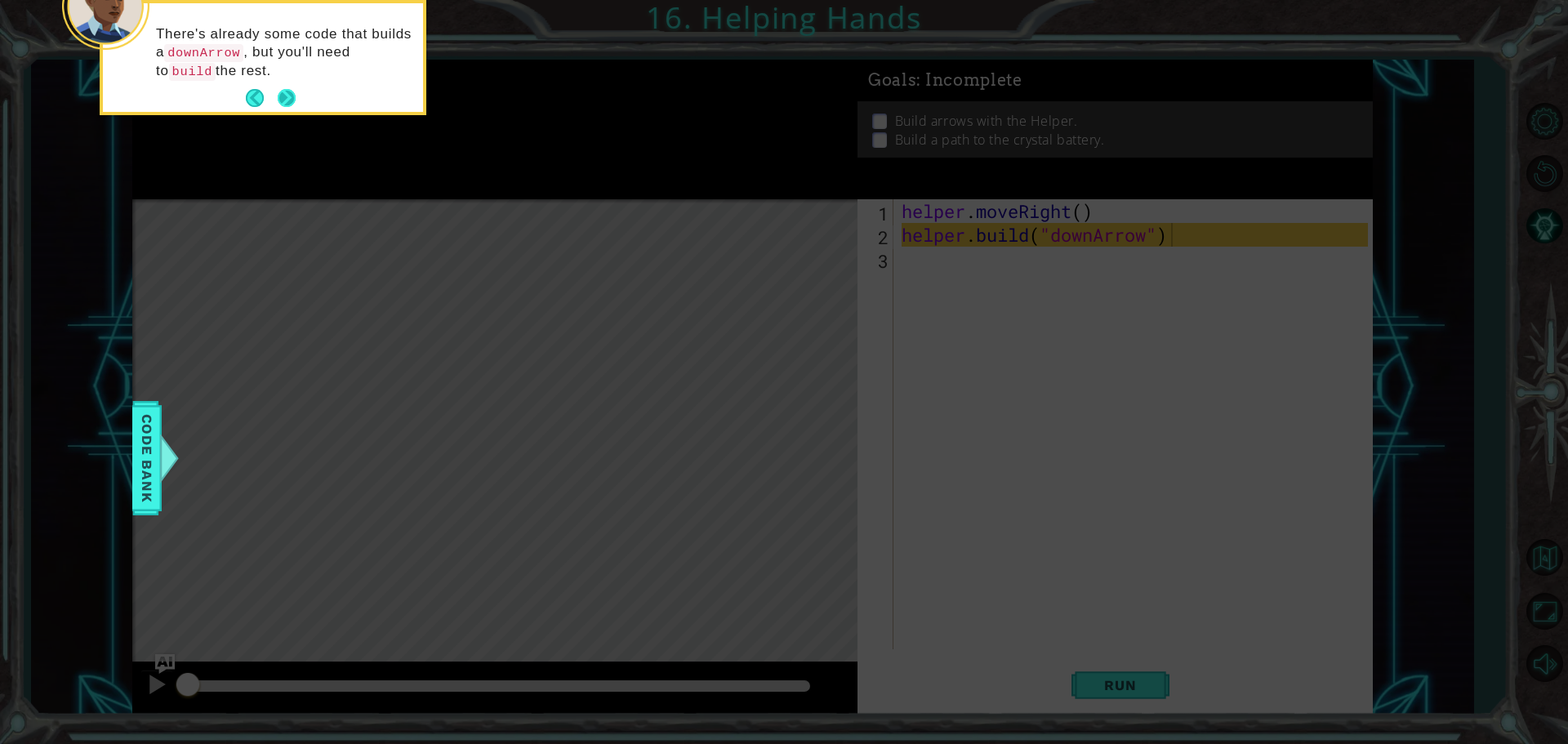
click at [291, 92] on button "Next" at bounding box center [286, 98] width 18 height 18
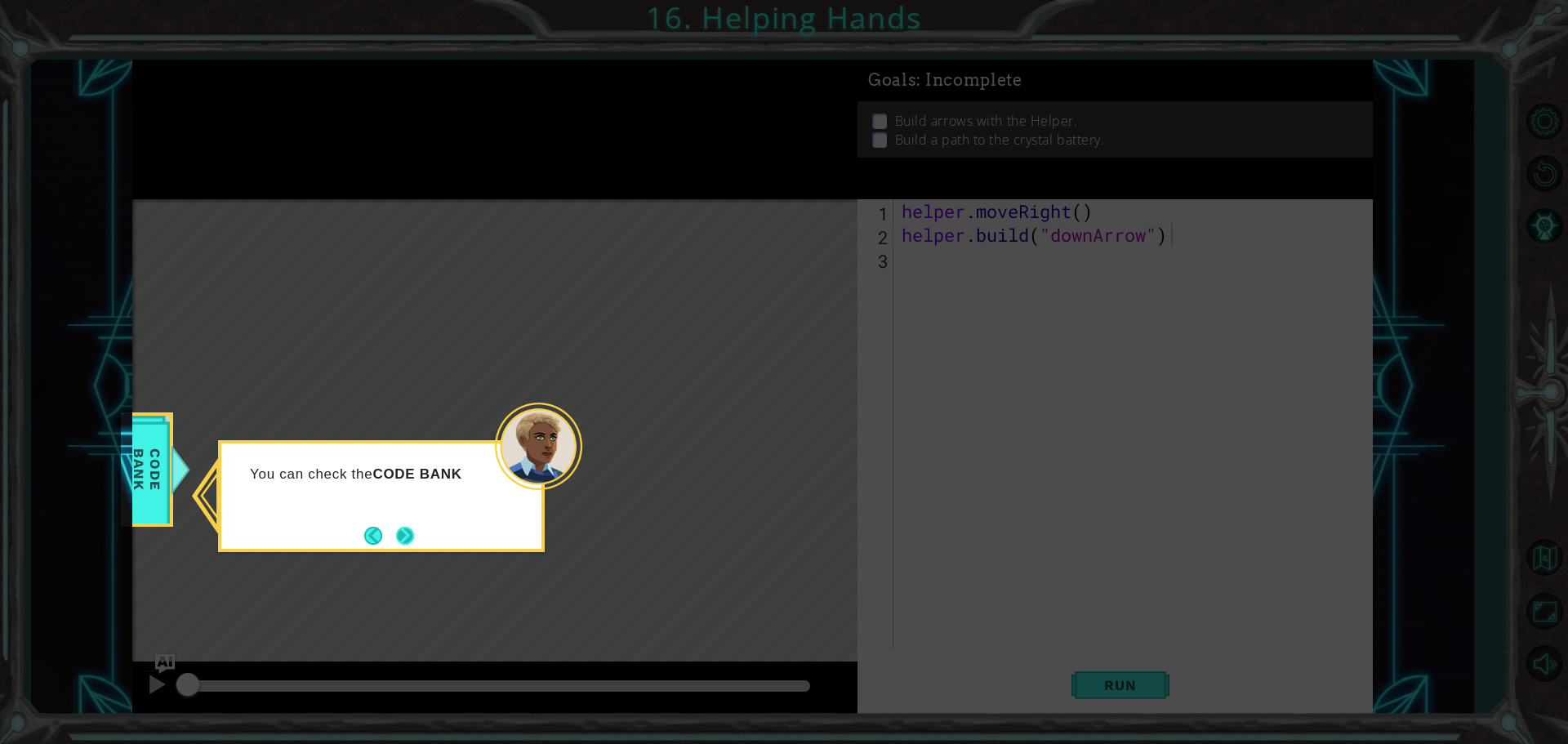
click at [406, 529] on button "Next" at bounding box center [405, 535] width 18 height 18
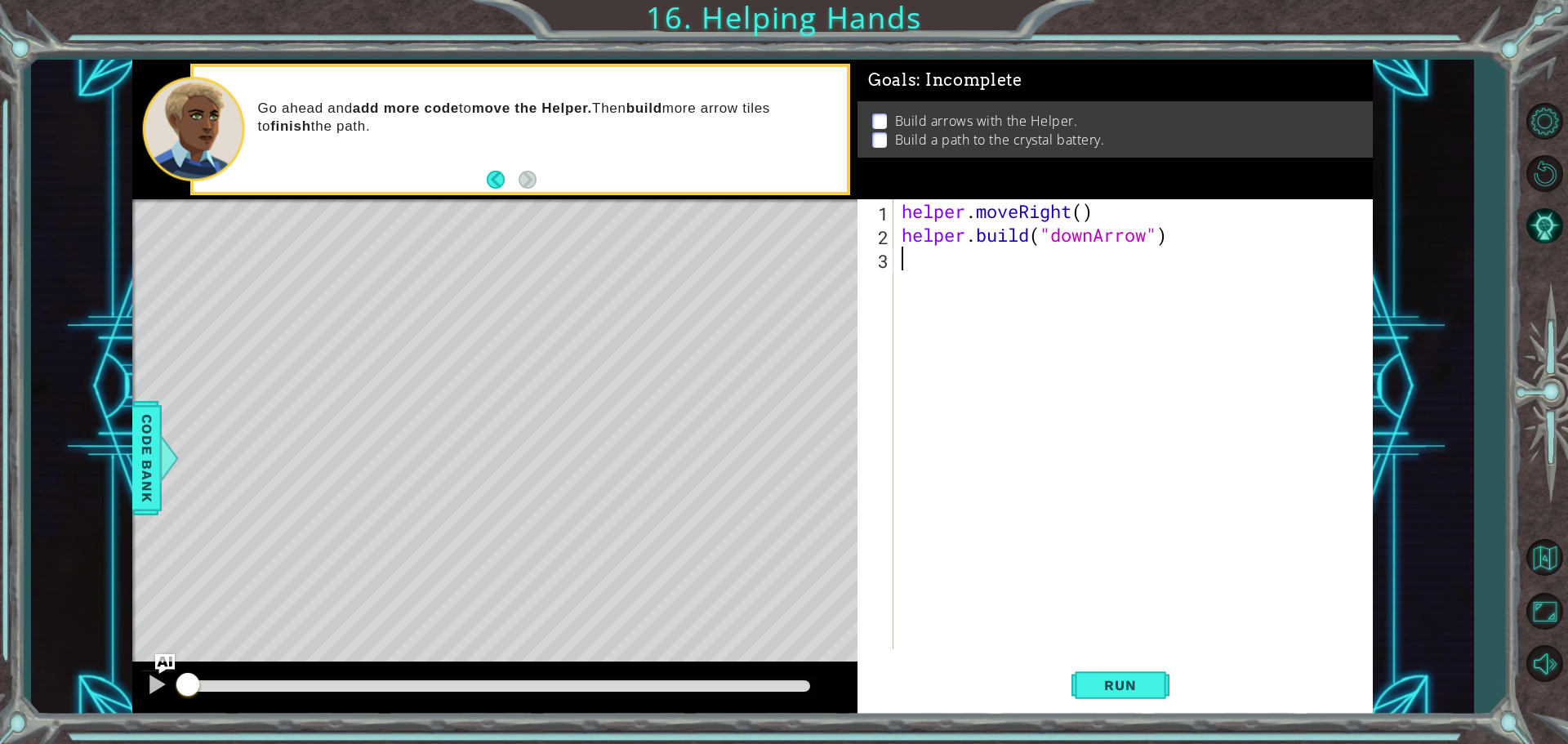
click at [962, 265] on div "helper . moveRight ( ) helper . build ( "downArrow" )" at bounding box center [1137, 447] width 478 height 497
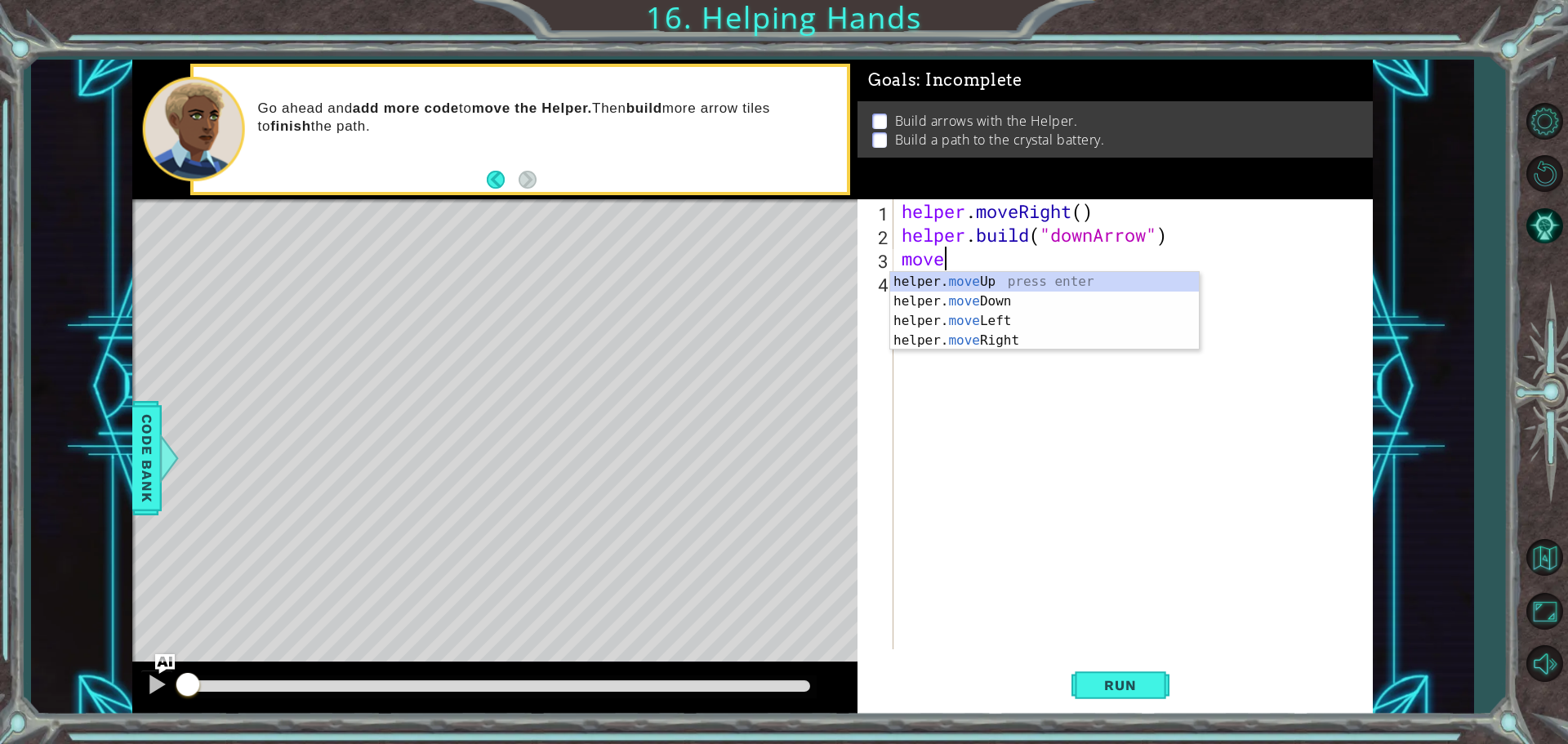
scroll to position [0, 1]
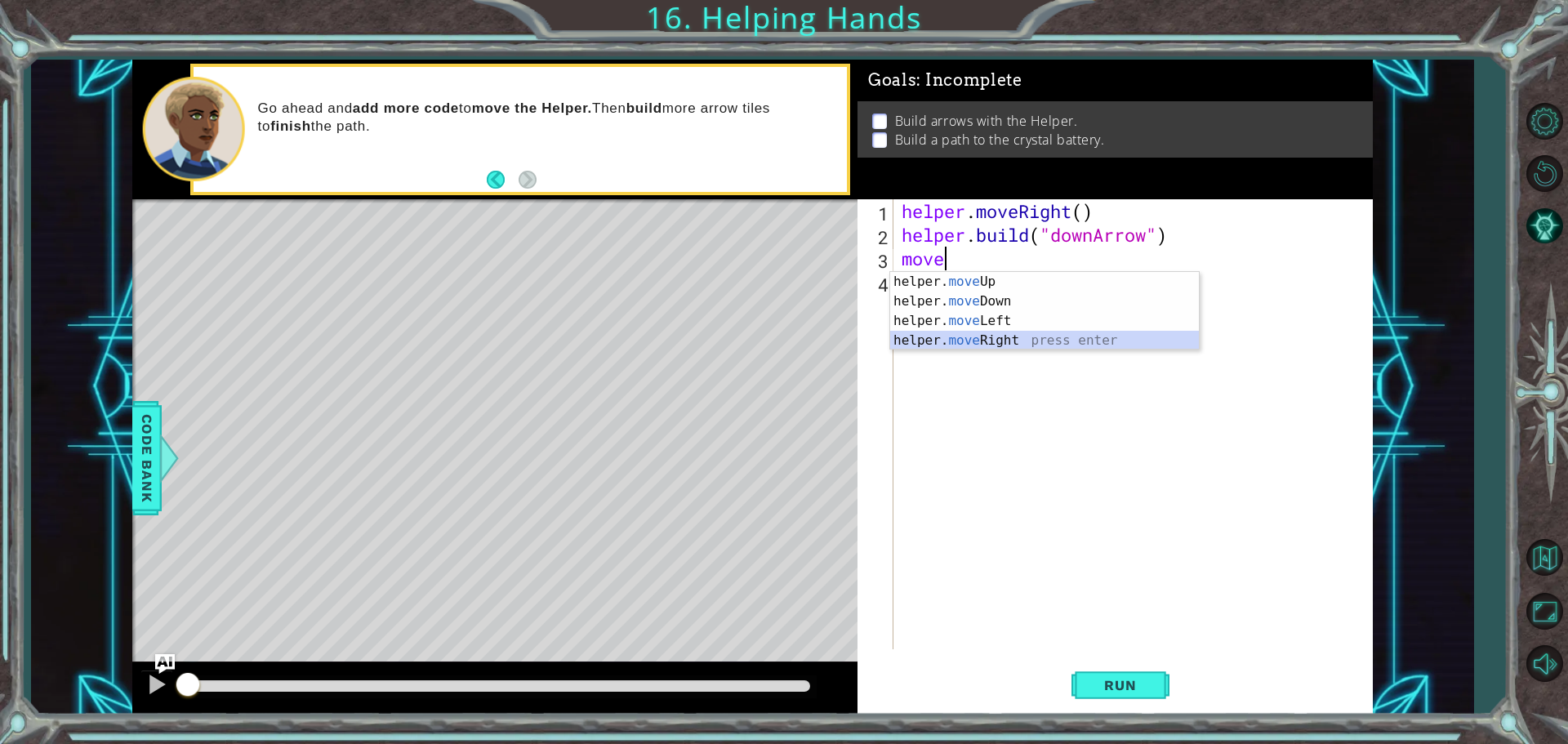
click at [1009, 344] on div "helper. move Up press enter helper. move Down press enter helper. move Left pre…" at bounding box center [1044, 330] width 308 height 118
type textarea "helper.moveRight(1)"
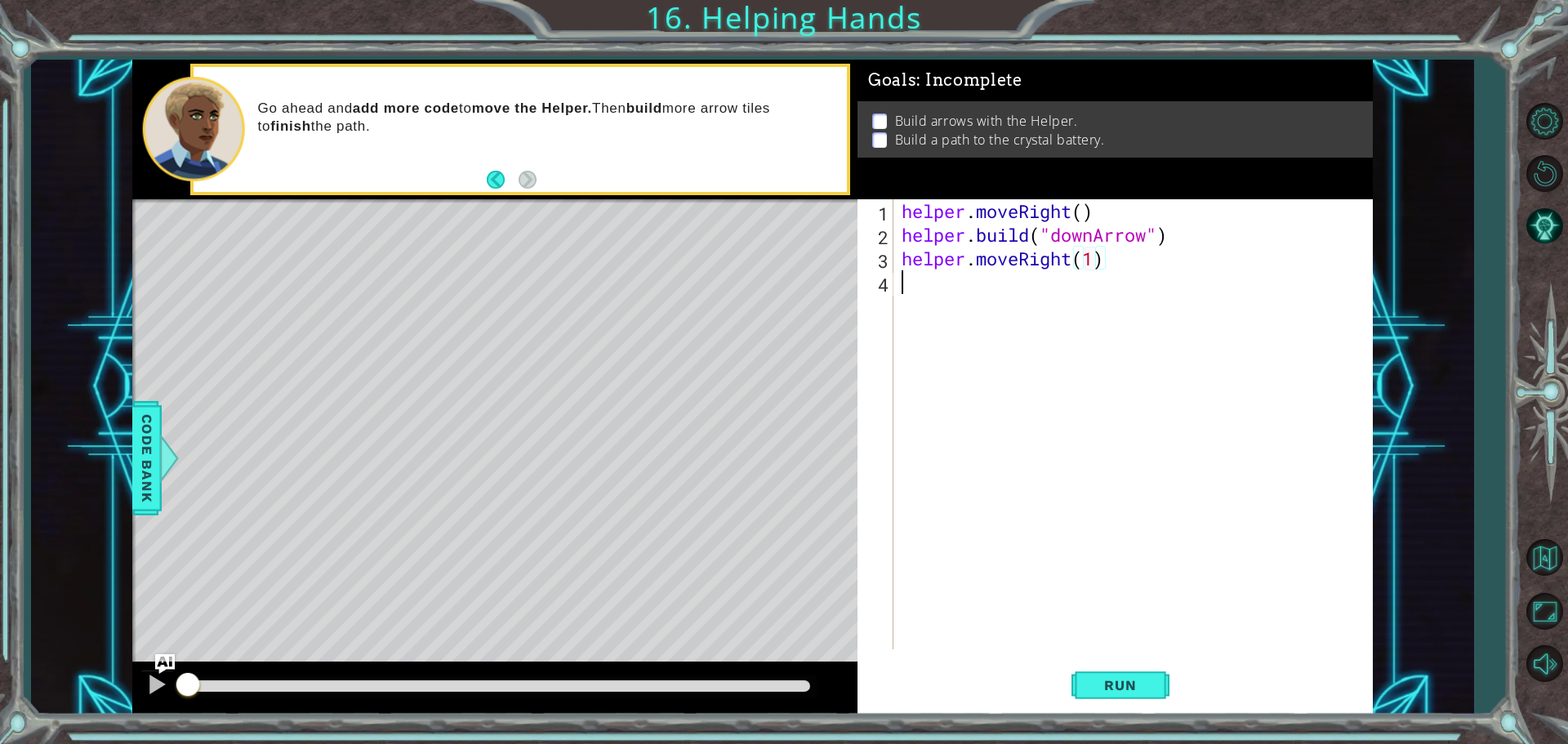
click at [934, 281] on div "helper . moveRight ( ) helper . build ( "downArrow" ) helper . moveRight ( 1 )" at bounding box center [1137, 447] width 478 height 497
click at [976, 304] on div "helper. [PERSON_NAME] press enter" at bounding box center [1044, 325] width 308 height 58
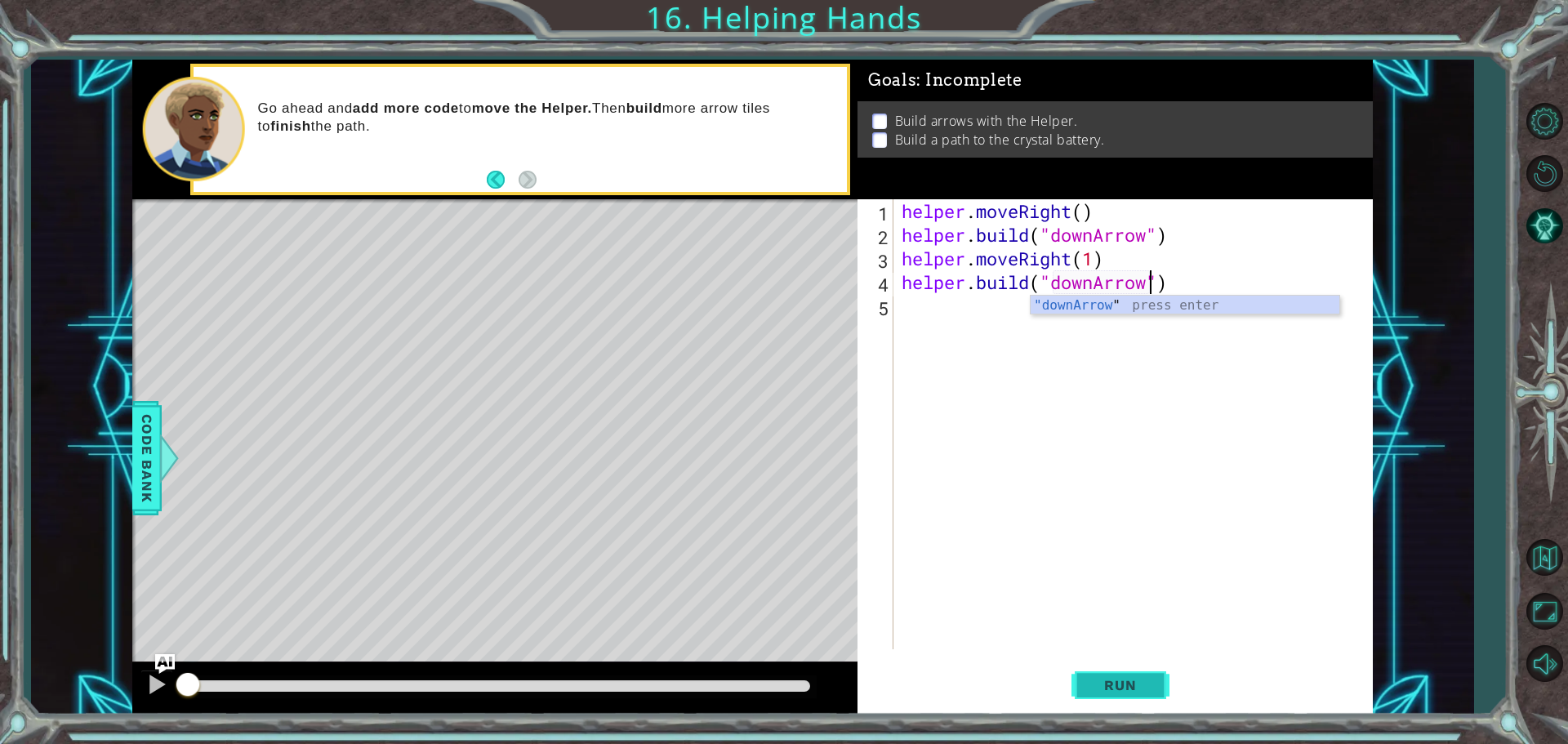
type textarea "[DOMAIN_NAME]("downArrow")"
click at [1154, 689] on button "Run" at bounding box center [1120, 684] width 98 height 51
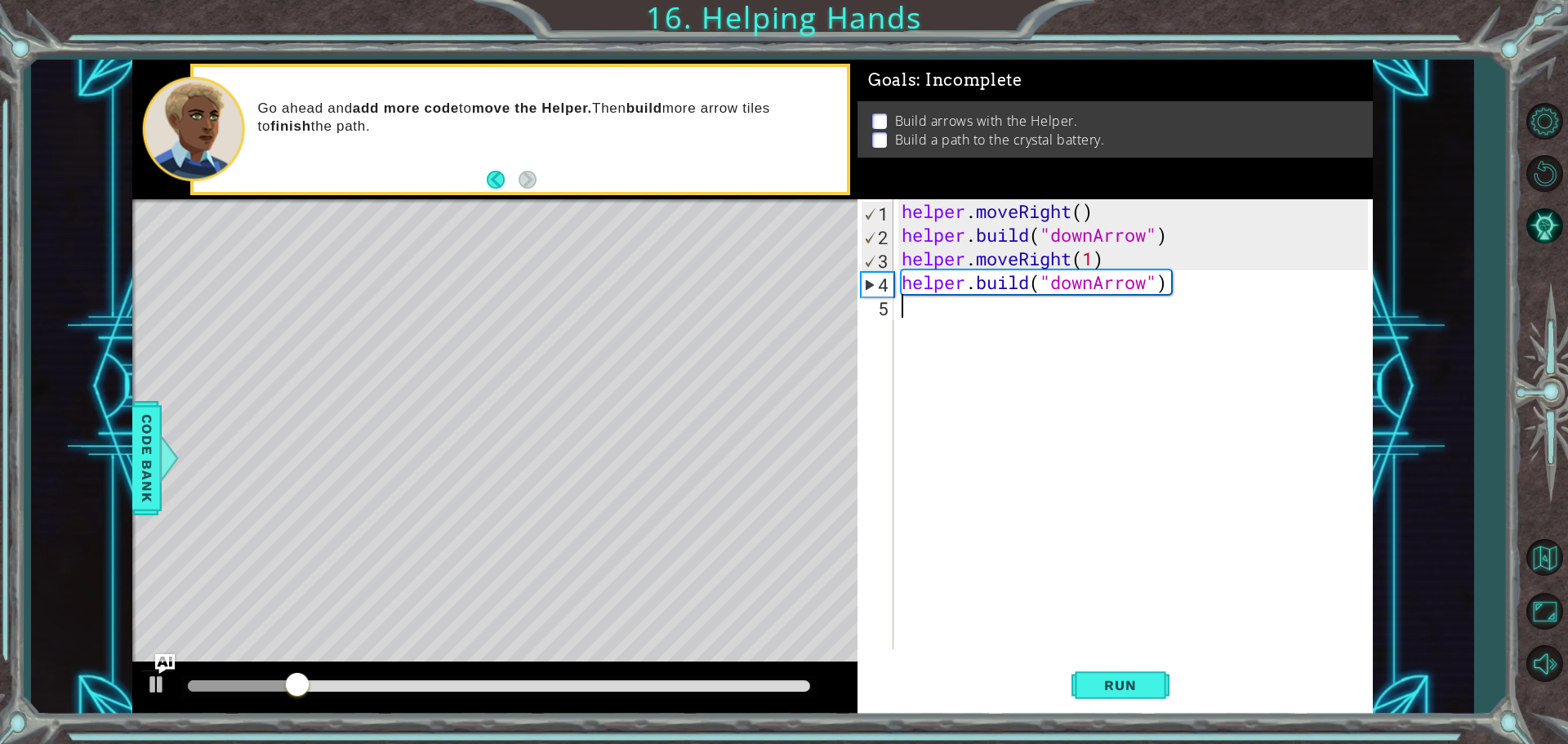
click at [971, 323] on div "helper . moveRight ( ) helper . build ( "downArrow" ) helper . moveRight ( 1 ) …" at bounding box center [1137, 447] width 478 height 497
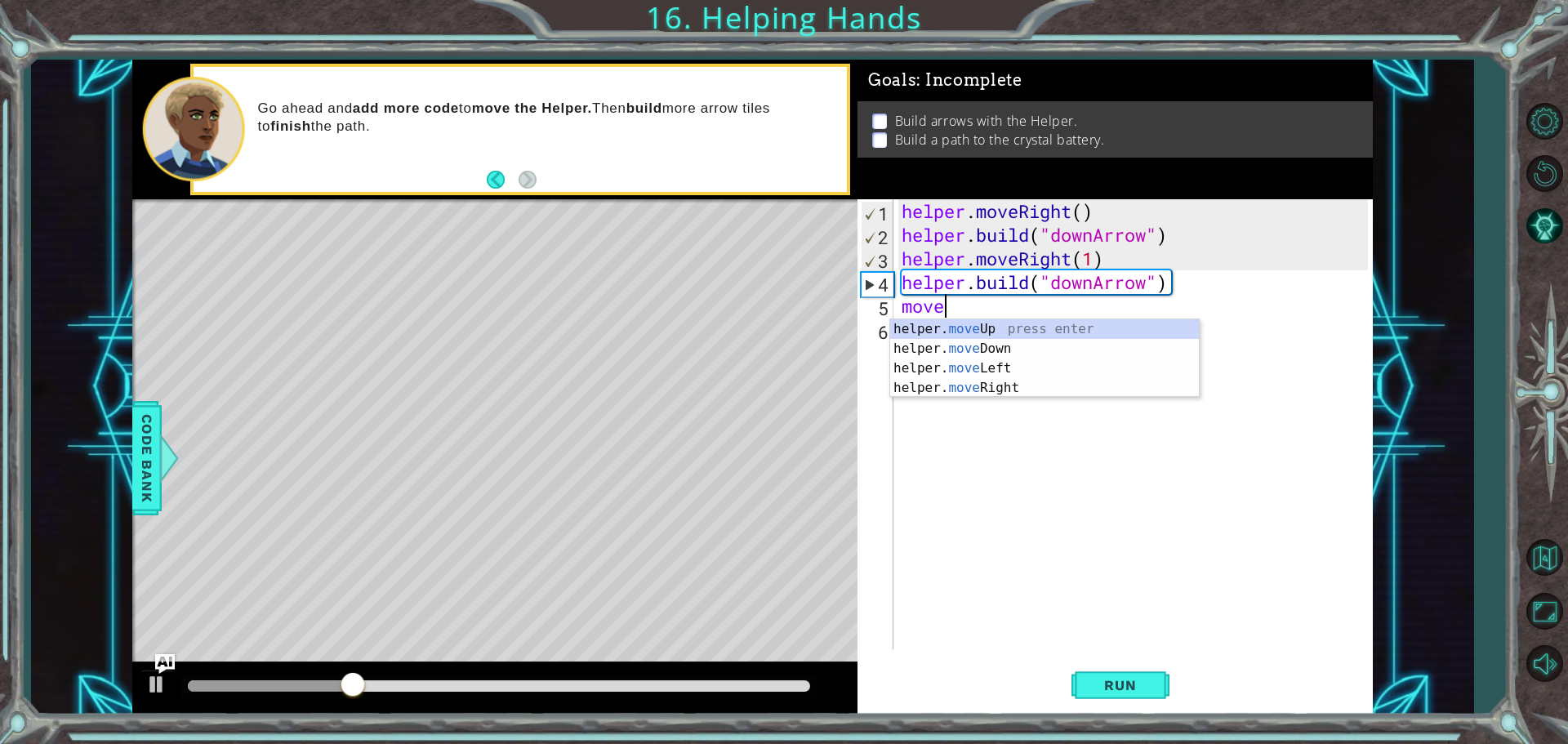
scroll to position [0, 1]
click at [996, 352] on div "helper. move Up press enter helper. move Down press enter helper. move Left pre…" at bounding box center [1044, 377] width 308 height 118
type textarea "helper.moveDown(1)"
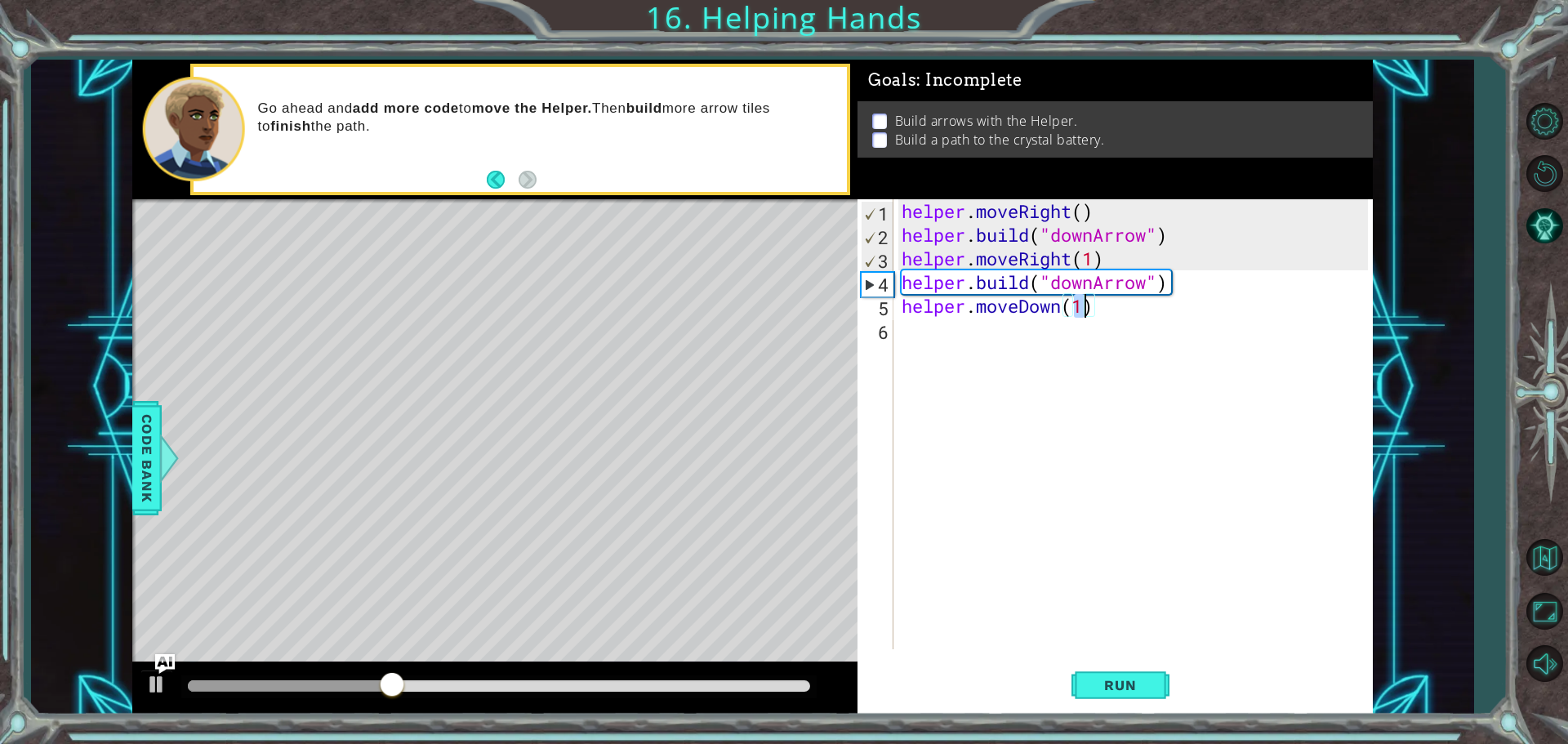
click at [957, 334] on div "helper . moveRight ( ) helper . build ( "downArrow" ) helper . moveRight ( 1 ) …" at bounding box center [1137, 447] width 478 height 497
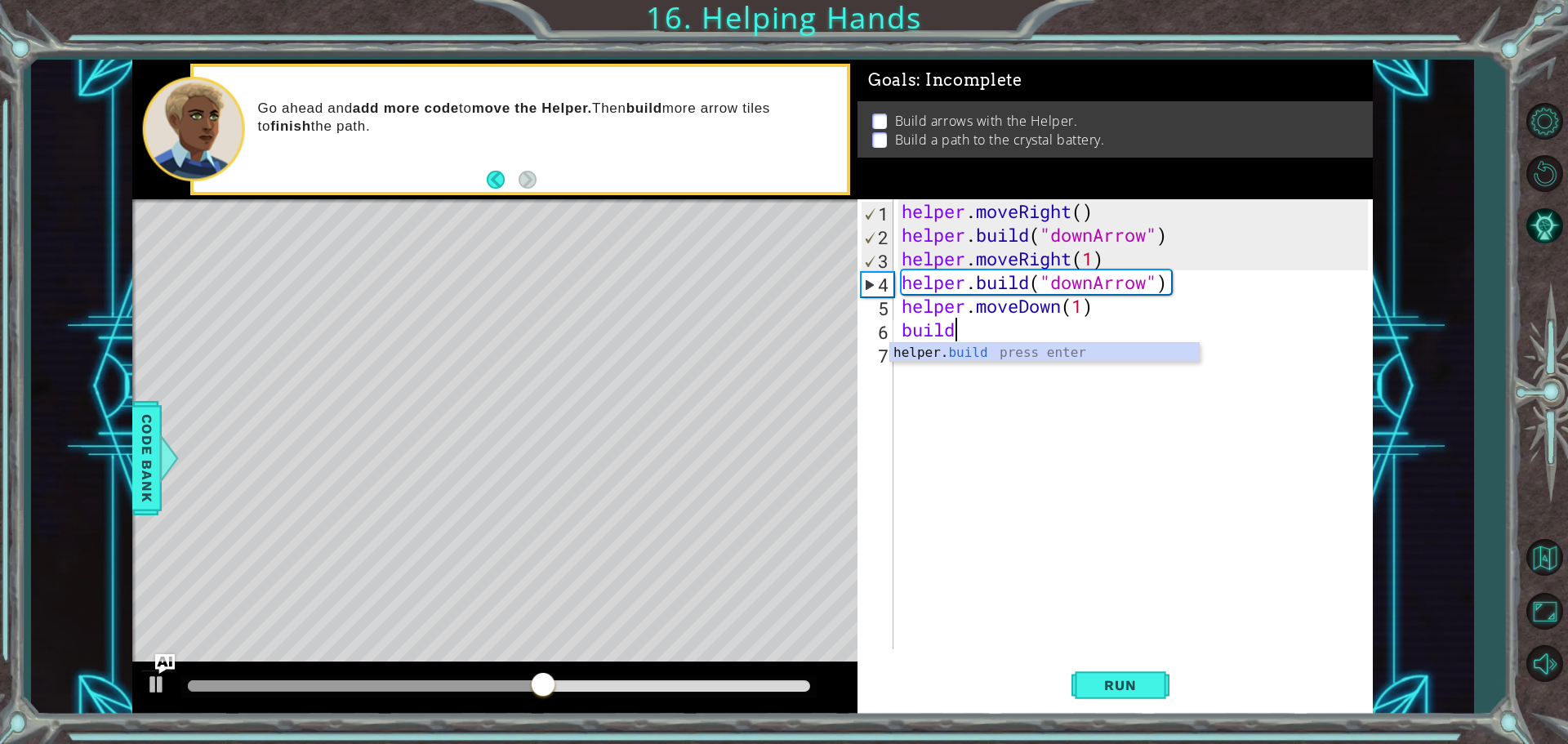
scroll to position [0, 2]
click at [979, 356] on div "helper. build press enter" at bounding box center [1044, 372] width 308 height 58
type textarea "[DOMAIN_NAME]("rightArrow")"
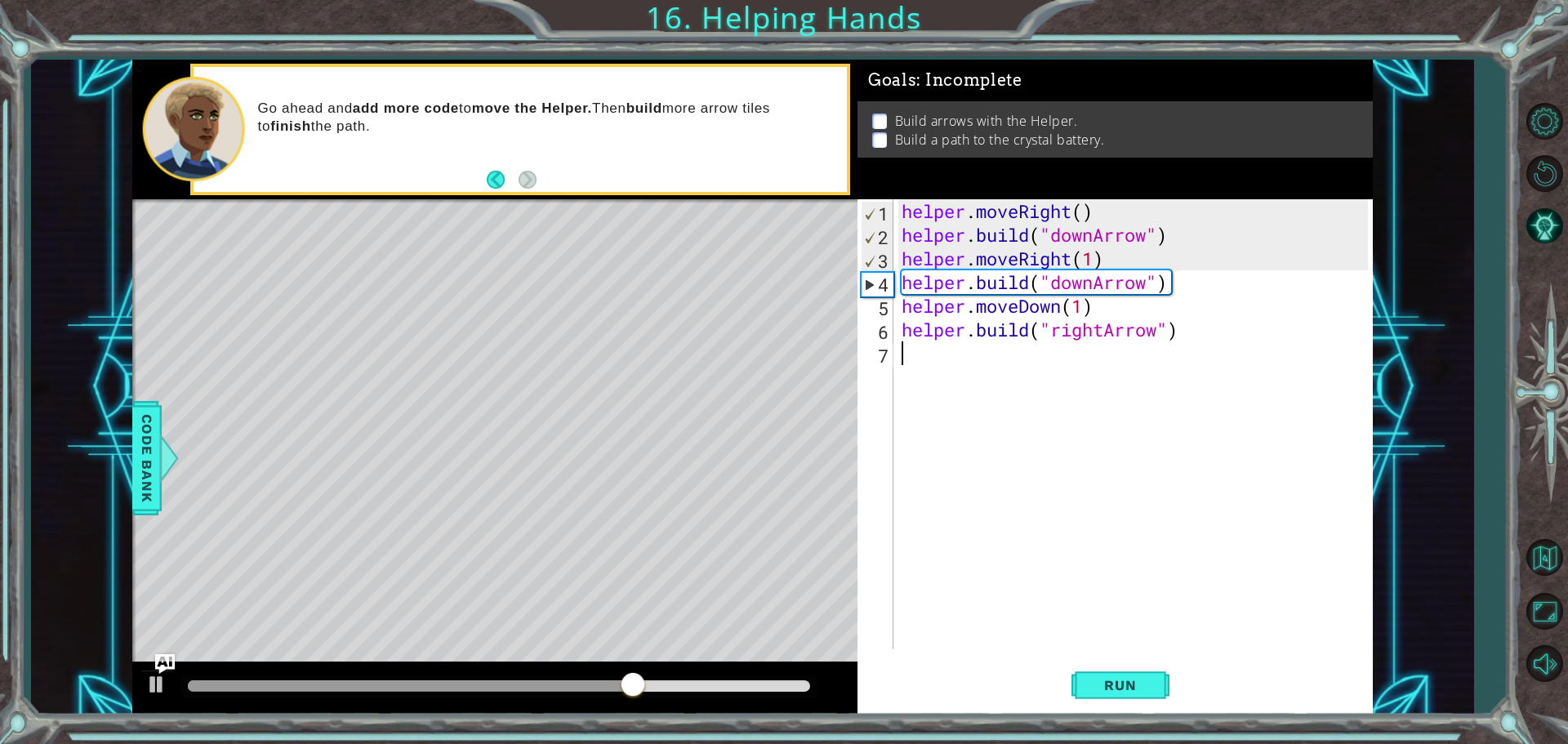
click at [978, 360] on div "helper . moveRight ( ) helper . build ( "downArrow" ) helper . moveRight ( 1 ) …" at bounding box center [1137, 447] width 478 height 497
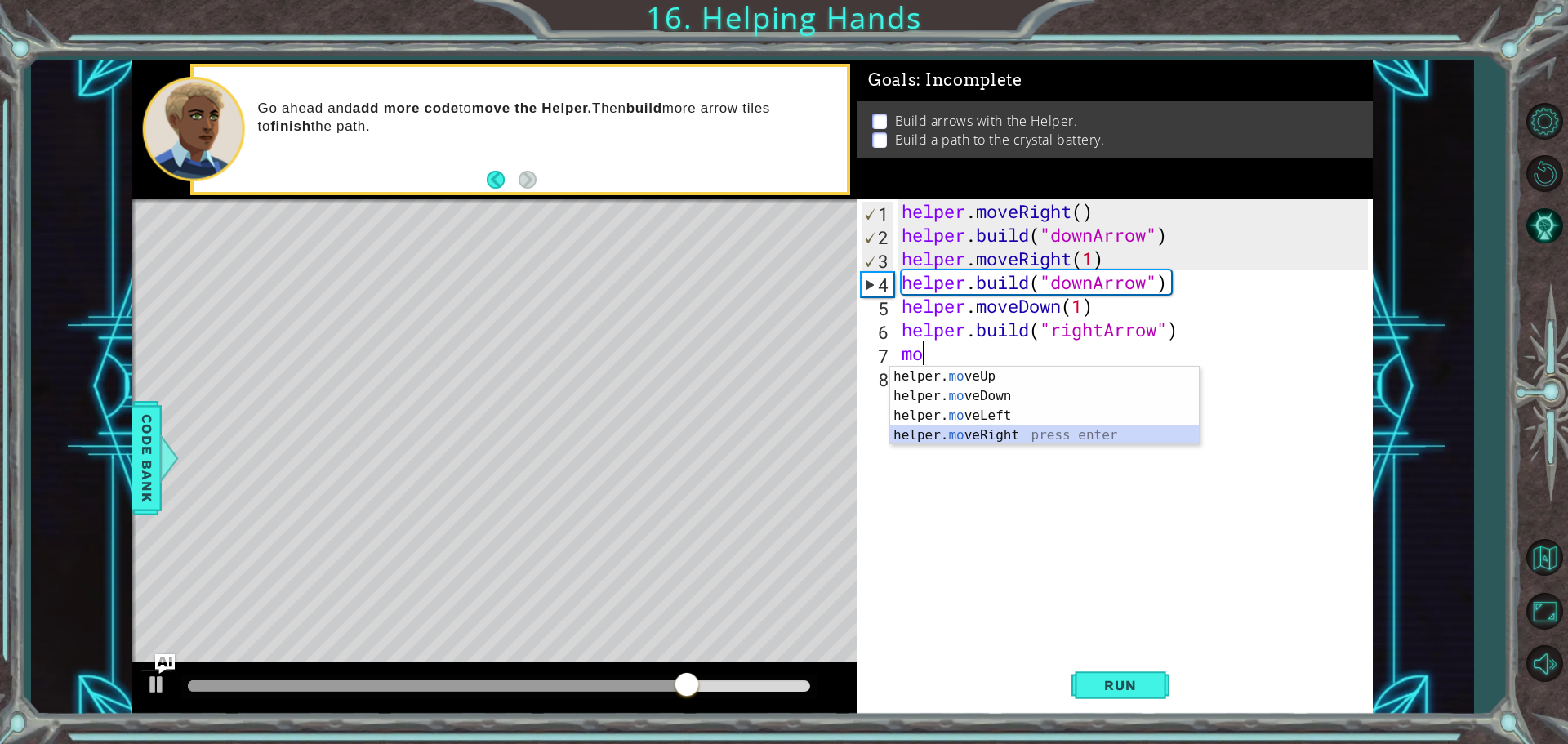
click at [1025, 438] on div "helper. mo veUp press enter helper. mo veDown press enter helper. mo veLeft pre…" at bounding box center [1044, 425] width 308 height 118
type textarea "helper.moveRight(1)"
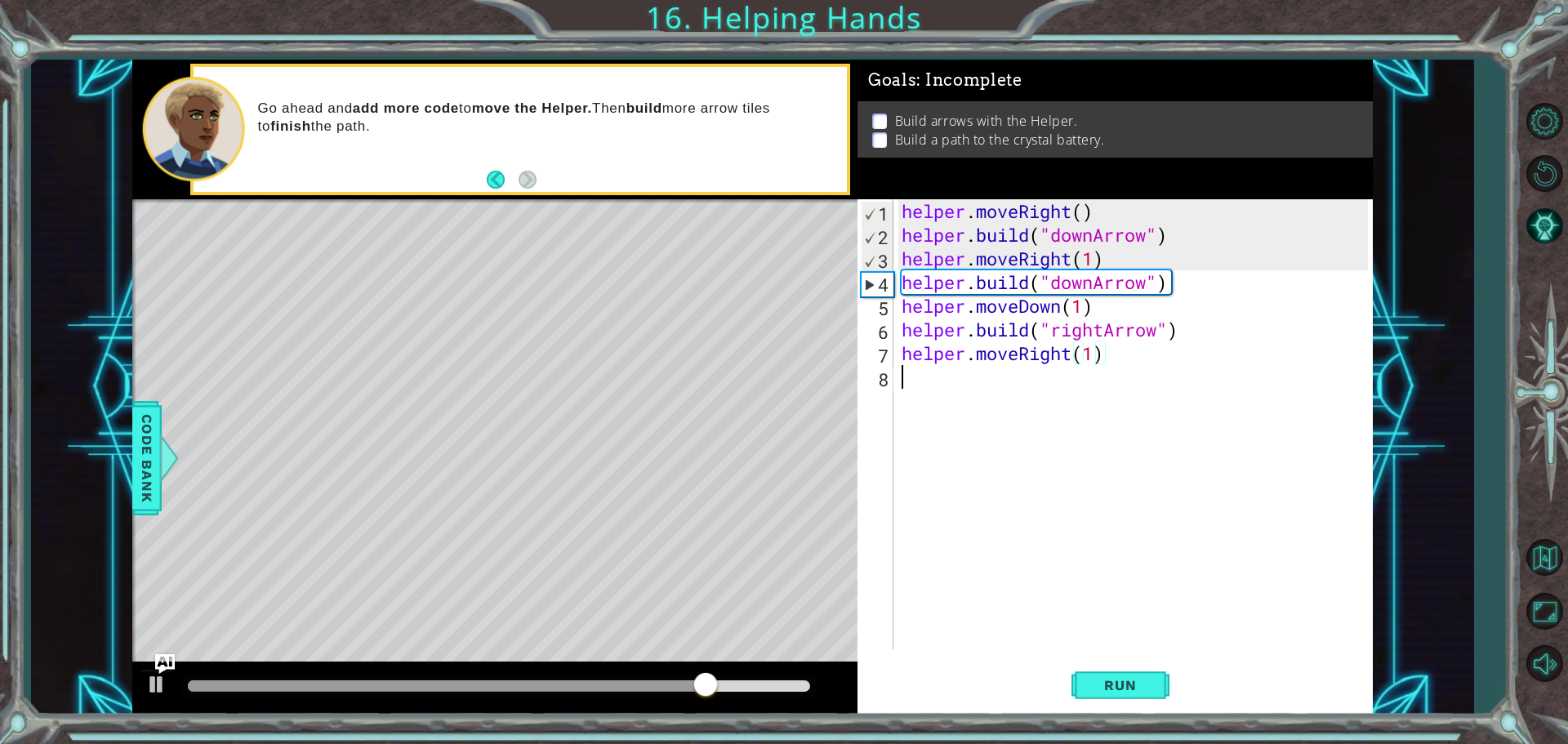
click at [951, 383] on div "helper . moveRight ( ) helper . build ( "downArrow" ) helper . moveRight ( 1 ) …" at bounding box center [1137, 447] width 478 height 497
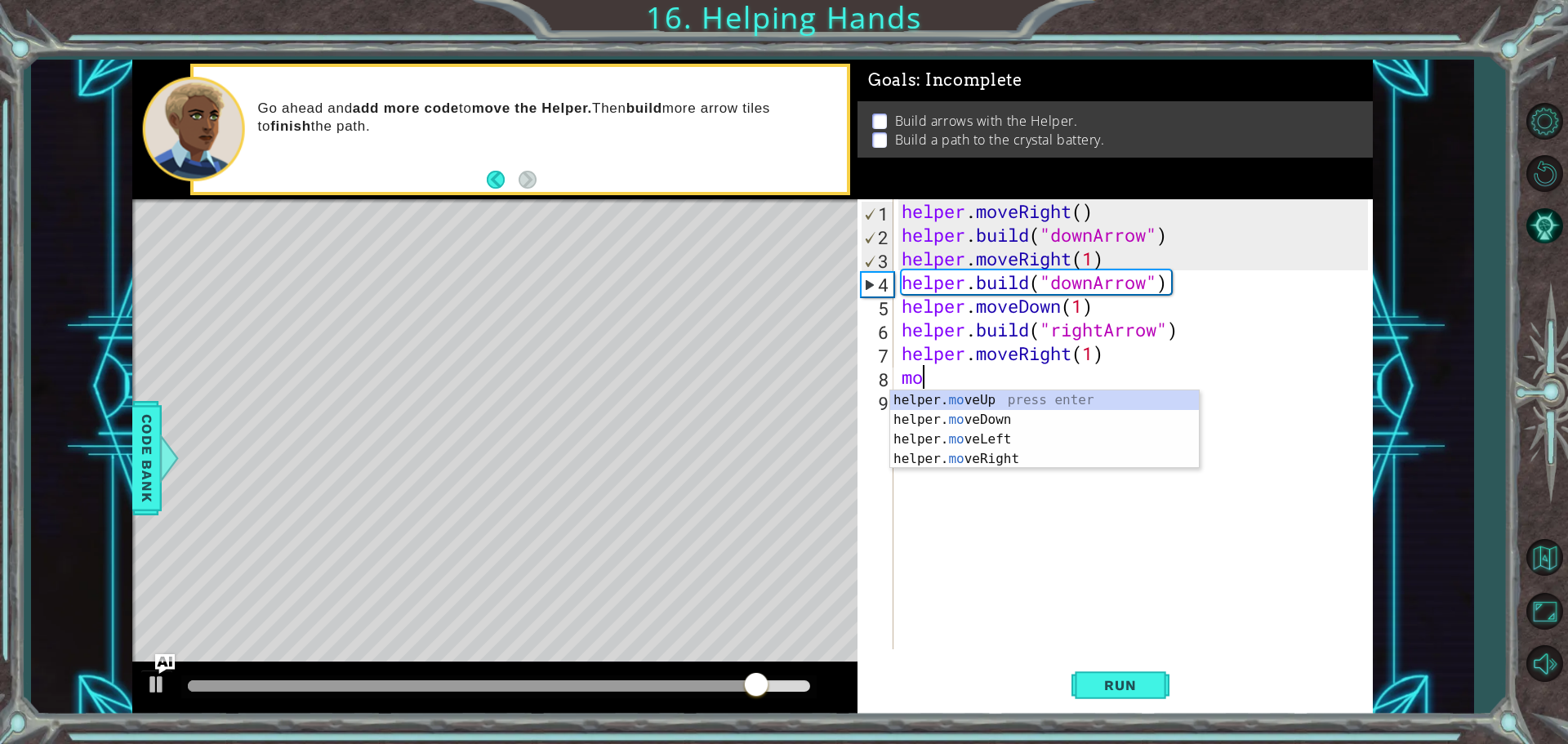
type textarea "m"
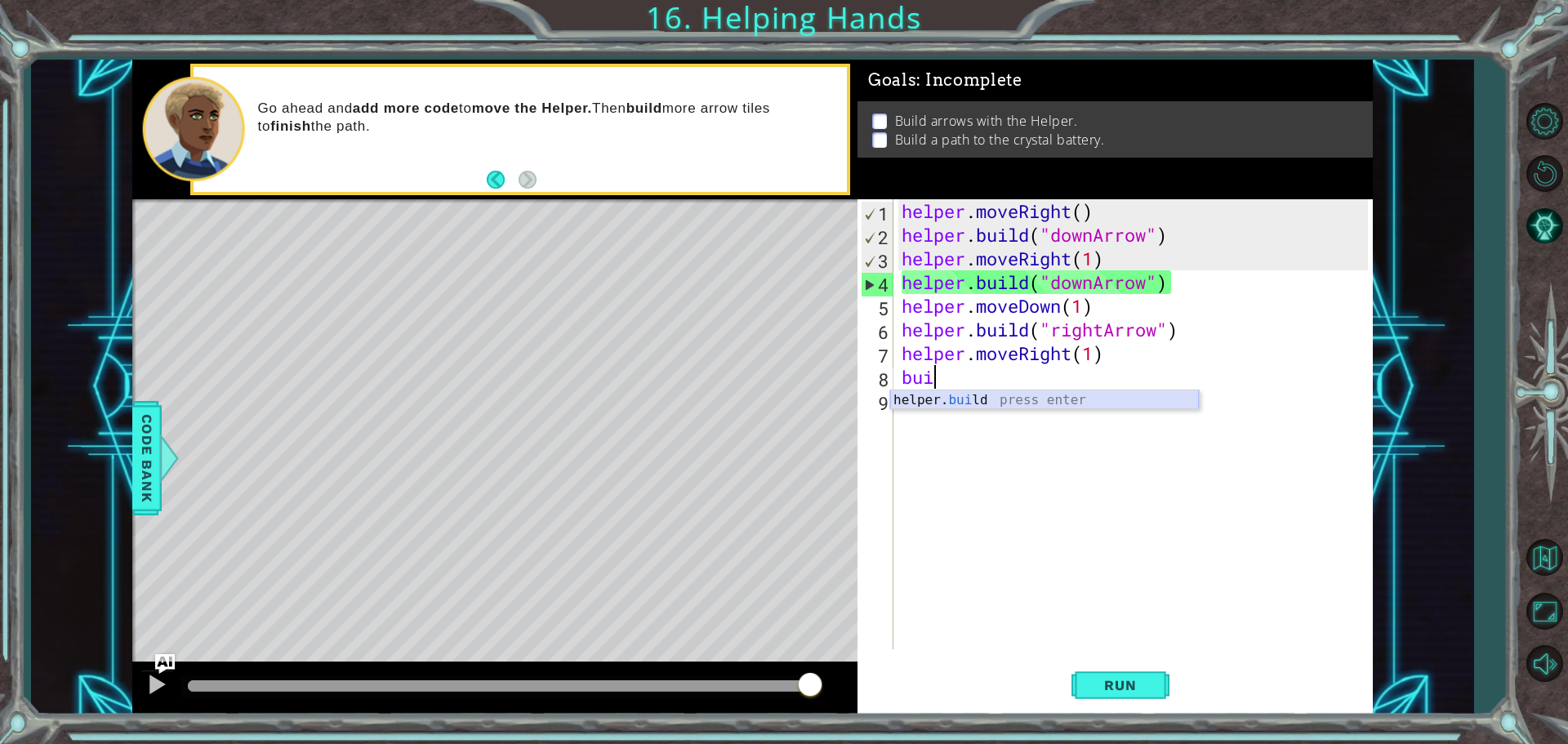
click at [966, 398] on div "helper. [PERSON_NAME] press enter" at bounding box center [1044, 419] width 308 height 58
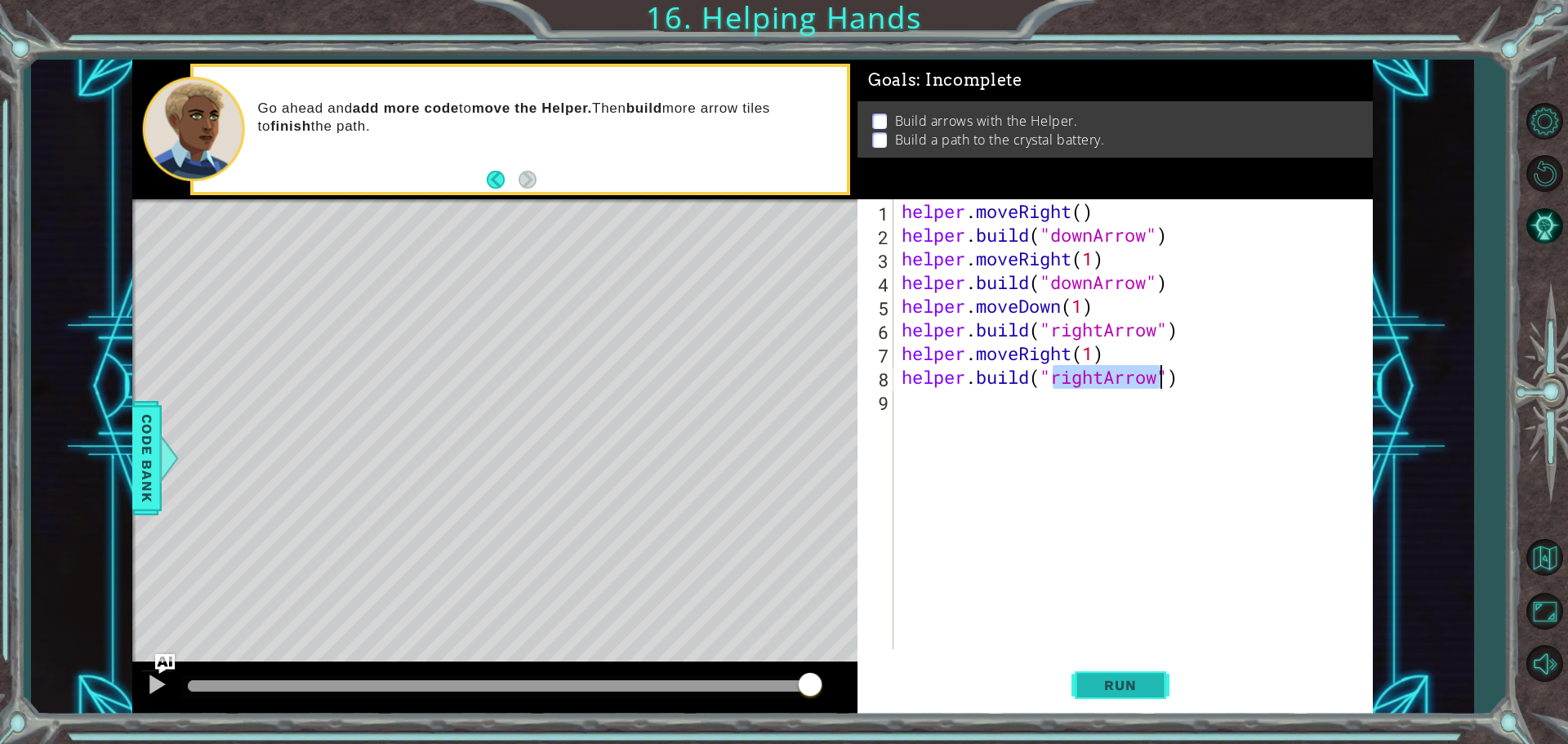
type textarea "[DOMAIN_NAME]("rightArrow")"
click at [1131, 681] on span "Run" at bounding box center [1120, 685] width 65 height 16
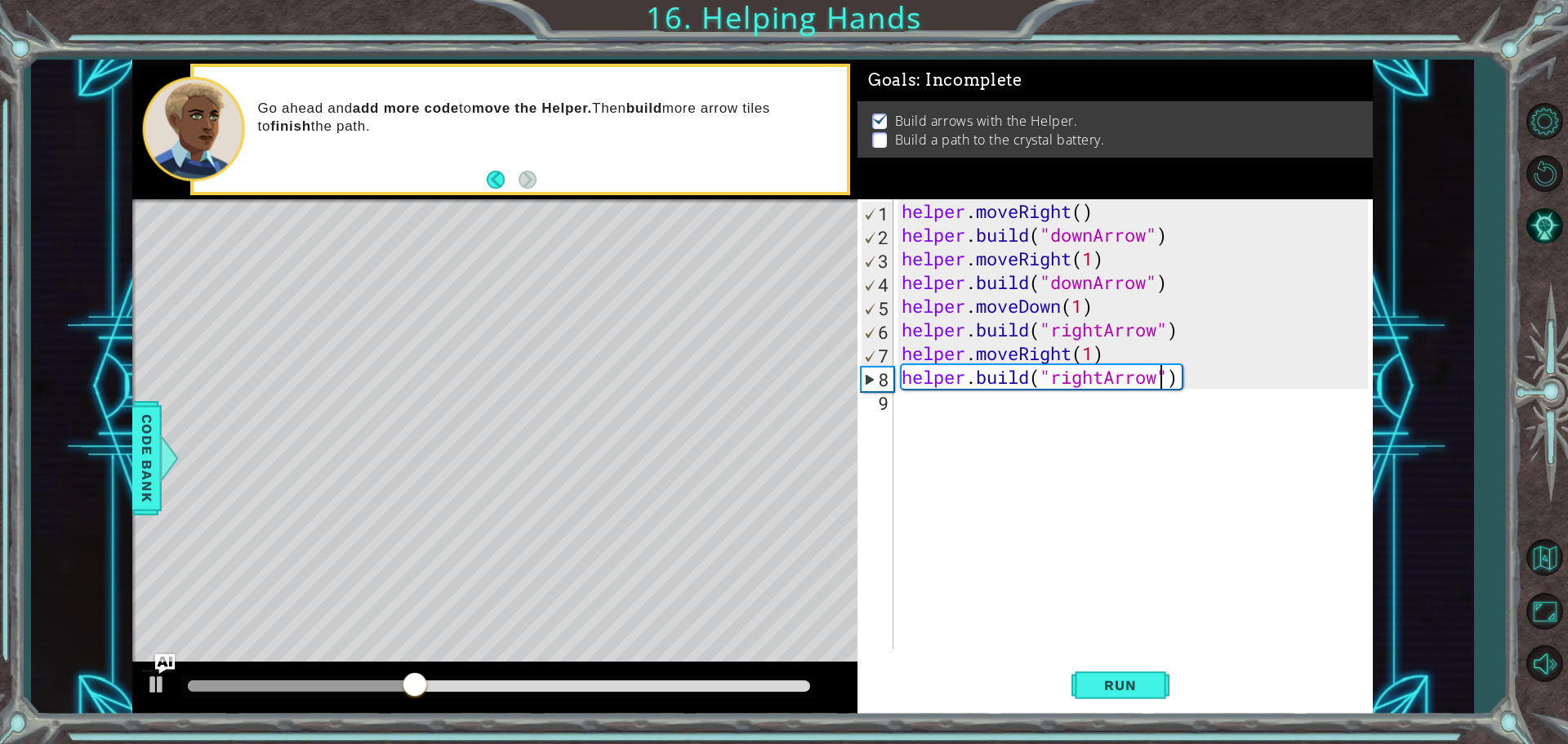
click at [978, 421] on div "helper . moveRight ( ) helper . build ( "downArrow" ) helper . moveRight ( 1 ) …" at bounding box center [1137, 447] width 478 height 497
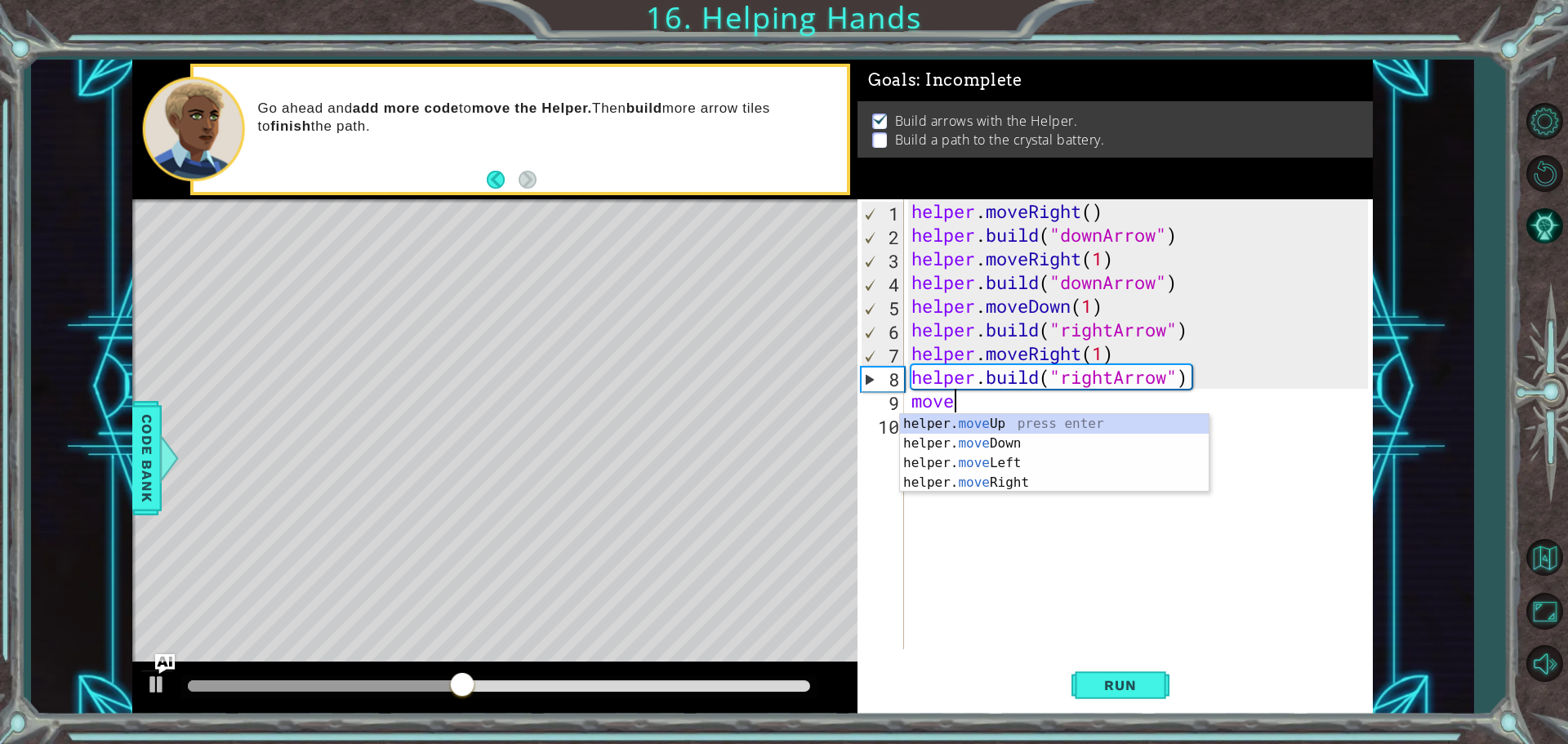
scroll to position [0, 1]
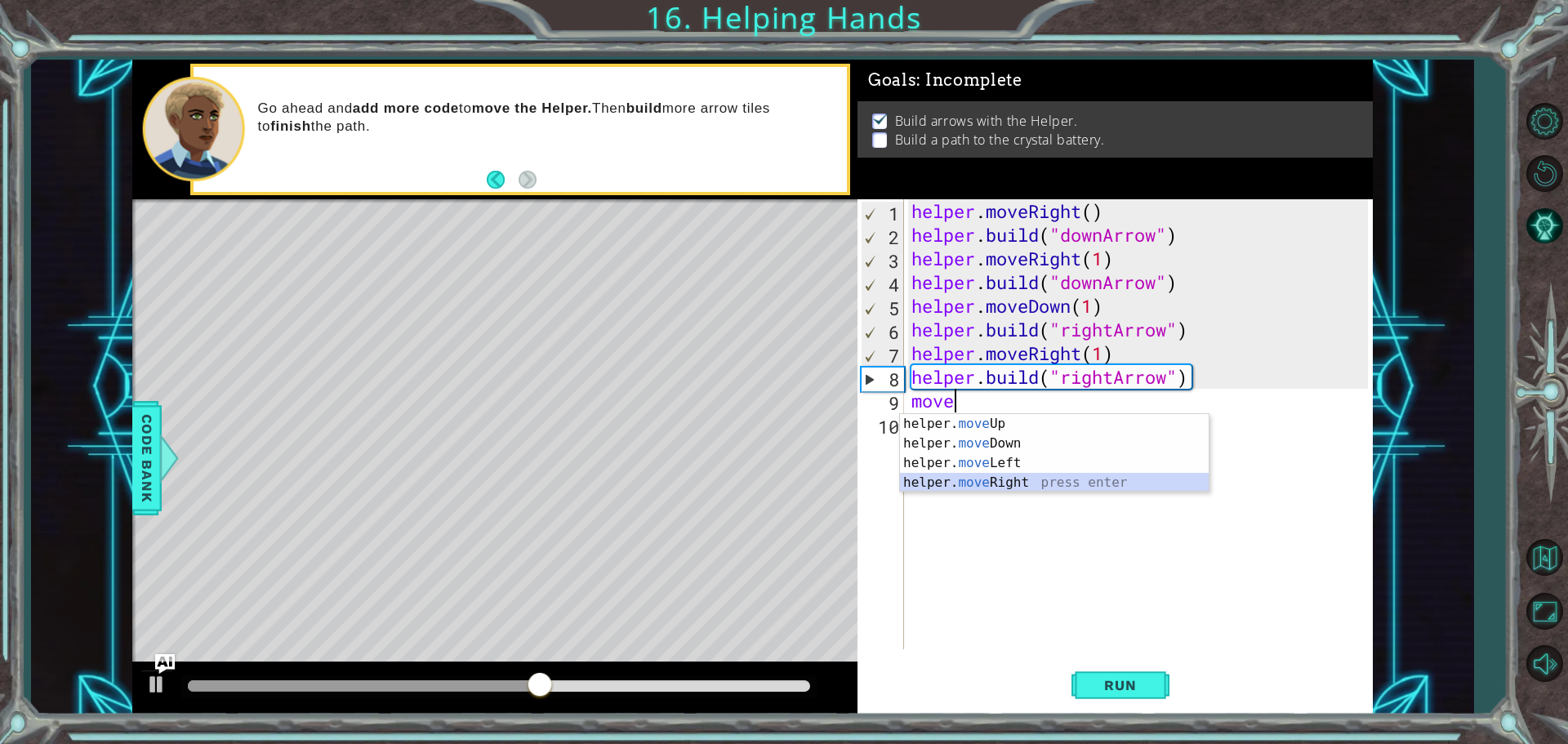
click at [1017, 480] on div "helper. move Up press enter helper. move Down press enter helper. move Left pre…" at bounding box center [1054, 472] width 308 height 118
type textarea "helper.moveRight(1)"
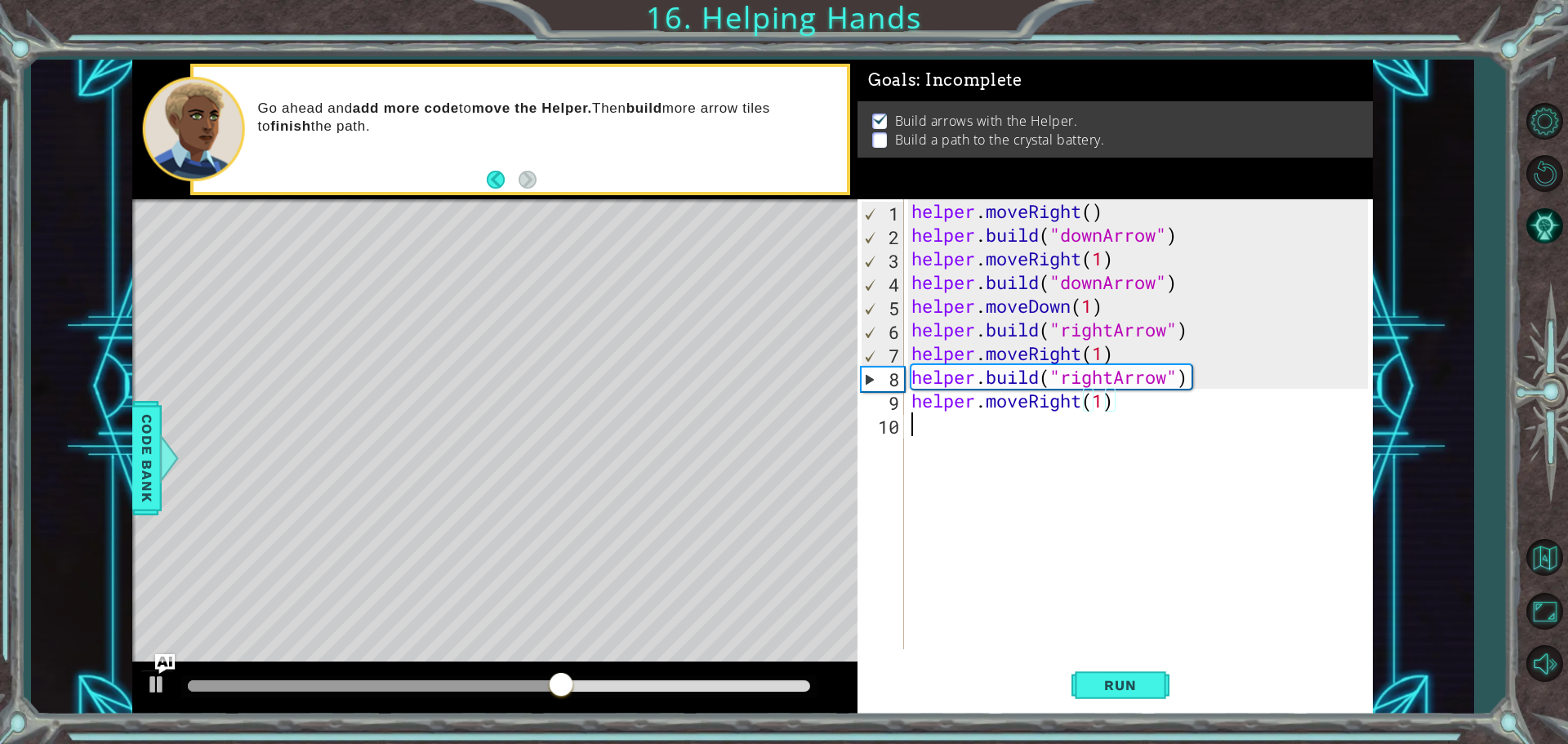
click at [976, 434] on div "helper . moveRight ( ) helper . build ( "downArrow" ) helper . moveRight ( 1 ) …" at bounding box center [1142, 447] width 468 height 497
click at [985, 450] on div "helper. [PERSON_NAME] press enter" at bounding box center [1054, 467] width 308 height 58
type textarea "[DOMAIN_NAME]("upArrow")"
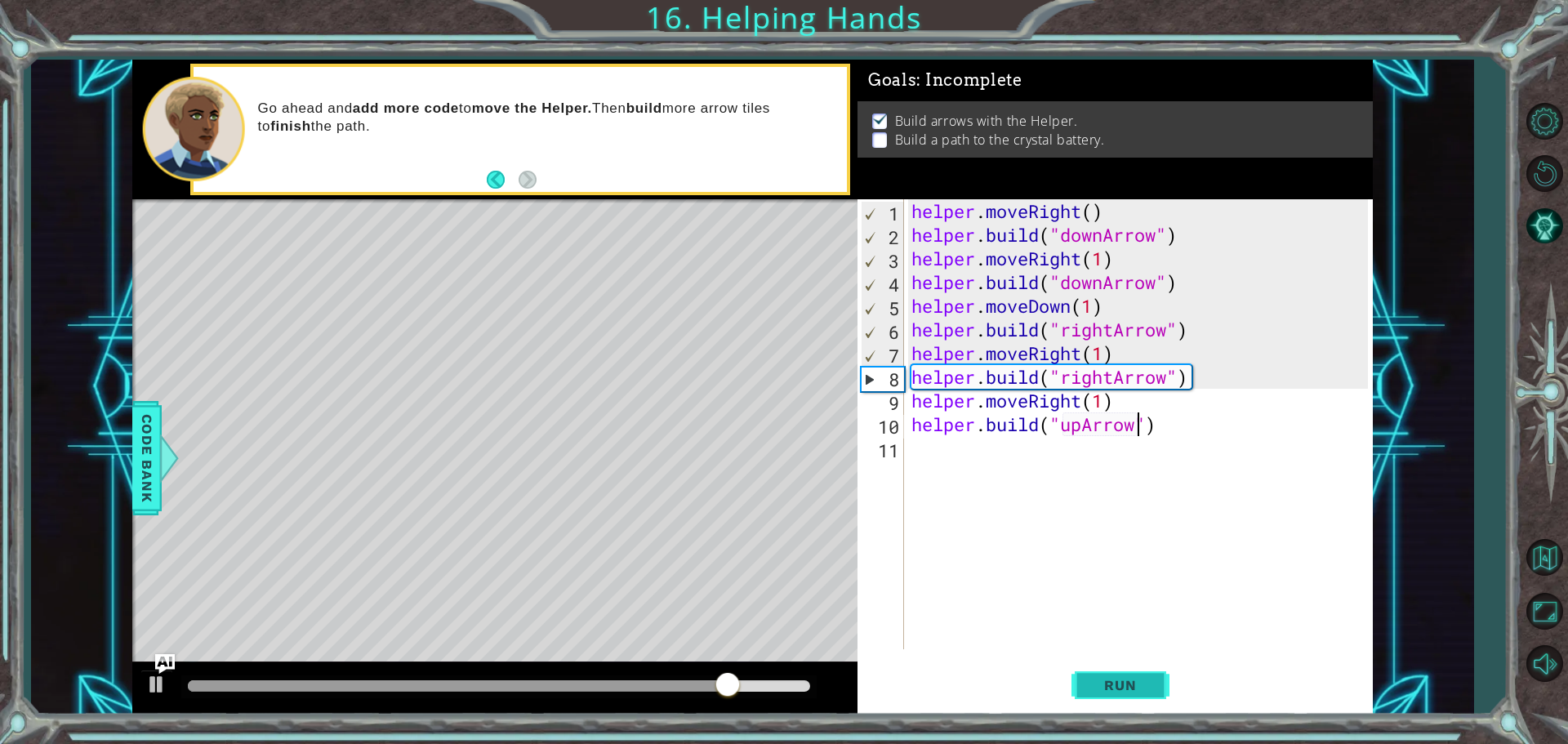
click at [1114, 682] on span "Run" at bounding box center [1120, 685] width 65 height 16
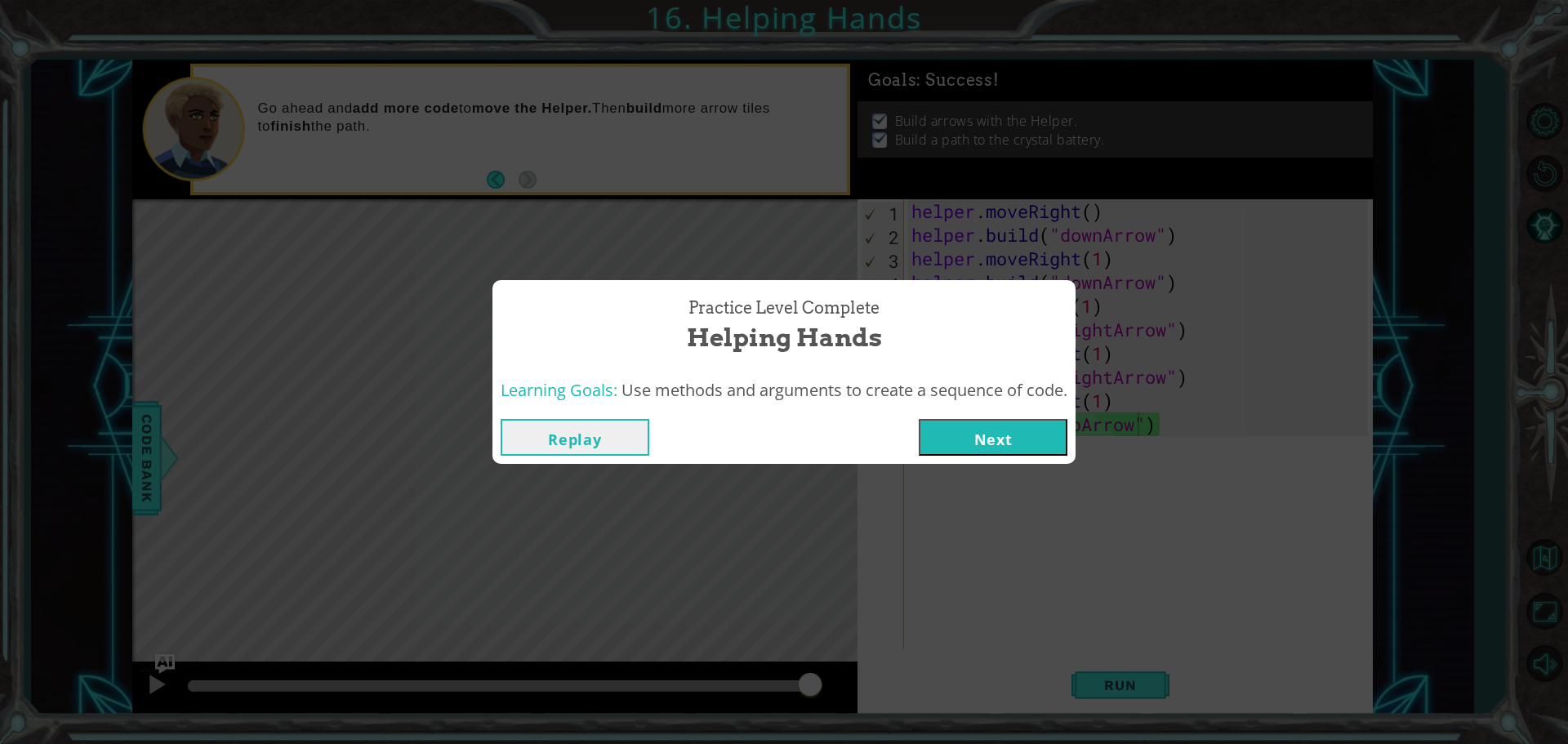
click at [1019, 433] on button "Next" at bounding box center [992, 437] width 149 height 36
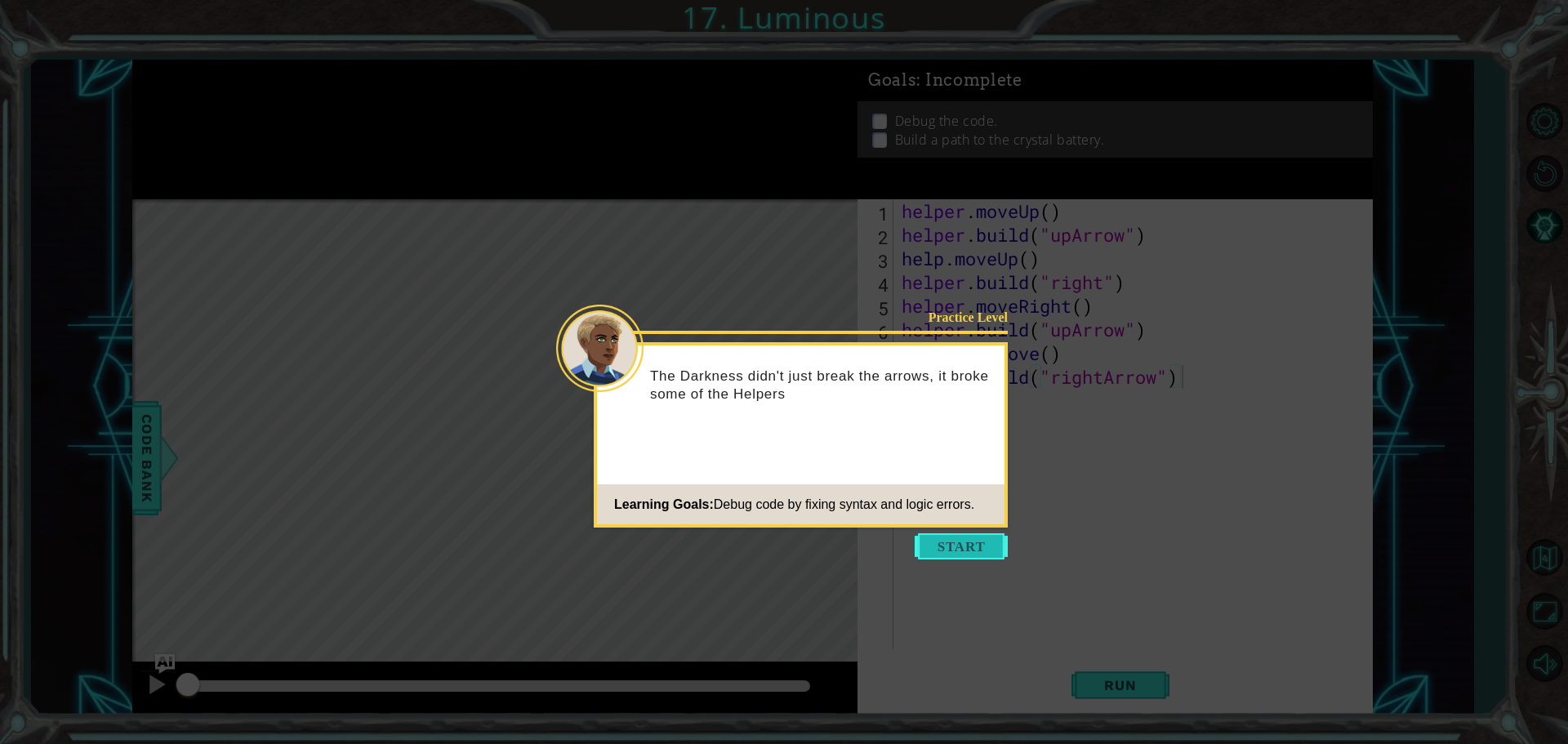
click at [955, 533] on button "Start" at bounding box center [961, 546] width 93 height 26
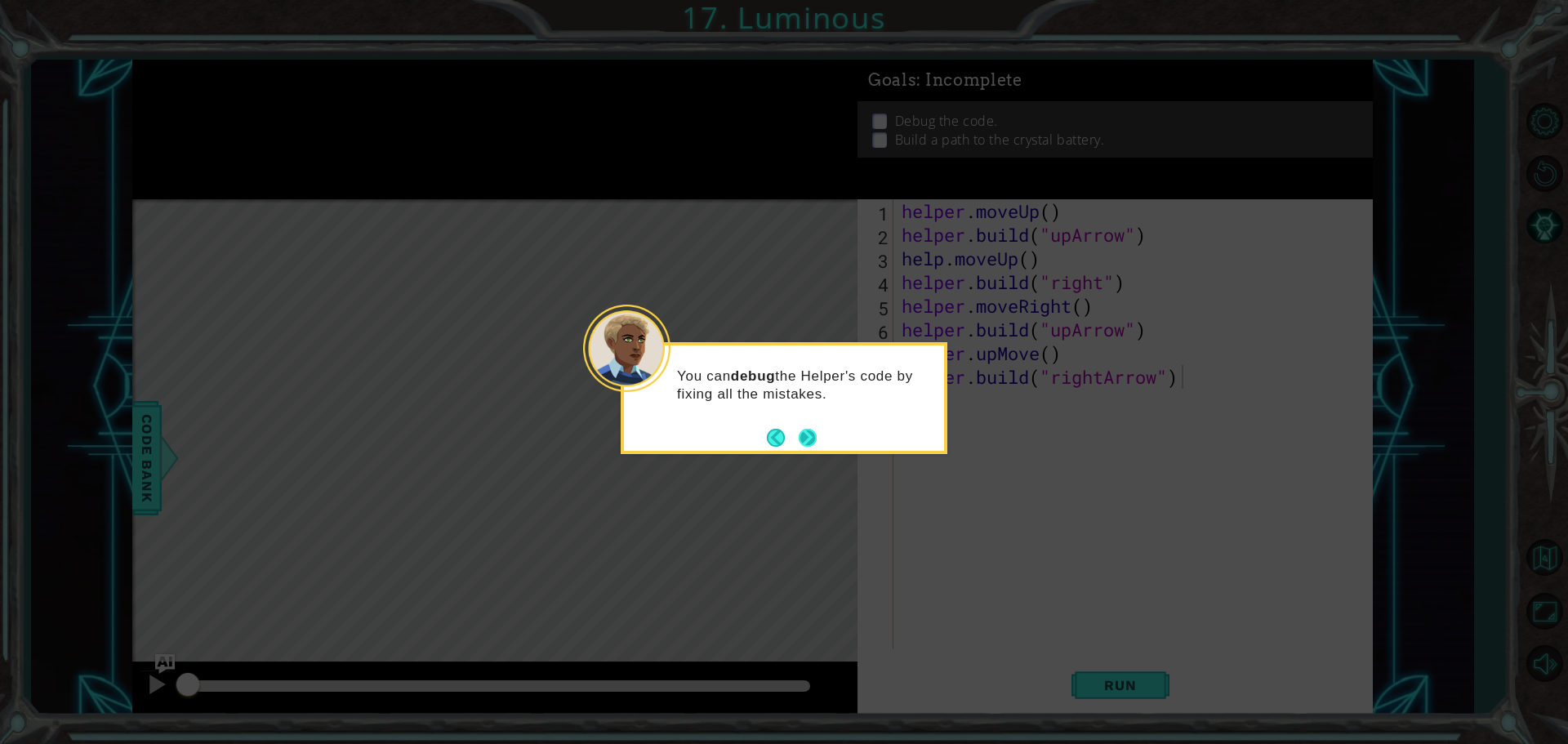
click at [807, 436] on button "Next" at bounding box center [808, 438] width 18 height 18
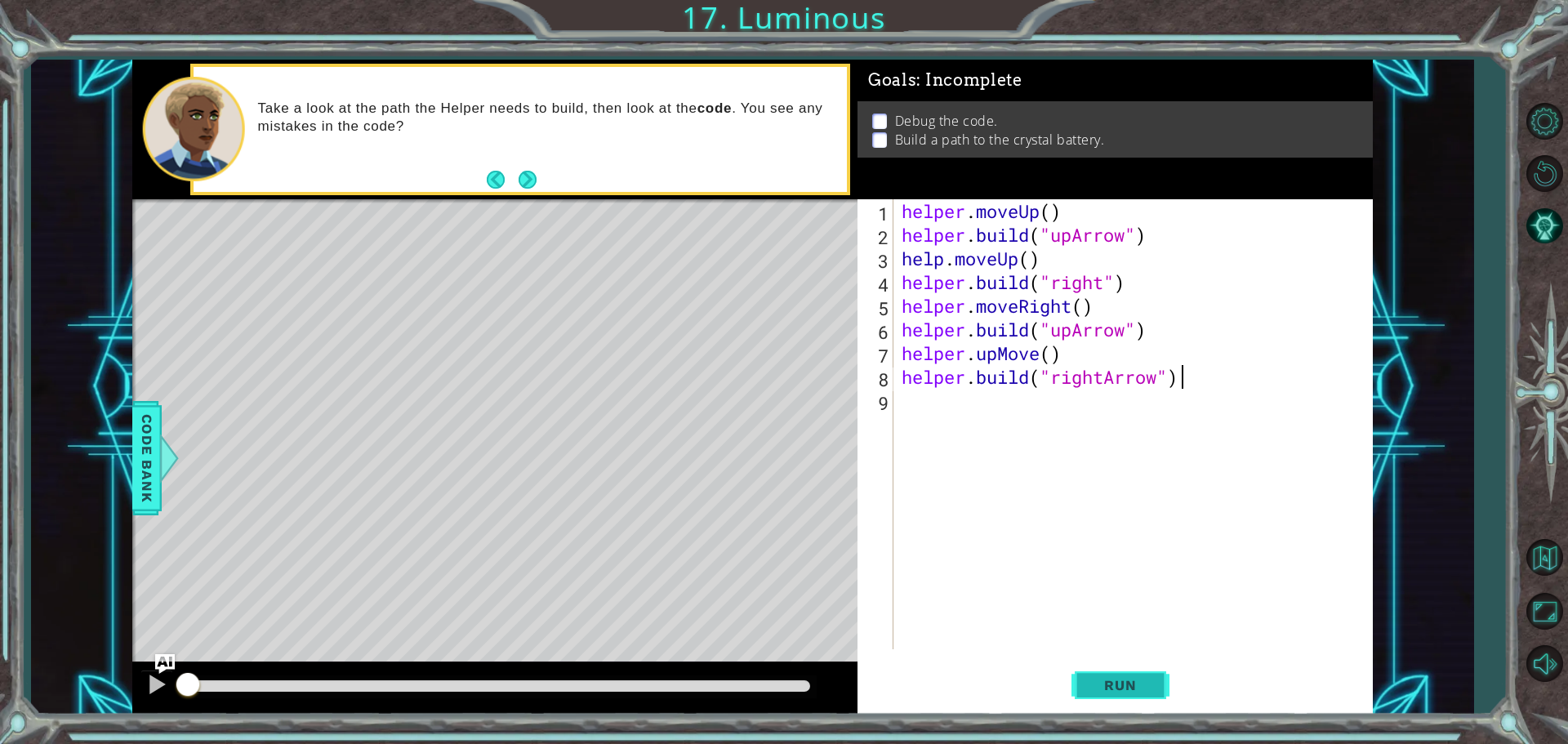
click at [1116, 682] on span "Run" at bounding box center [1120, 685] width 65 height 16
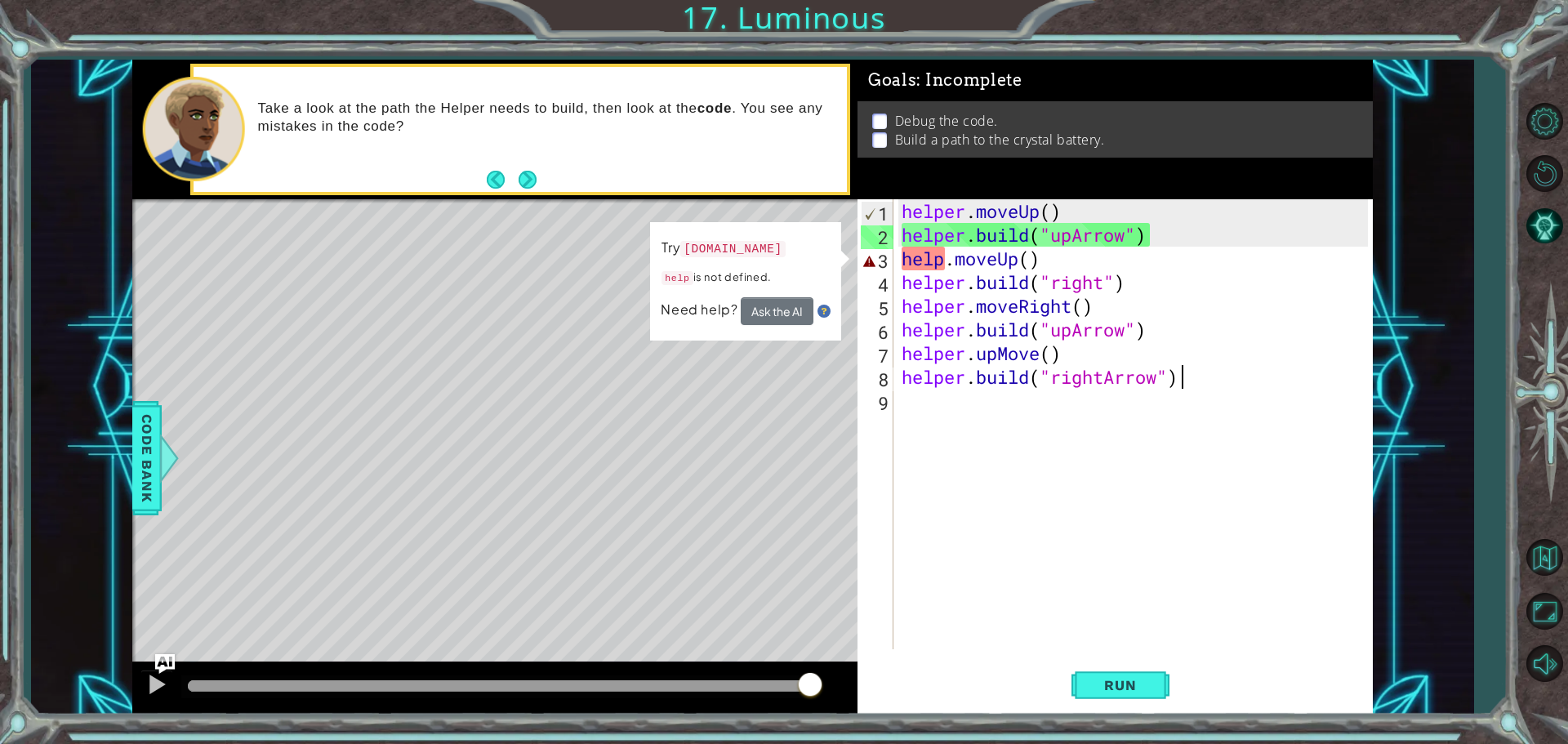
click at [1198, 376] on div "helper . moveUp ( ) helper . build ( "upArrow" ) help . moveUp ( ) helper . bui…" at bounding box center [1137, 447] width 478 height 497
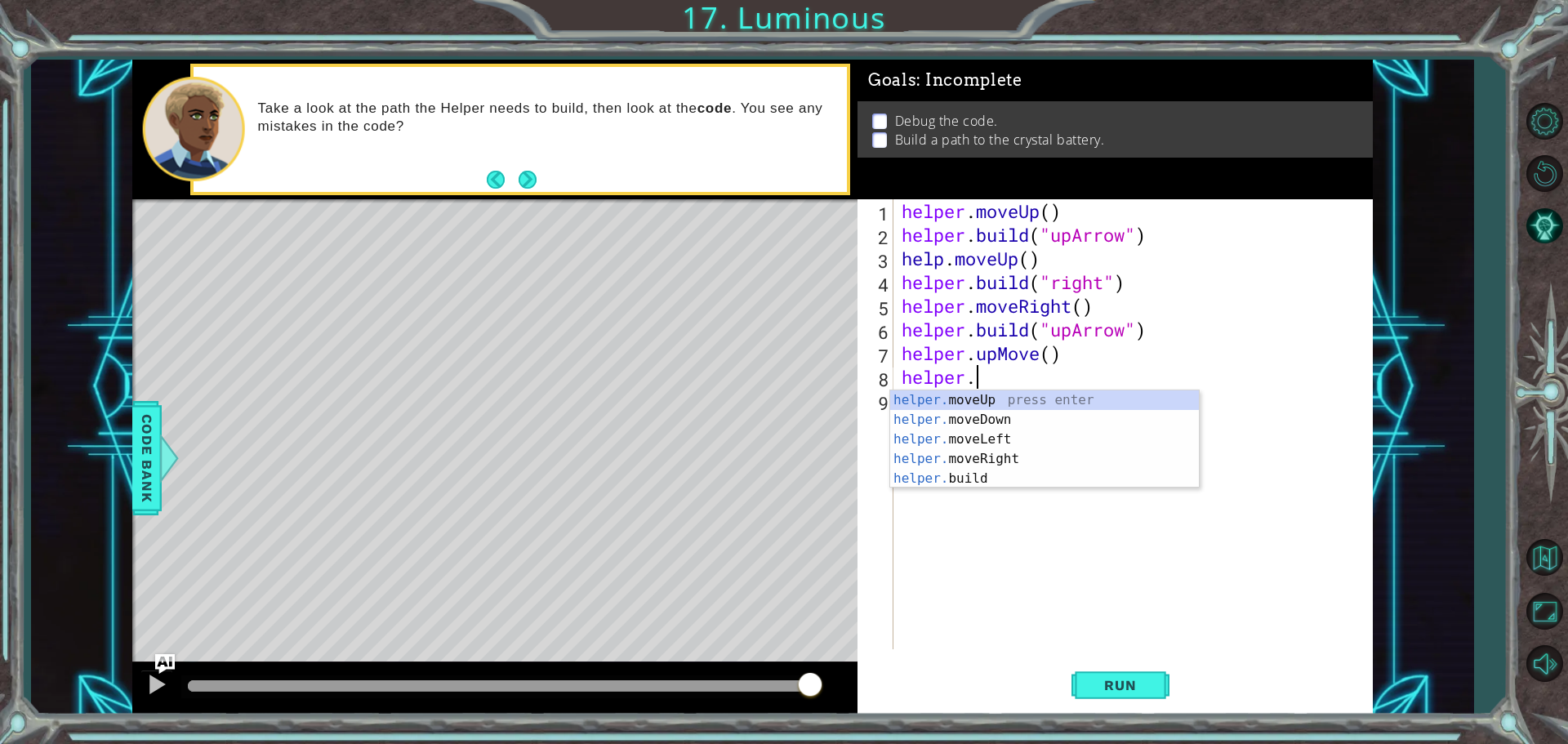
type textarea "h"
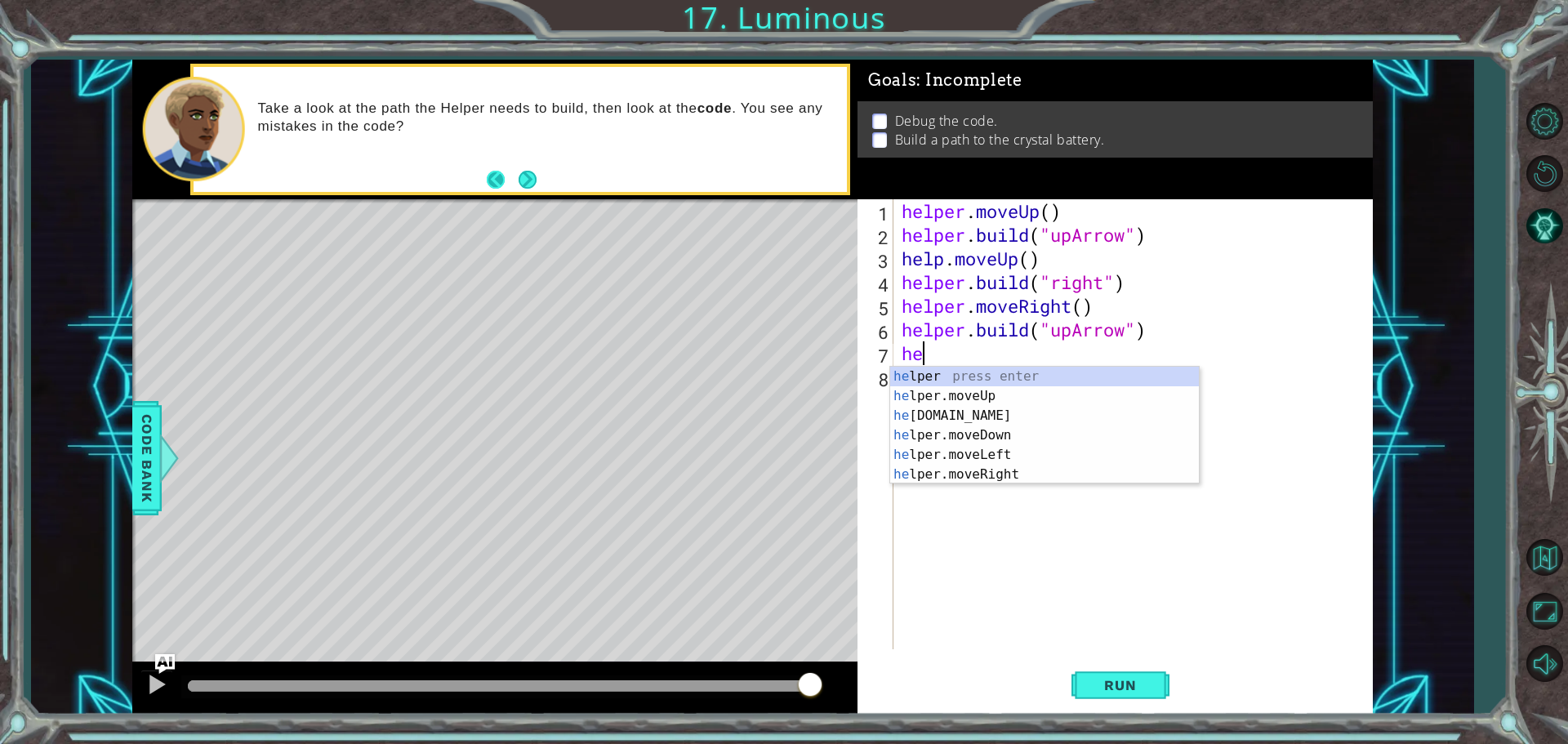
click at [495, 173] on button "Back" at bounding box center [503, 180] width 32 height 18
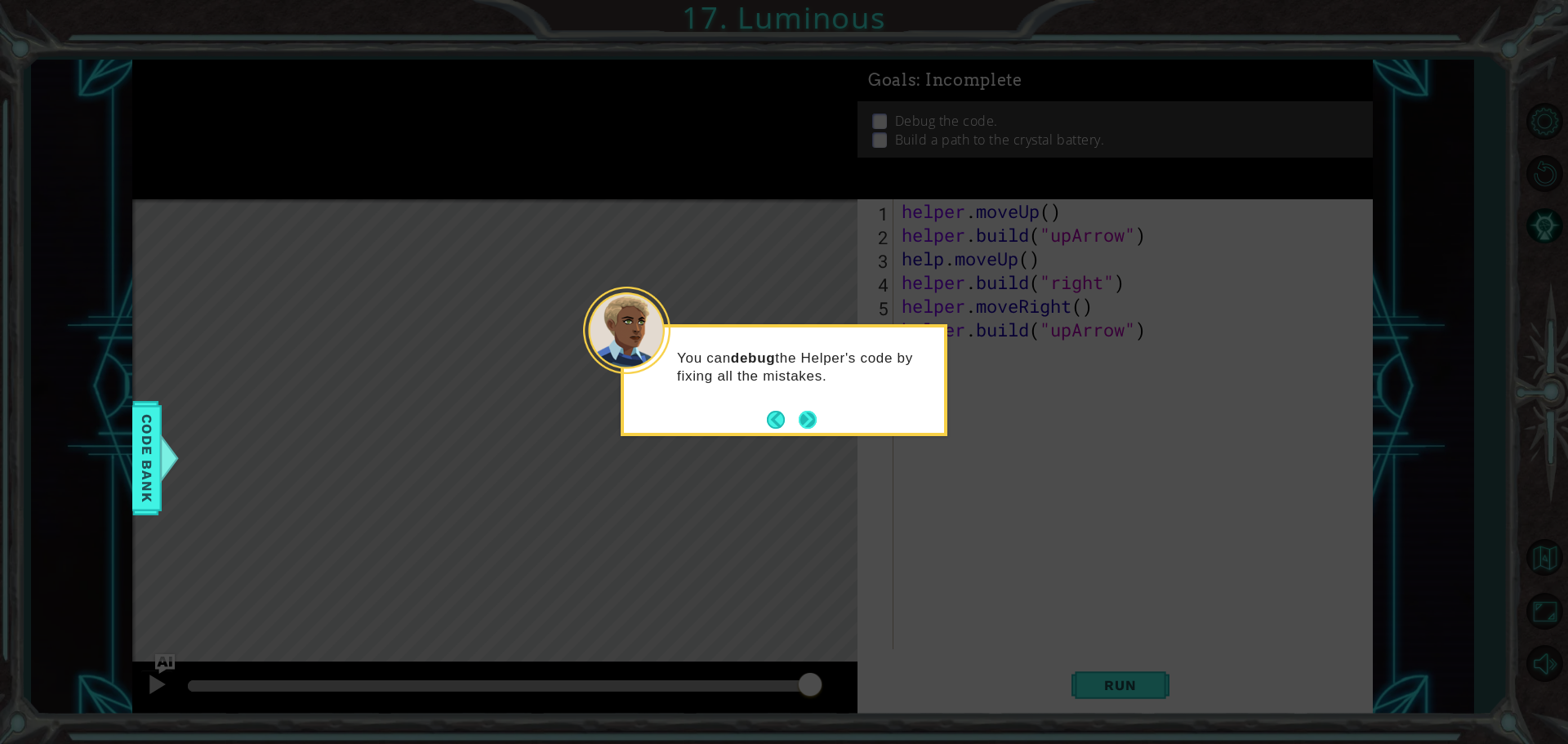
click at [805, 419] on button "Next" at bounding box center [808, 419] width 18 height 18
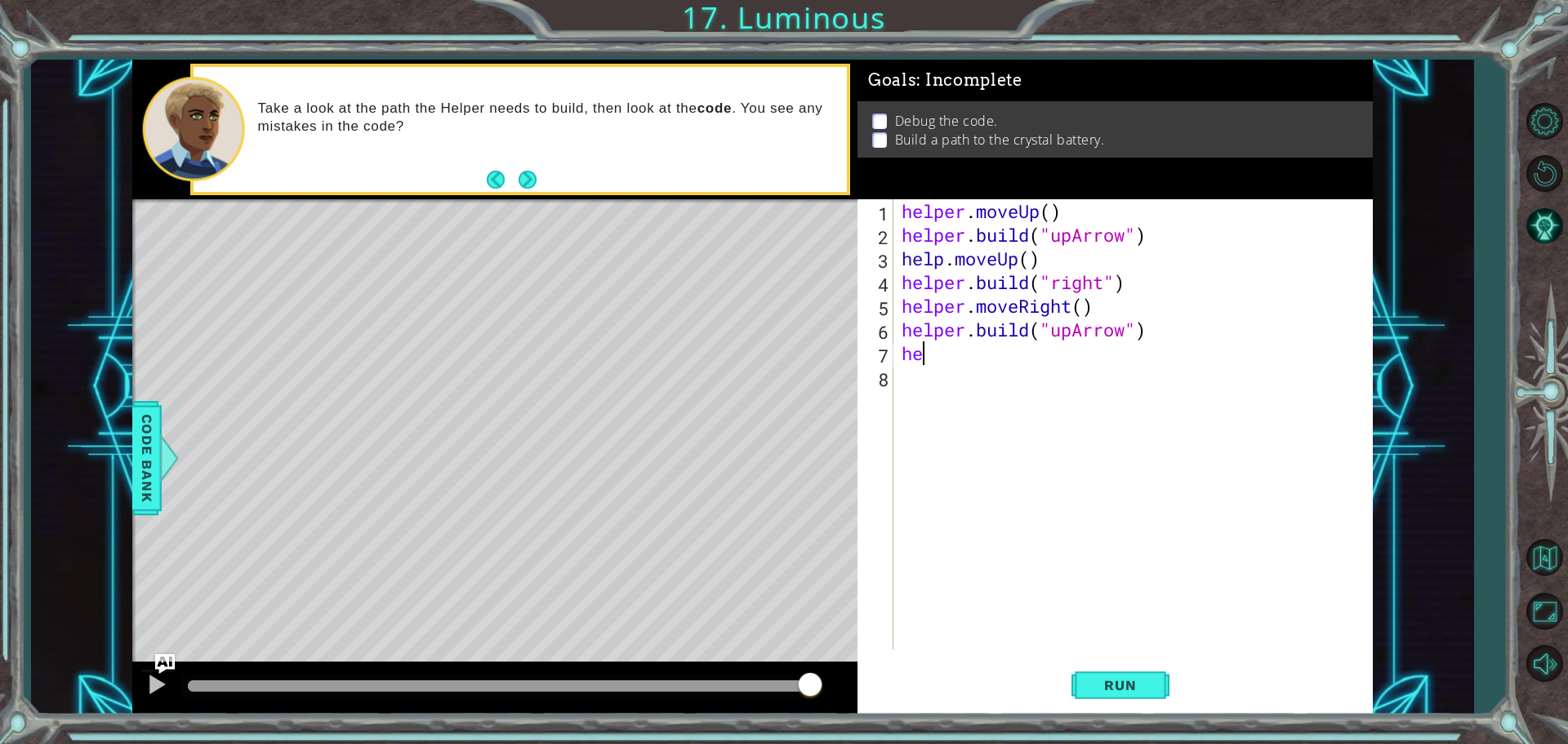
click at [940, 262] on div "helper . moveUp ( ) helper . build ( "upArrow" ) help . moveUp ( ) helper . bui…" at bounding box center [1137, 447] width 478 height 497
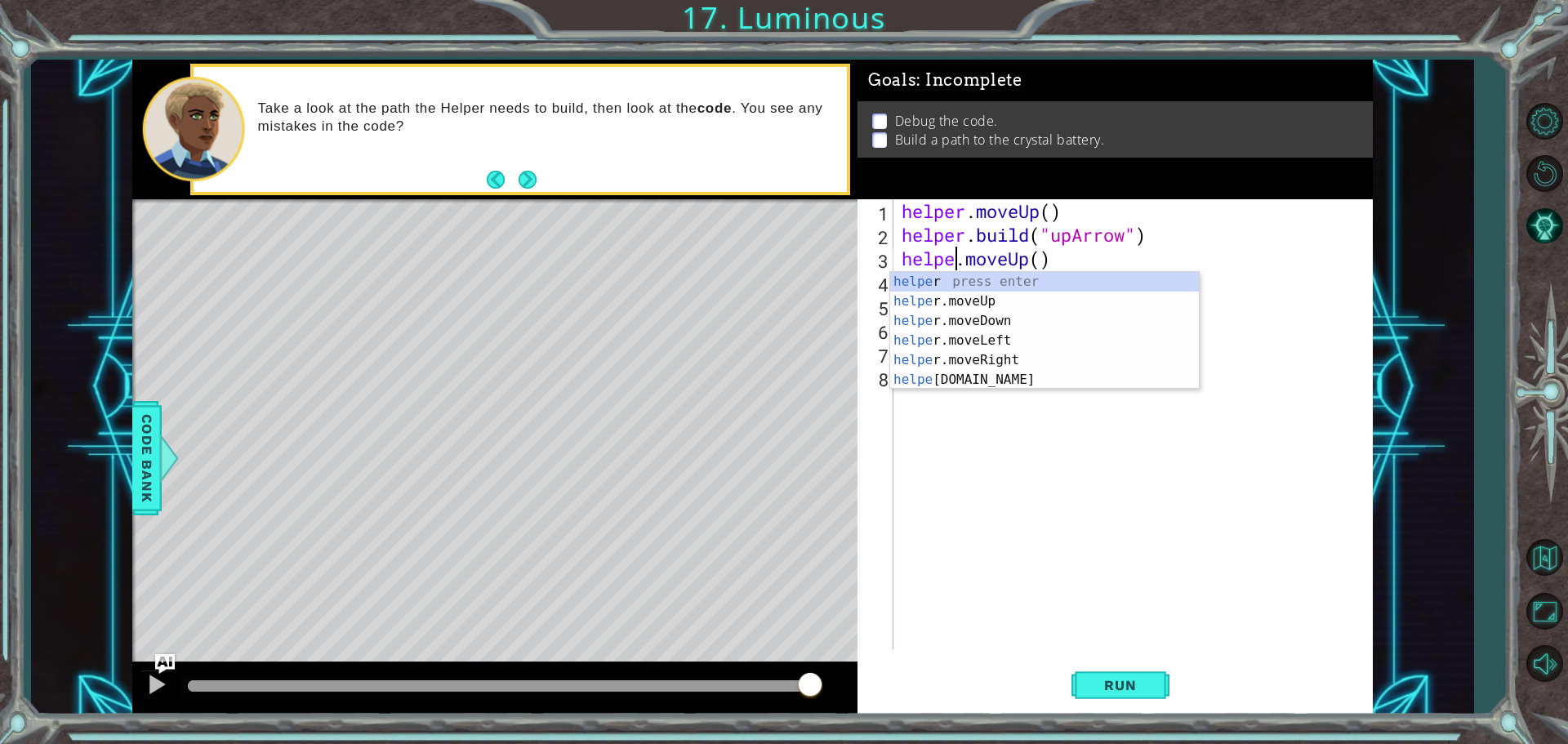
scroll to position [0, 3]
click at [1124, 680] on span "Run" at bounding box center [1120, 685] width 65 height 16
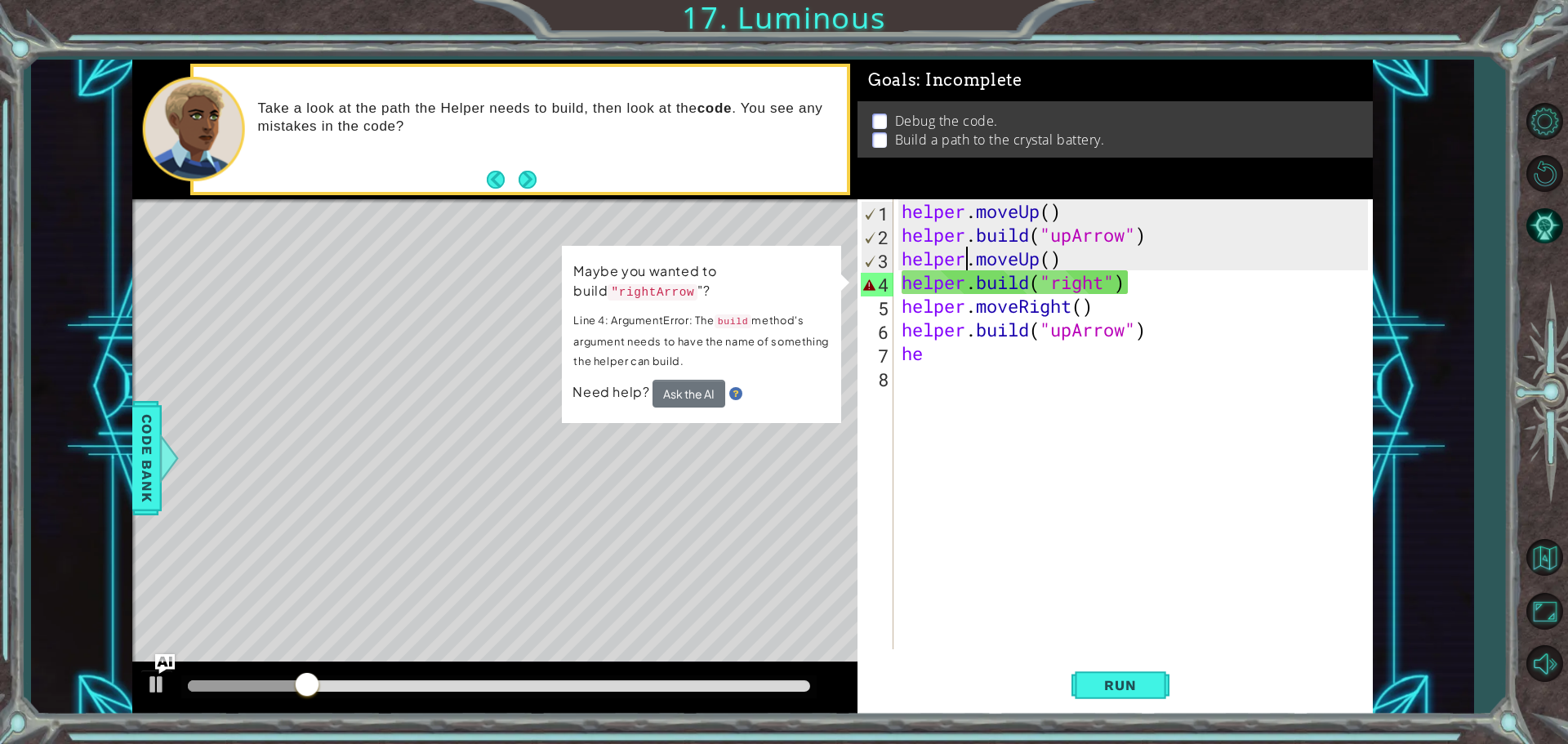
click at [1100, 283] on div "helper . moveUp ( ) helper . build ( "upArrow" ) helper . moveUp ( ) helper . b…" at bounding box center [1137, 447] width 478 height 497
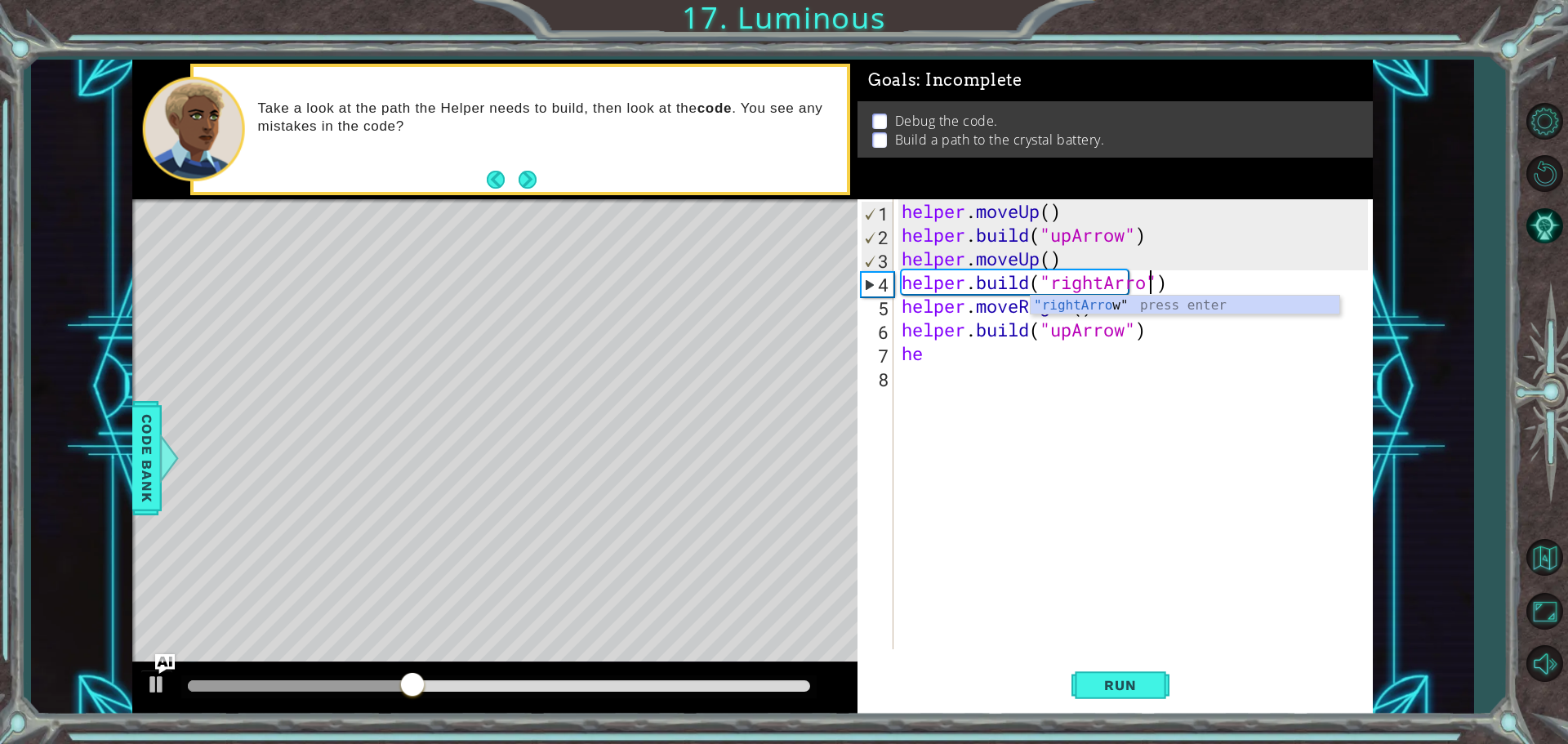
scroll to position [0, 12]
click at [1158, 681] on button "Run" at bounding box center [1120, 684] width 98 height 51
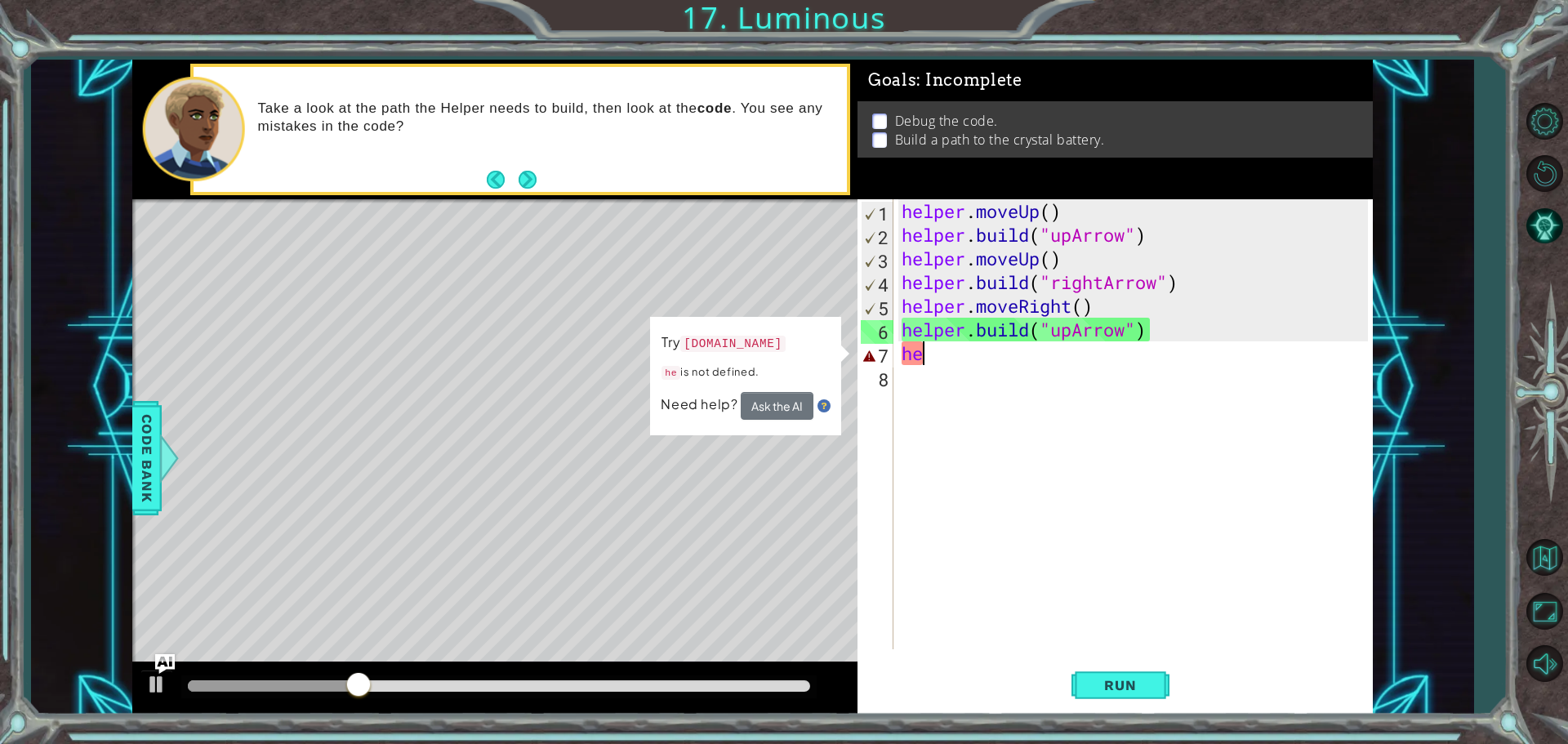
click at [955, 356] on div "helper . moveUp ( ) helper . build ( "upArrow" ) helper . moveUp ( ) helper . b…" at bounding box center [1137, 447] width 478 height 497
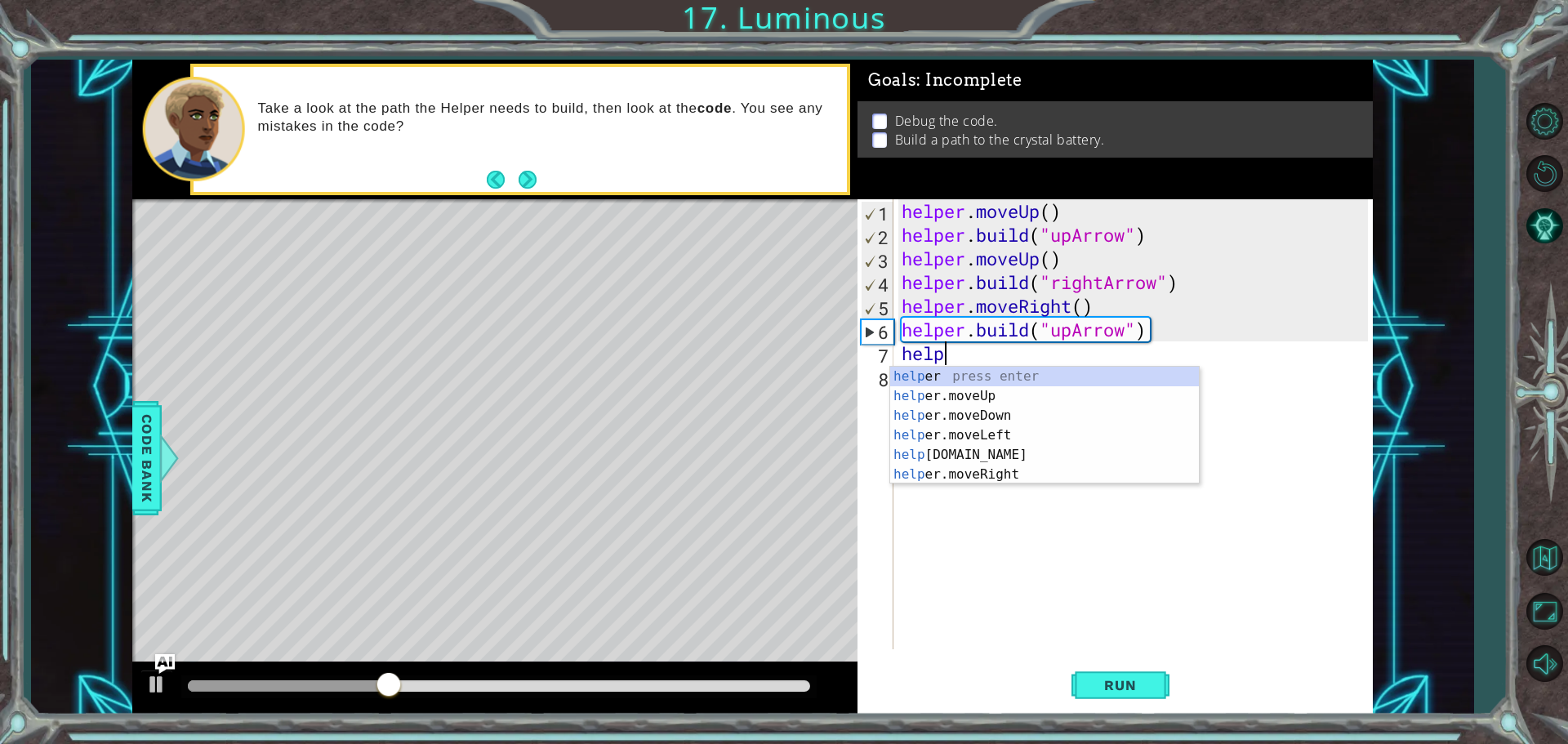
scroll to position [0, 1]
click at [987, 457] on div "help er press enter help er.moveUp press enter help er.moveDown press enter hel…" at bounding box center [1044, 445] width 308 height 157
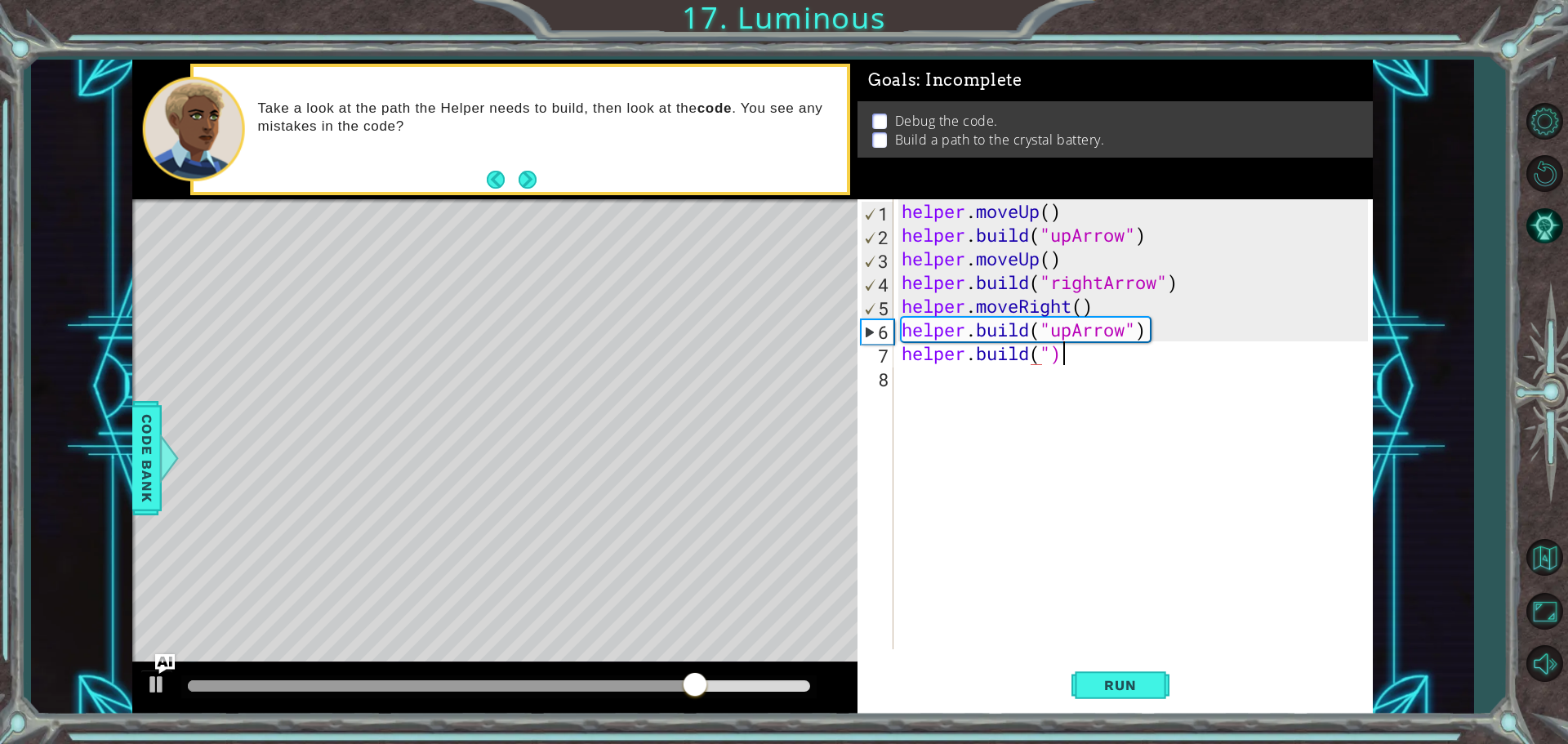
click at [1070, 359] on div "helper . moveUp ( ) helper . build ( "upArrow" ) helper . moveUp ( ) helper . b…" at bounding box center [1137, 447] width 478 height 497
click at [1066, 380] on div "[DOMAIN_NAME] press enter" at bounding box center [1044, 396] width 308 height 58
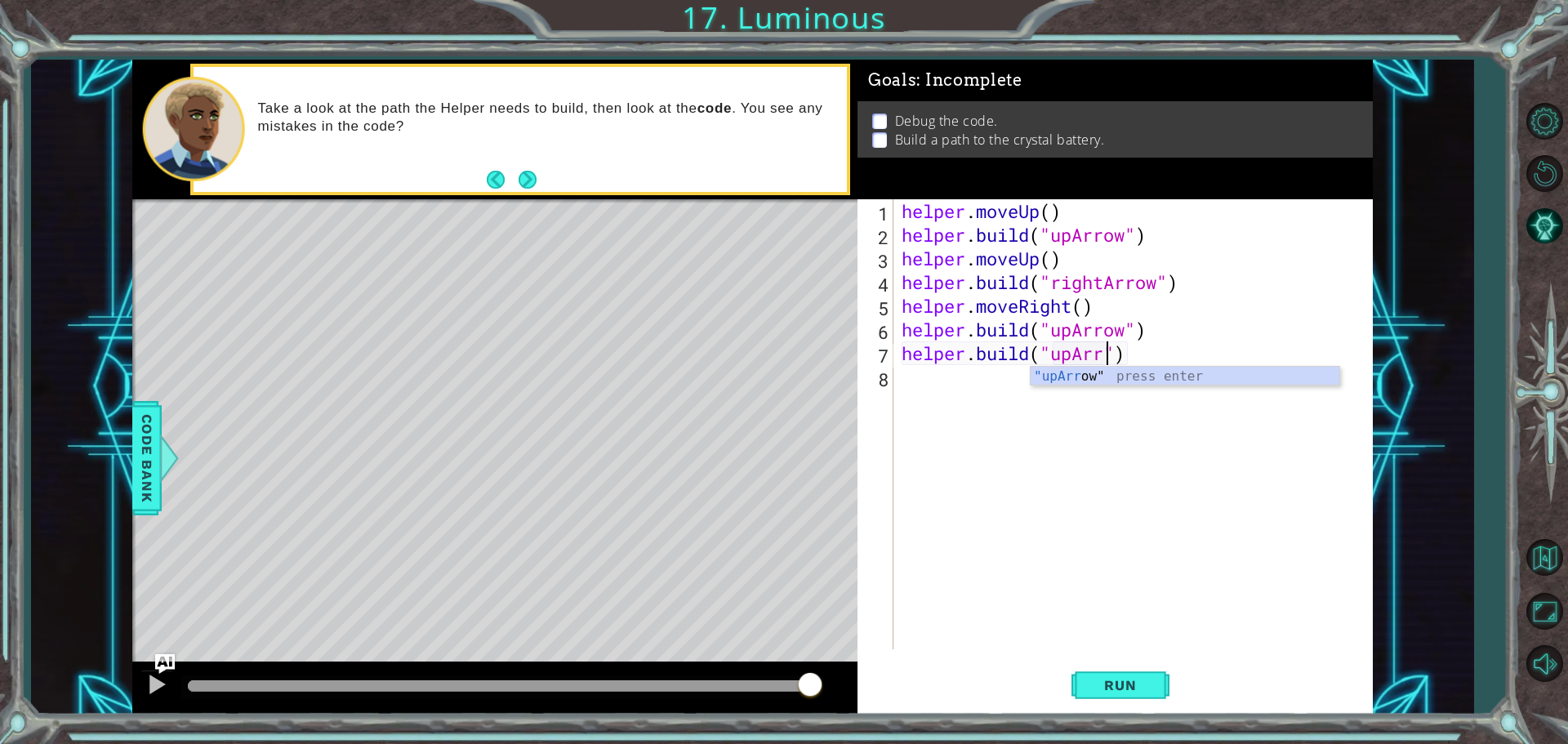
scroll to position [0, 10]
type textarea "[DOMAIN_NAME]("upArrow")"
click at [1103, 678] on span "Run" at bounding box center [1120, 685] width 65 height 16
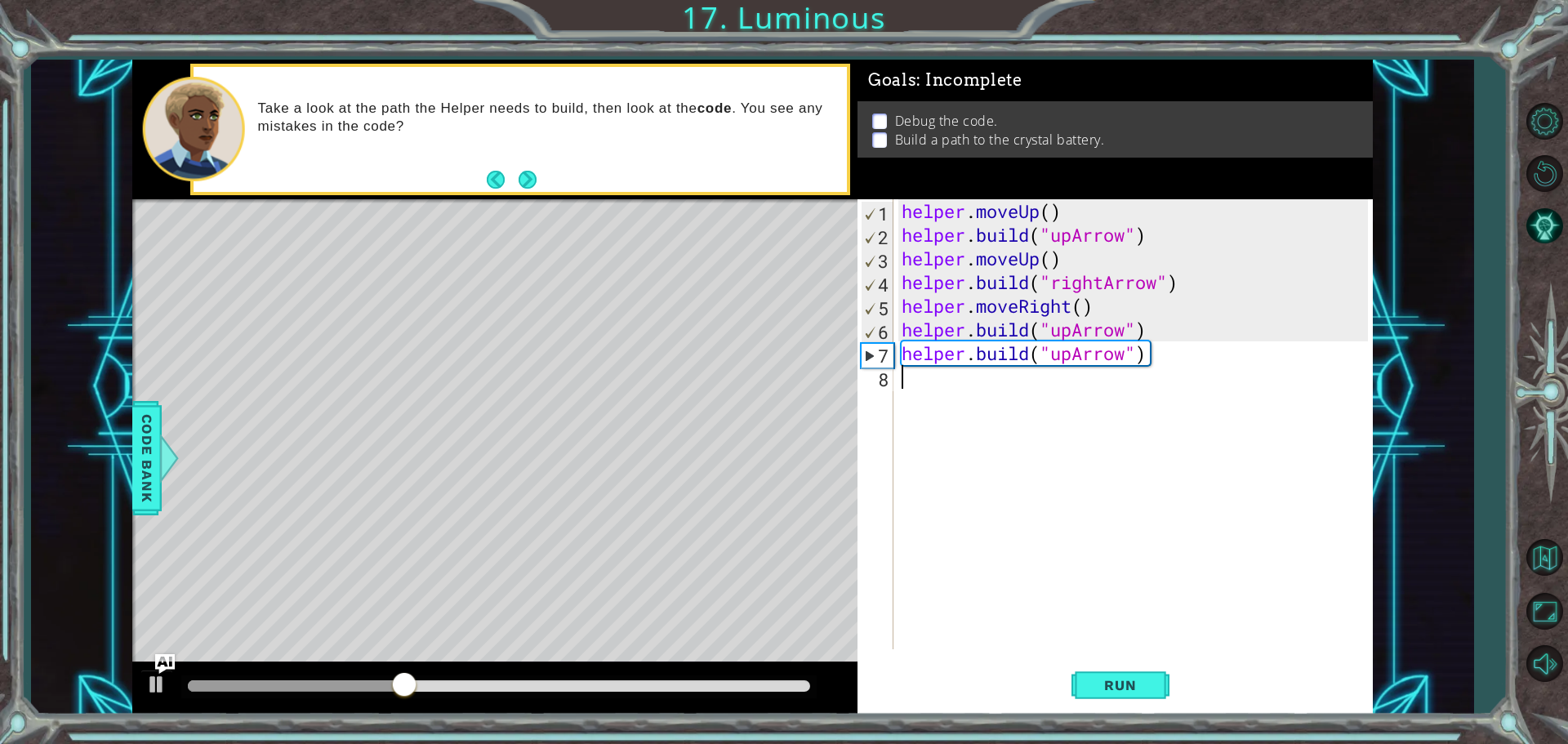
click at [949, 377] on div "helper . moveUp ( ) helper . build ( "upArrow" ) helper . moveUp ( ) helper . b…" at bounding box center [1137, 447] width 478 height 497
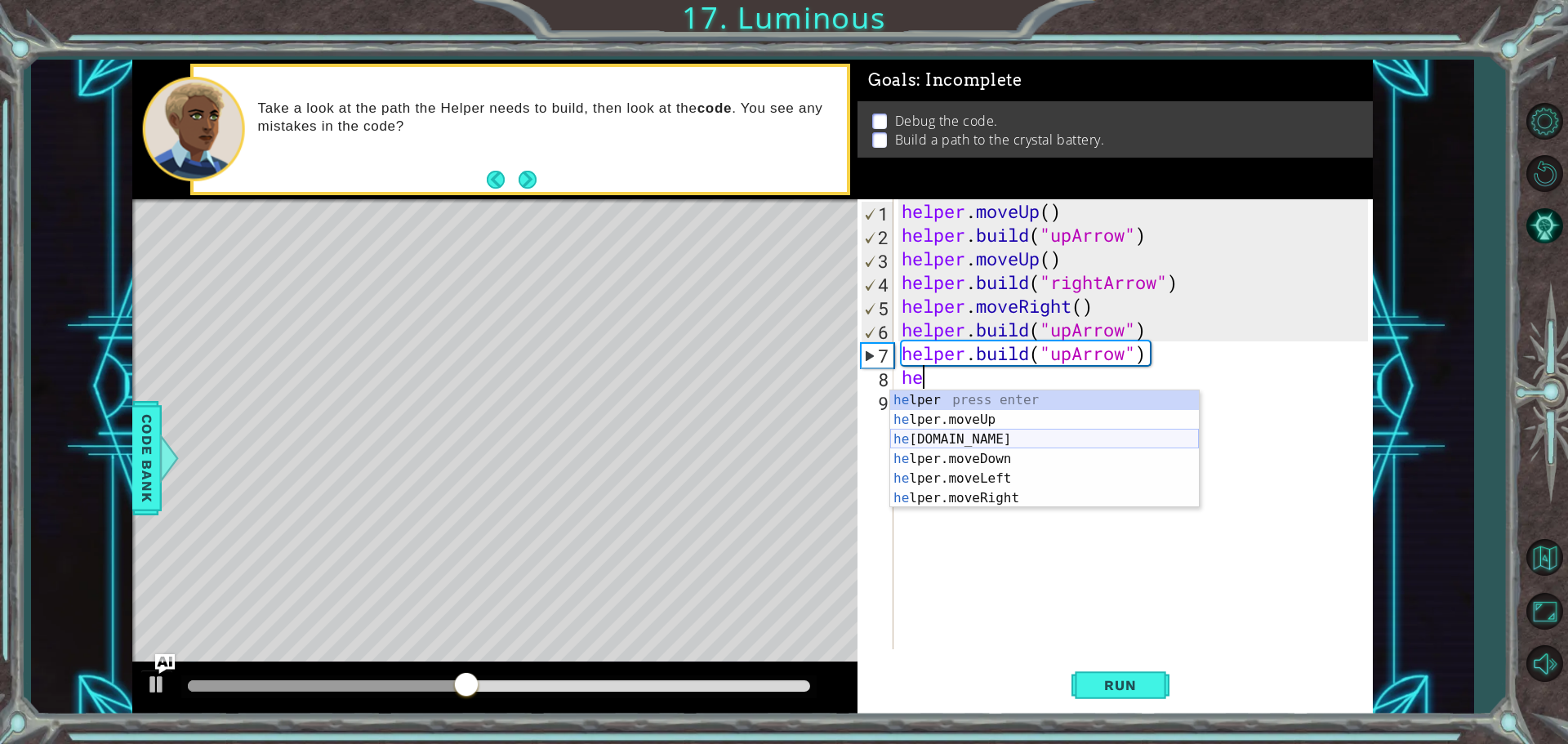
click at [1006, 432] on div "he lper press enter he lper.moveUp press enter he [DOMAIN_NAME] press enter he …" at bounding box center [1044, 469] width 308 height 157
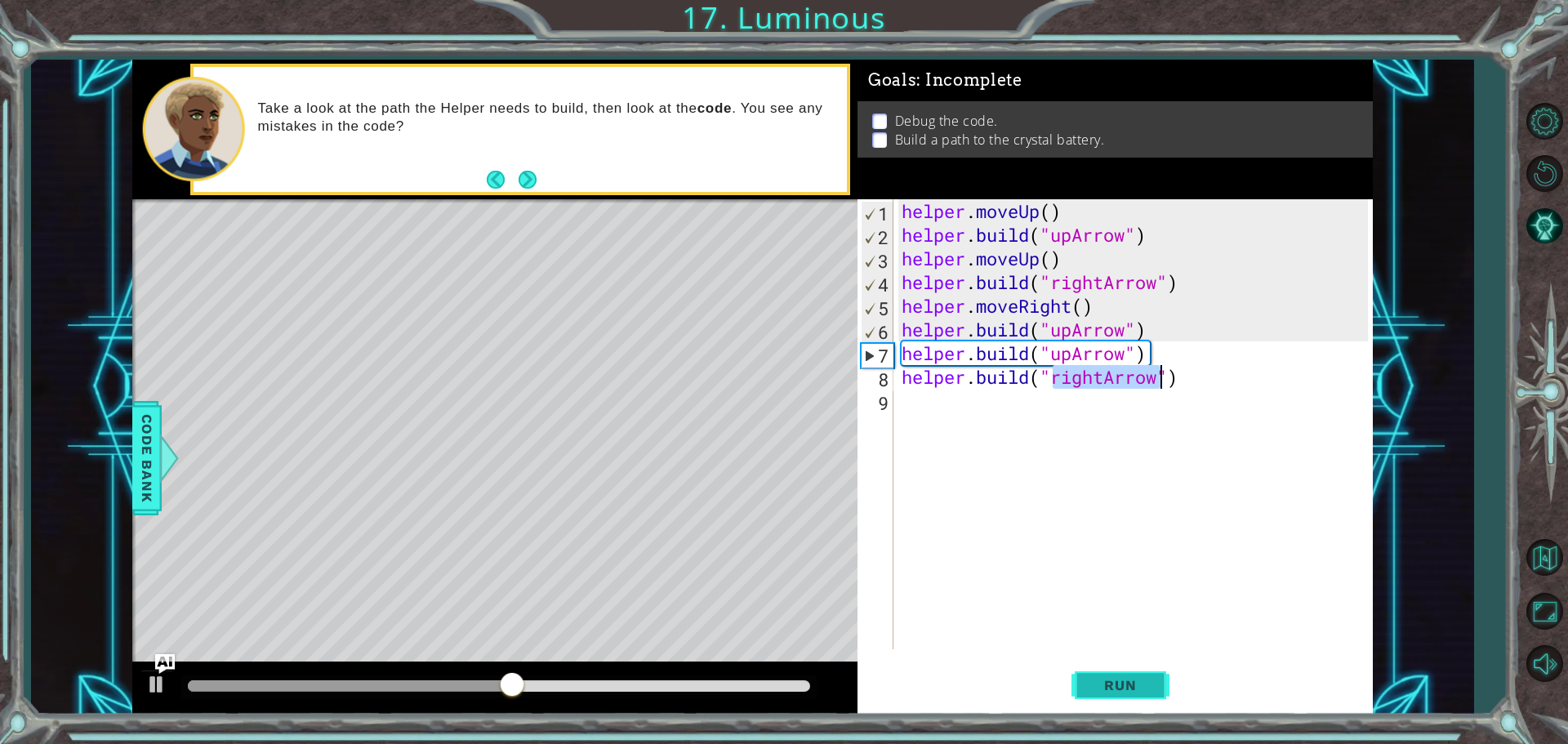
click at [1146, 682] on span "Run" at bounding box center [1120, 685] width 65 height 16
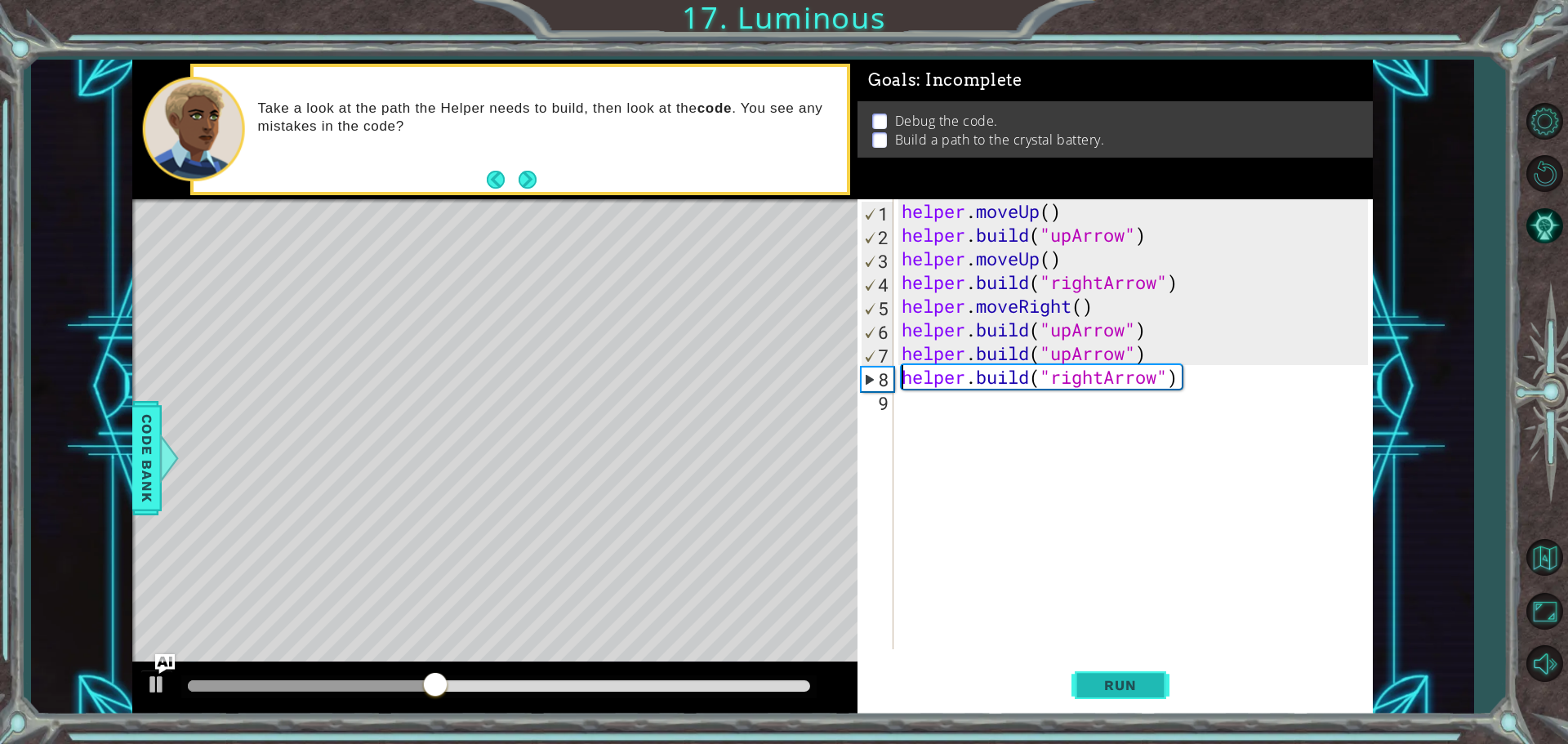
type textarea "[DOMAIN_NAME]("upArrow")[DOMAIN_NAME]("rightArrow")"
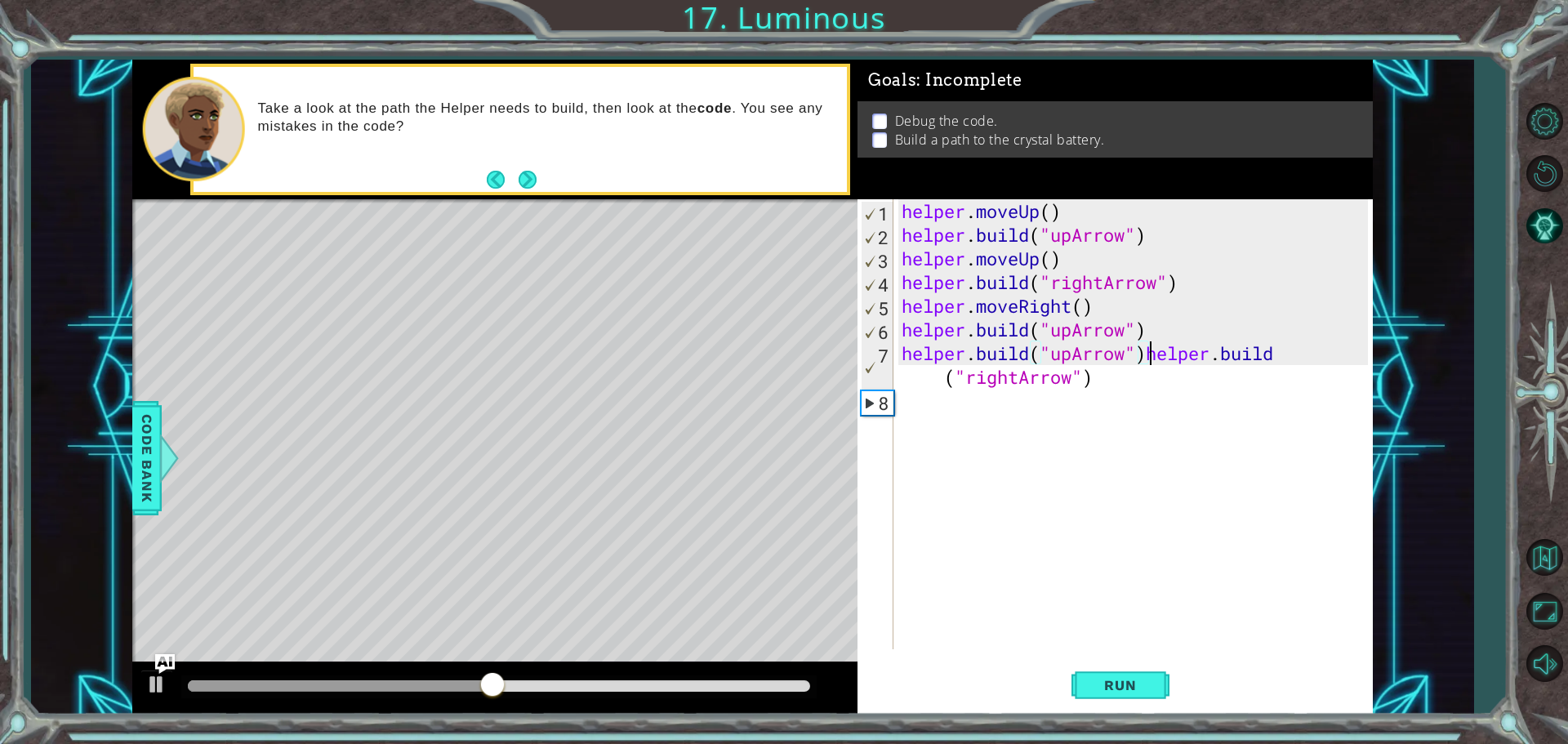
click at [1171, 400] on div "helper . moveUp ( ) helper . build ( "upArrow" ) helper . moveUp ( ) helper . b…" at bounding box center [1137, 447] width 478 height 497
click at [1111, 378] on div "helper . moveUp ( ) helper . build ( "upArrow" ) helper . moveUp ( ) helper . b…" at bounding box center [1137, 447] width 478 height 497
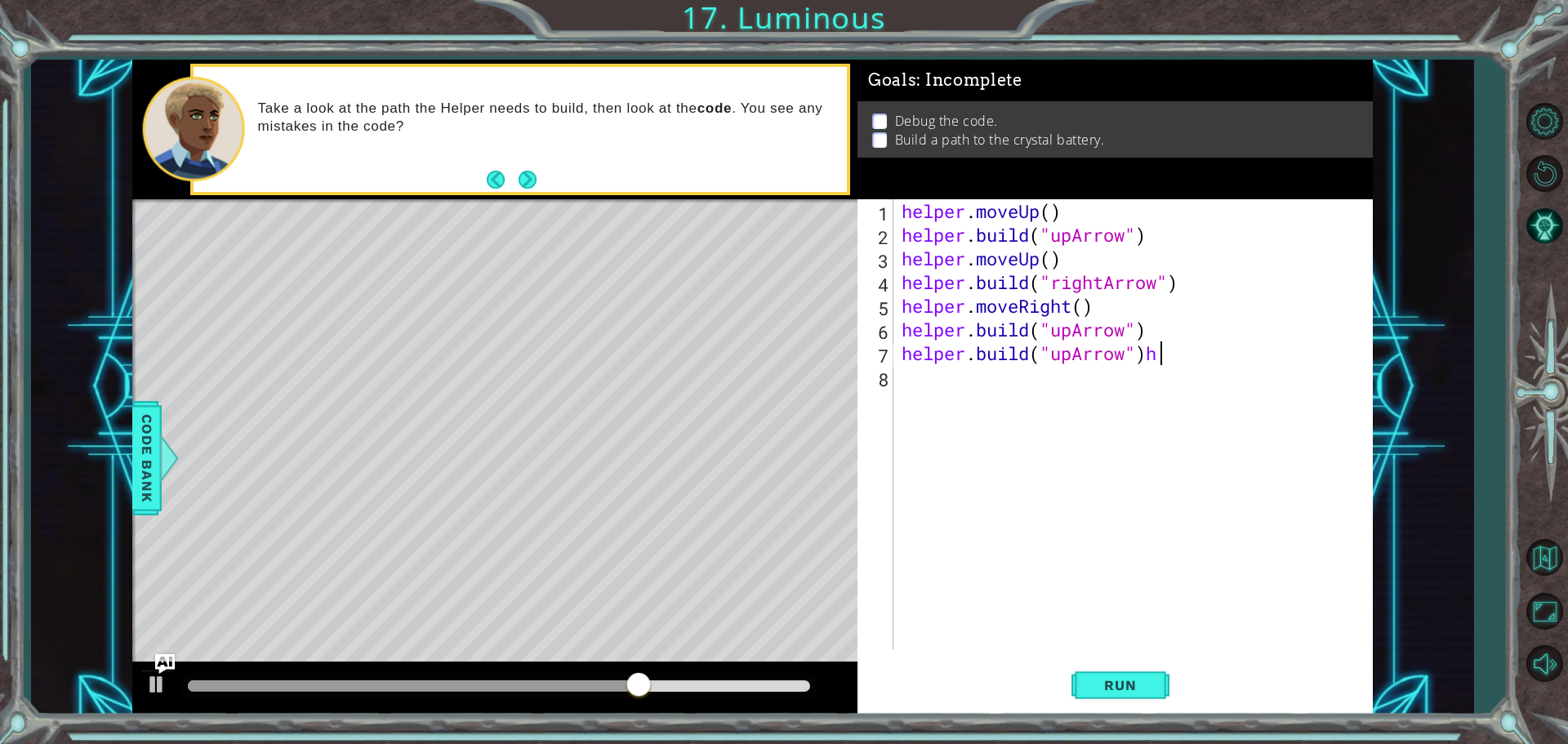
type textarea "[DOMAIN_NAME]("upArrow")"
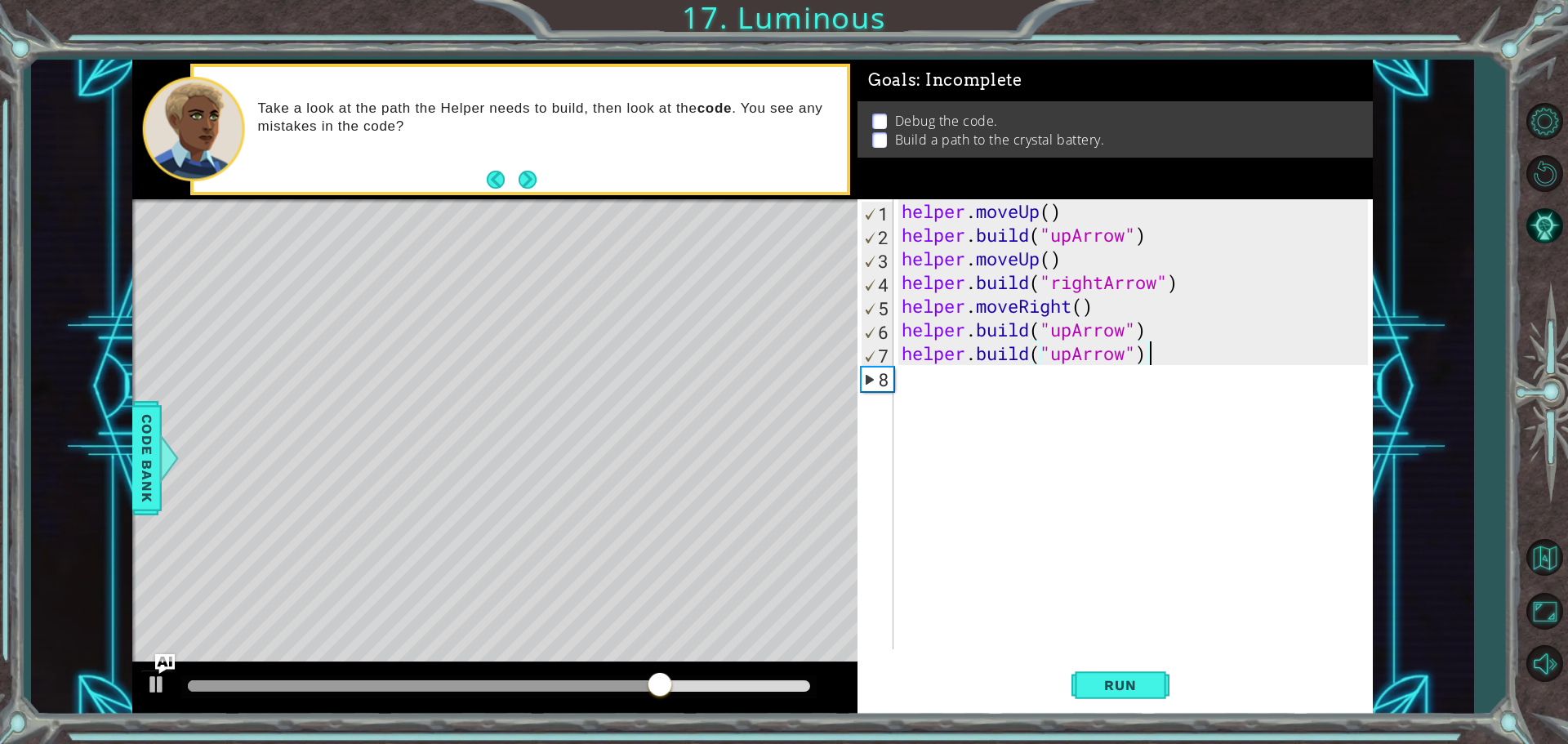
click at [996, 387] on div "helper . moveUp ( ) helper . build ( "upArrow" ) helper . moveUp ( ) helper . b…" at bounding box center [1137, 447] width 478 height 497
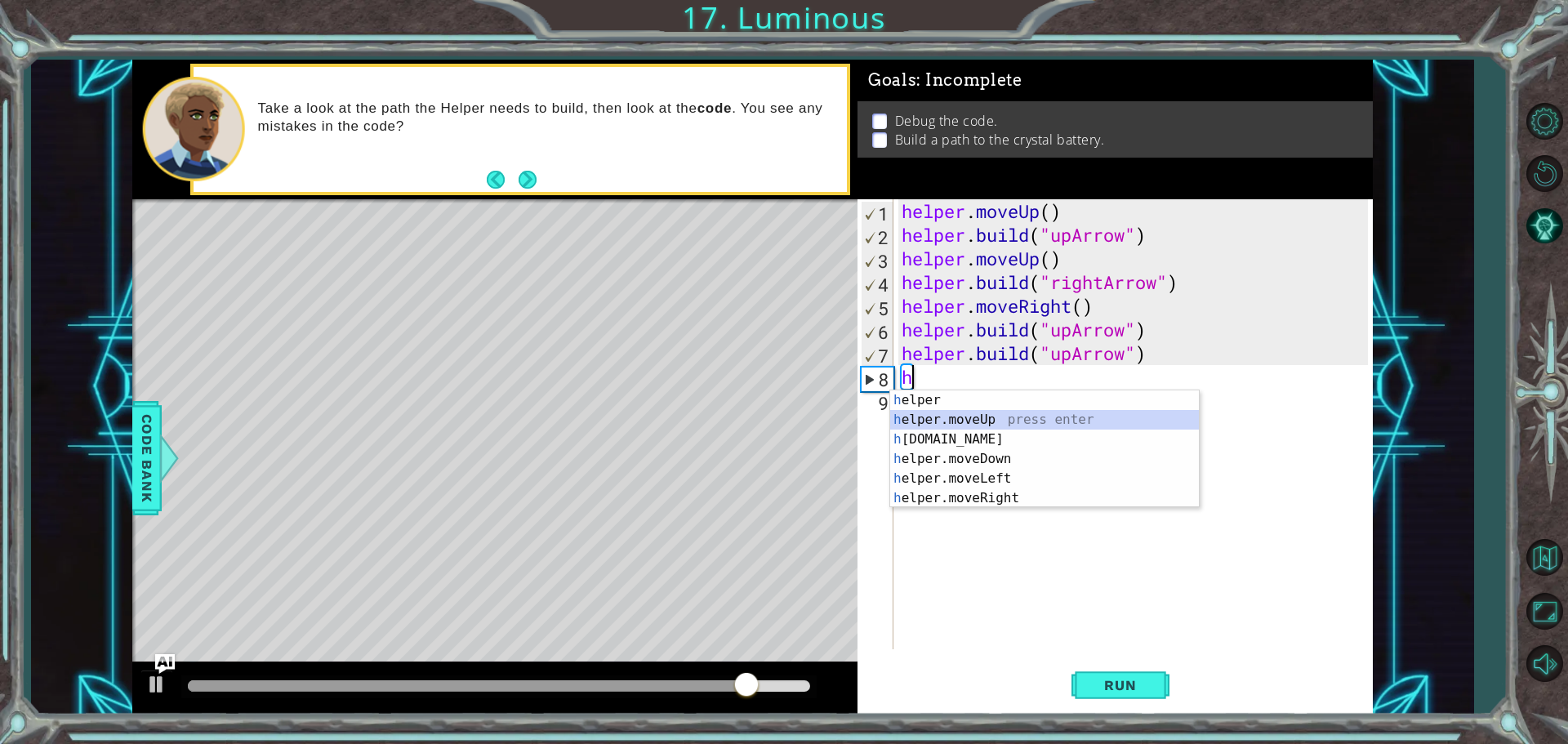
click at [1012, 420] on div "h elper press enter h elper.moveUp press enter h [DOMAIN_NAME] press enter h el…" at bounding box center [1044, 469] width 308 height 157
type textarea "helper.moveUp(1)"
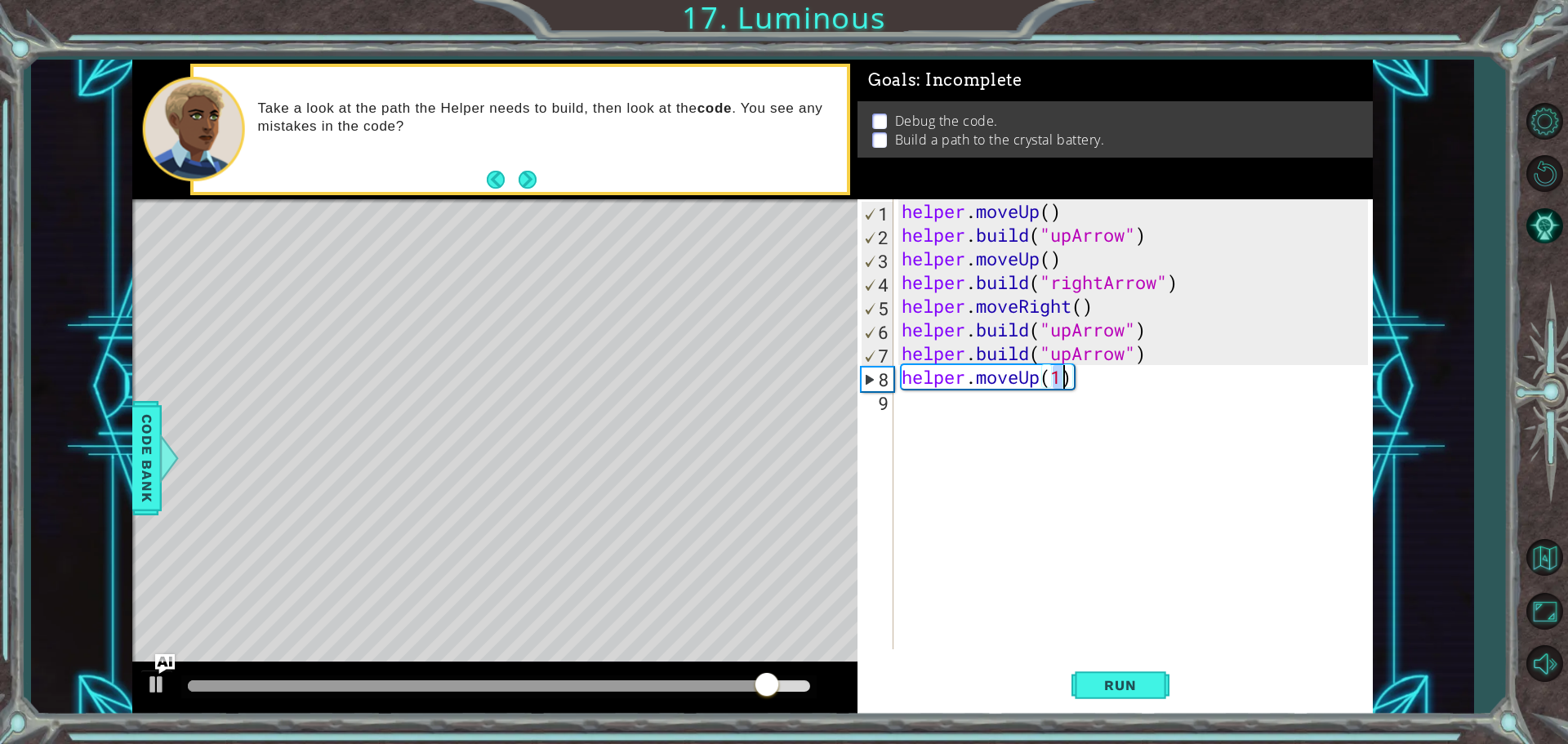
click at [984, 404] on div "helper . moveUp ( ) helper . build ( "upArrow" ) helper . moveUp ( ) helper . b…" at bounding box center [1137, 447] width 478 height 497
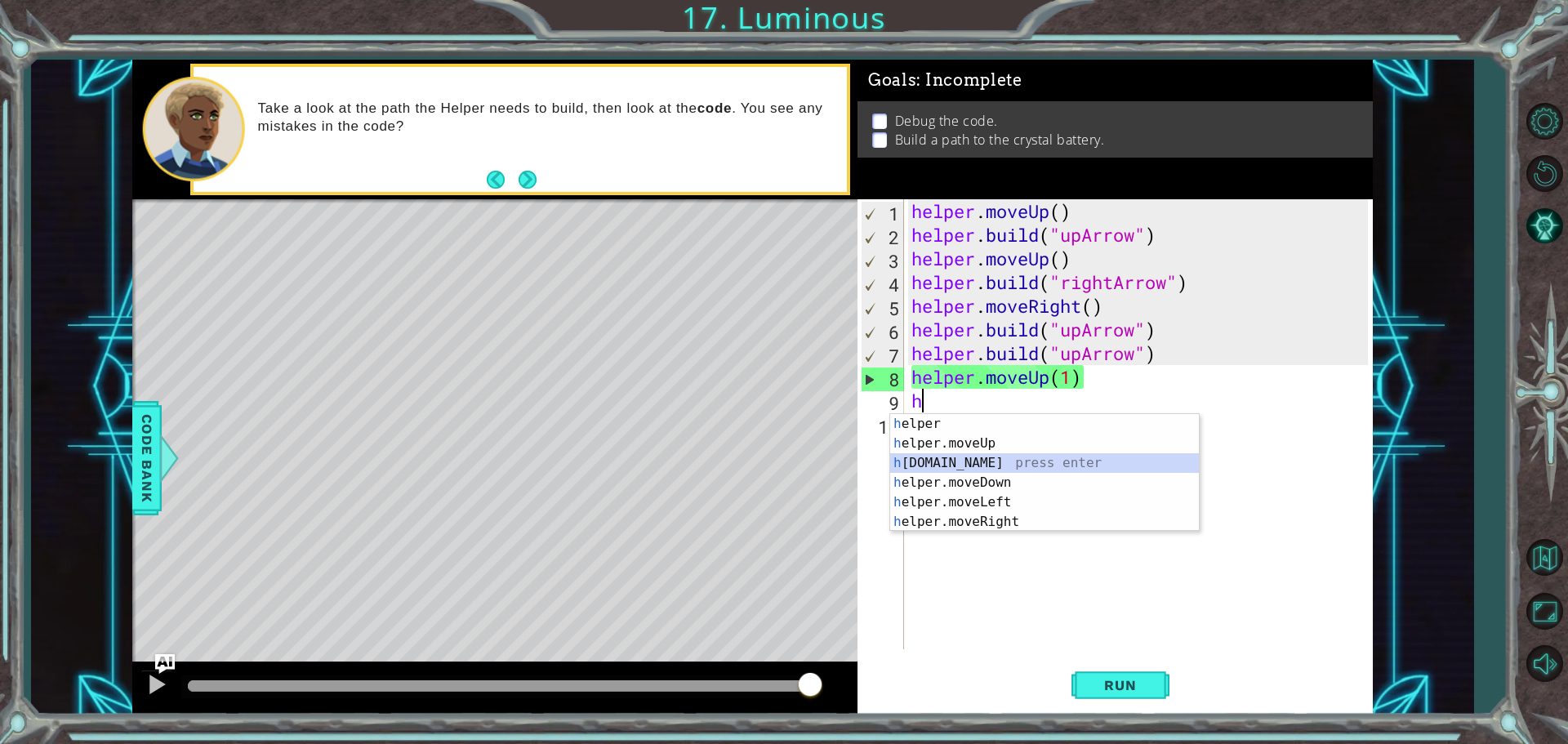
click at [992, 466] on div "h elper press enter h elper.moveUp press enter h [DOMAIN_NAME] press enter h el…" at bounding box center [1044, 492] width 308 height 157
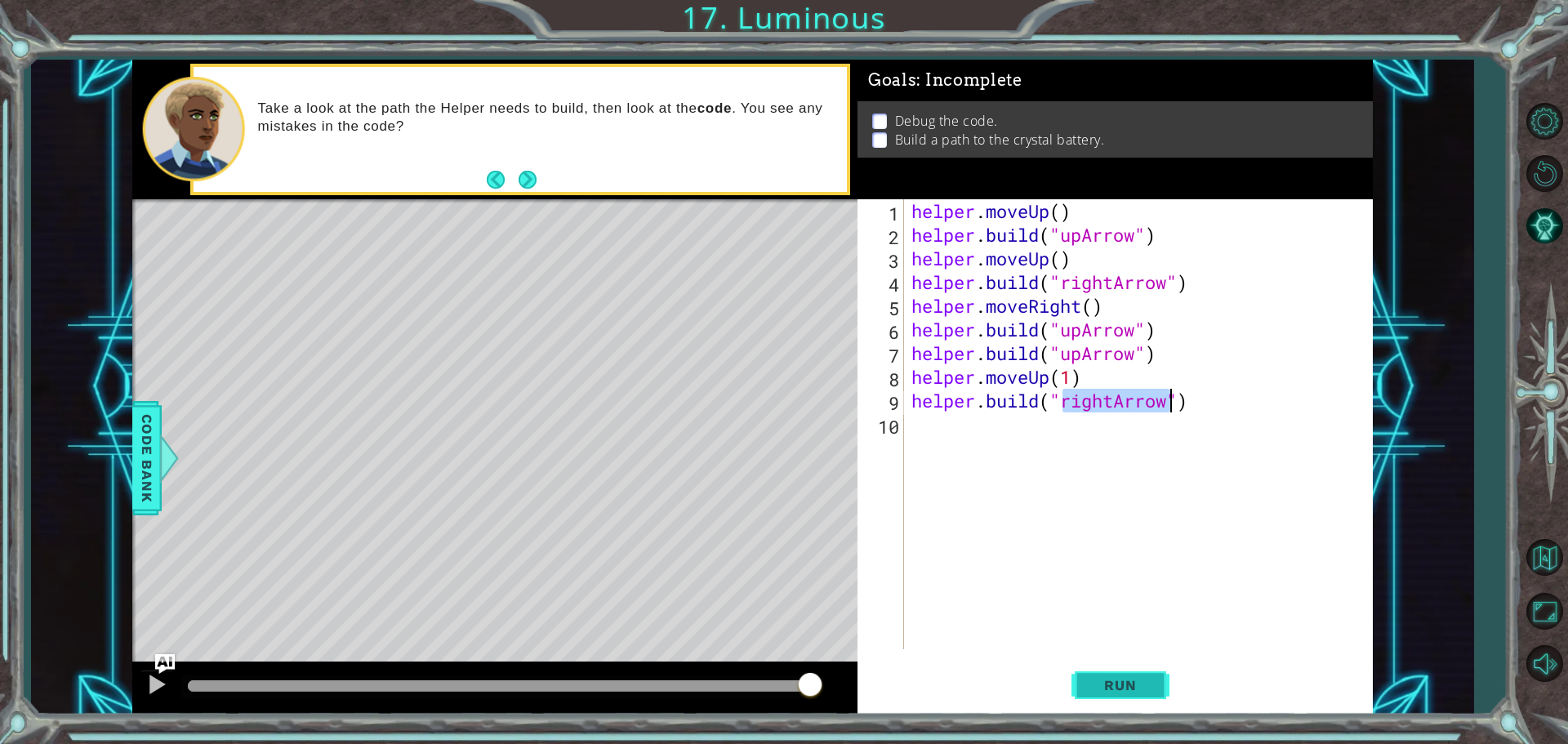
type textarea "[DOMAIN_NAME]("rightArrow")"
click at [1119, 675] on button "Run" at bounding box center [1120, 684] width 98 height 51
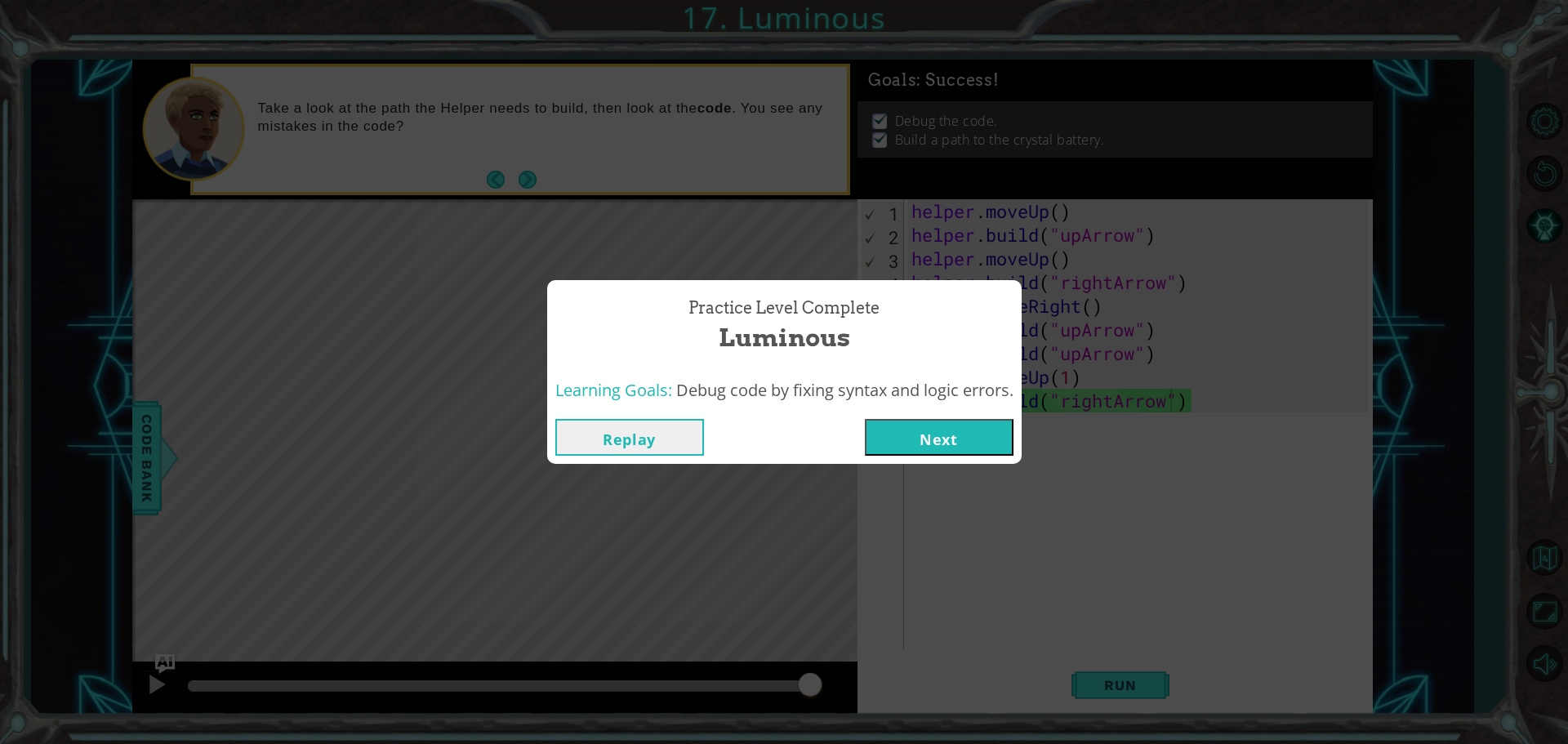
click at [922, 441] on button "Next" at bounding box center [939, 437] width 149 height 36
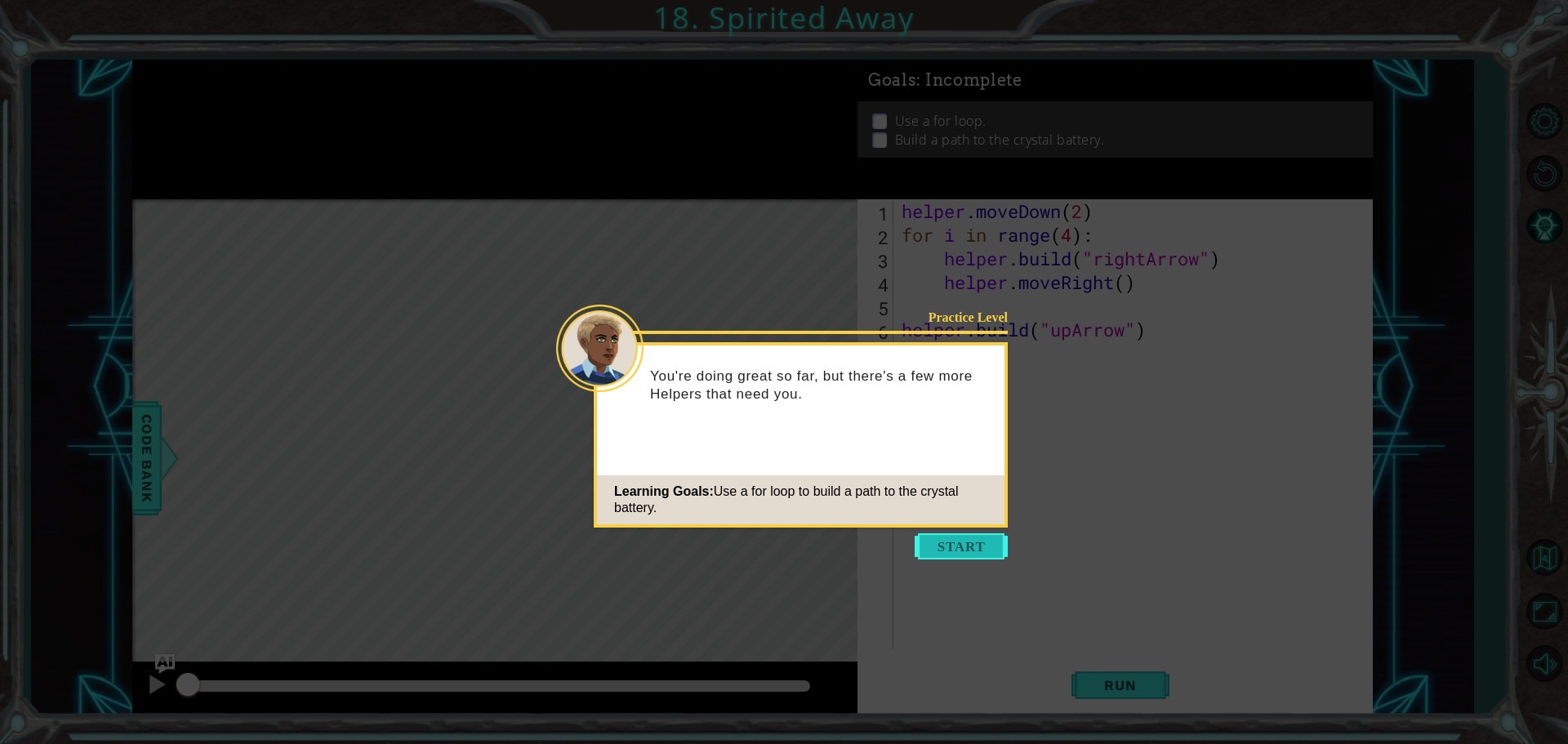
click at [969, 546] on button "Start" at bounding box center [961, 546] width 93 height 26
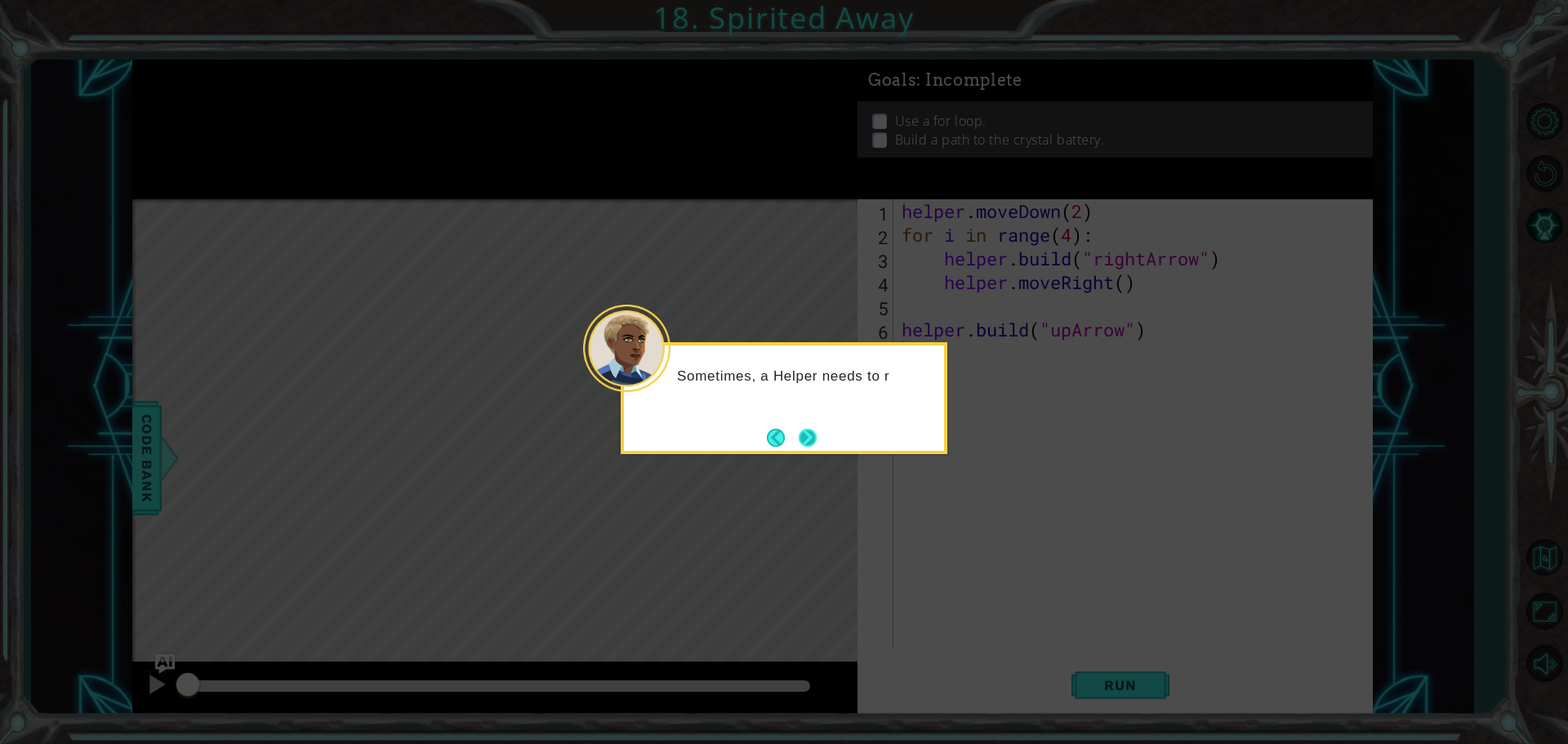
click at [805, 439] on button "Next" at bounding box center [808, 438] width 18 height 18
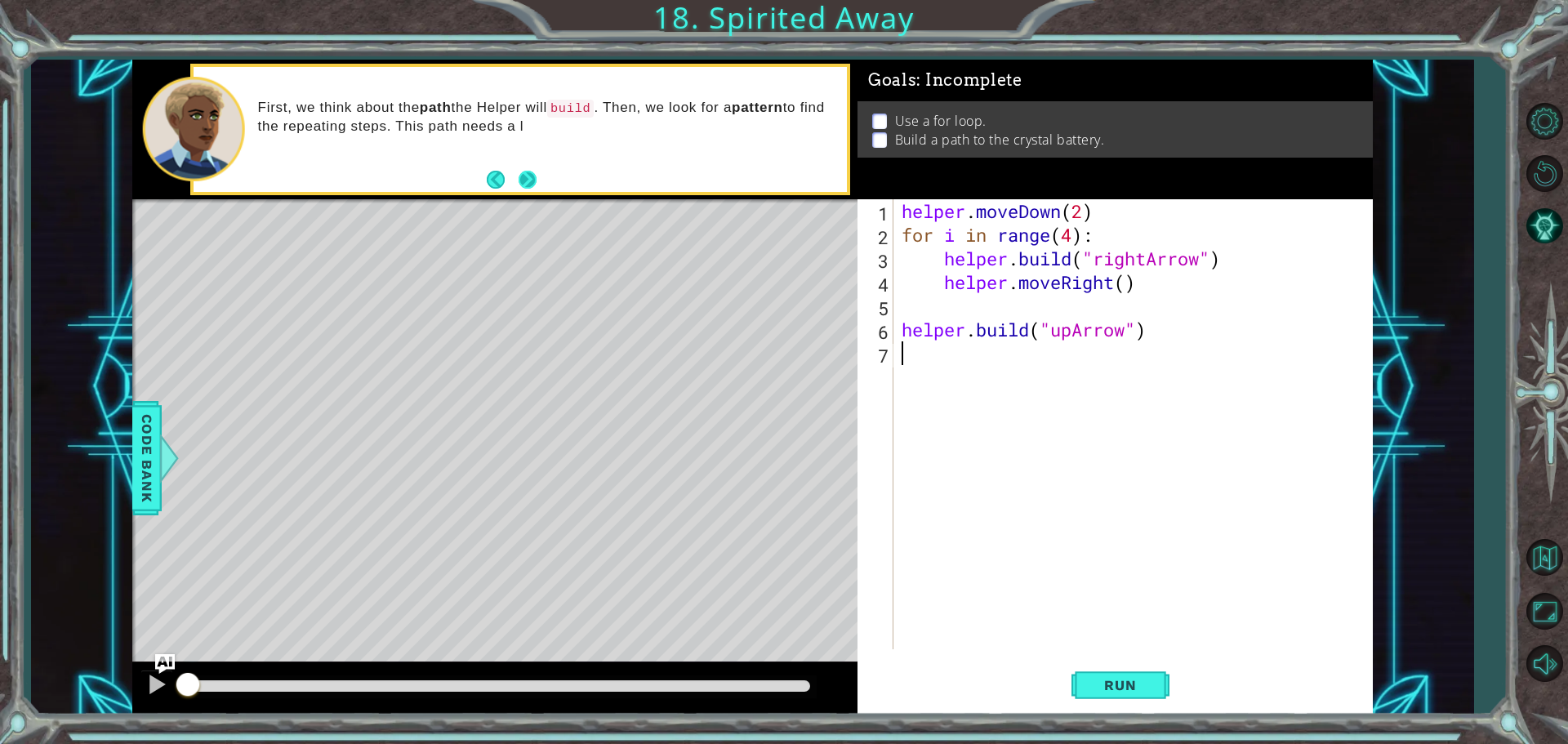
click at [526, 178] on button "Next" at bounding box center [528, 180] width 18 height 18
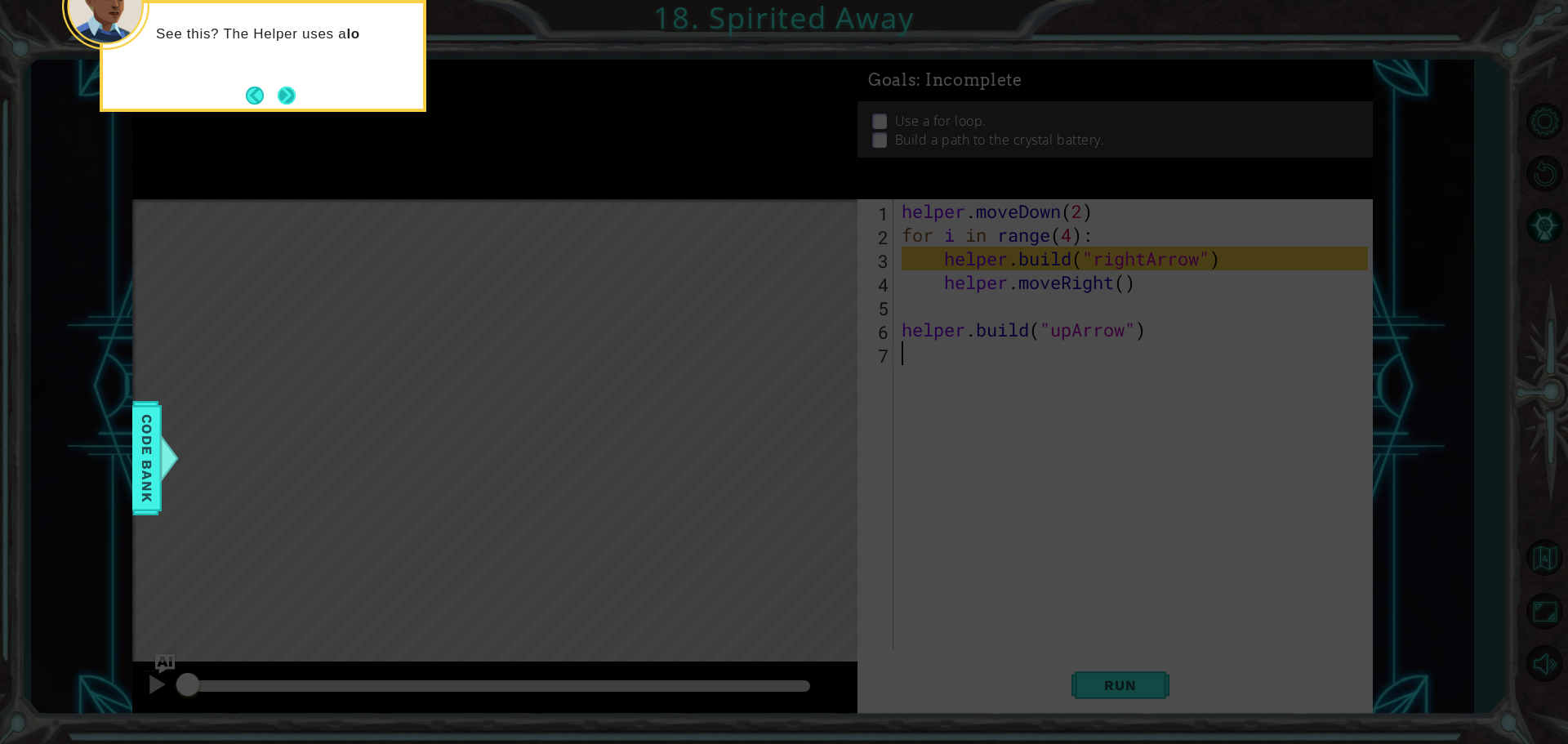
click at [287, 93] on button "Next" at bounding box center [286, 96] width 18 height 18
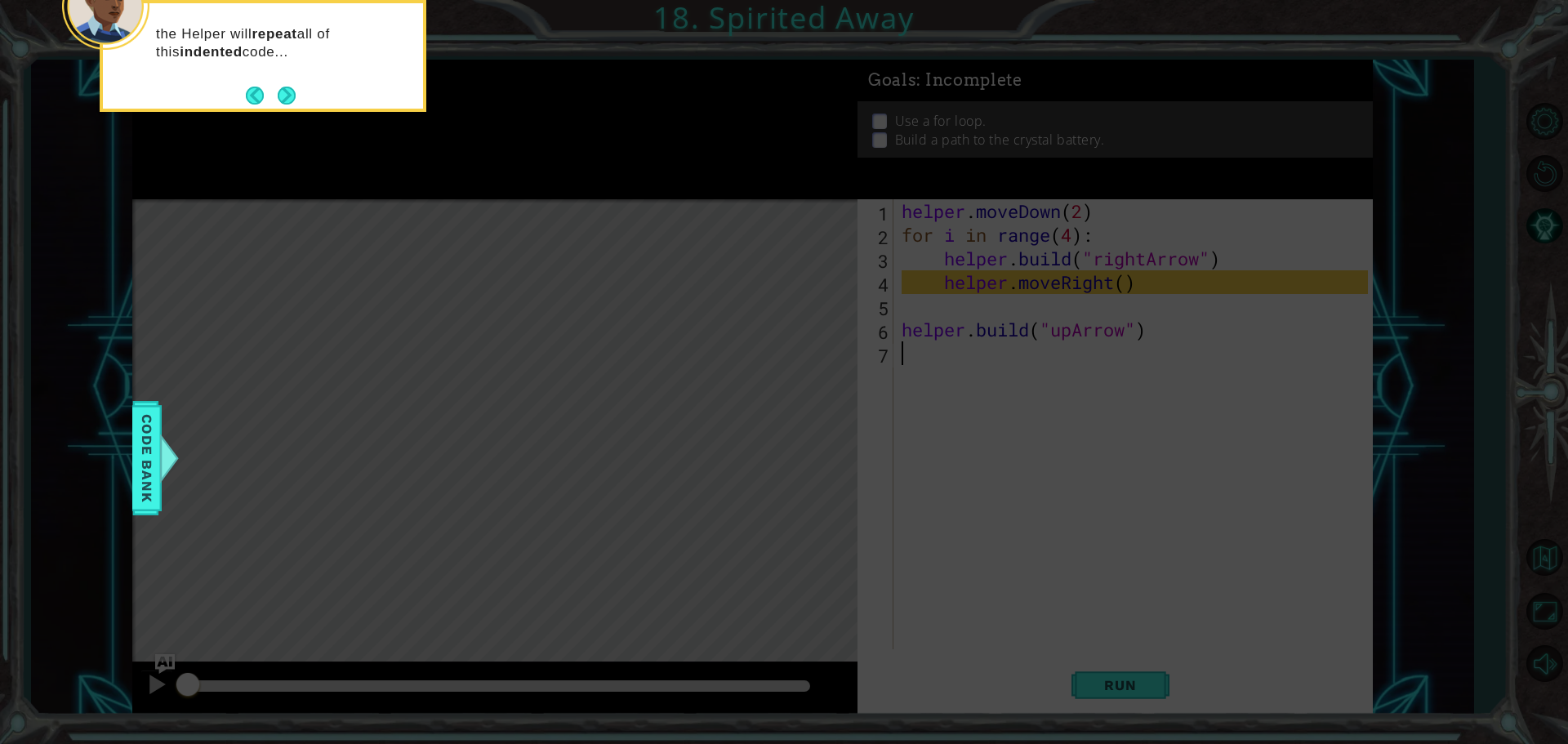
click at [287, 93] on button "Next" at bounding box center [286, 96] width 18 height 18
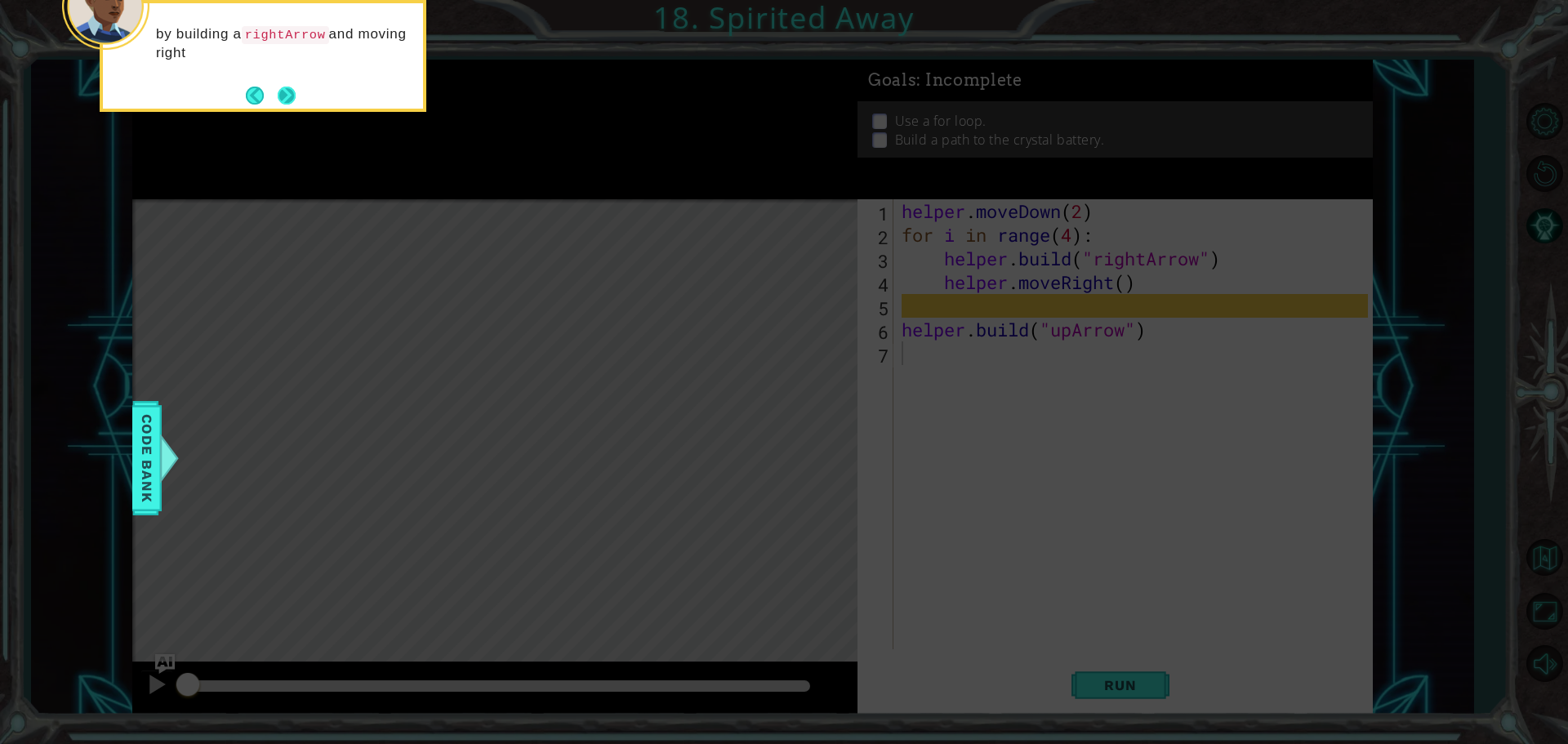
click at [287, 93] on button "Next" at bounding box center [286, 96] width 18 height 18
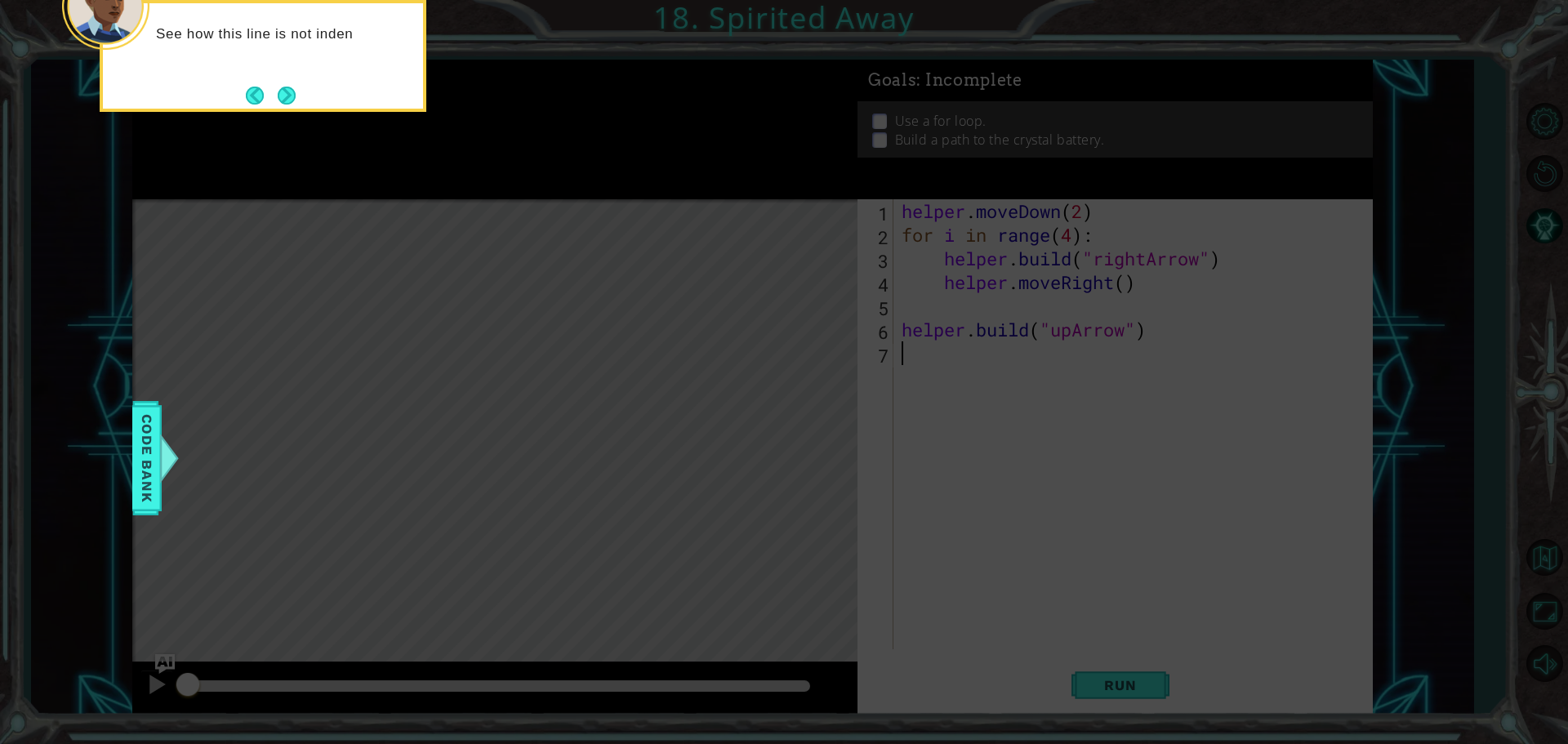
click at [287, 93] on button "Next" at bounding box center [286, 95] width 19 height 19
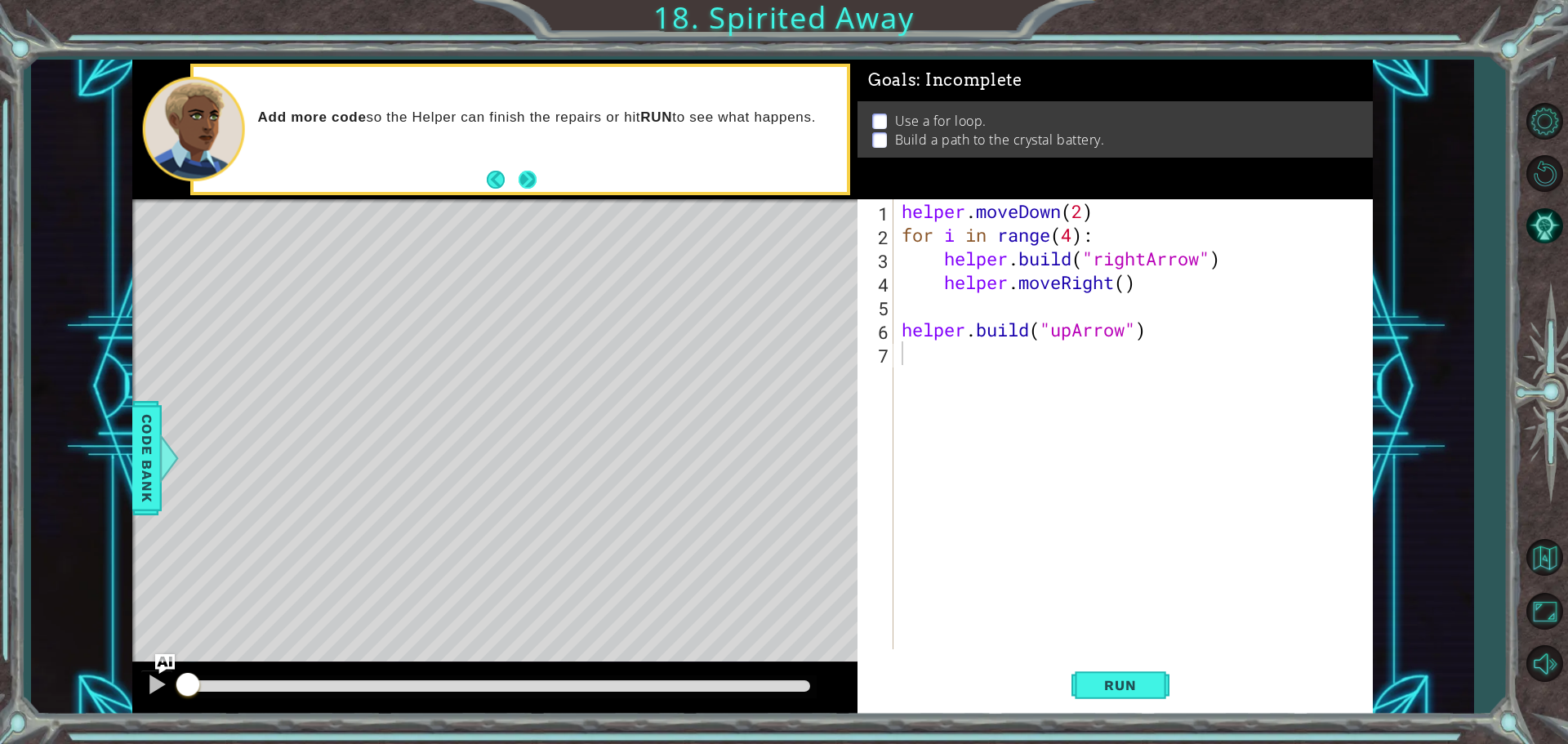
click at [532, 183] on button "Next" at bounding box center [528, 180] width 18 height 18
click at [1122, 682] on span "Run" at bounding box center [1120, 685] width 65 height 16
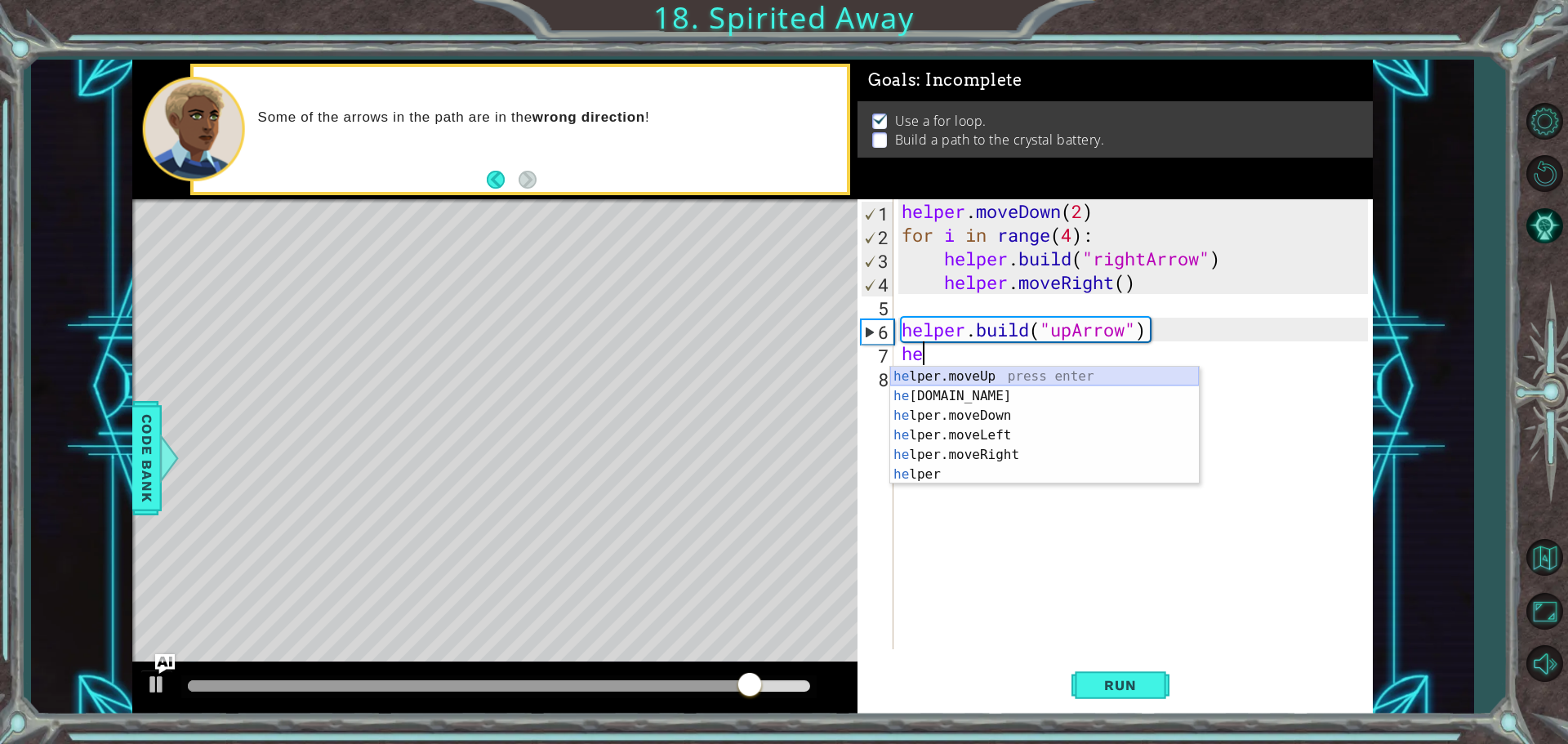
click at [1042, 378] on div "he lper.moveUp press enter he [DOMAIN_NAME] press enter he lper.moveDown press …" at bounding box center [1044, 445] width 308 height 157
type textarea "helper.moveUp(1)"
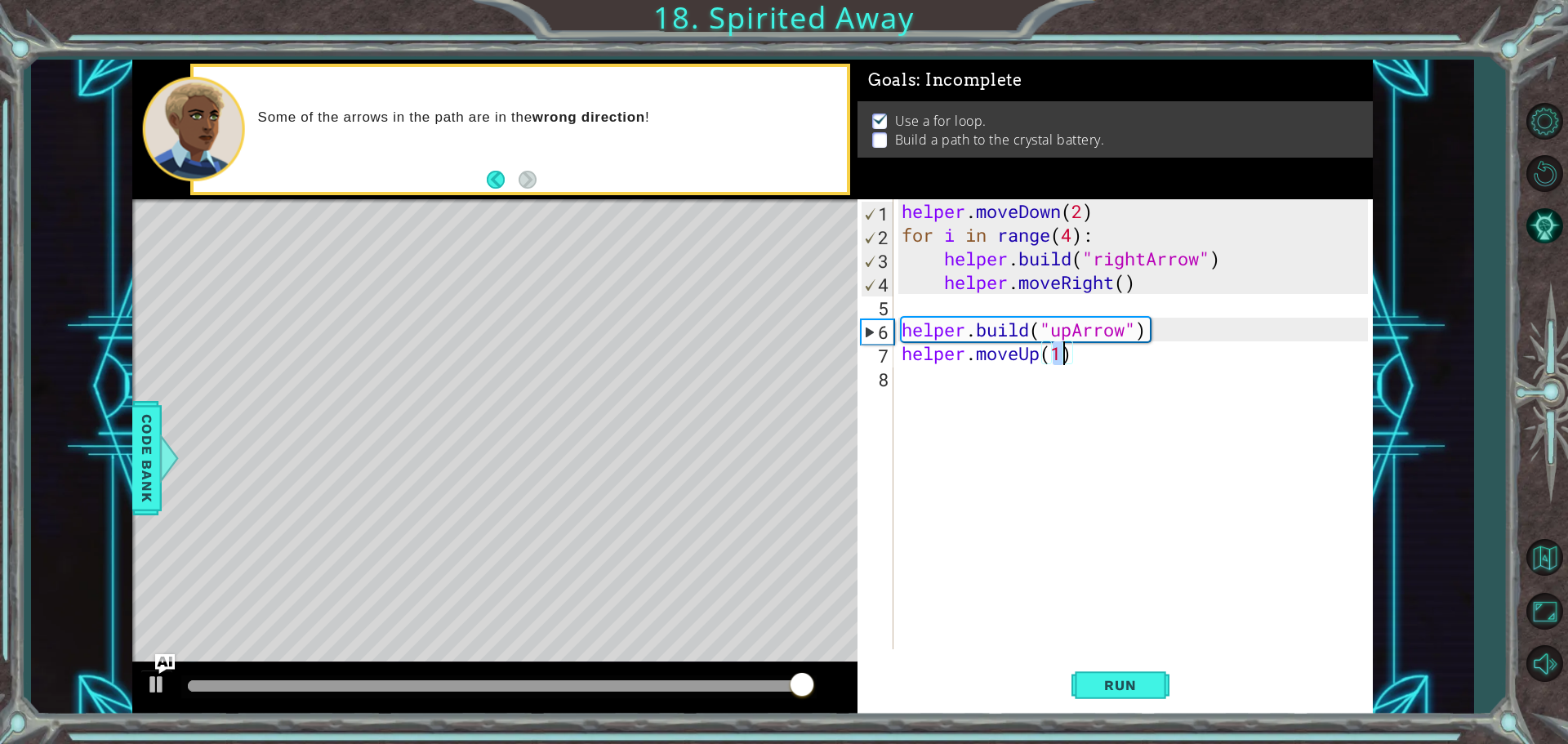
click at [980, 385] on div "helper . moveDown ( 2 ) for i in range ( 4 ) : helper . build ( "rightArrow" ) …" at bounding box center [1137, 447] width 478 height 497
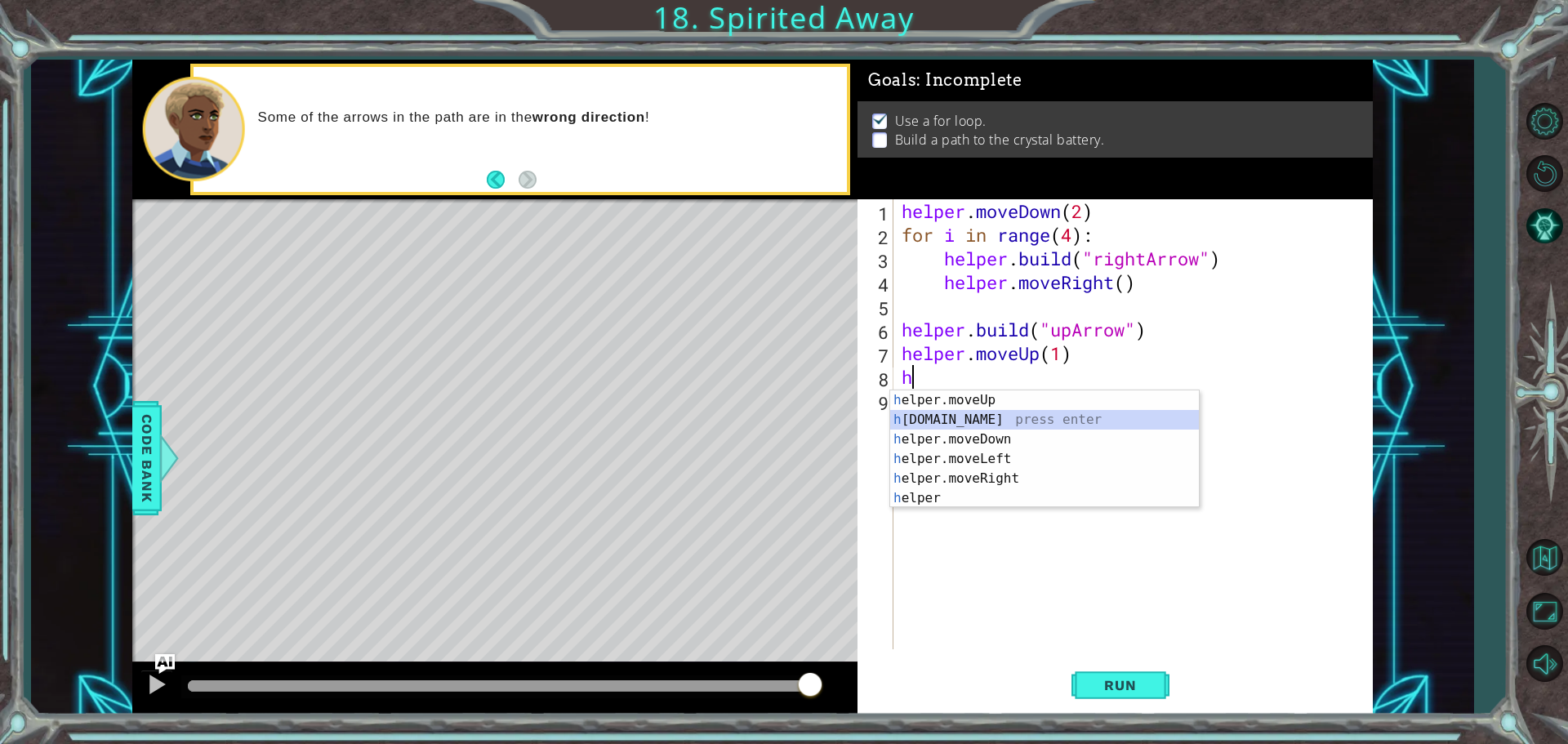
click at [971, 415] on div "h elper.moveUp press enter h [DOMAIN_NAME] press enter h elper.moveDown press e…" at bounding box center [1044, 469] width 308 height 157
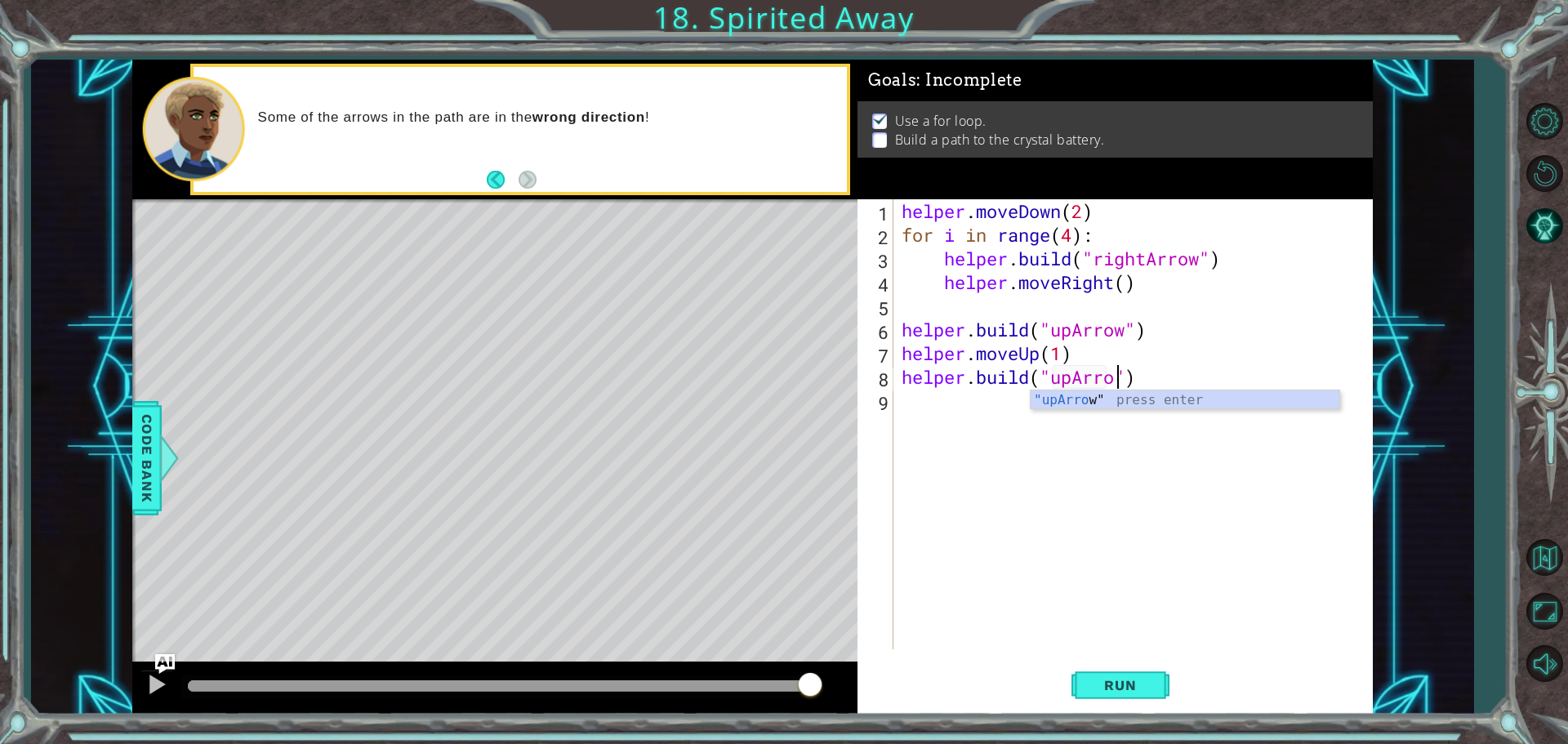
scroll to position [0, 10]
type textarea "[DOMAIN_NAME]("upArrow")"
click at [1136, 668] on button "Run" at bounding box center [1120, 684] width 98 height 51
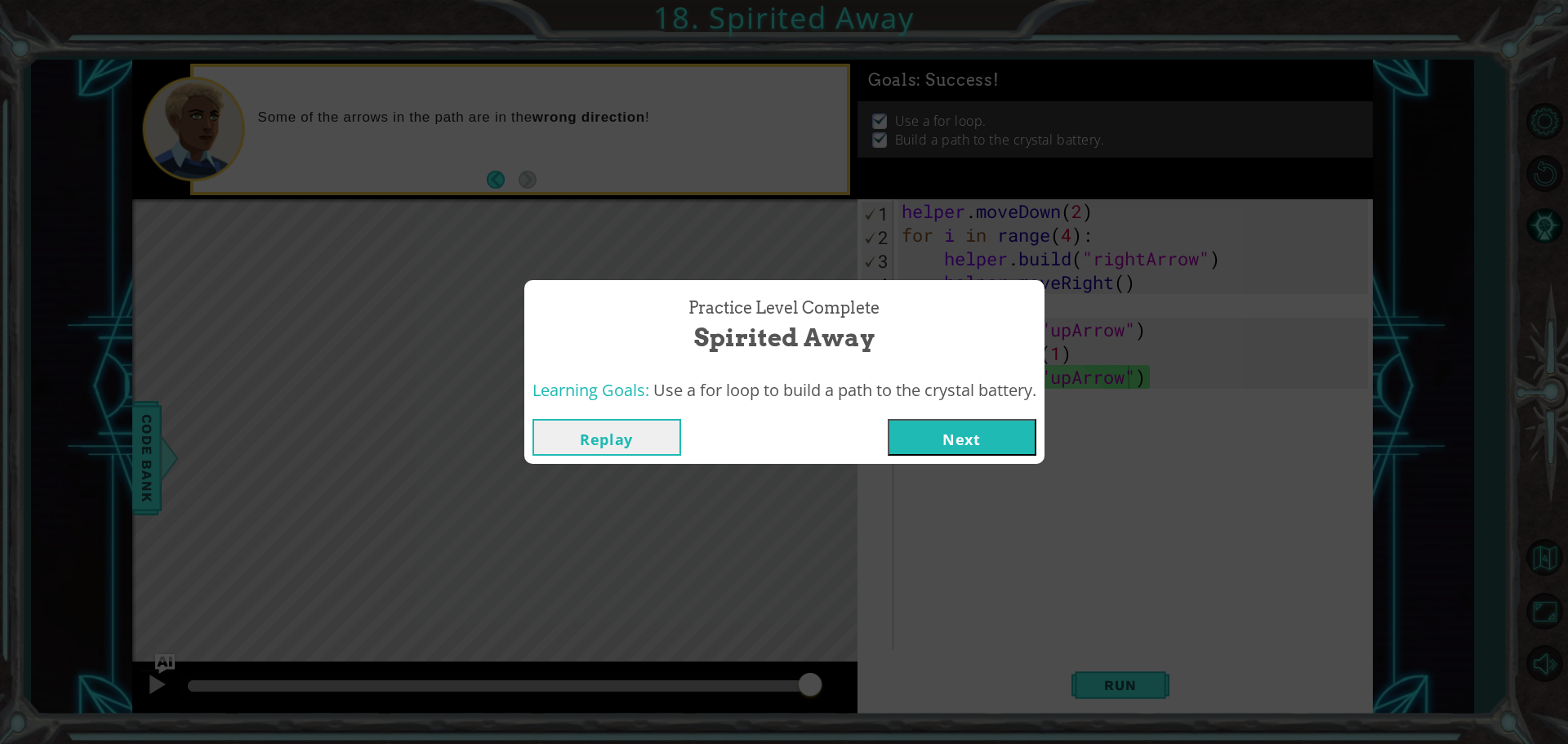
click at [983, 445] on button "Next" at bounding box center [961, 437] width 149 height 36
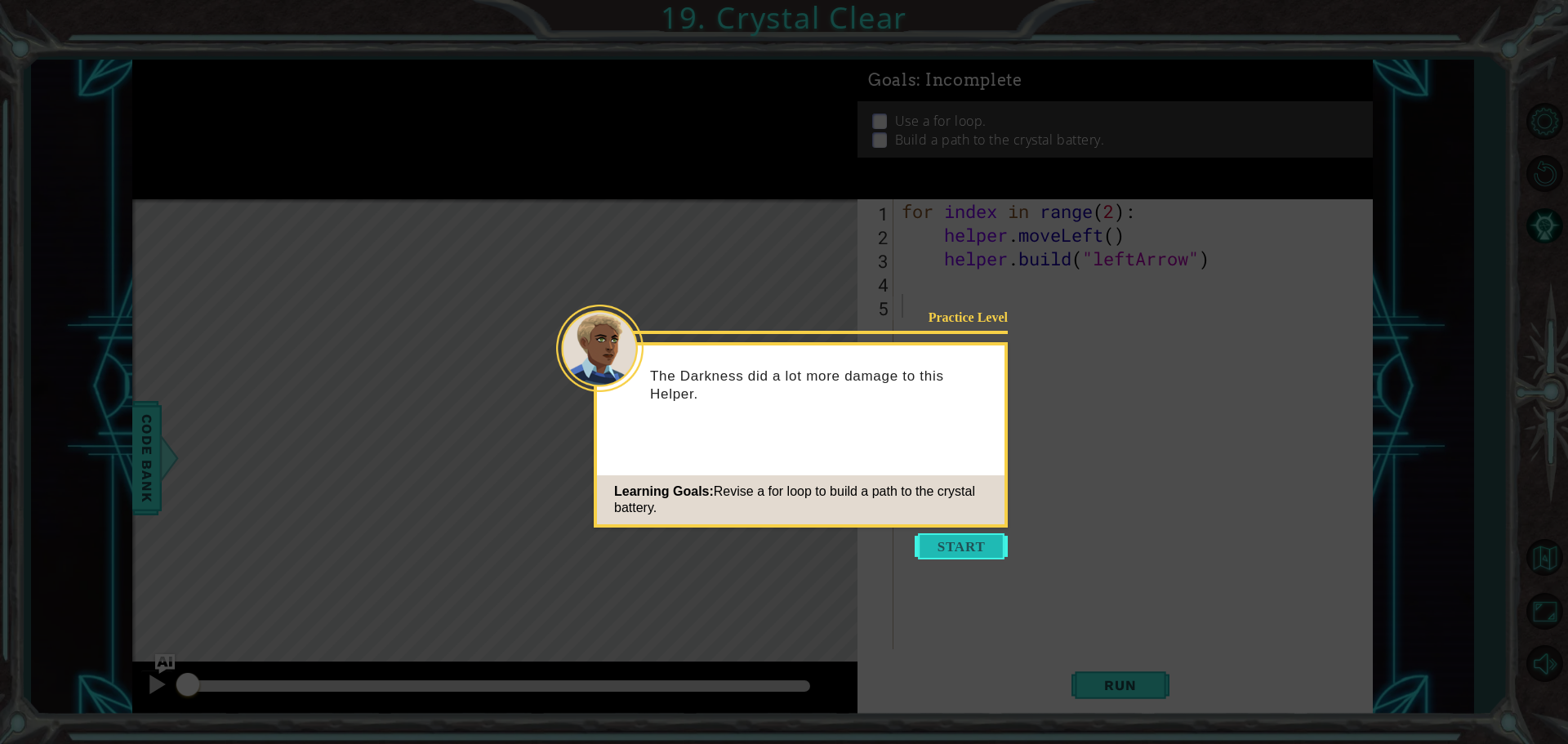
click at [981, 542] on button "Start" at bounding box center [961, 546] width 93 height 26
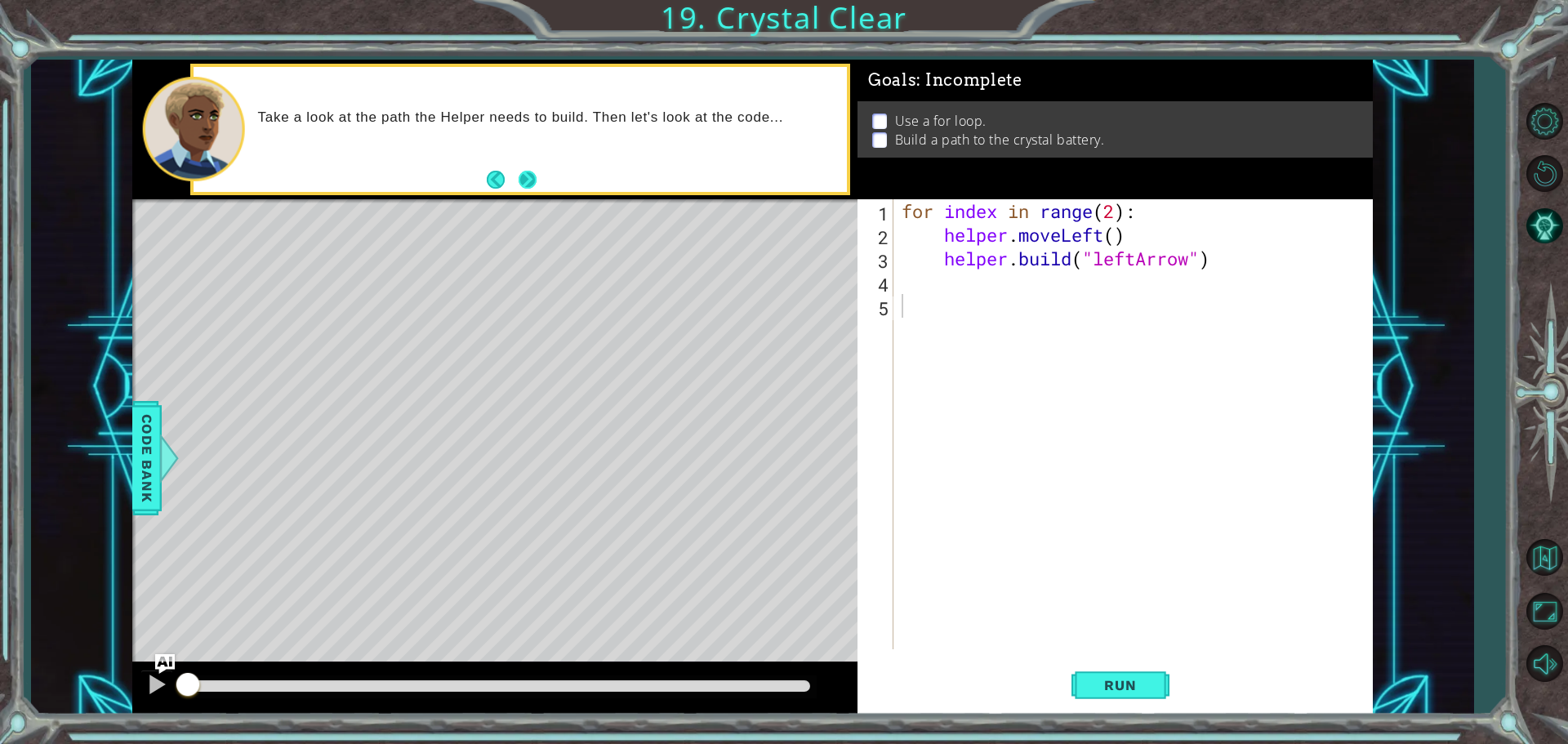
click at [535, 179] on button "Next" at bounding box center [528, 180] width 18 height 18
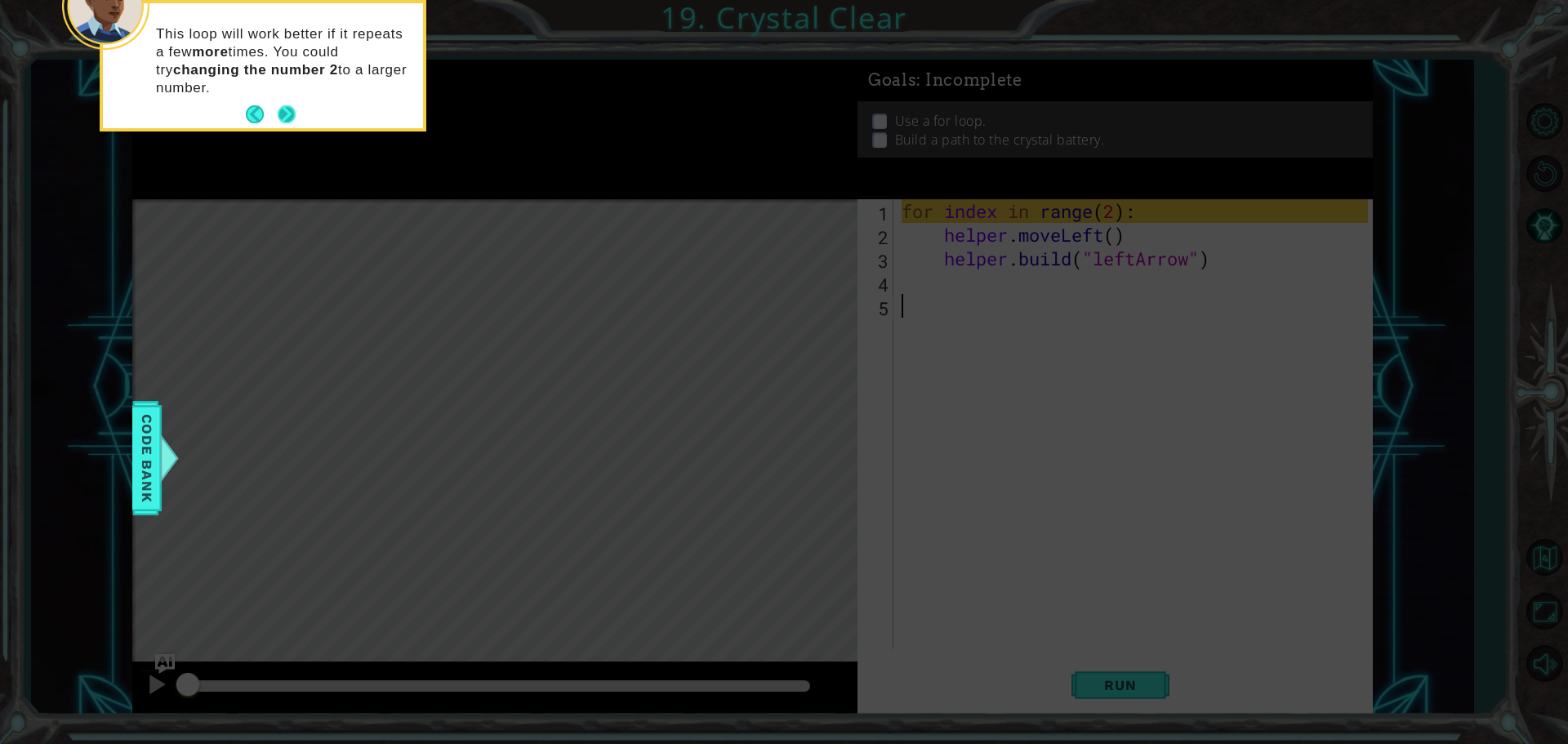
click at [286, 112] on button "Next" at bounding box center [286, 114] width 18 height 18
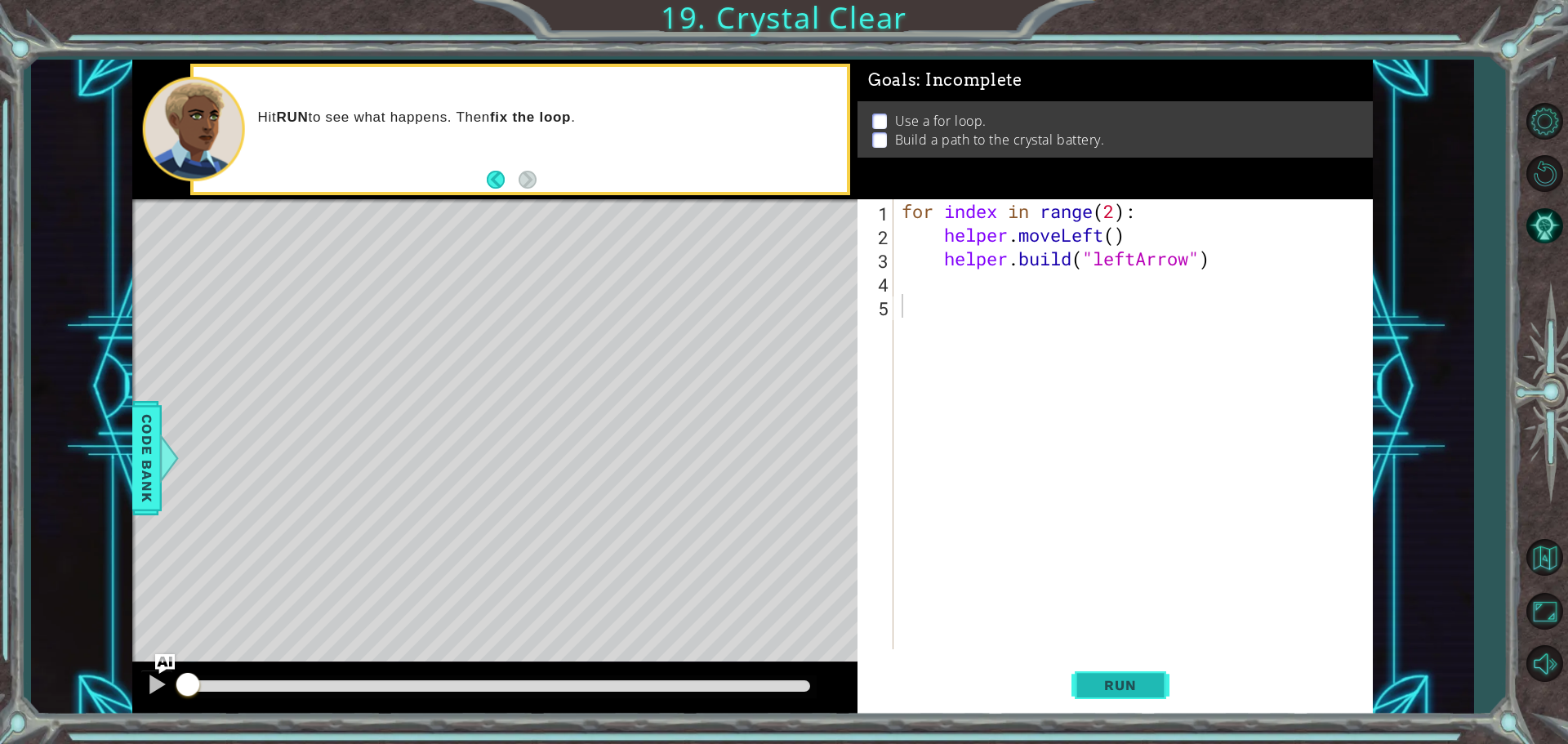
click at [1107, 685] on span "Run" at bounding box center [1120, 685] width 65 height 16
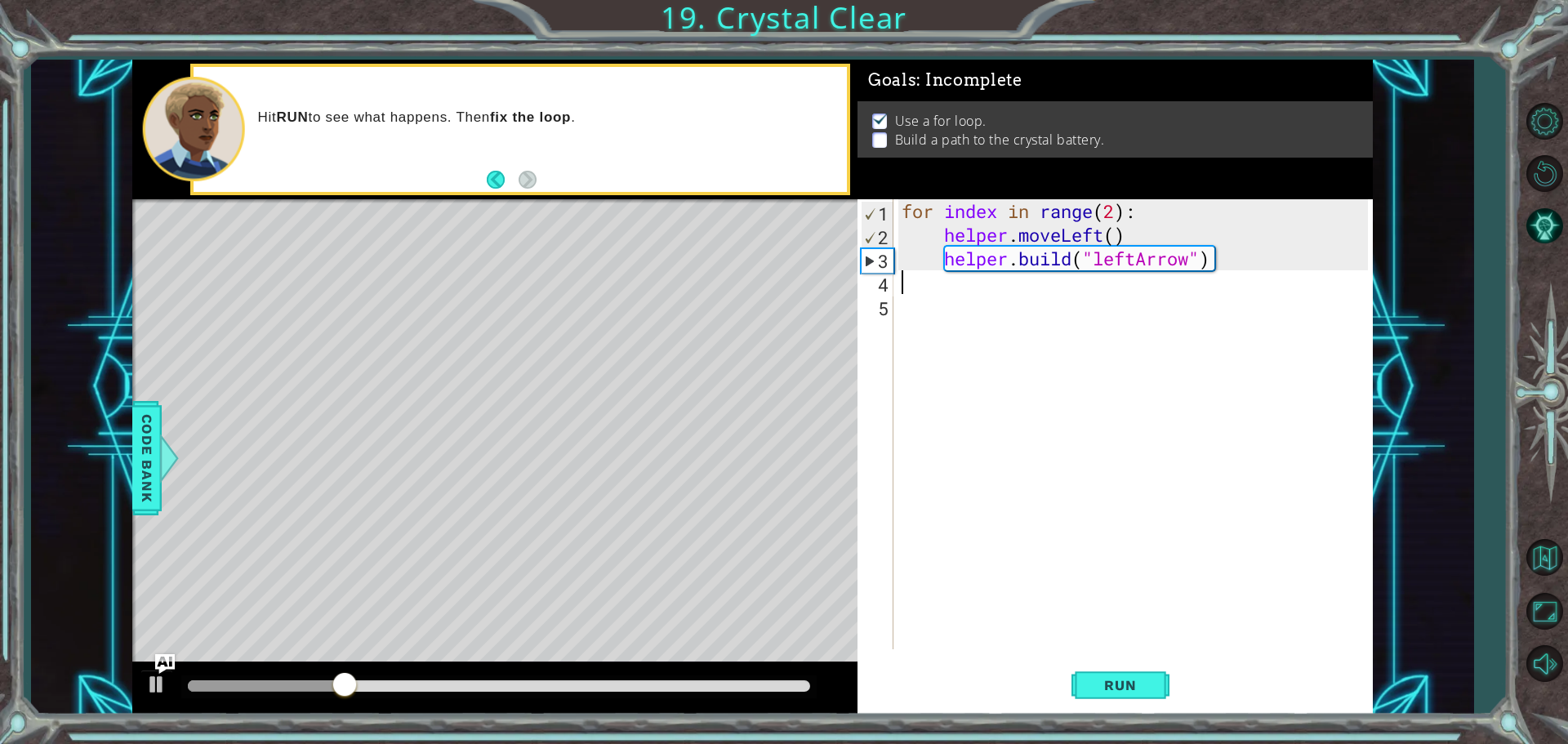
click at [939, 289] on div "for index in range ( 2 ) : helper . moveLeft ( ) helper . build ( "leftArrow" )" at bounding box center [1137, 447] width 478 height 497
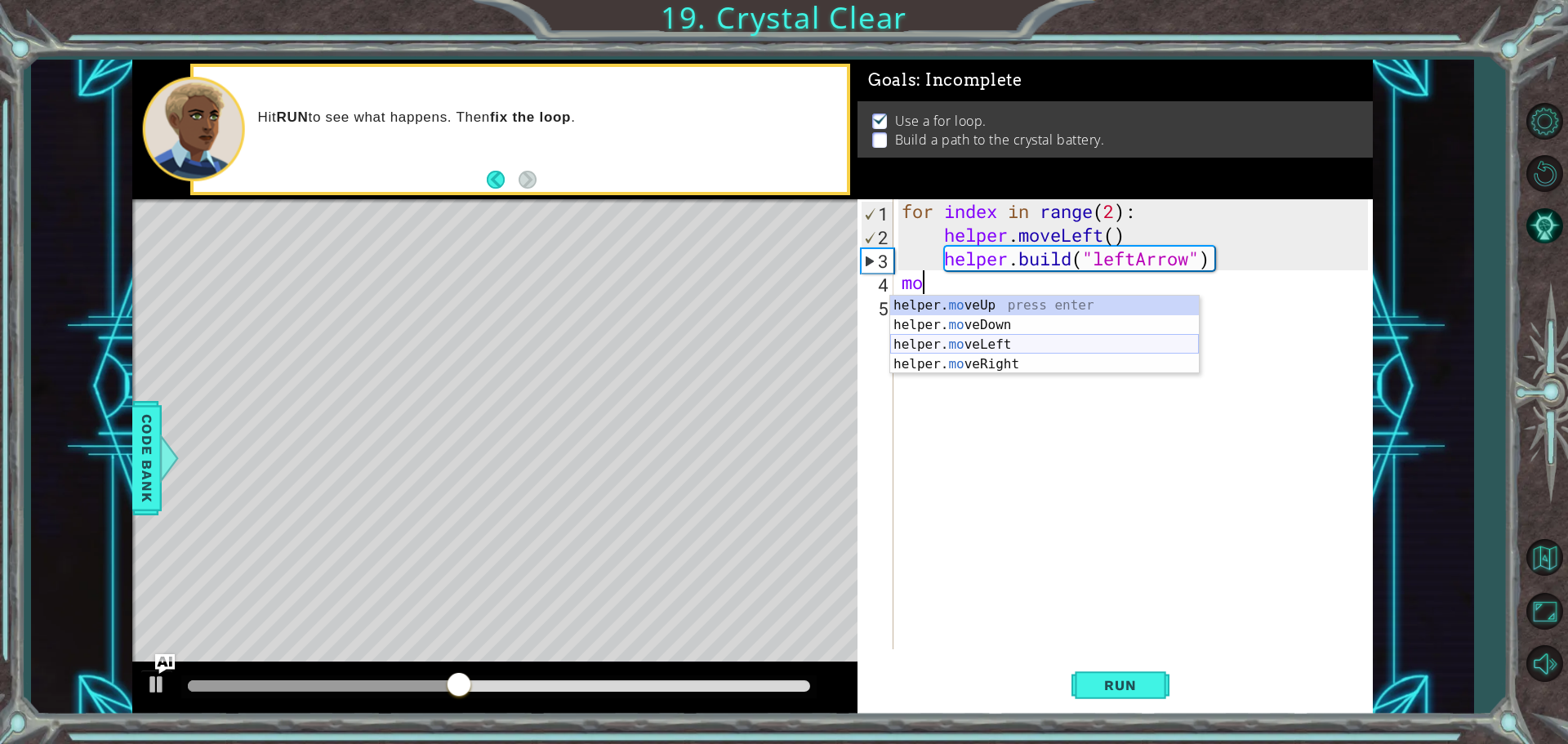
click at [971, 346] on div "helper. mo veUp press enter helper. mo veDown press enter helper. mo veLeft pre…" at bounding box center [1044, 354] width 308 height 118
type textarea "helper.moveLeft(1)"
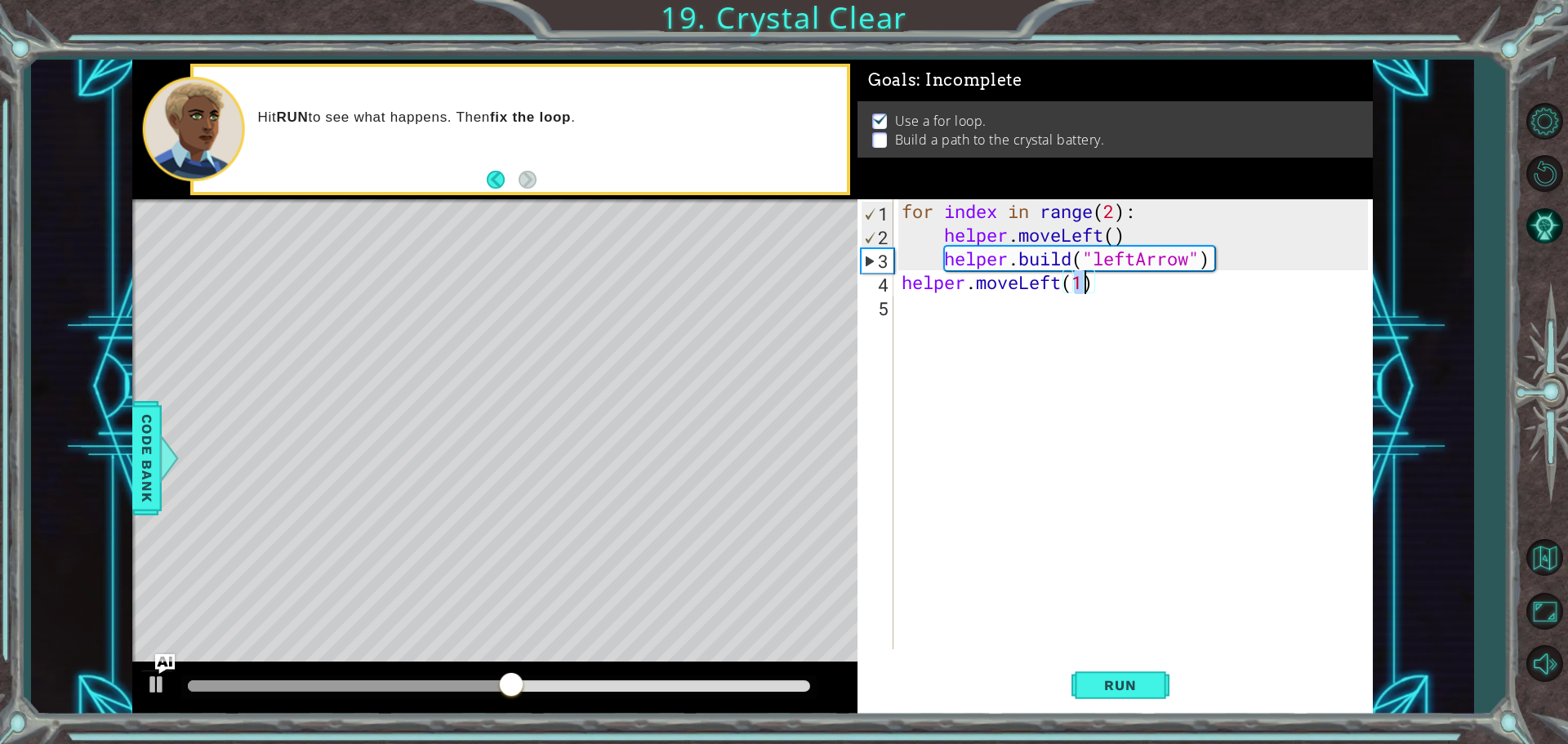
click at [968, 308] on div "for index in range ( 2 ) : helper . moveLeft ( ) helper . build ( "leftArrow" )…" at bounding box center [1137, 447] width 478 height 497
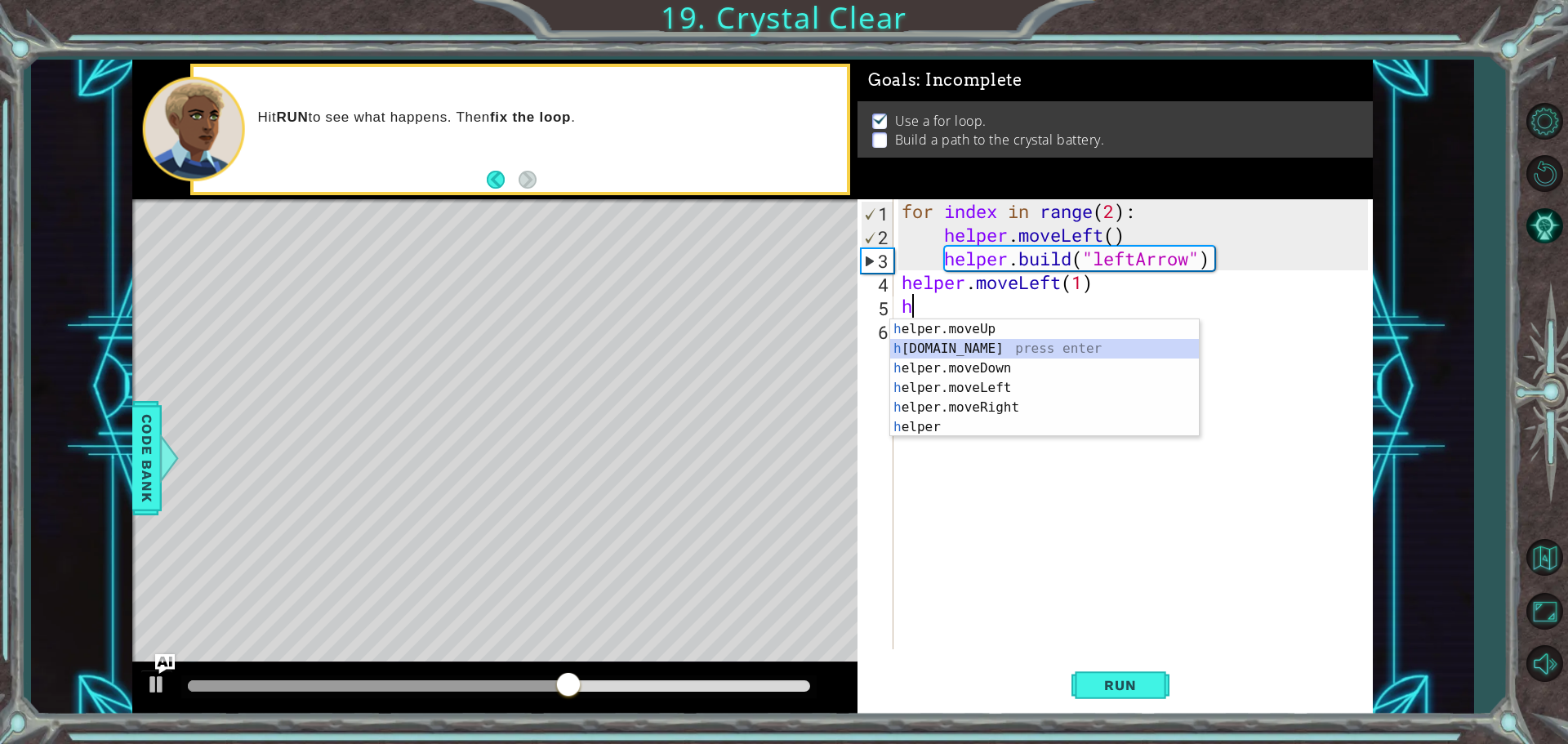
click at [978, 352] on div "h elper.moveUp press enter h [DOMAIN_NAME] press enter h elper.moveDown press e…" at bounding box center [1044, 398] width 308 height 157
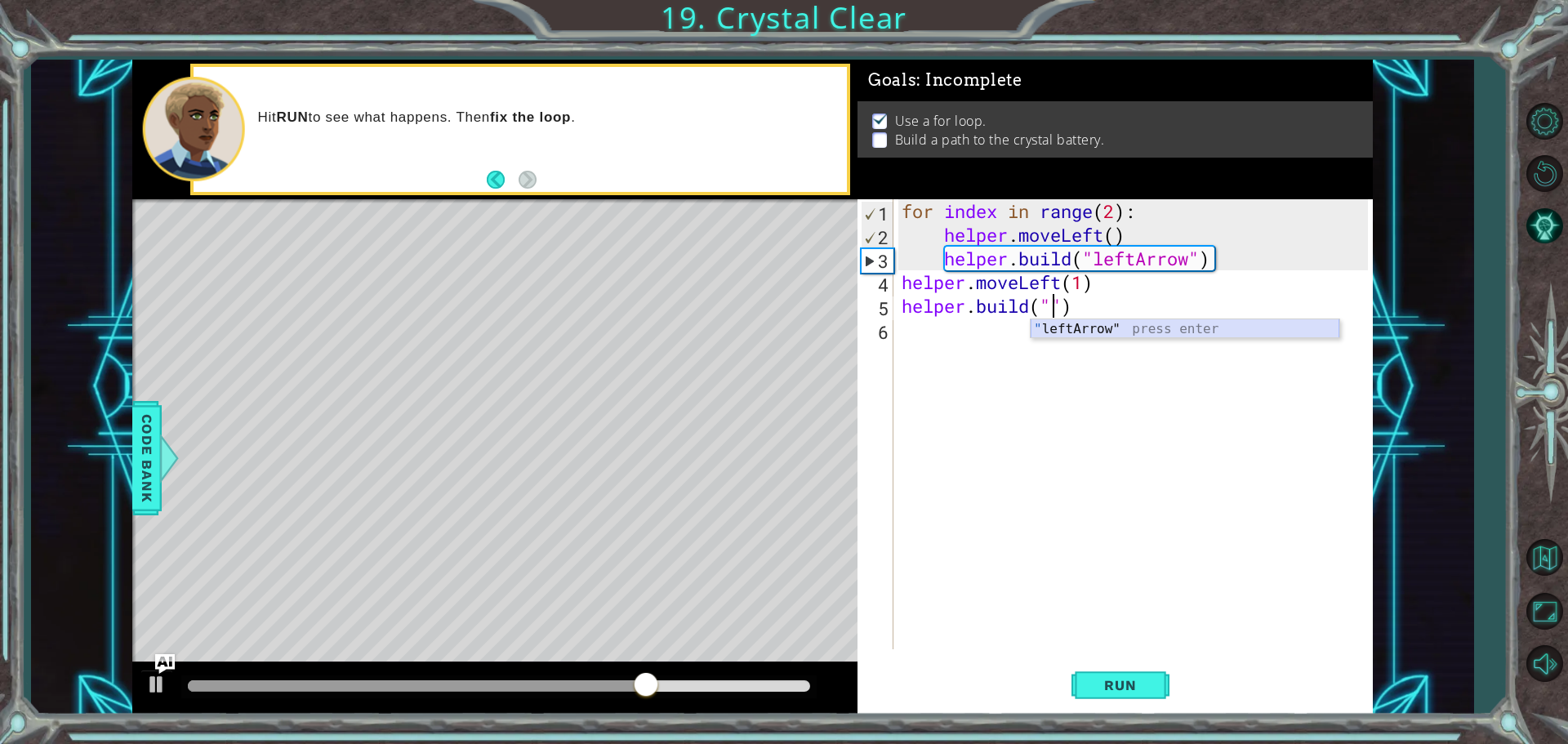
click at [1054, 329] on div "" leftArrow" press enter" at bounding box center [1185, 348] width 308 height 58
type textarea "[DOMAIN_NAME]("leftArrow")"
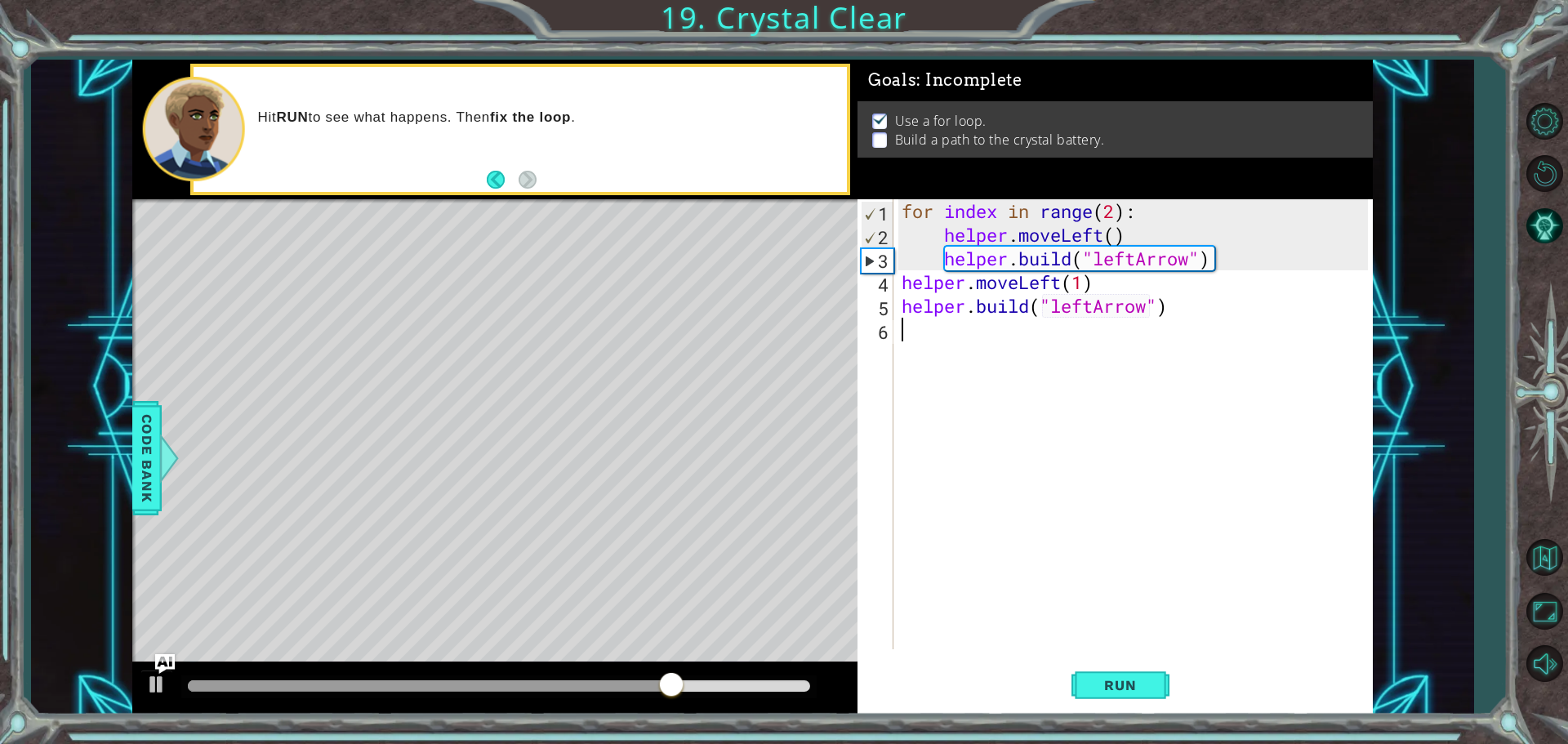
click at [946, 336] on div "for index in range ( 2 ) : helper . moveLeft ( ) helper . build ( "leftArrow" )…" at bounding box center [1137, 447] width 478 height 497
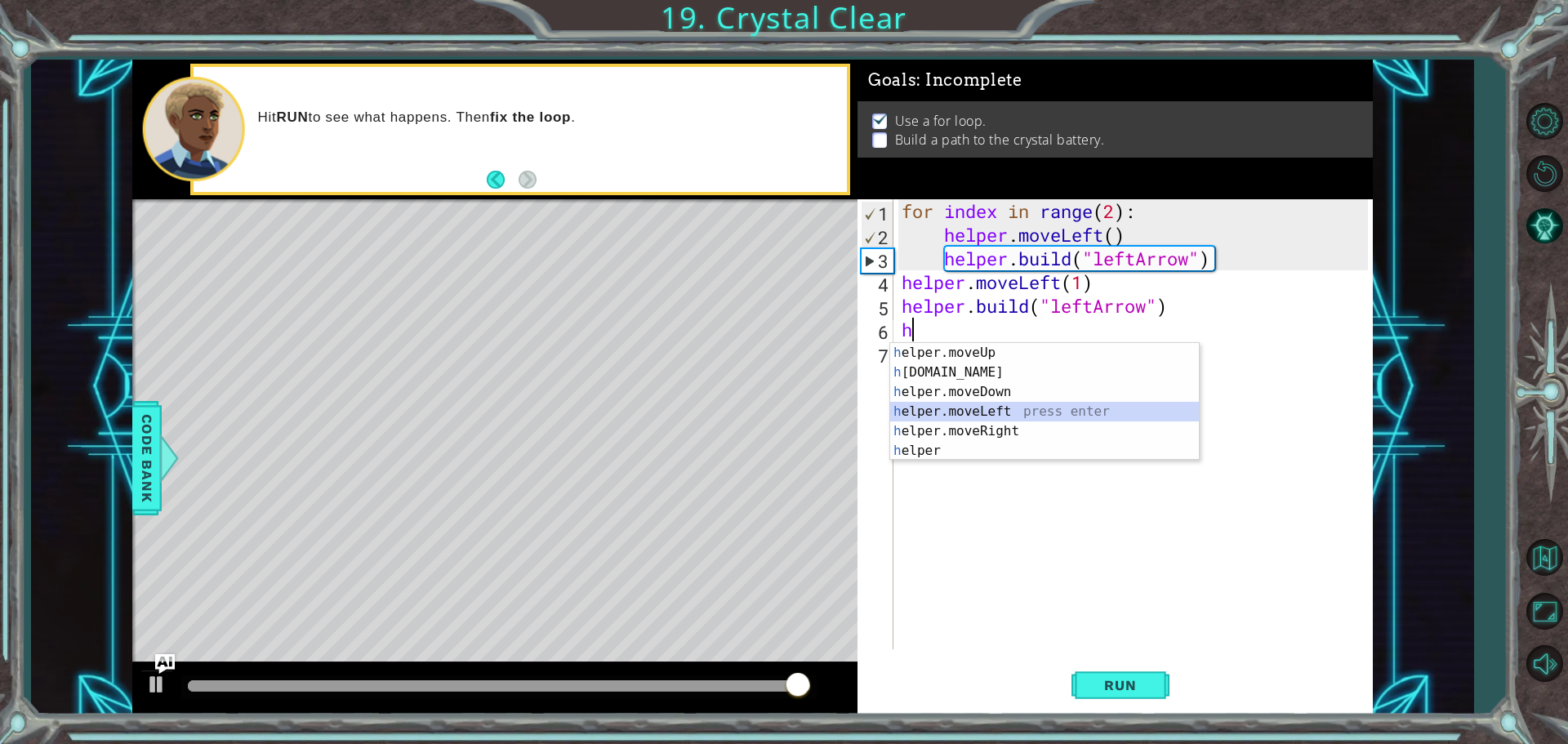
click at [1005, 408] on div "h elper.moveUp press enter h [DOMAIN_NAME] press enter h elper.moveDown press e…" at bounding box center [1044, 421] width 308 height 157
type textarea "helper.moveLeft(1)"
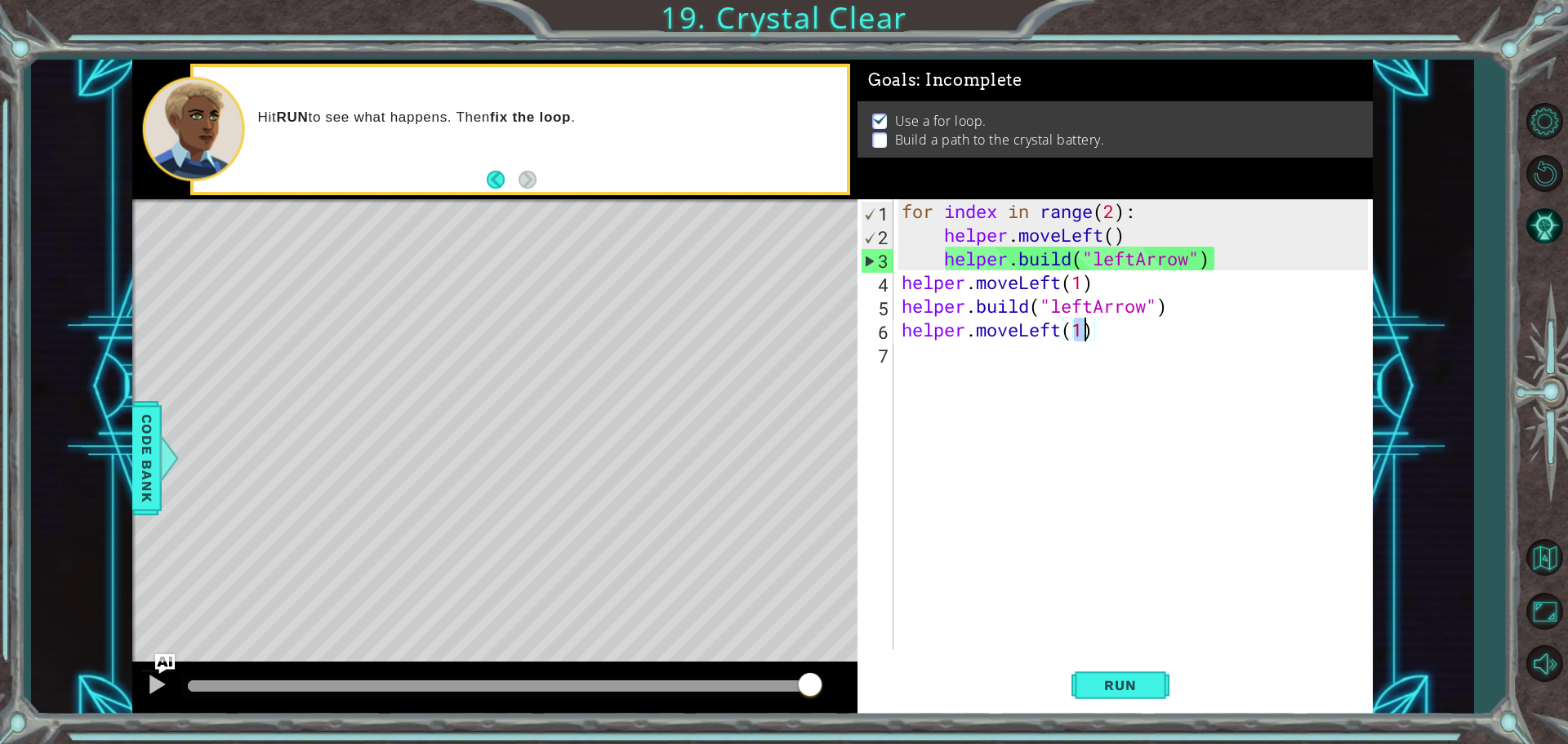
click at [963, 367] on div "for index in range ( 2 ) : helper . moveLeft ( ) helper . build ( "leftArrow" )…" at bounding box center [1137, 447] width 478 height 497
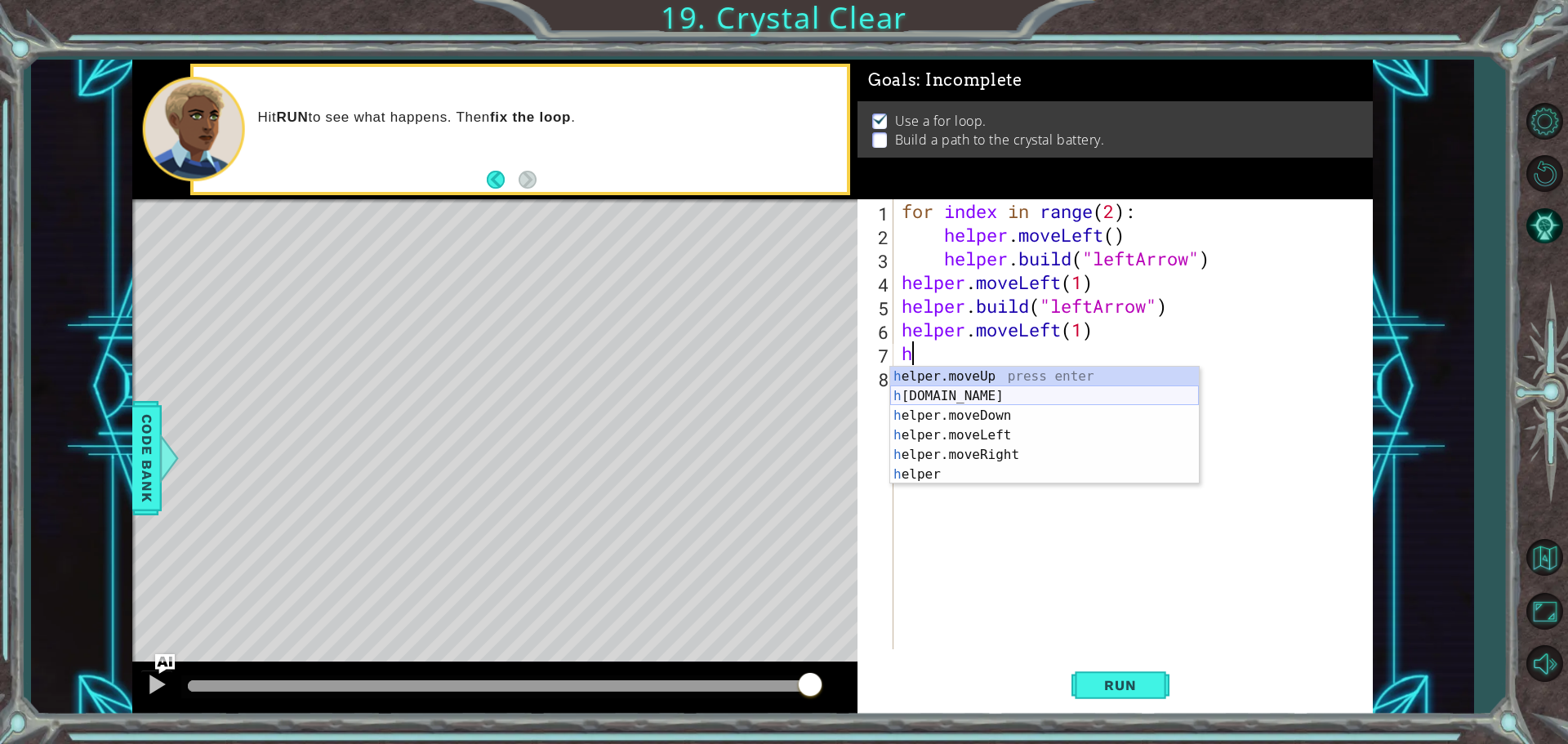
click at [981, 388] on div "h elper.moveUp press enter h [DOMAIN_NAME] press enter h elper.moveDown press e…" at bounding box center [1044, 445] width 308 height 157
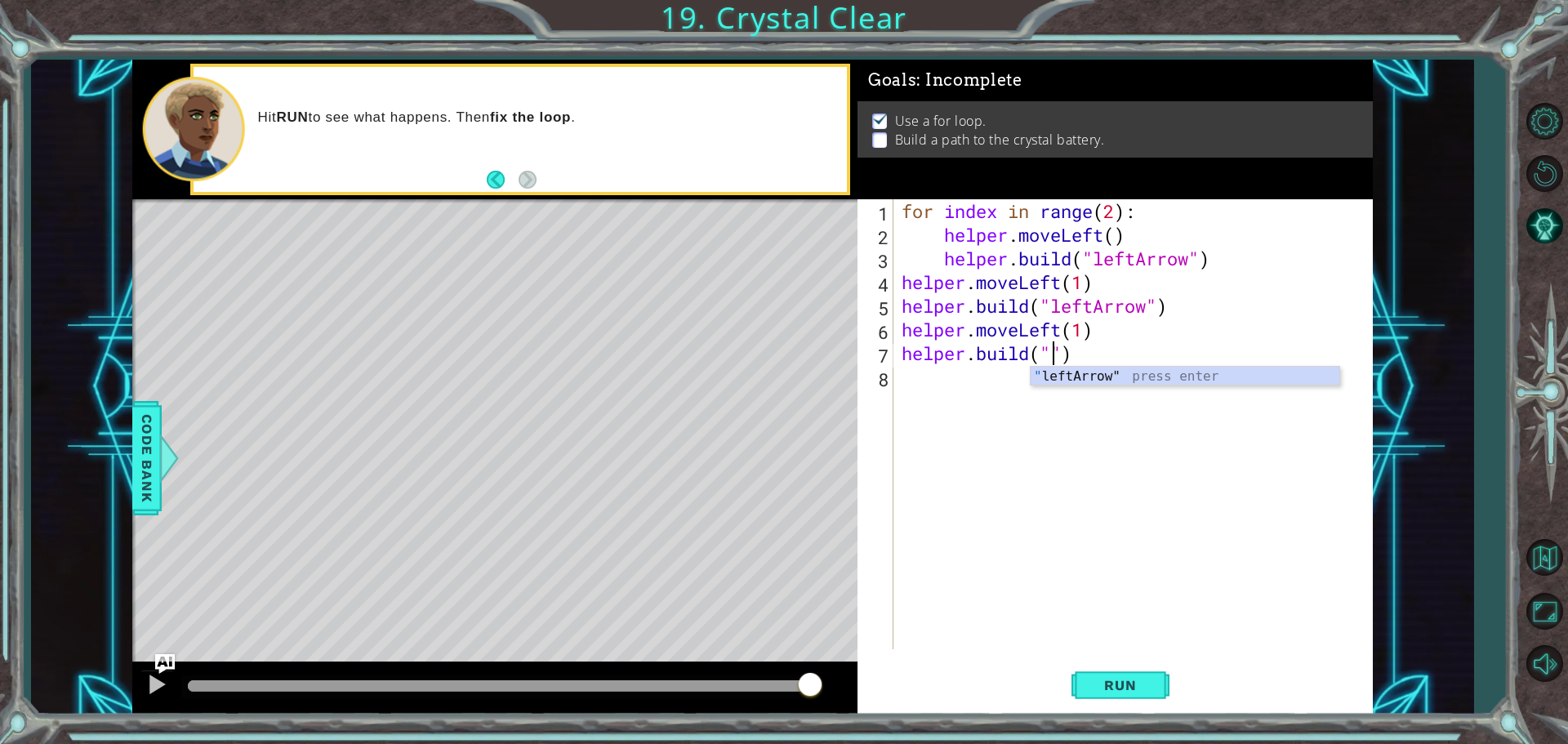
scroll to position [0, 7]
click at [1073, 379] on div ""l eftArrow" press enter" at bounding box center [1185, 396] width 308 height 58
type textarea "[DOMAIN_NAME]("leftArrow")"
click at [968, 376] on div "for index in range ( 2 ) : helper . moveLeft ( ) helper . build ( "leftArrow" )…" at bounding box center [1137, 447] width 478 height 497
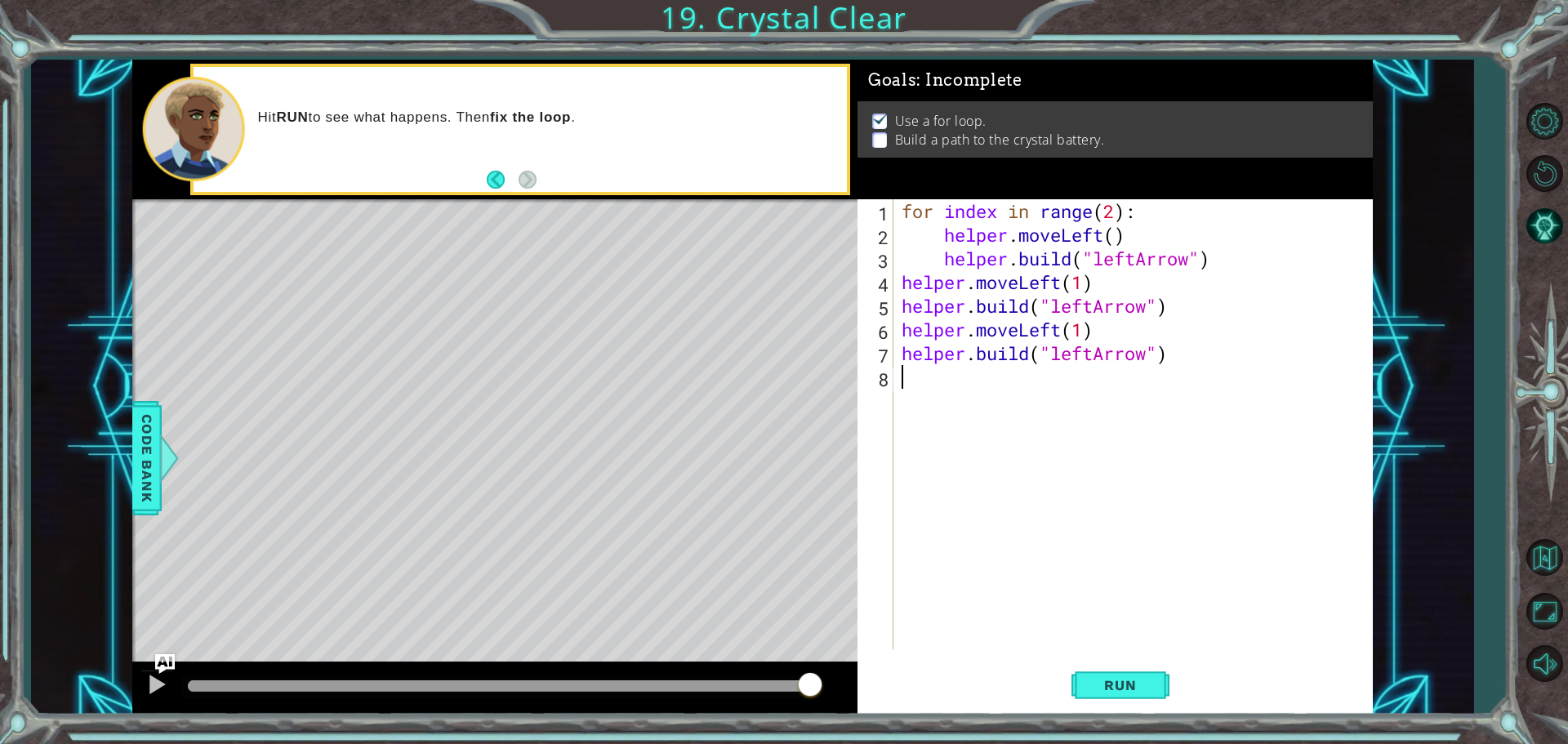
type textarea "j"
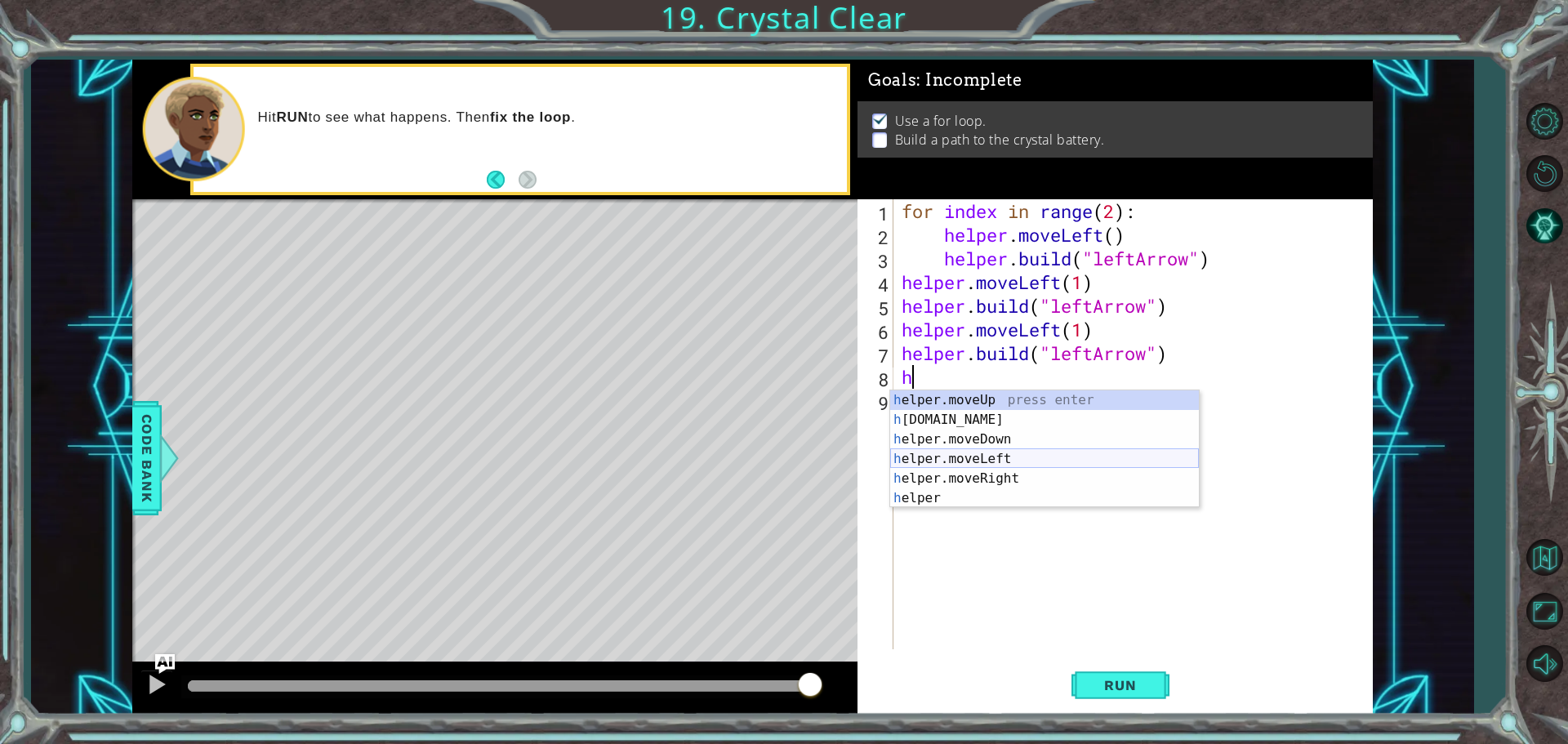
click at [1015, 459] on div "h elper.moveUp press enter h [DOMAIN_NAME] press enter h elper.moveDown press e…" at bounding box center [1044, 469] width 308 height 157
type textarea "helper.moveLeft(1)"
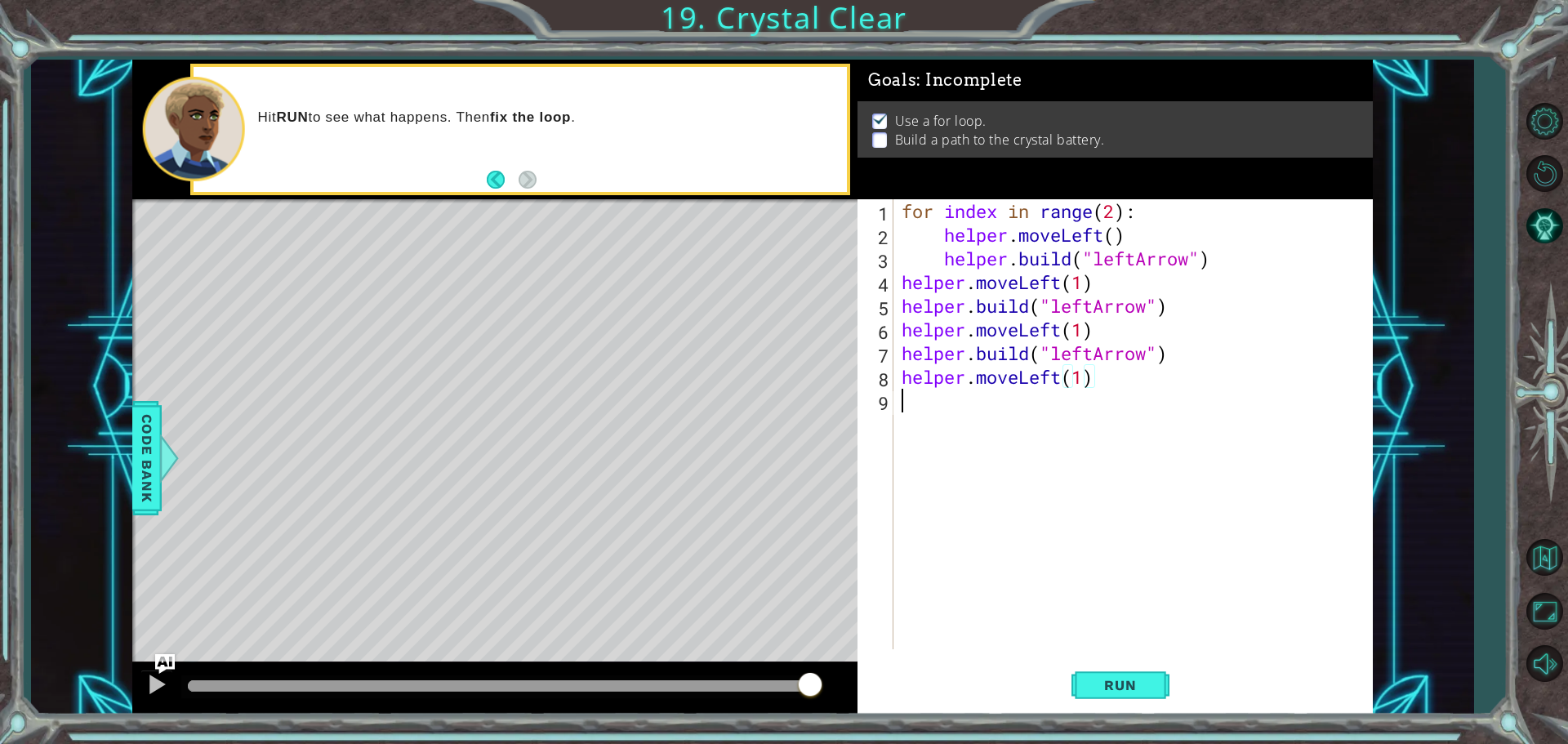
click at [932, 405] on div "for index in range ( 2 ) : helper . moveLeft ( ) helper . build ( "leftArrow" )…" at bounding box center [1137, 447] width 478 height 497
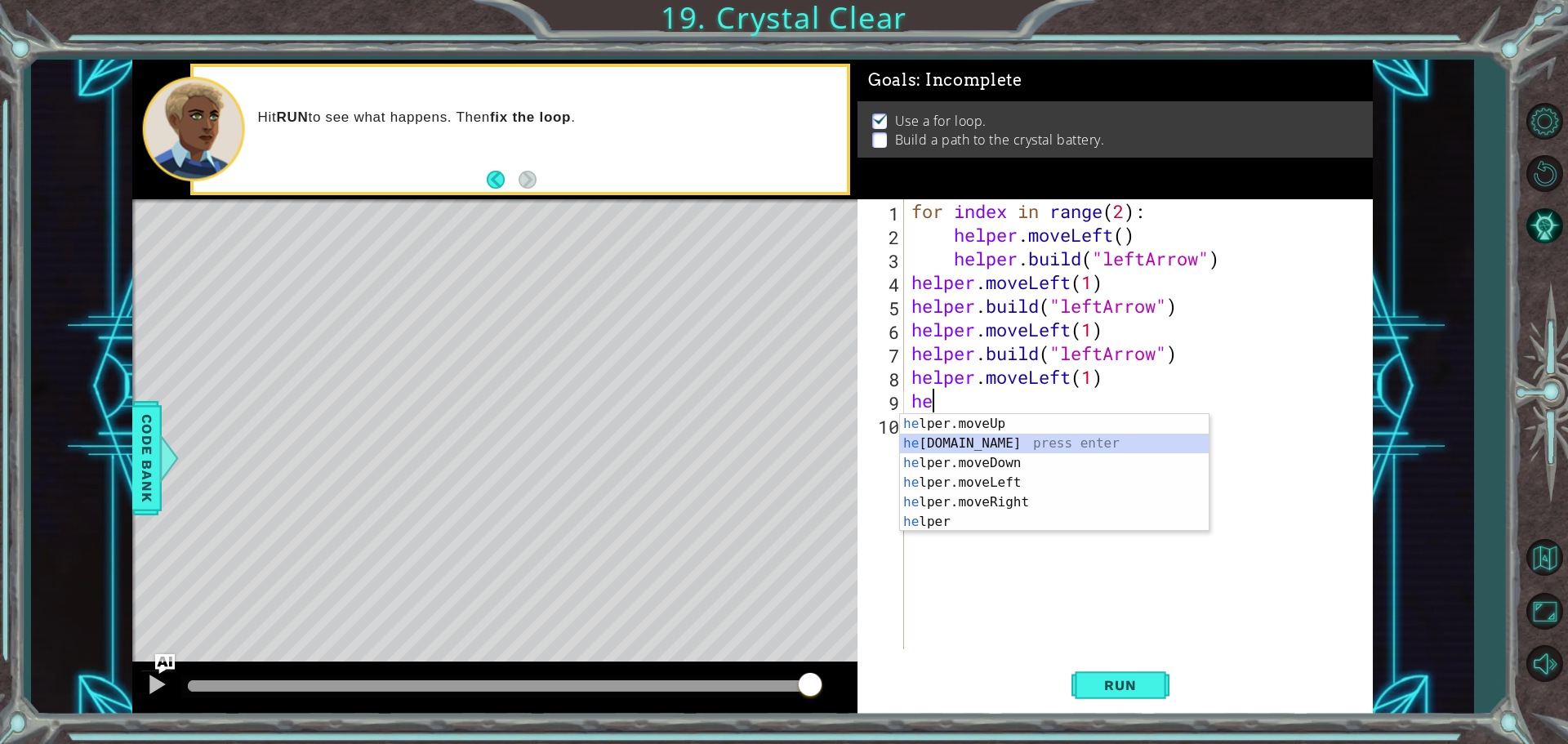
click at [964, 444] on div "he lper.moveUp press enter he [DOMAIN_NAME] press enter he lper.moveDown press …" at bounding box center [1054, 492] width 308 height 157
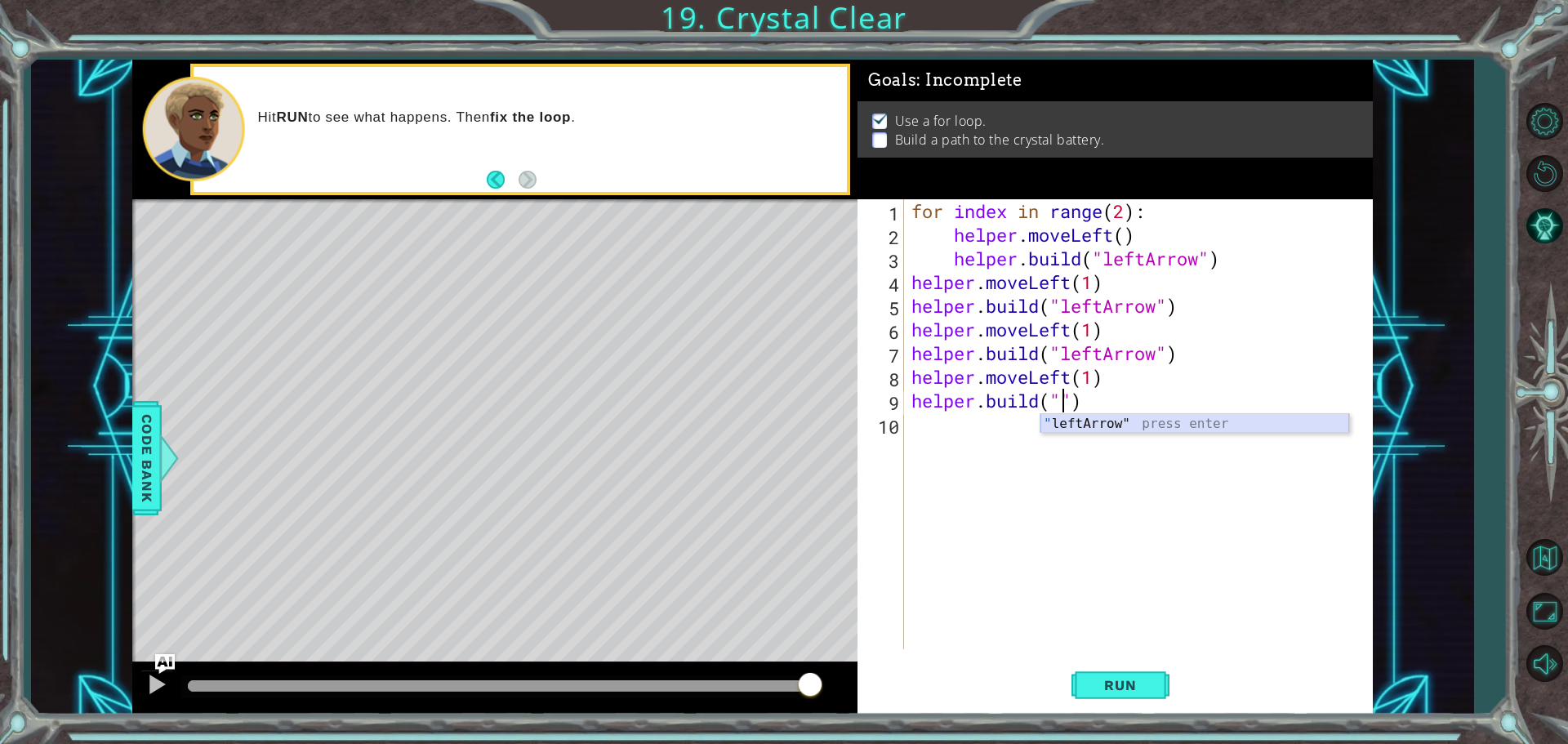
click at [1096, 416] on div "" leftArrow" press enter" at bounding box center [1195, 443] width 308 height 58
type textarea "[DOMAIN_NAME]("leftArrow")"
click at [1140, 682] on span "Run" at bounding box center [1120, 685] width 65 height 16
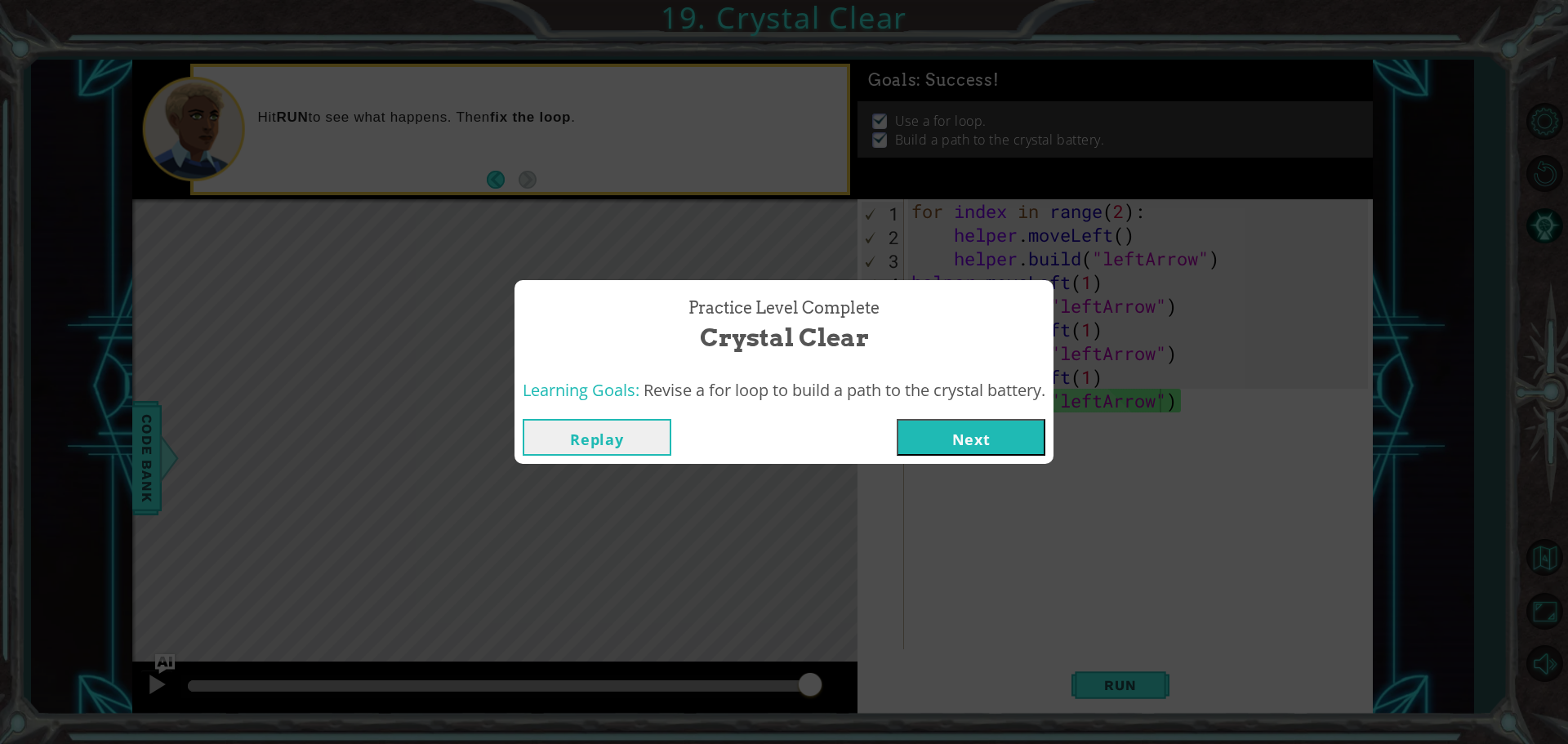
click at [1037, 440] on button "Next" at bounding box center [971, 437] width 149 height 36
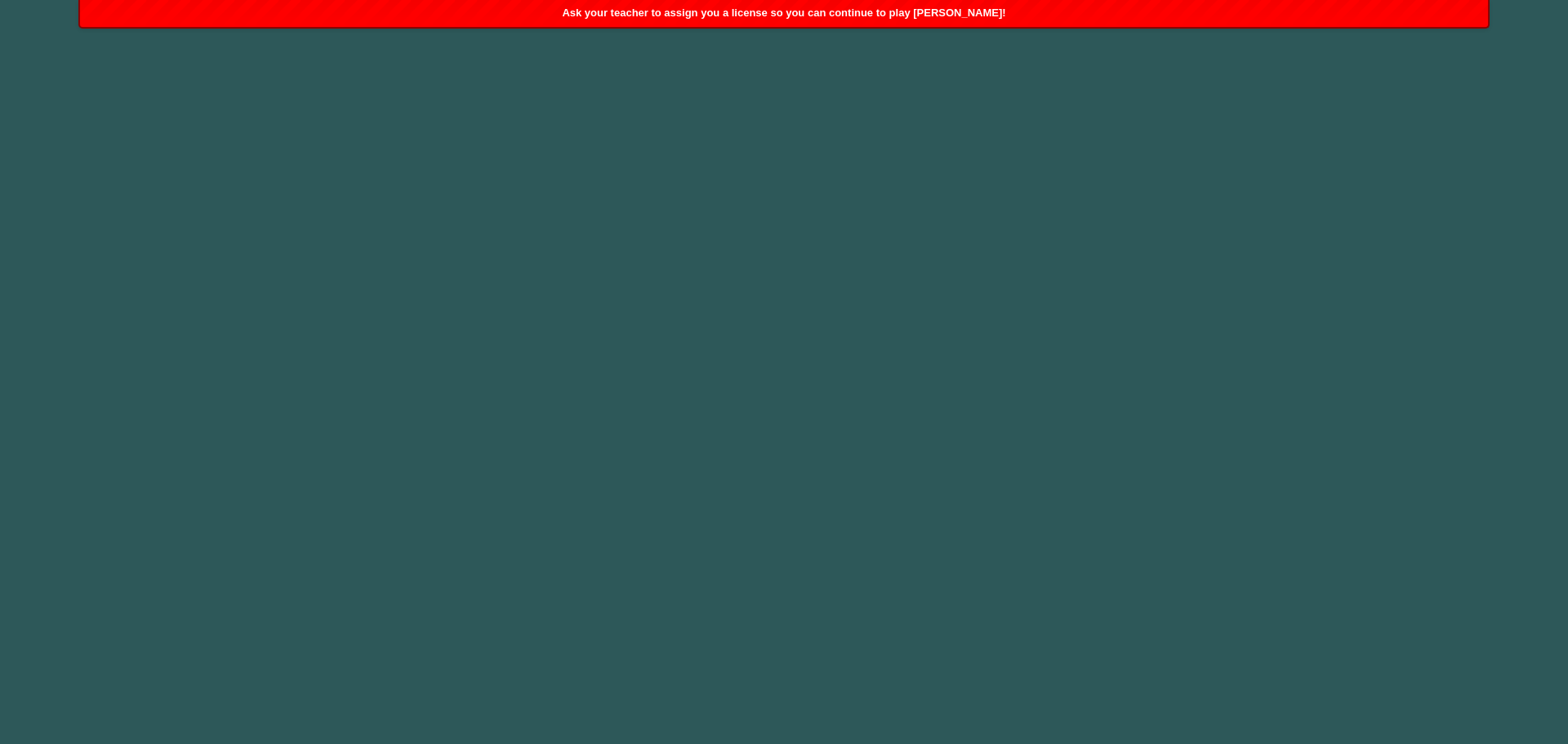
click at [940, 404] on body "1 2 3 4 5 6 he lpe r .moveUp press enter he lpe r .build press enter he lpe r .…" at bounding box center [784, 372] width 1568 height 744
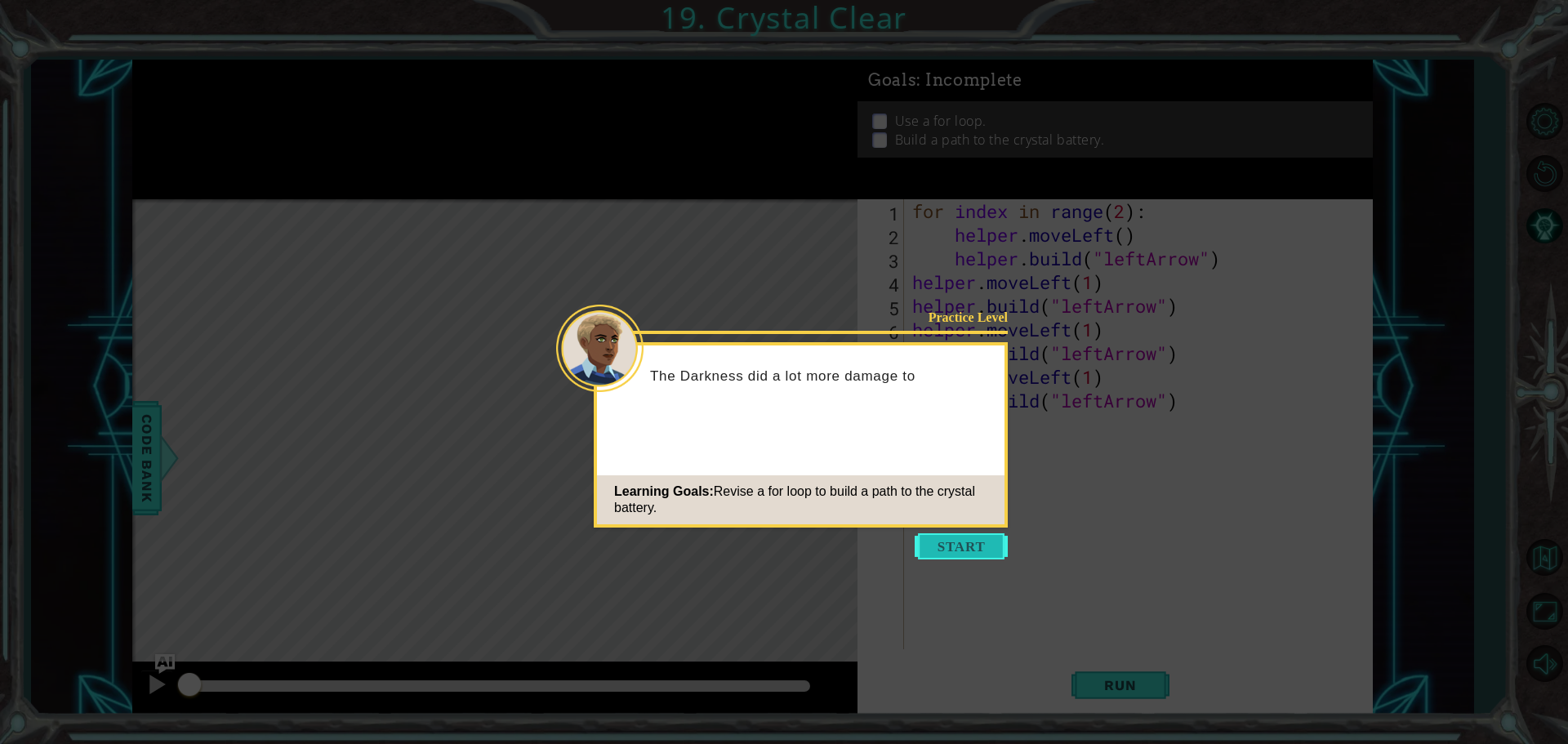
click at [987, 544] on button "Start" at bounding box center [961, 546] width 93 height 26
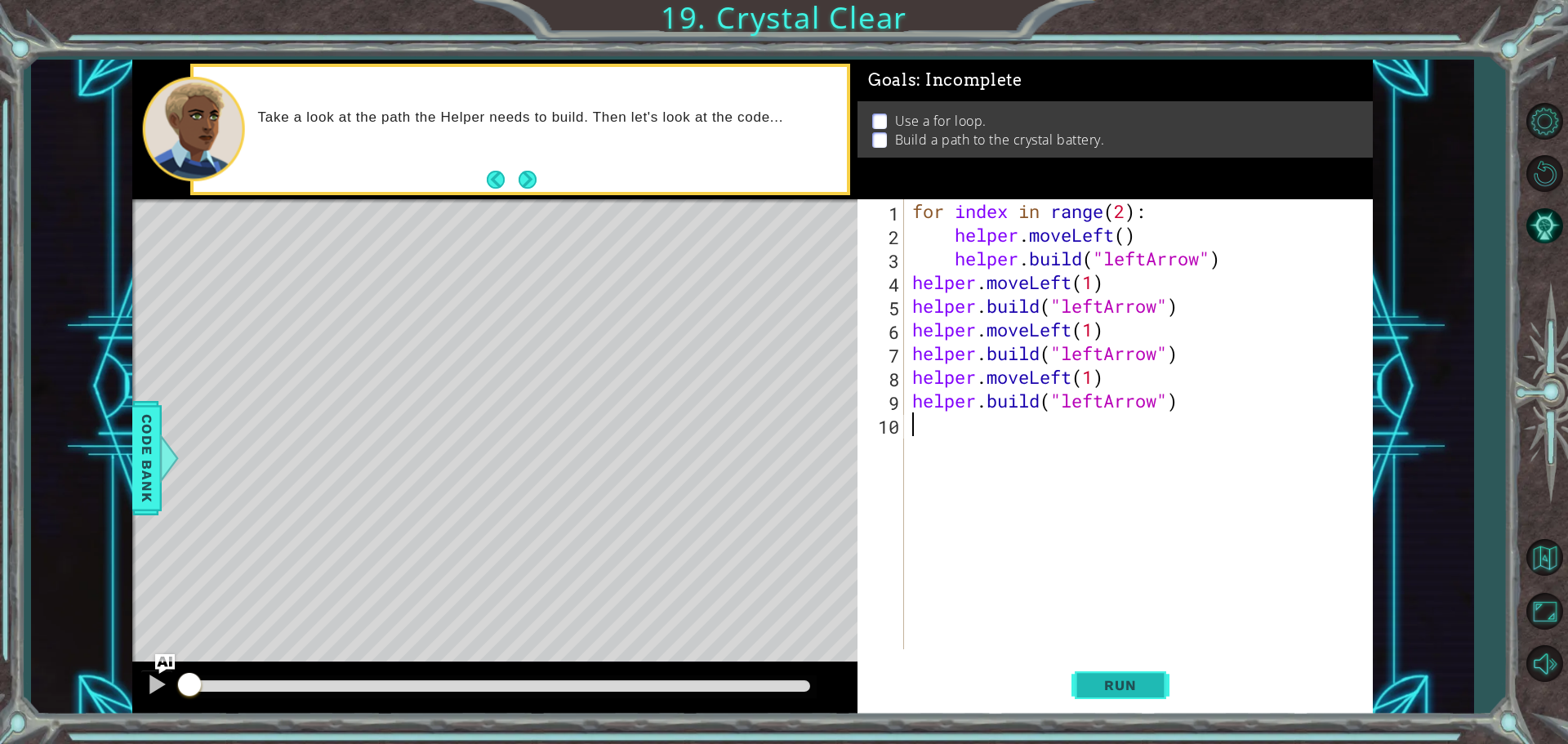
click at [1121, 696] on button "Run" at bounding box center [1120, 684] width 98 height 51
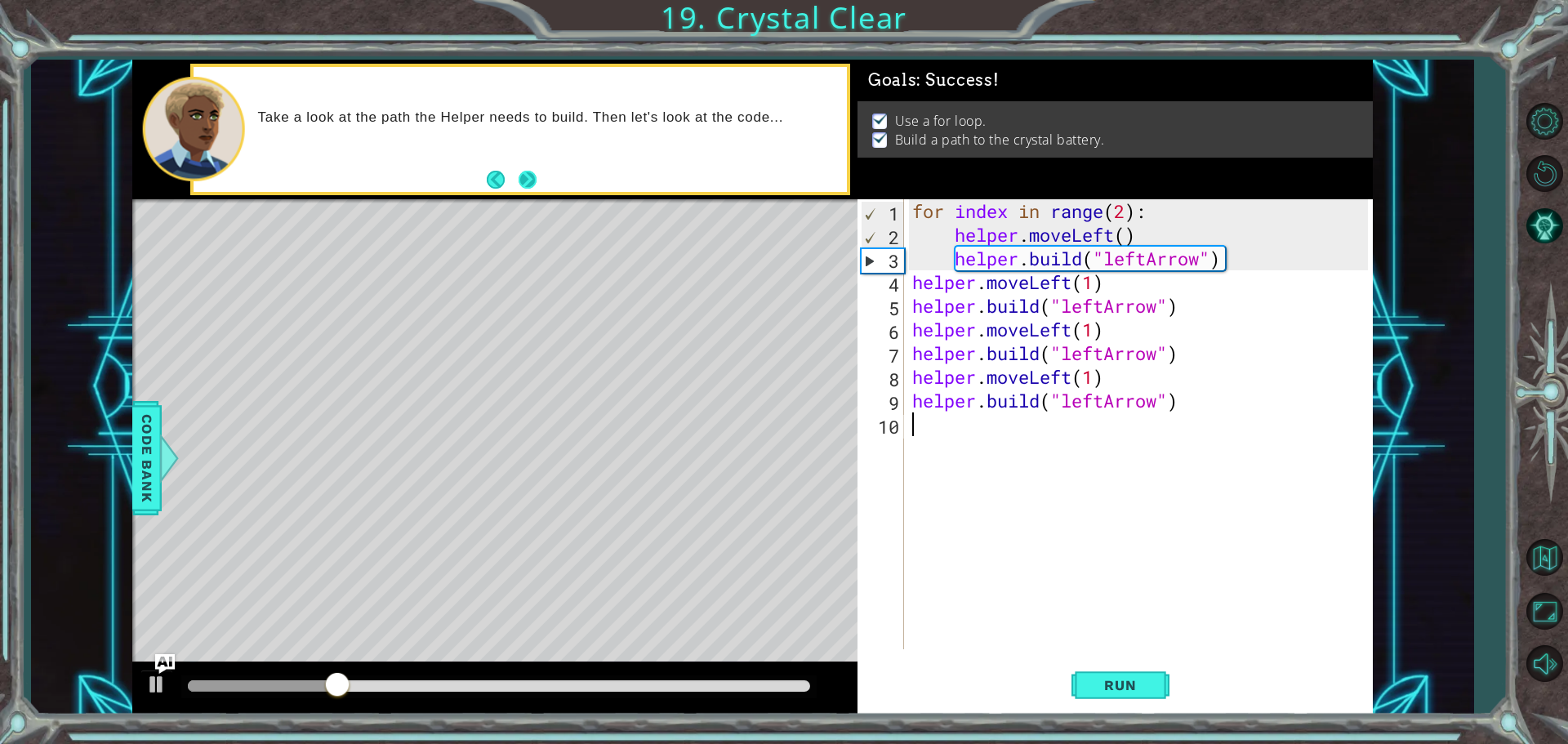
click at [532, 179] on button "Next" at bounding box center [528, 180] width 18 height 18
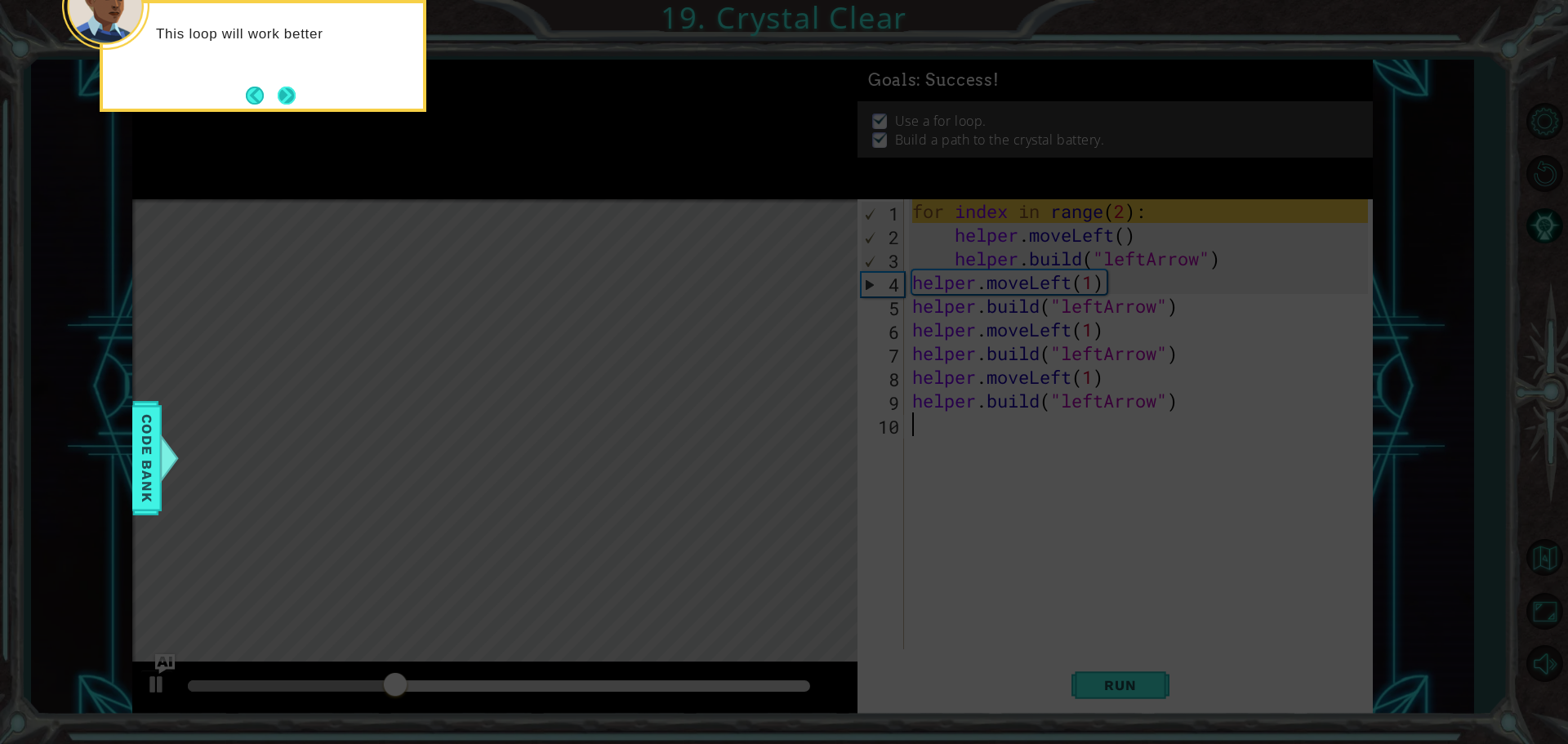
click at [287, 89] on button "Next" at bounding box center [286, 96] width 18 height 18
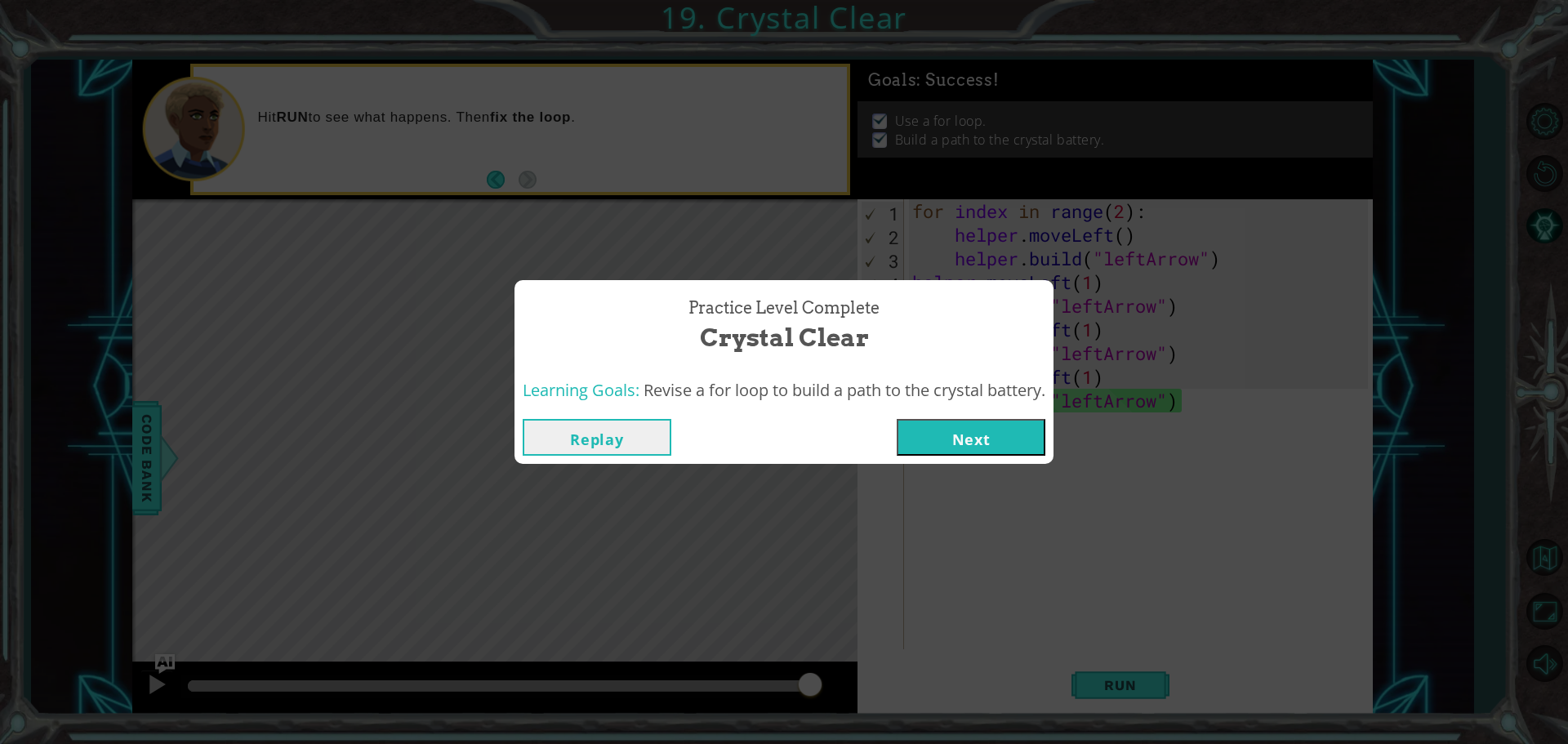
click at [945, 440] on button "Next" at bounding box center [971, 437] width 149 height 36
